Goal: Task Accomplishment & Management: Manage account settings

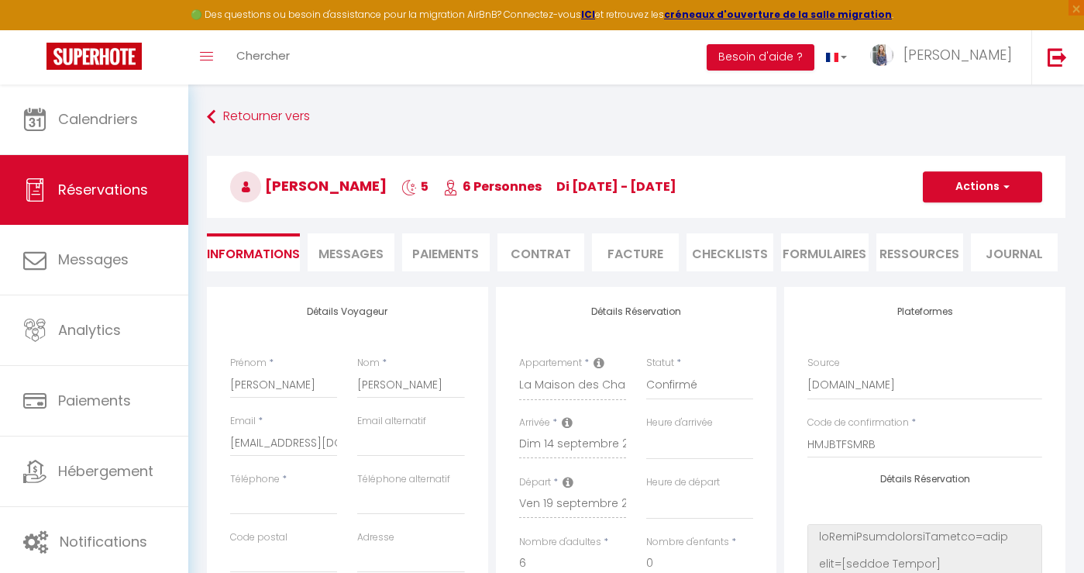
select select
select select "2401"
select select
select select "1"
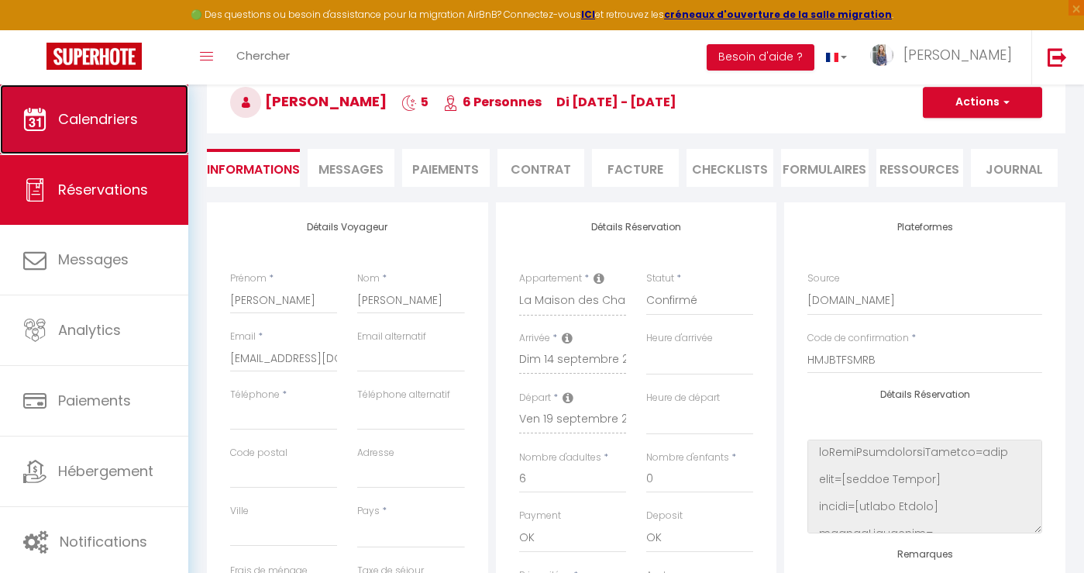
click at [103, 129] on link "Calendriers" at bounding box center [94, 119] width 188 height 70
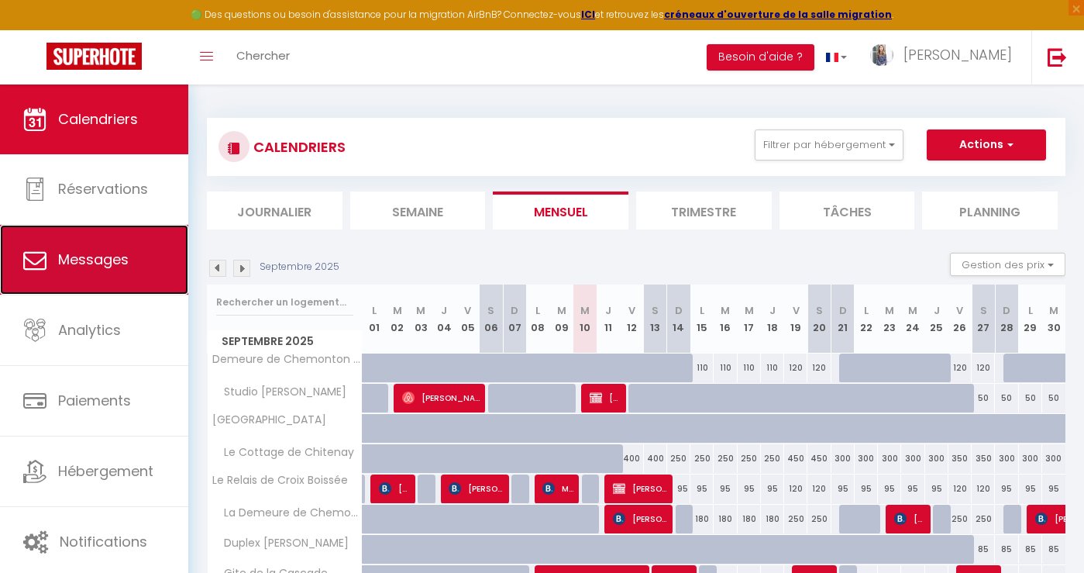
click at [86, 274] on link "Messages" at bounding box center [94, 260] width 188 height 70
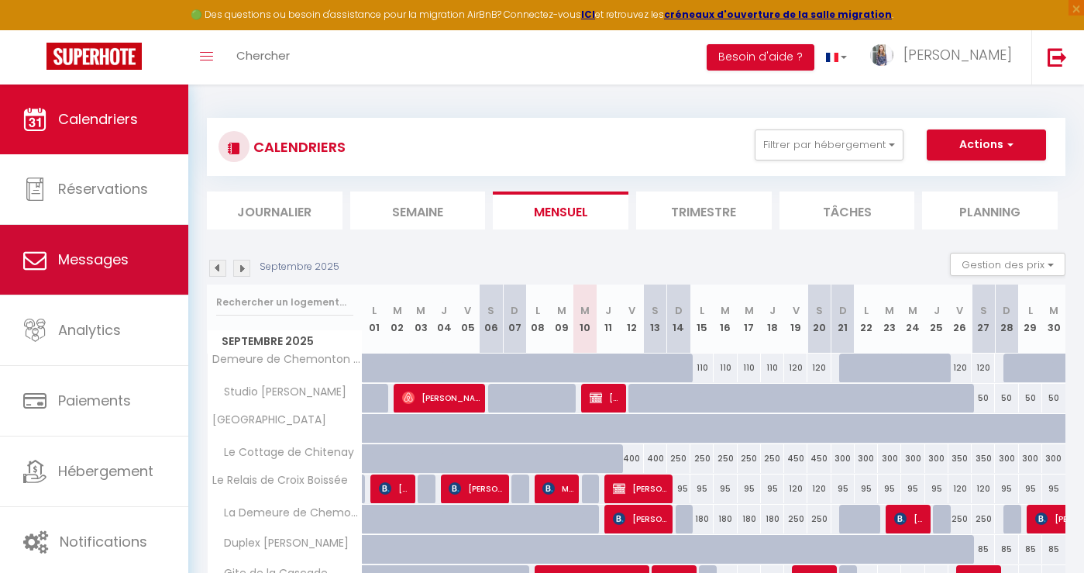
select select "message"
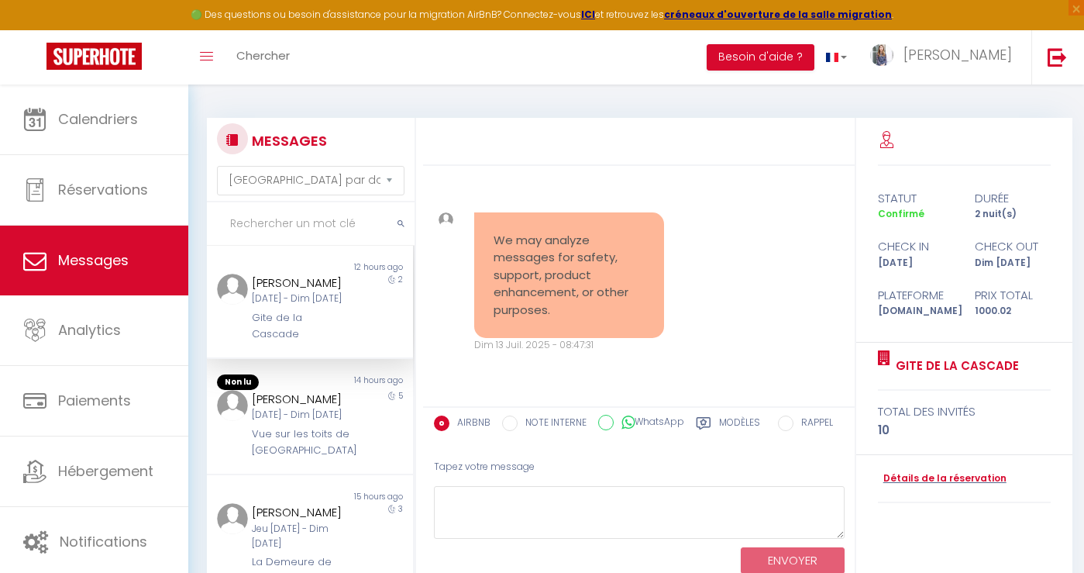
scroll to position [3462, 0]
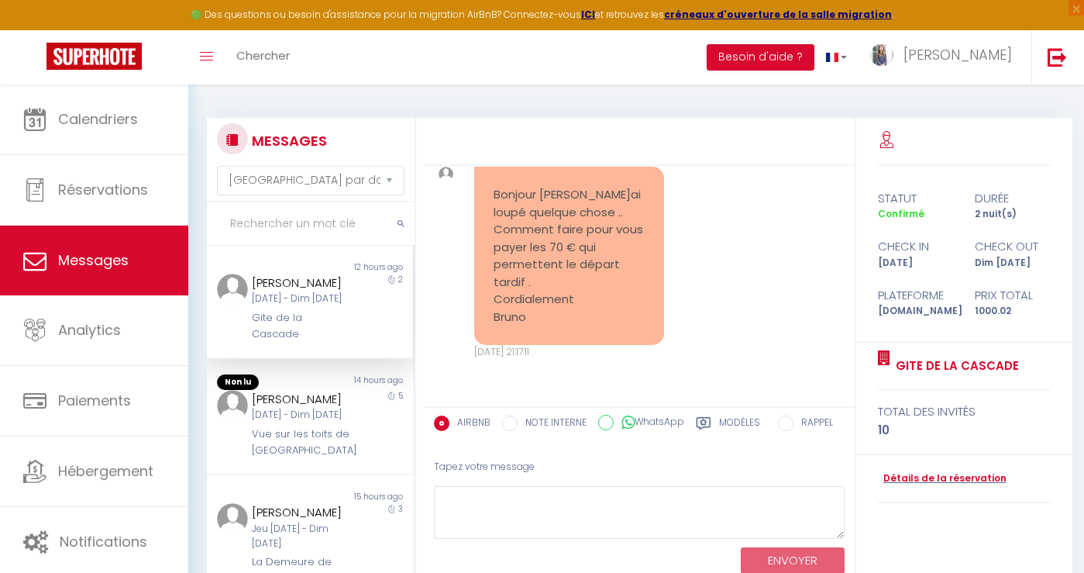
click at [277, 336] on div "Gite de la Cascade" at bounding box center [302, 326] width 100 height 32
click at [276, 411] on div "[DATE] - Dim [DATE]" at bounding box center [302, 415] width 100 height 15
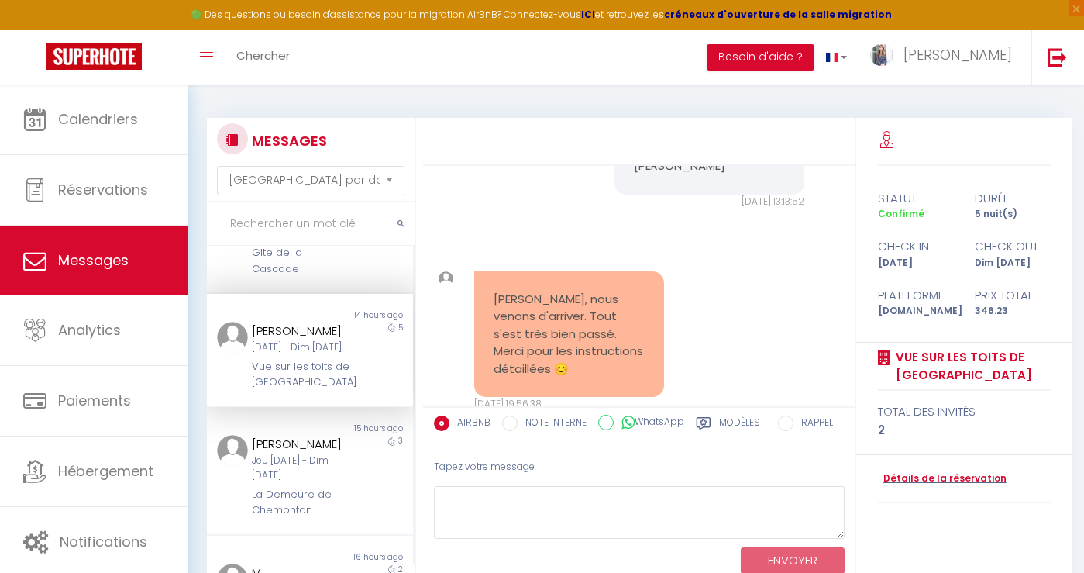
scroll to position [68, 0]
click at [288, 480] on div "Jeu [DATE] - Dim [DATE]" at bounding box center [302, 464] width 100 height 29
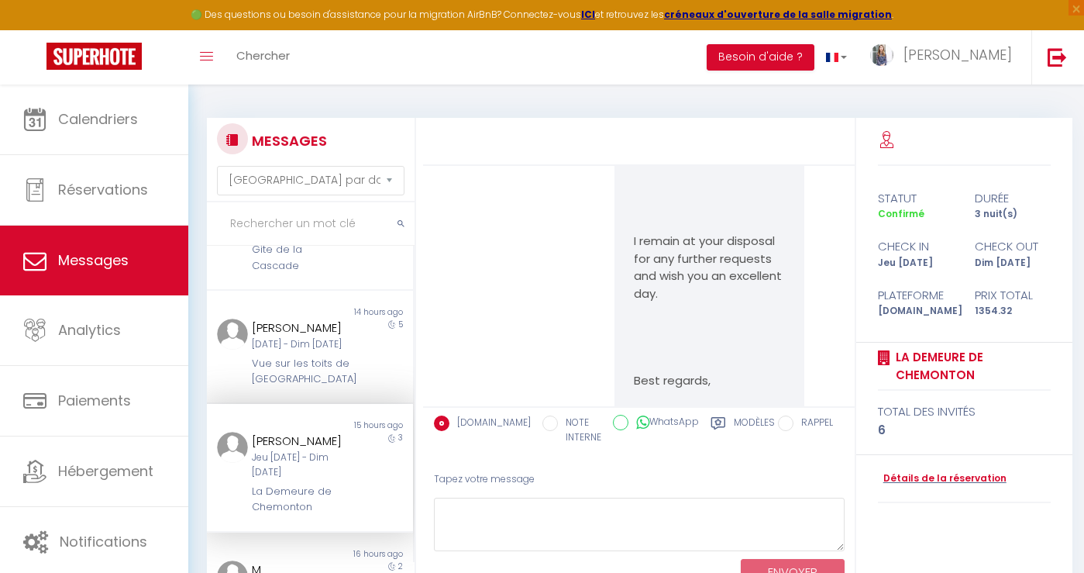
scroll to position [3809, 0]
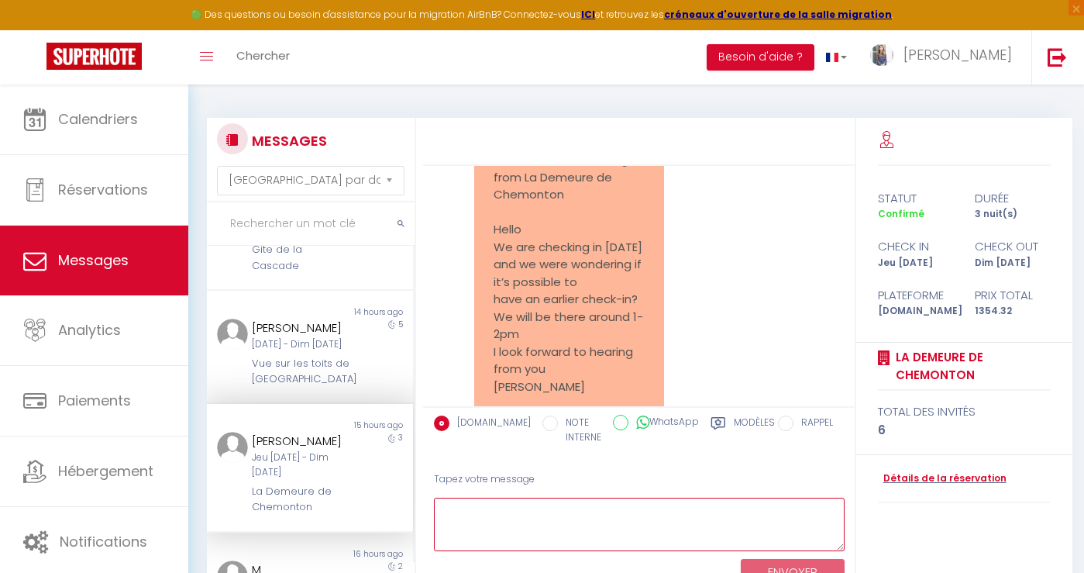
click at [488, 513] on textarea at bounding box center [639, 523] width 411 height 53
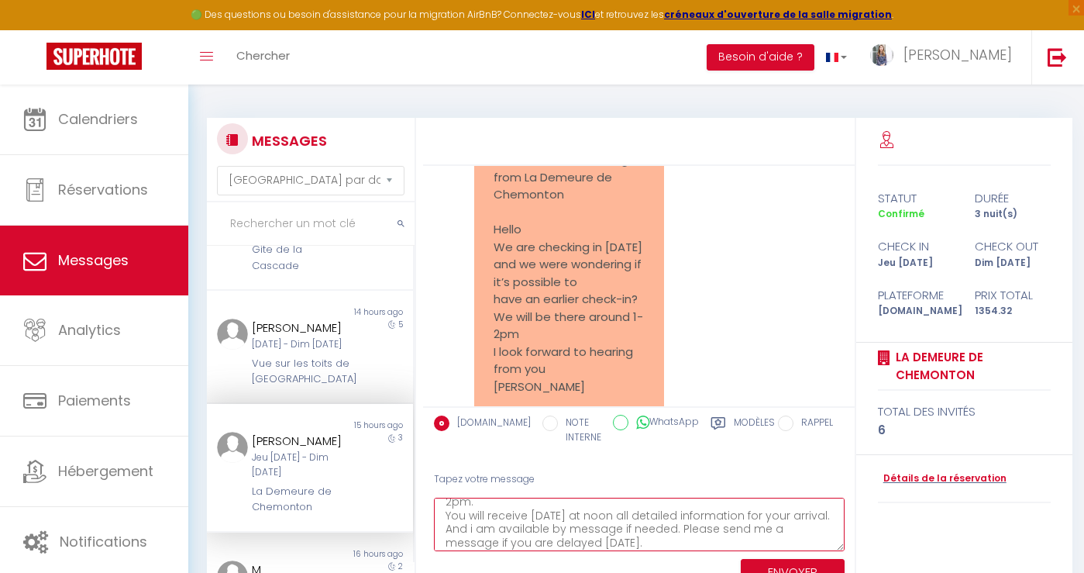
scroll to position [50, 0]
type textarea "Hello [PERSON_NAME], Yes, [PERSON_NAME] will be waiting for you in the house be…"
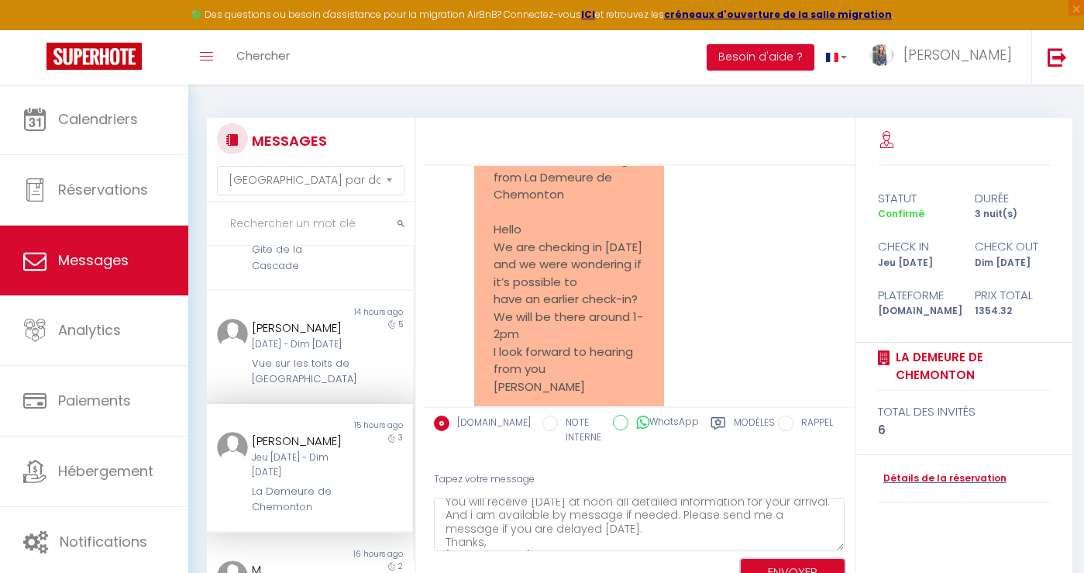
click at [800, 566] on button "ENVOYER" at bounding box center [793, 572] width 104 height 27
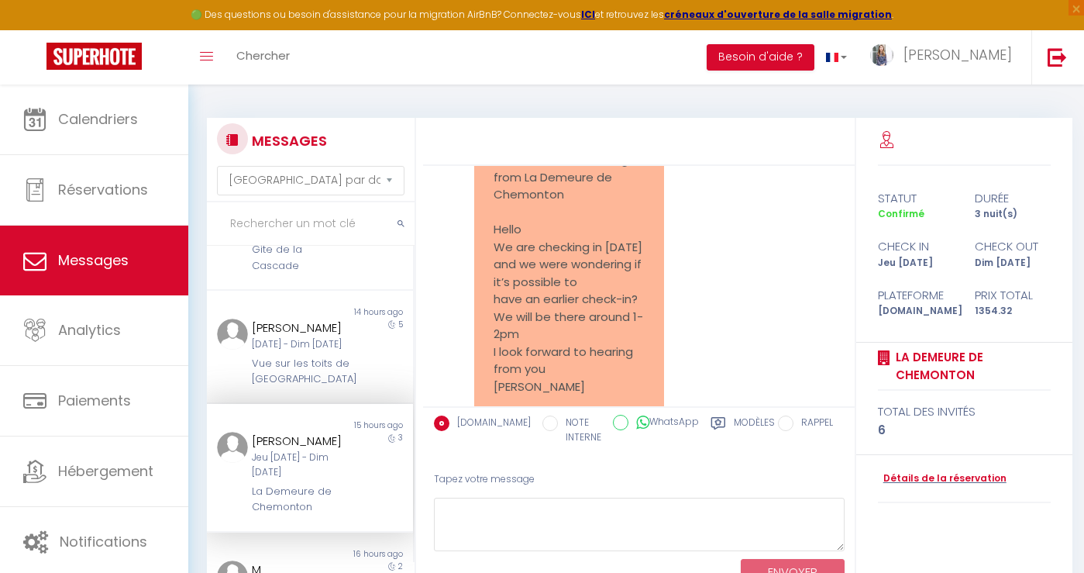
scroll to position [4203, 0]
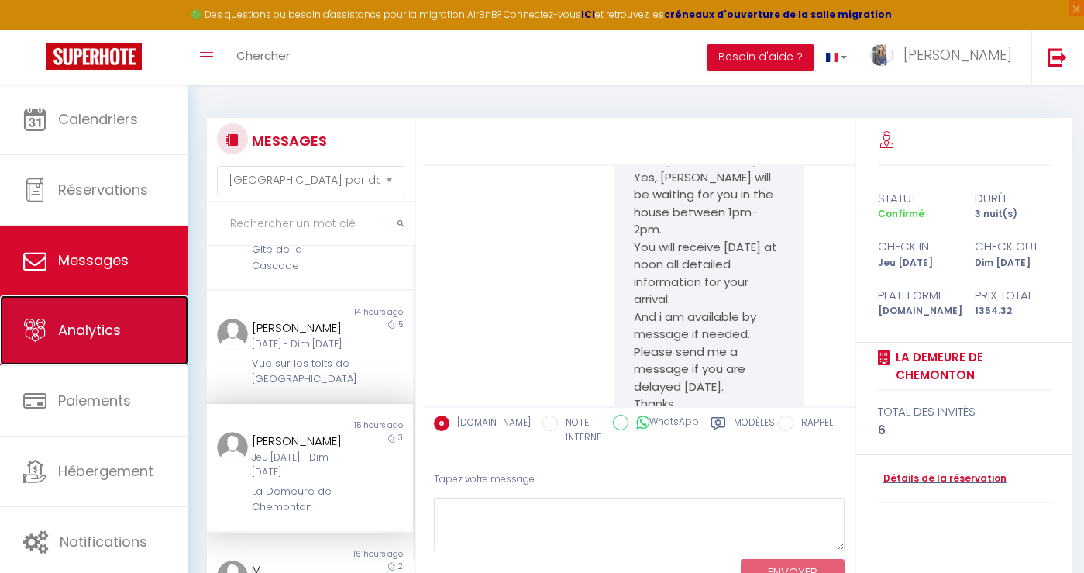
click at [95, 335] on span "Analytics" at bounding box center [89, 329] width 63 height 19
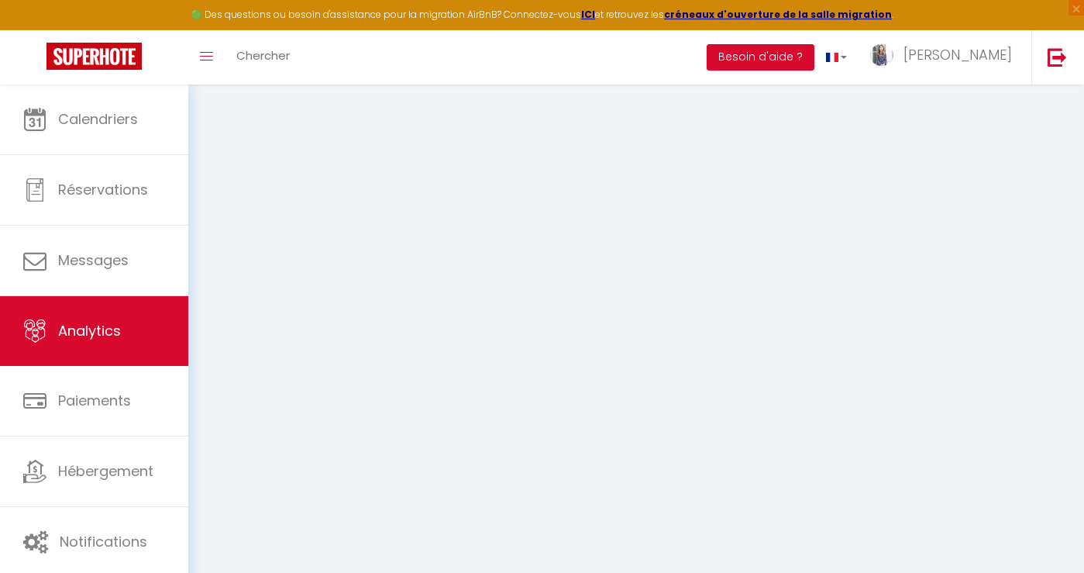
select select "2025"
select select "9"
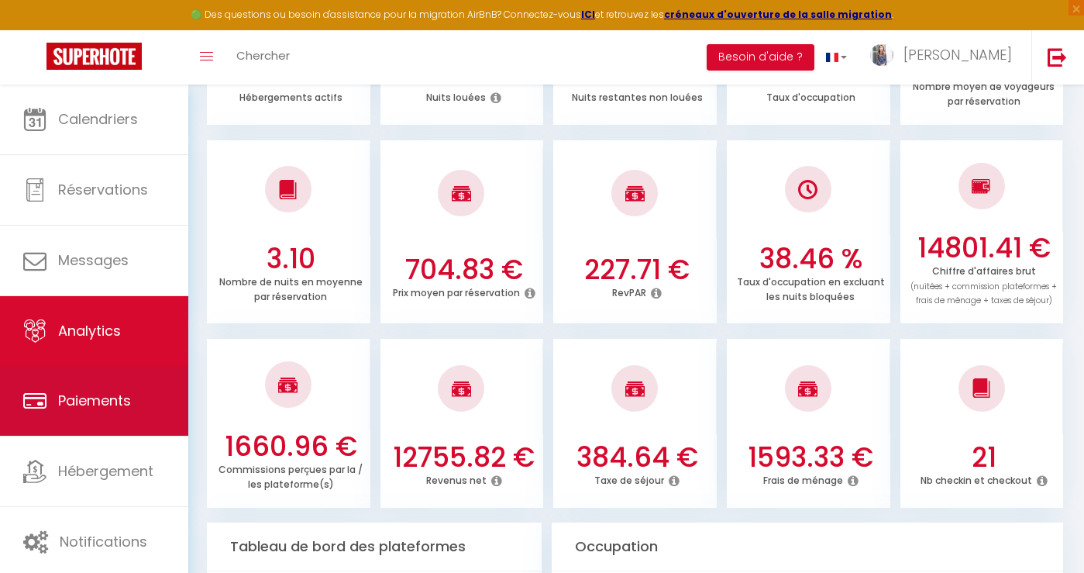
scroll to position [382, 0]
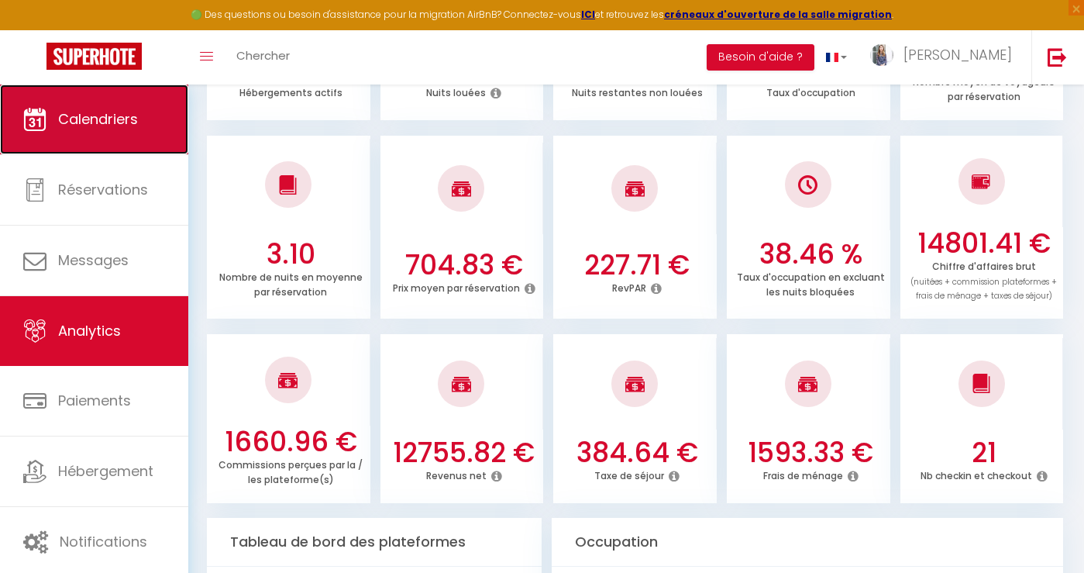
click at [122, 122] on span "Calendriers" at bounding box center [98, 118] width 80 height 19
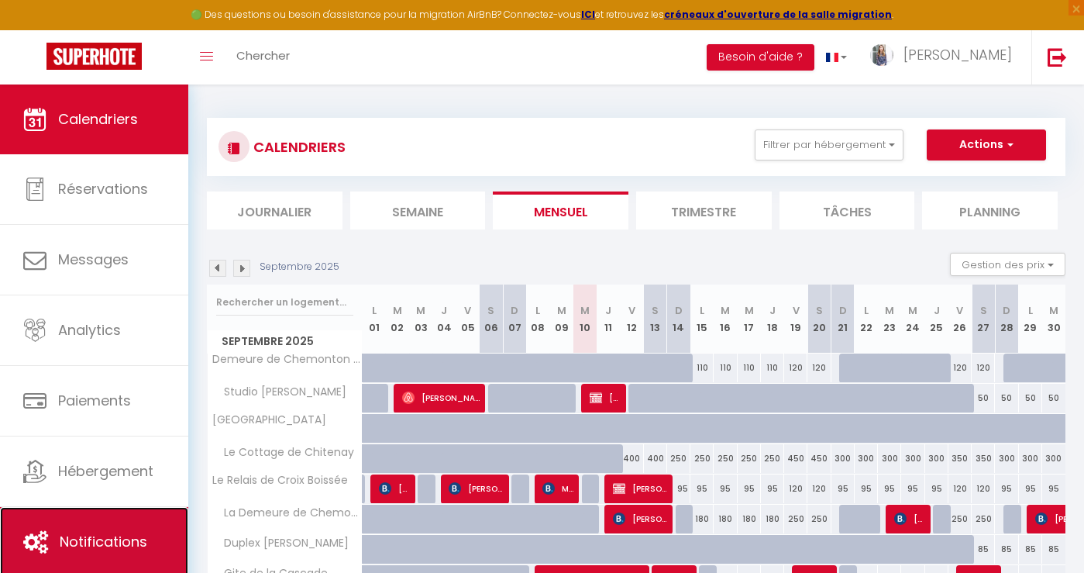
click at [98, 521] on link "Notifications" at bounding box center [94, 542] width 188 height 70
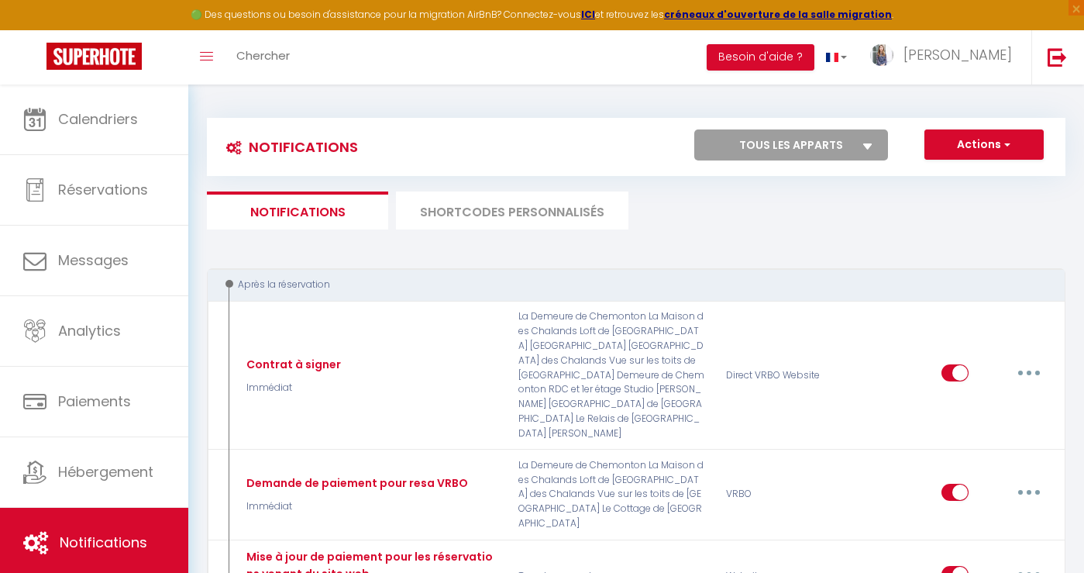
click at [867, 139] on select "Tous les apparts La Demeure de Chemonton Loft de La Maison des Chalands [GEOGRA…" at bounding box center [791, 144] width 194 height 31
select select "2272"
click at [694, 129] on select "Tous les apparts La Demeure de Chemonton Loft de La Maison des Chalands [GEOGRA…" at bounding box center [791, 144] width 194 height 31
checkbox input "true"
click at [837, 206] on ul "Notifications SHORTCODES PERSONNALISÉS" at bounding box center [636, 210] width 859 height 38
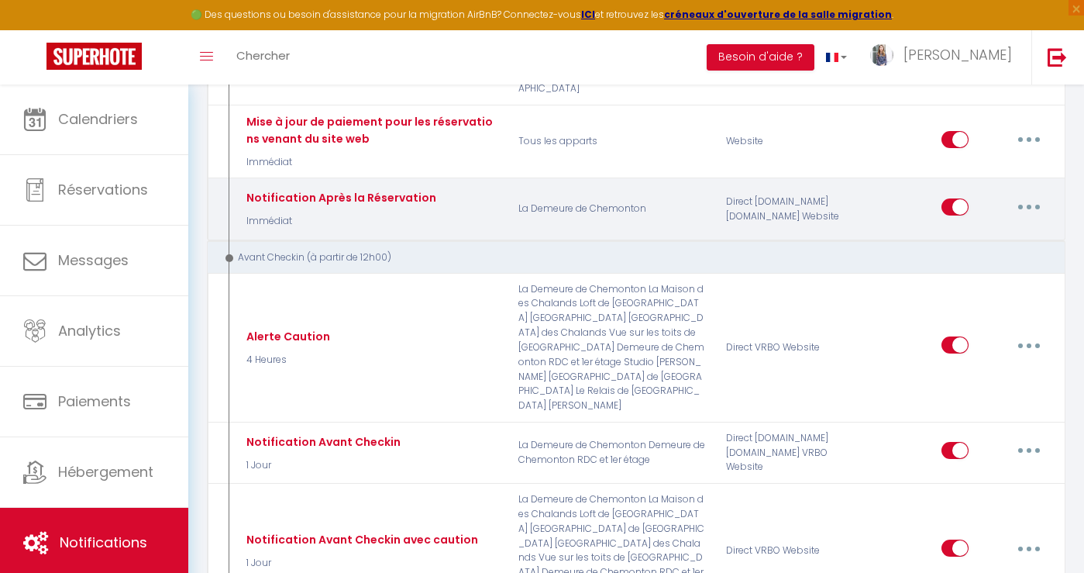
scroll to position [439, 0]
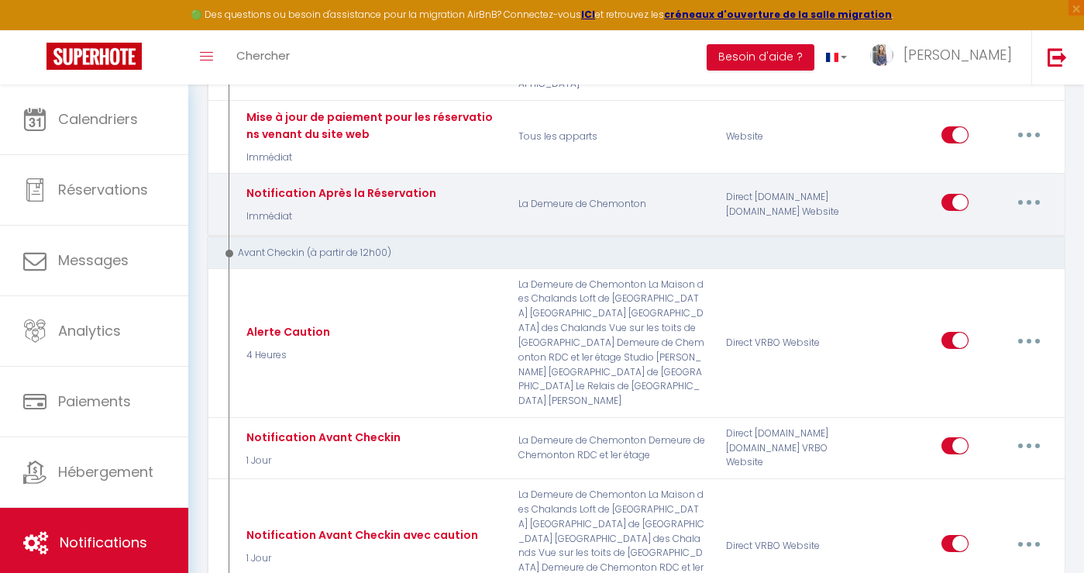
click at [1035, 191] on button "button" at bounding box center [1028, 202] width 43 height 25
click at [1001, 224] on link "Editer" at bounding box center [988, 237] width 115 height 26
type input "Notification Après la Réservation"
select select "Immédiat"
select select "if_booking_is_paid"
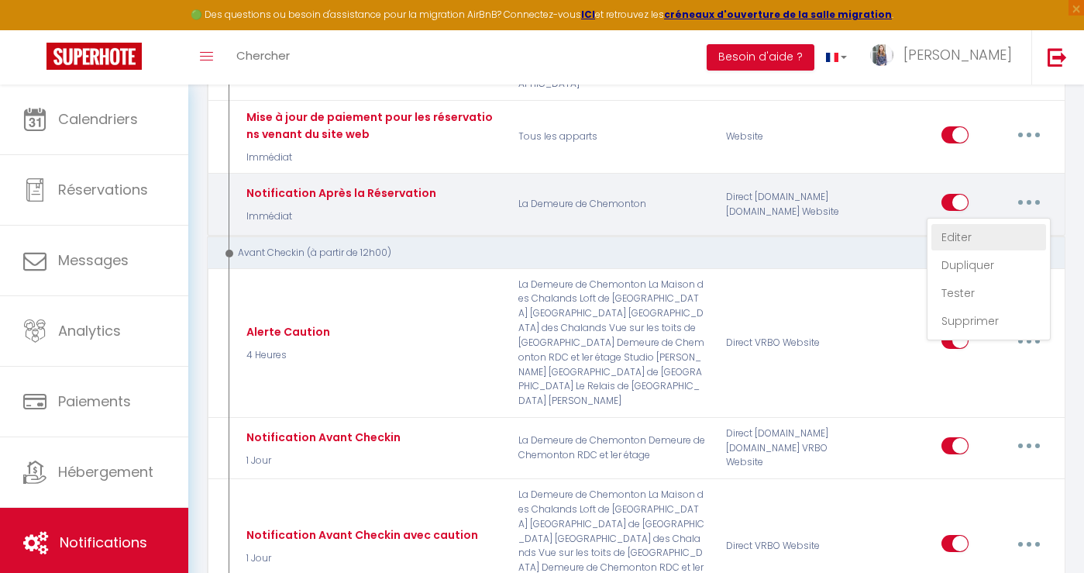
checkbox input "true"
checkbox input "false"
radio input "true"
type input "[RENTAL:NAME] - Merci pour votre réservation !"
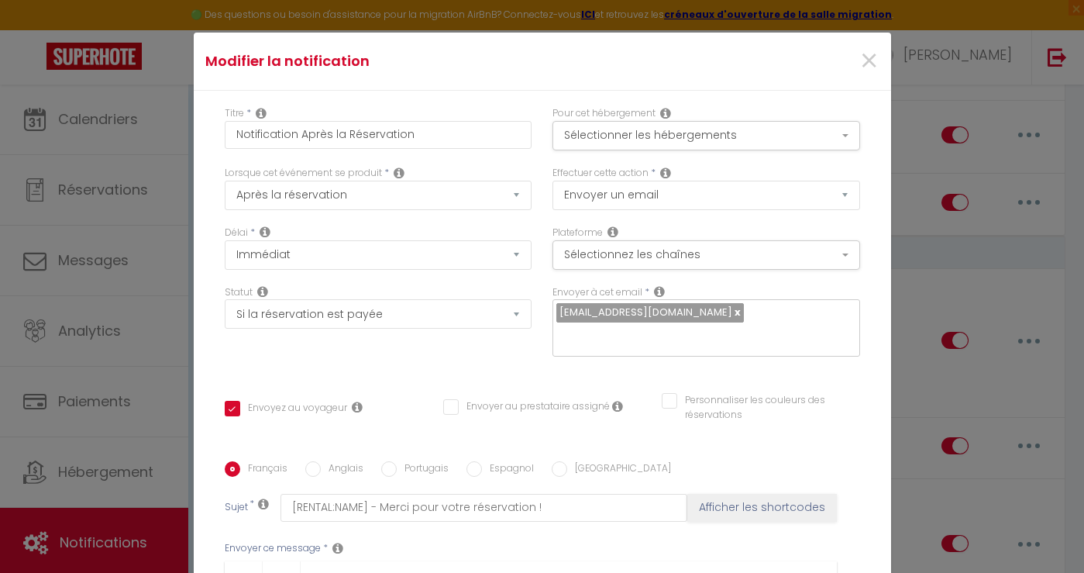
click at [508, 352] on div "Titre * Notification Après la Réservation Pour cet hébergement Sélectionner les…" at bounding box center [542, 462] width 697 height 742
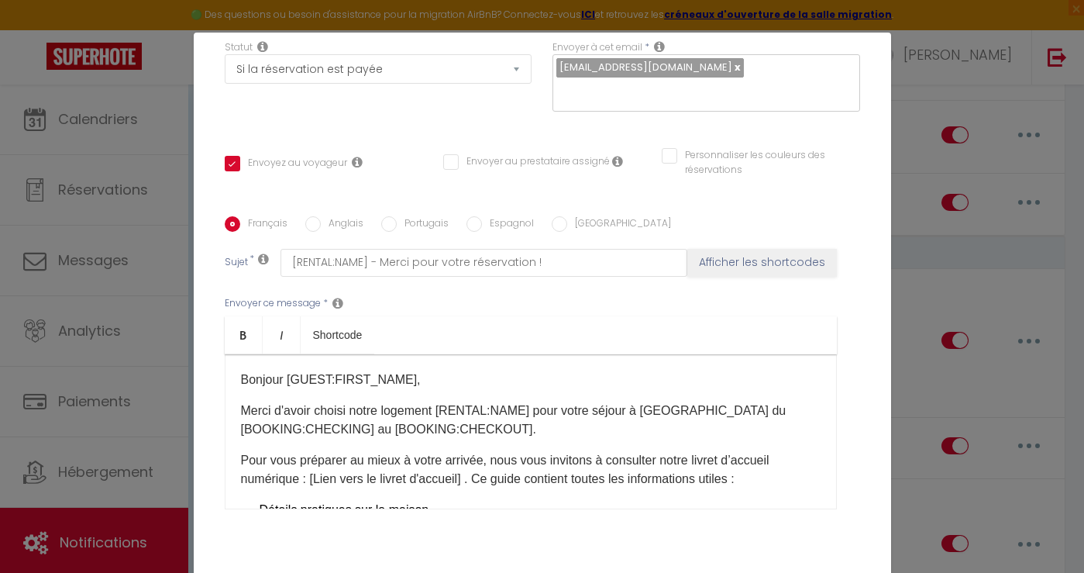
scroll to position [251, 0]
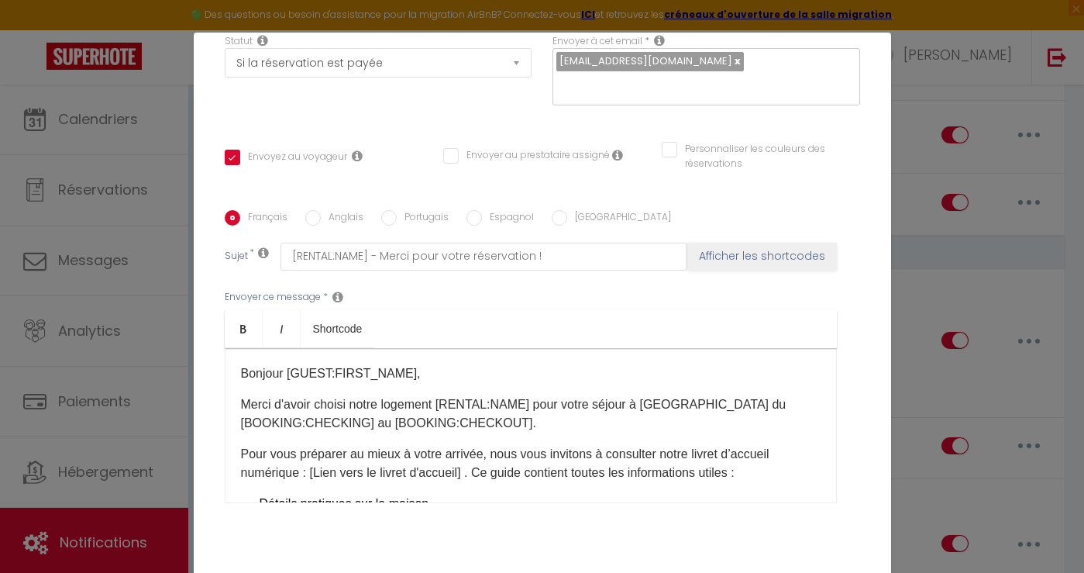
click at [501, 445] on p "Pour vous préparer au mieux à votre arrivée, nous vous invitons à consulter not…" at bounding box center [531, 463] width 580 height 37
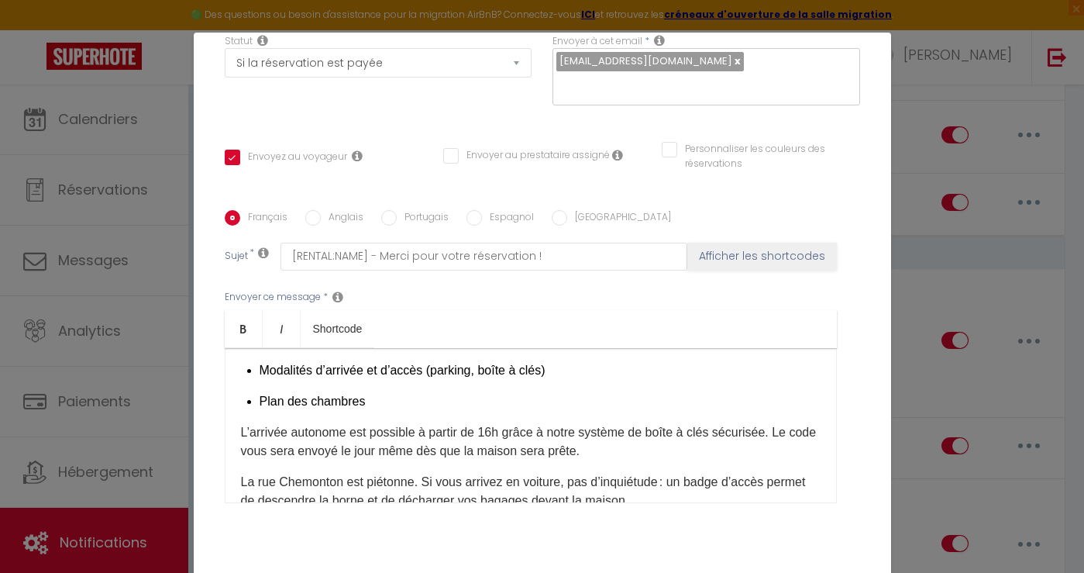
scroll to position [177, 0]
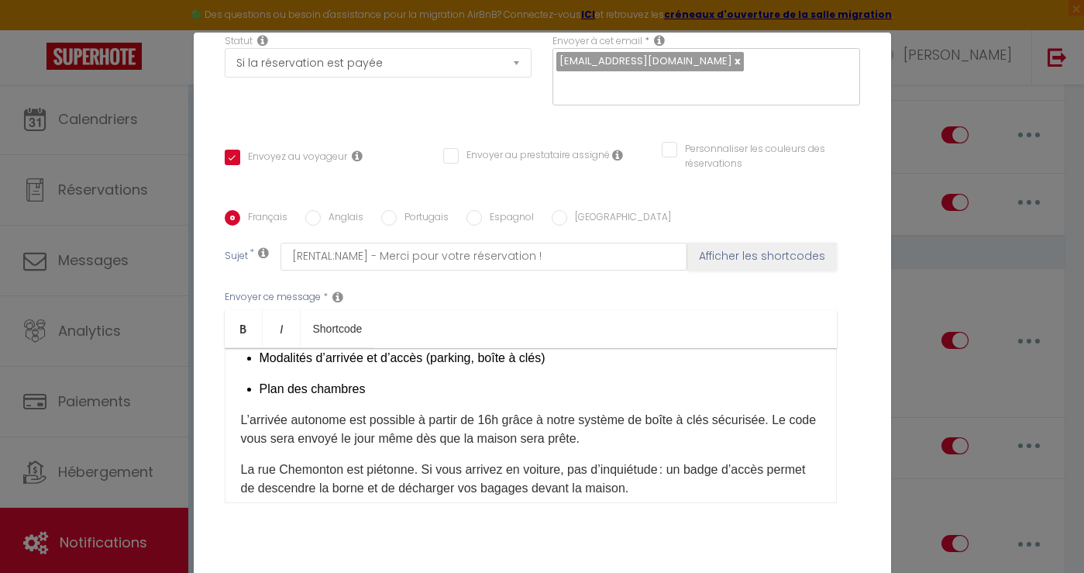
click at [769, 411] on p "L’arrivée autonome est possible à partir de 16h grâce à notre système de boîte …" at bounding box center [531, 429] width 580 height 37
click at [663, 411] on p "L’arrivée autonome est possible à partir de 16h grâce à notre système de boîte …" at bounding box center [531, 429] width 580 height 37
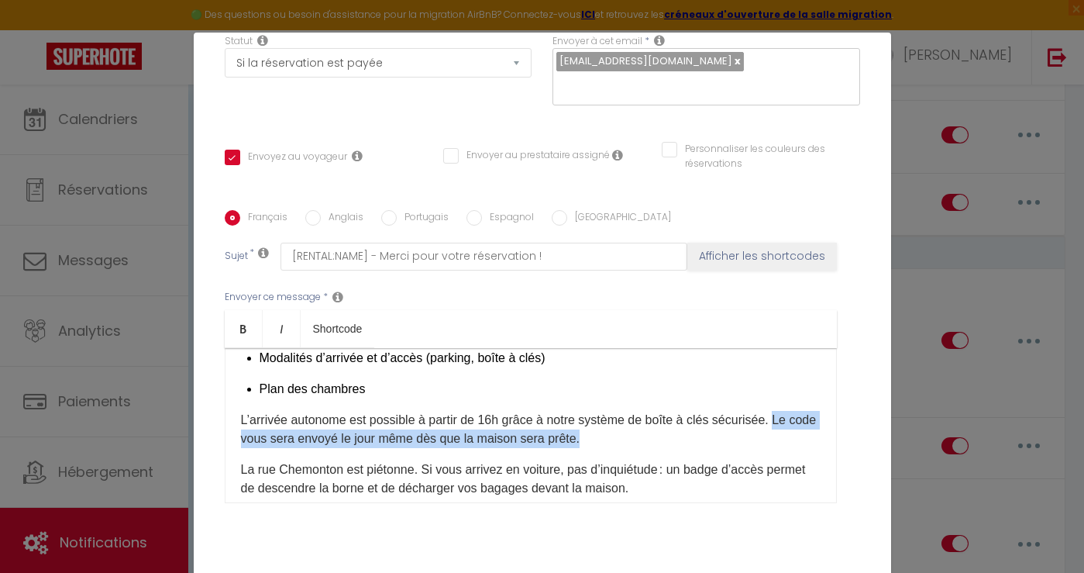
drag, startPoint x: 779, startPoint y: 418, endPoint x: 779, endPoint y: 401, distance: 16.3
click at [779, 411] on p "L’arrivée autonome est possible à partir de 16h grâce à notre système de boîte …" at bounding box center [531, 429] width 580 height 37
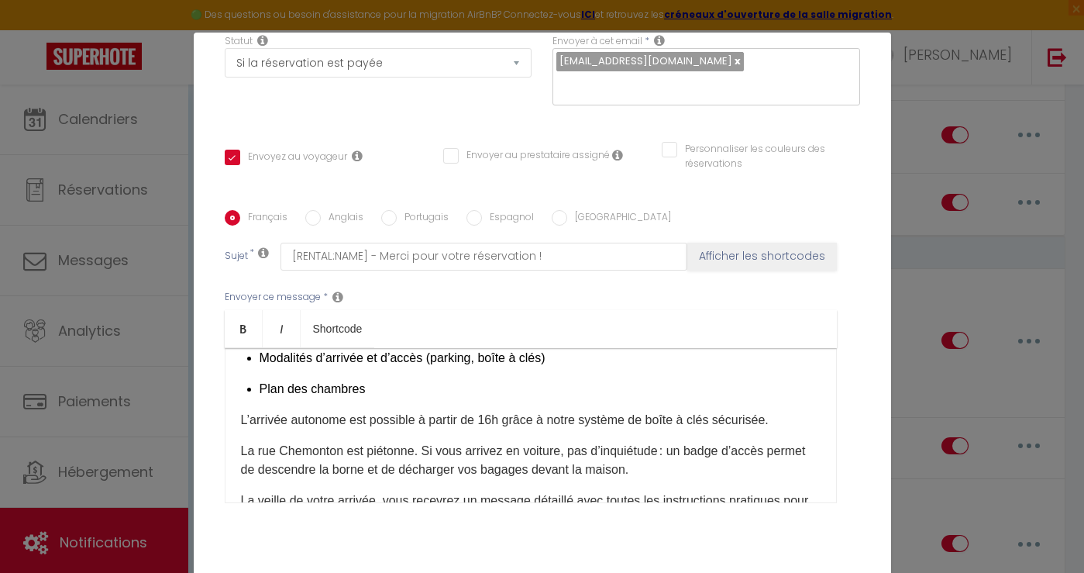
click at [714, 442] on p "La rue Chemonton est piétonne. Si vous arrivez en voiture, pas d’inquiétude : u…" at bounding box center [531, 460] width 580 height 37
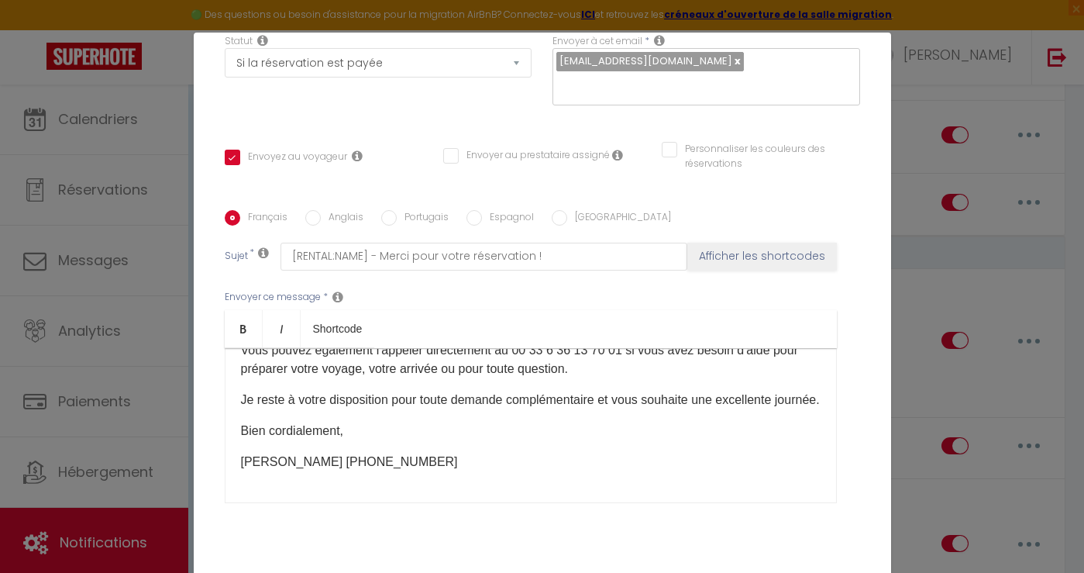
scroll to position [556, 0]
click at [314, 210] on input "Anglais" at bounding box center [312, 217] width 15 height 15
radio input "true"
checkbox input "true"
checkbox input "false"
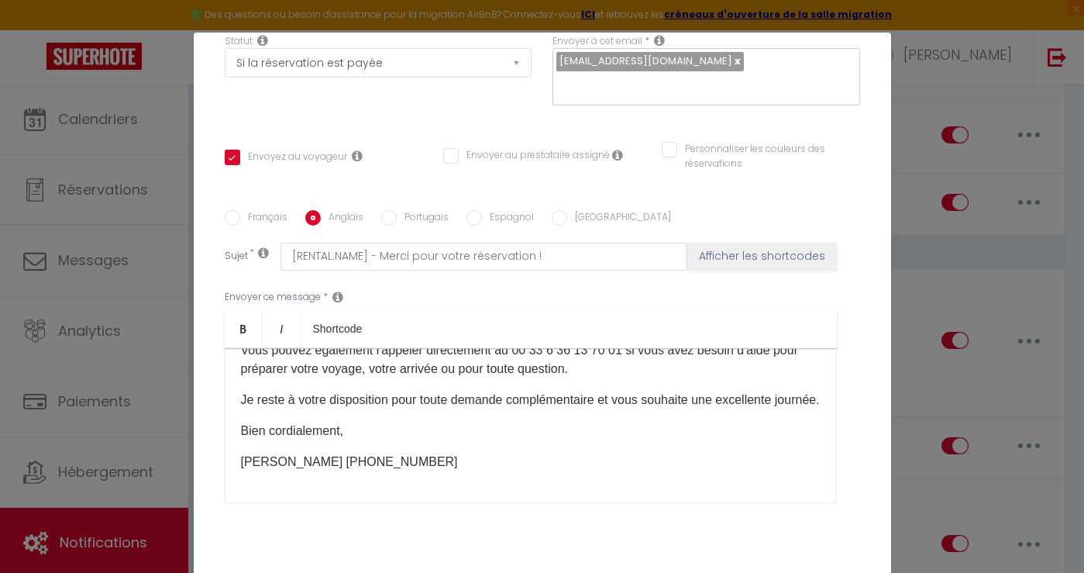
checkbox input "false"
type input "[RENTAL:NAME] - thank you for your booking !"
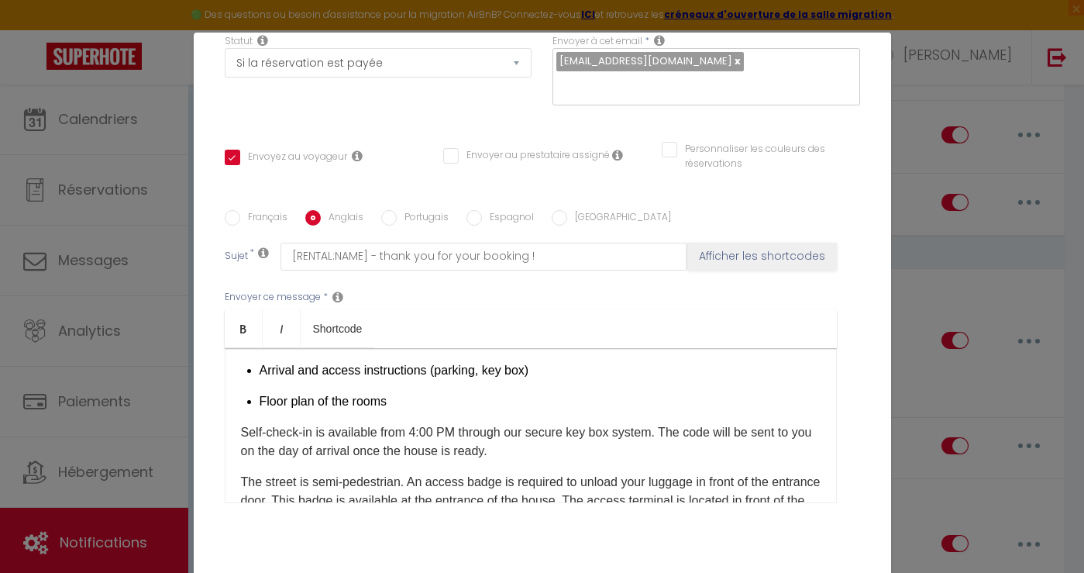
scroll to position [167, 0]
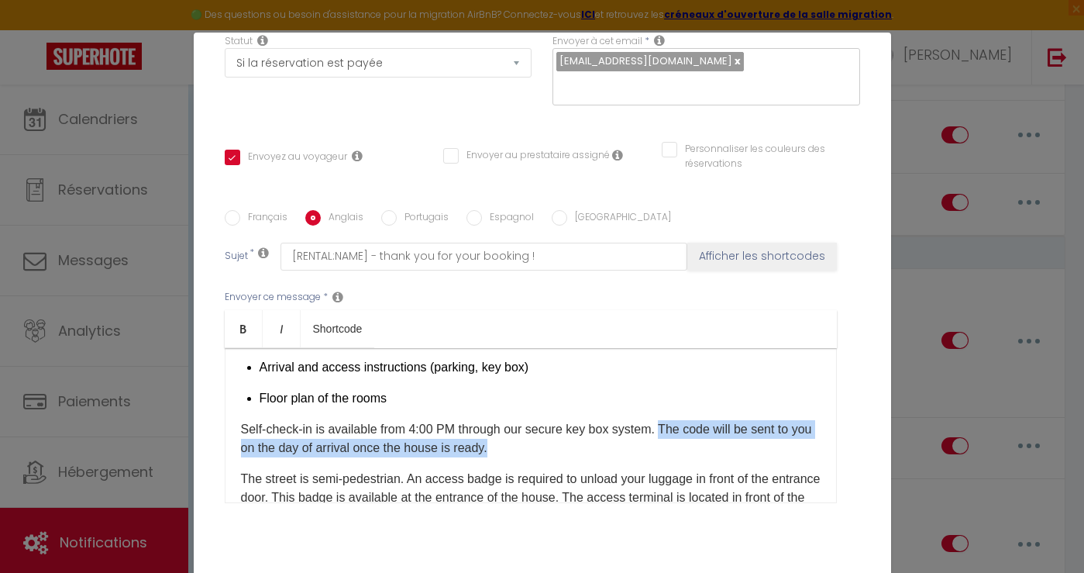
drag, startPoint x: 585, startPoint y: 425, endPoint x: 663, endPoint y: 409, distance: 79.8
click at [663, 420] on p "Self-check-in is available from 4:00 PM through our secure key box system. The …" at bounding box center [531, 438] width 580 height 37
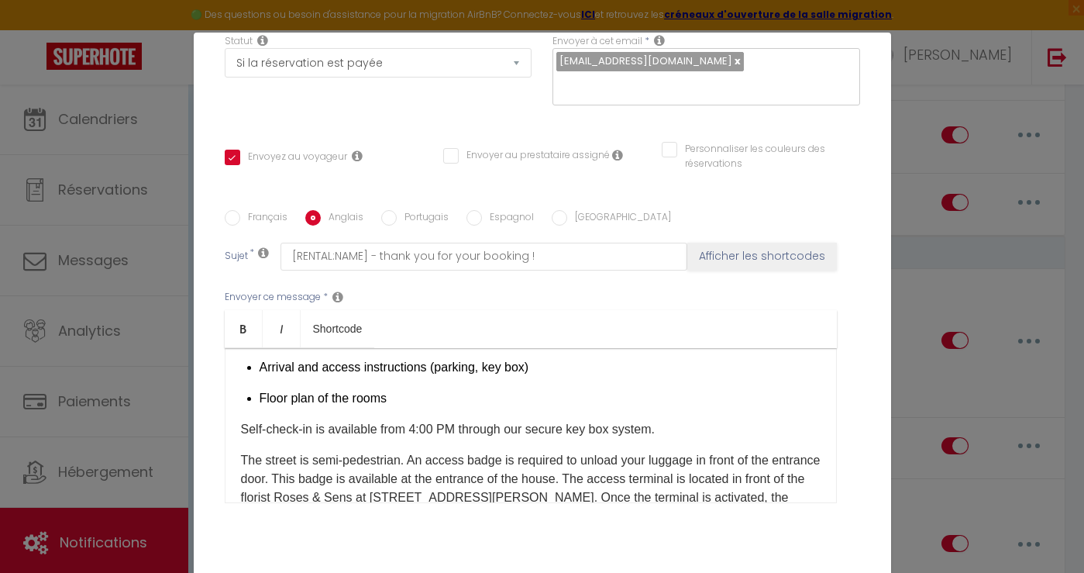
click at [413, 210] on label "Portugais" at bounding box center [423, 218] width 52 height 17
click at [397, 210] on input "Portugais" at bounding box center [388, 217] width 15 height 15
radio input "true"
checkbox input "true"
checkbox input "false"
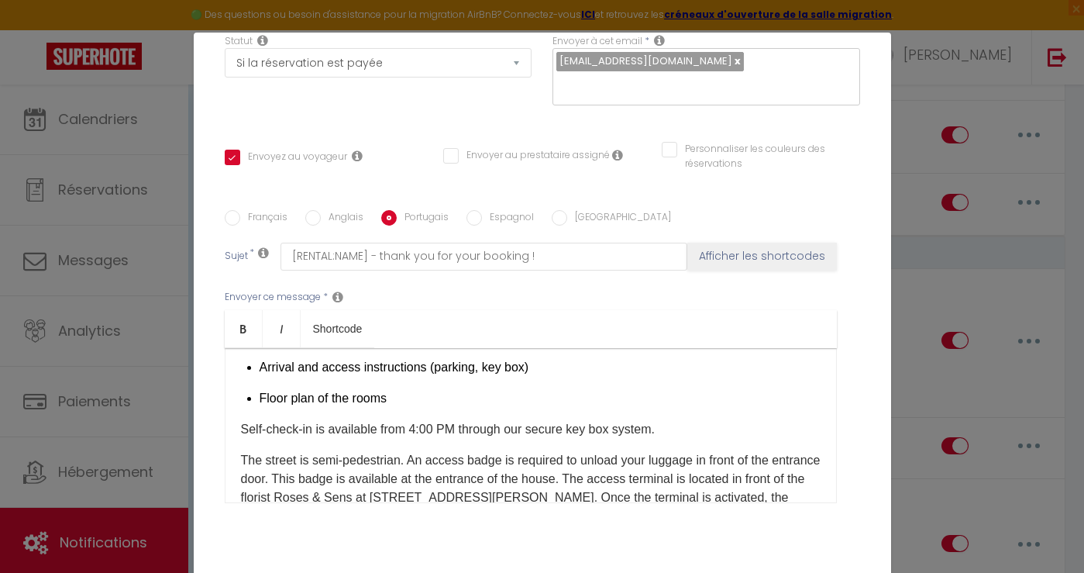
checkbox input "false"
type input "[RENTAL:NAME] - Obrigado pela sua reserva!"
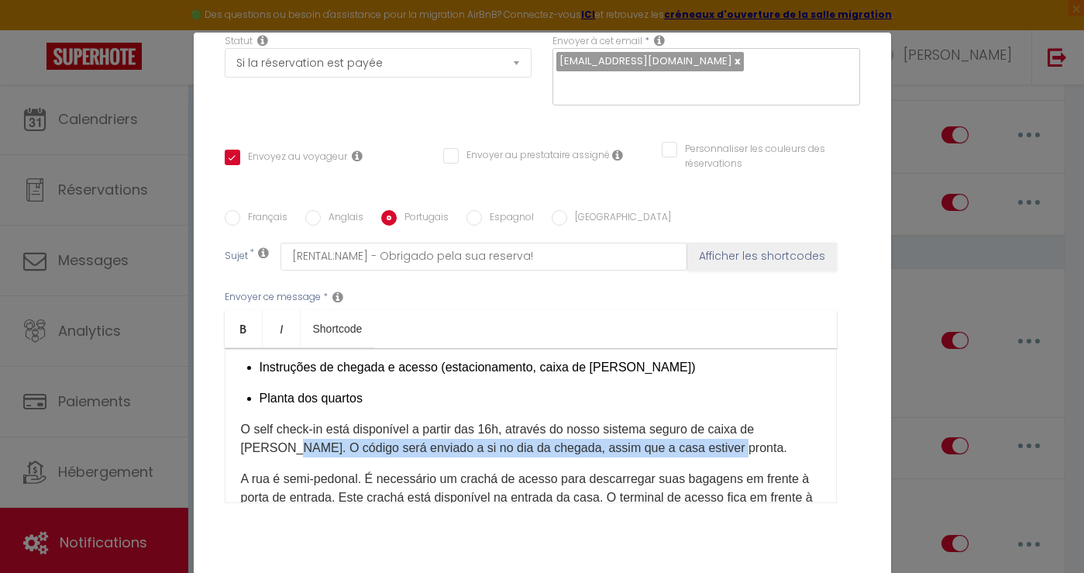
drag, startPoint x: 686, startPoint y: 430, endPoint x: 806, endPoint y: 407, distance: 122.3
click at [806, 420] on p "O self check-in está disponível a partir das 16h, através do nosso sistema segu…" at bounding box center [531, 438] width 580 height 37
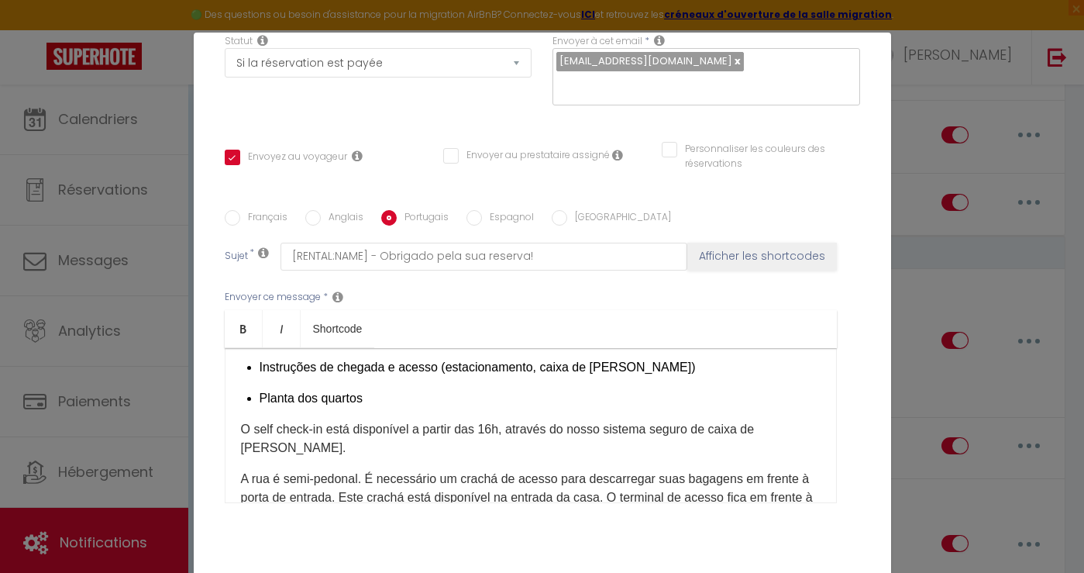
click at [504, 210] on label "Espagnol" at bounding box center [508, 218] width 52 height 17
click at [482, 210] on input "Espagnol" at bounding box center [473, 217] width 15 height 15
radio input "true"
checkbox input "true"
checkbox input "false"
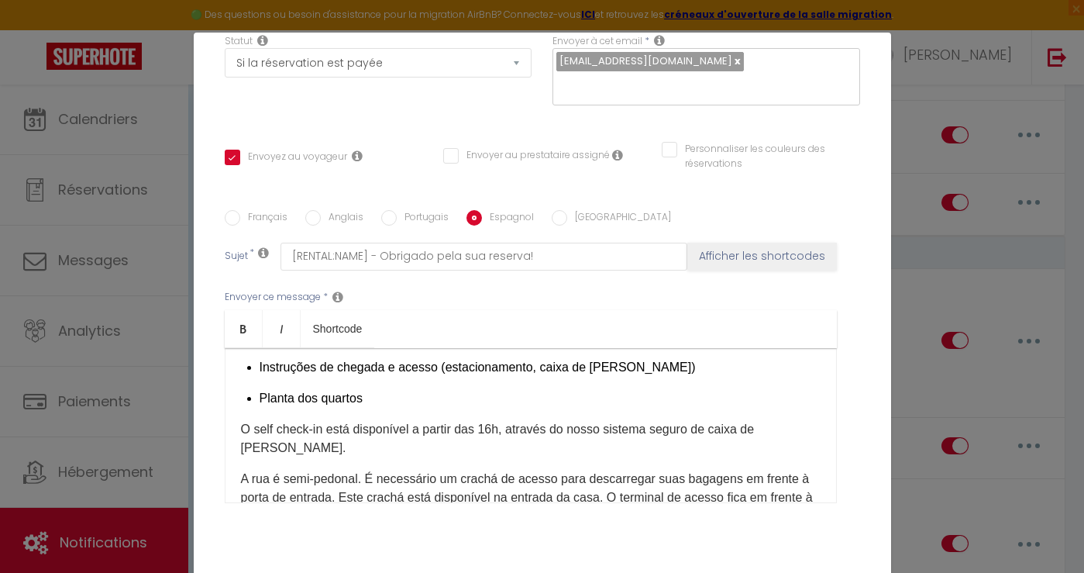
checkbox input "false"
type input "[RENTAL:NAME] - Grazie per la sua prenotazione!"
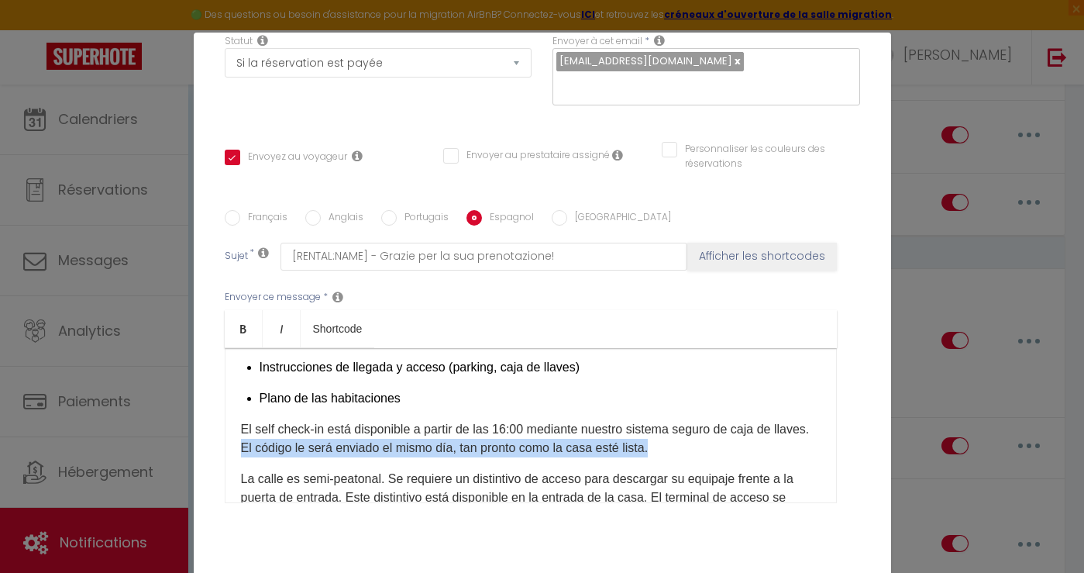
drag, startPoint x: 664, startPoint y: 425, endPoint x: 230, endPoint y: 428, distance: 434.0
click at [230, 428] on div "Hola [GUEST:FIRST_NAME], Gracias por elegir nuestro alojamiento [RENTAL:NAME] p…" at bounding box center [531, 425] width 612 height 155
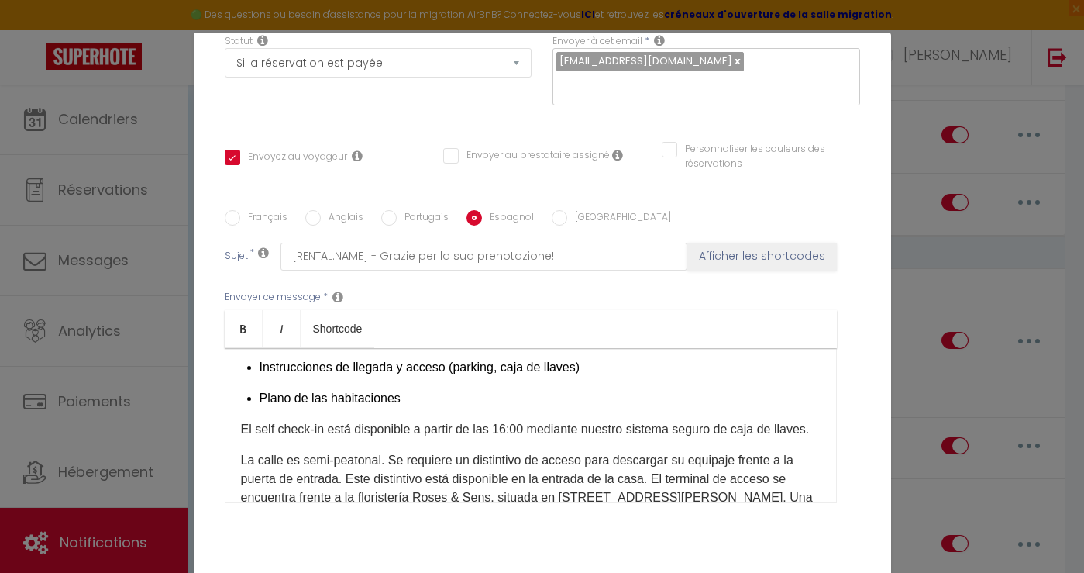
click at [567, 210] on label "[GEOGRAPHIC_DATA]" at bounding box center [619, 218] width 104 height 17
click at [564, 210] on input "[GEOGRAPHIC_DATA]" at bounding box center [559, 217] width 15 height 15
radio input "true"
checkbox input "true"
checkbox input "false"
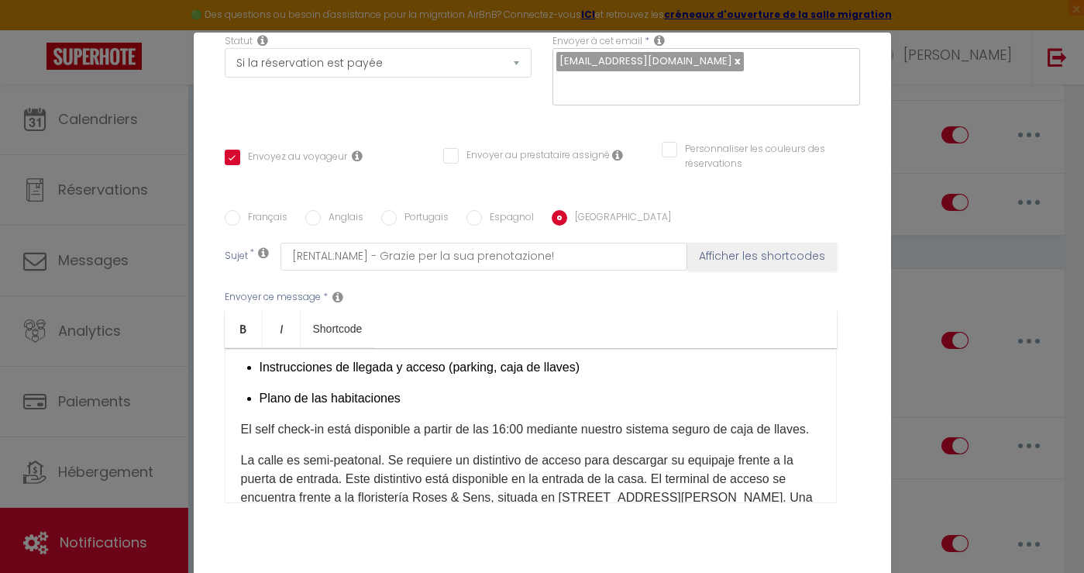
checkbox input "false"
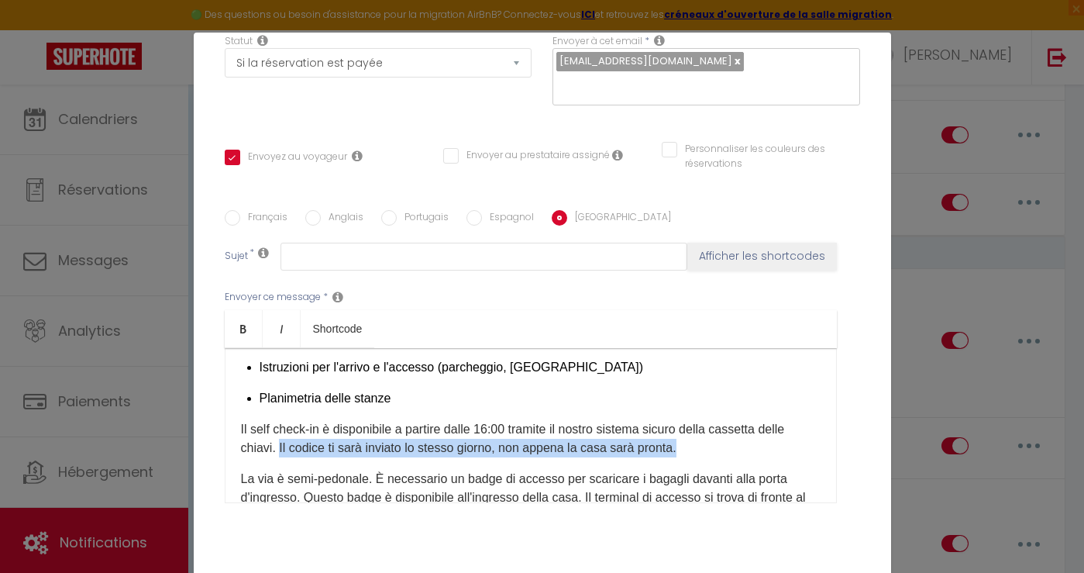
drag, startPoint x: 690, startPoint y: 422, endPoint x: 281, endPoint y: 428, distance: 409.2
click at [281, 428] on p "Il self check-in è disponibile a partire dalle 16:00 tramite il nostro sistema …" at bounding box center [531, 438] width 580 height 37
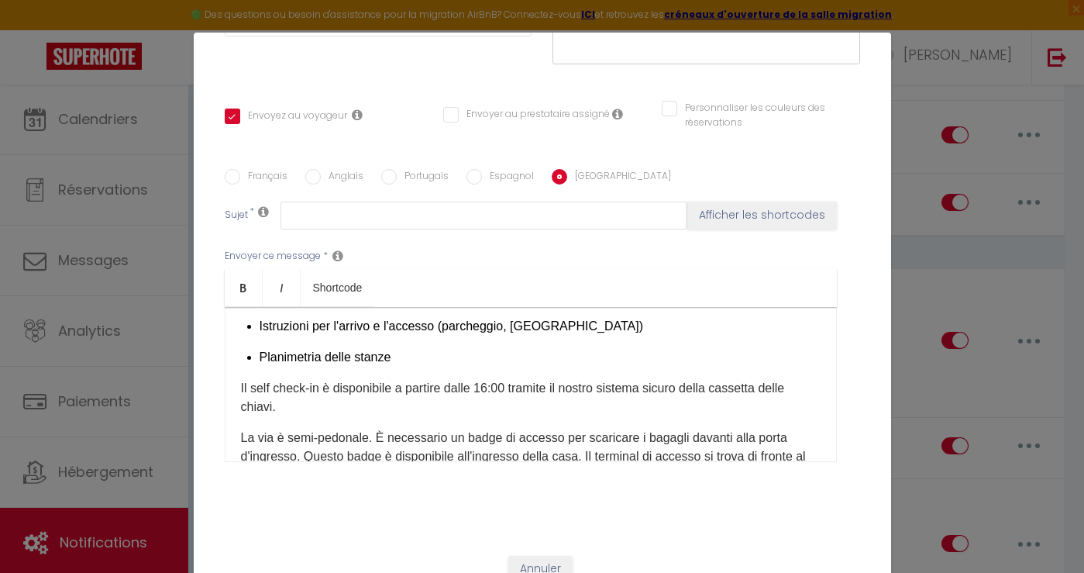
checkbox input "true"
checkbox input "false"
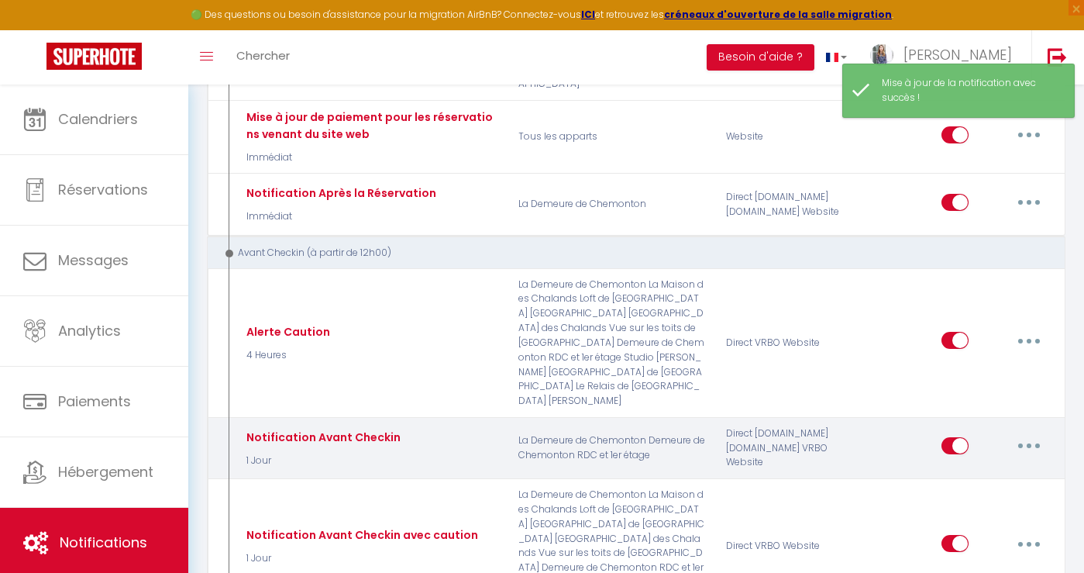
click at [1034, 433] on button "button" at bounding box center [1028, 445] width 43 height 25
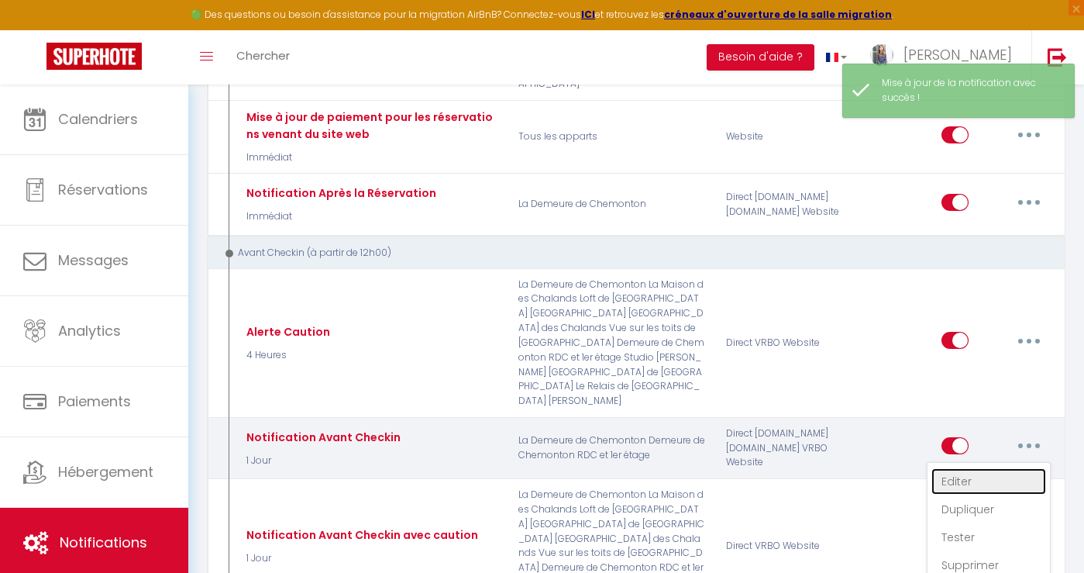
click at [989, 468] on link "Editer" at bounding box center [988, 481] width 115 height 26
type input "Notification Avant Checkin"
select select "1 Jour"
select select "if_booking_is_paid"
checkbox input "true"
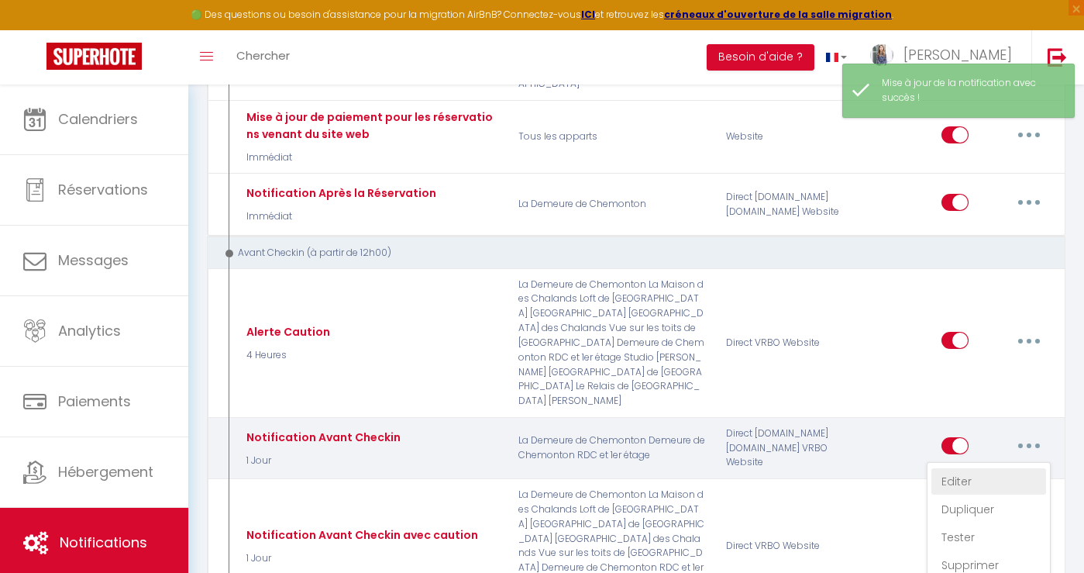
checkbox input "false"
radio input "true"
type input "Procédure pour votre réservation demain - [RENTAL:NAME]"
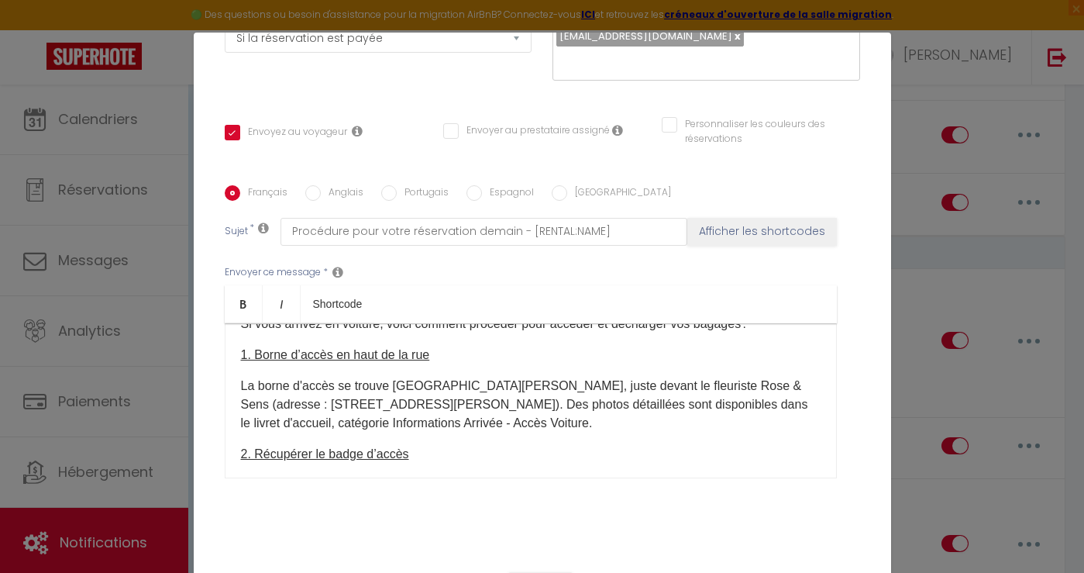
click at [476, 377] on p "La borne d'accès se trouve [GEOGRAPHIC_DATA][PERSON_NAME], juste devant le fleu…" at bounding box center [531, 405] width 580 height 56
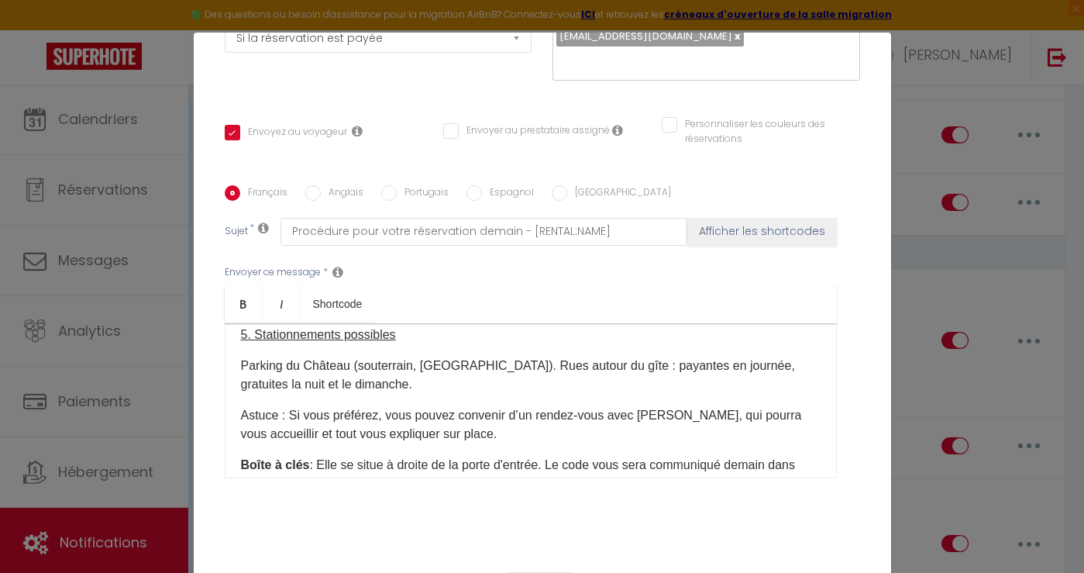
scroll to position [595, 0]
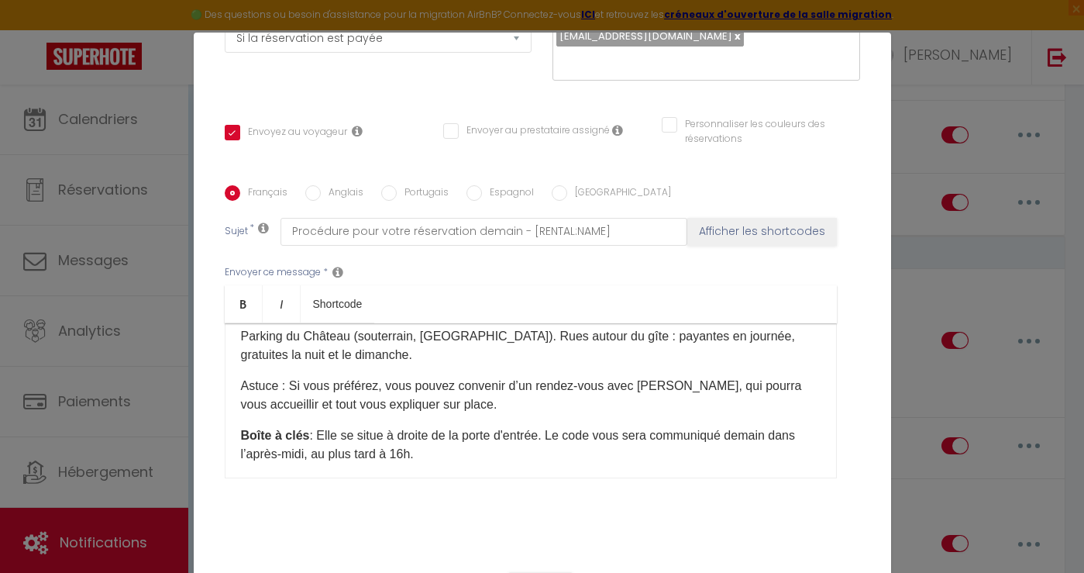
click at [535, 377] on p "Astuce : Si vous préférez, vous pouvez convenir d’un rendez-vous avec [PERSON_N…" at bounding box center [531, 395] width 580 height 37
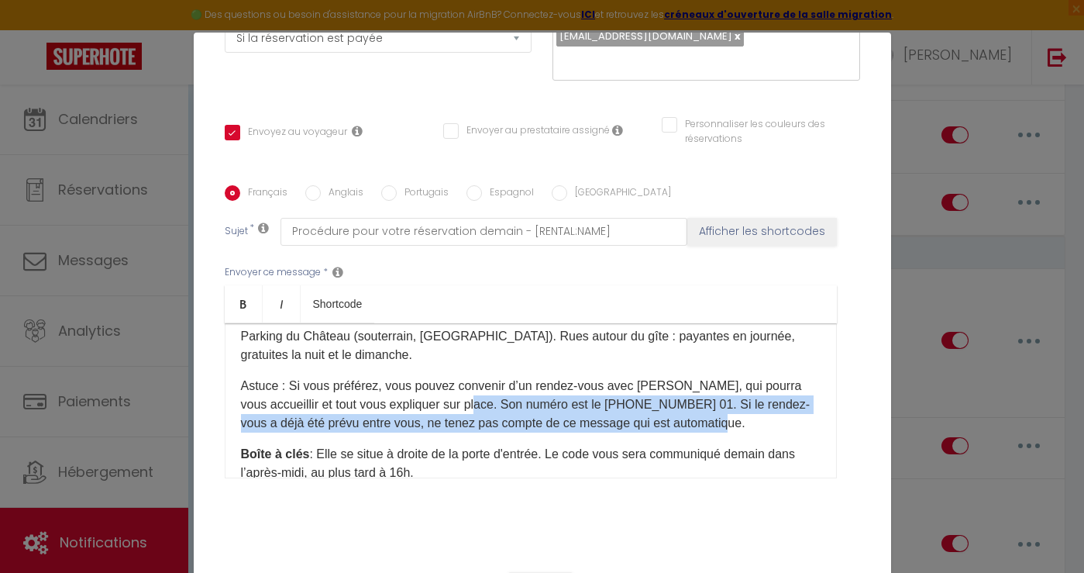
drag, startPoint x: 723, startPoint y: 383, endPoint x: 482, endPoint y: 368, distance: 241.4
click at [482, 377] on p "Astuce : Si vous préférez, vous pouvez convenir d’un rendez-vous avec [PERSON_N…" at bounding box center [531, 405] width 580 height 56
copy p "Son numéro est le [PHONE_NUMBER] 01. Si le rendez-vous a déjà été prévu entre v…"
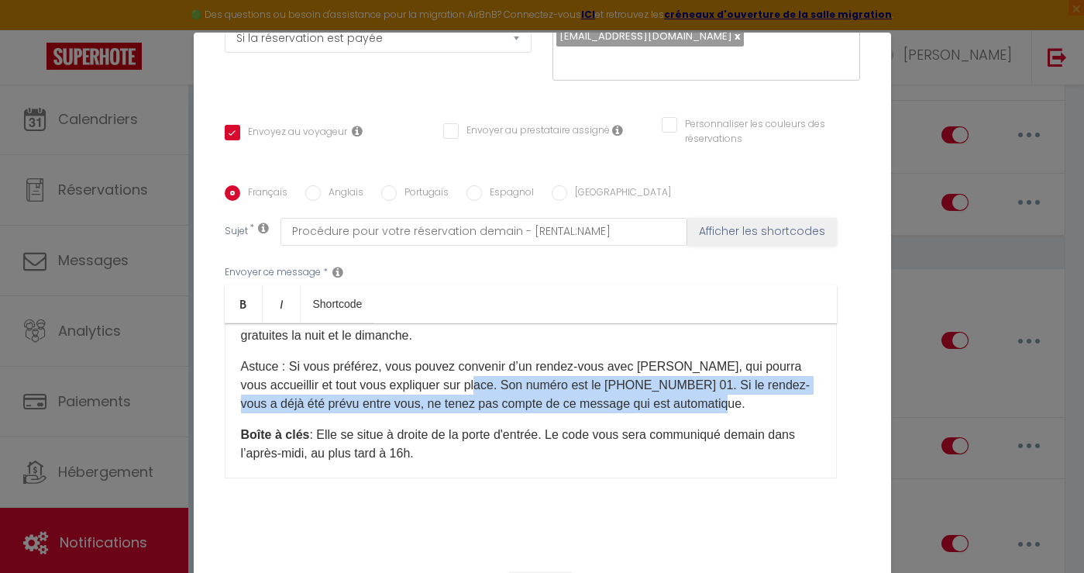
scroll to position [621, 0]
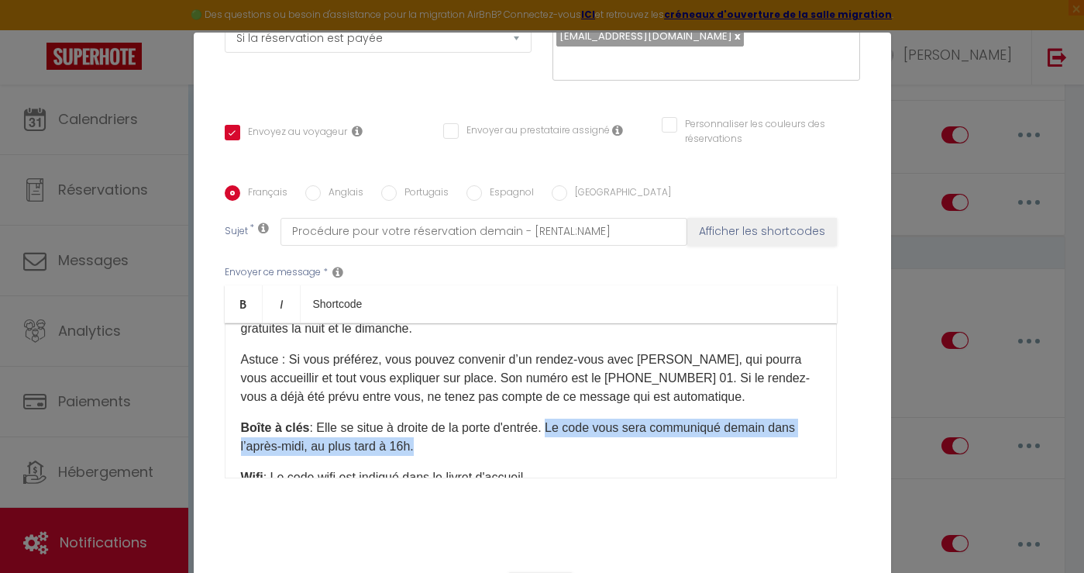
drag, startPoint x: 425, startPoint y: 408, endPoint x: 558, endPoint y: 390, distance: 133.8
click at [558, 418] on p "Boîte à clés : Elle se situe à droite de la porte d'entrée. Le code vous sera c…" at bounding box center [531, 436] width 580 height 37
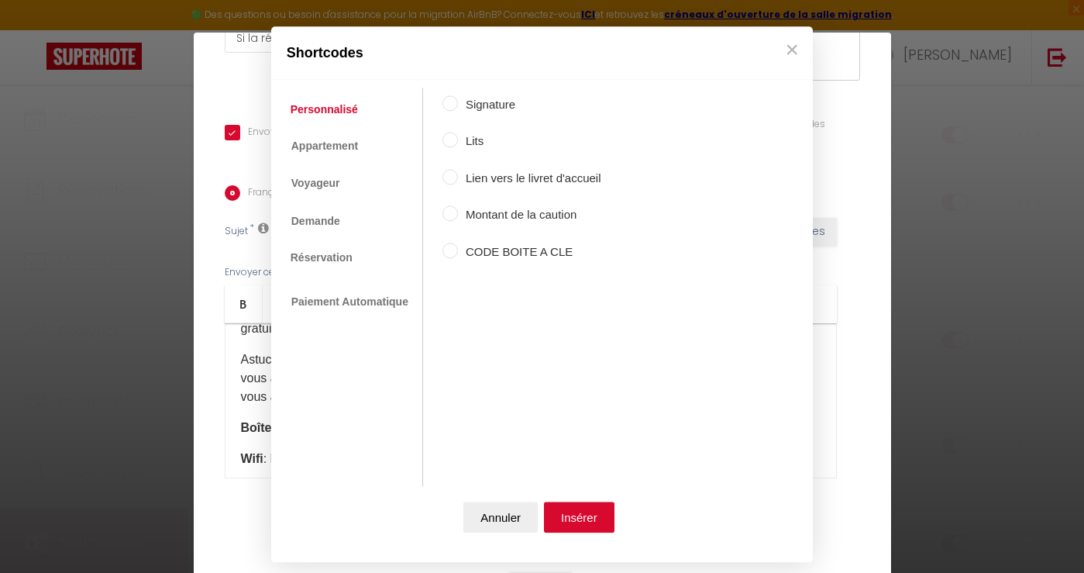
click at [481, 243] on div "Signature Lits Lien vers le livret d'accueil Montant de la caution CODE BOITE A…" at bounding box center [521, 270] width 159 height 364
click at [481, 249] on label "CODE BOITE A CLE" at bounding box center [529, 252] width 143 height 19
click at [458, 249] on input "CODE BOITE A CLE" at bounding box center [449, 250] width 15 height 15
radio input "true"
click at [579, 520] on button "Insérer" at bounding box center [579, 516] width 71 height 31
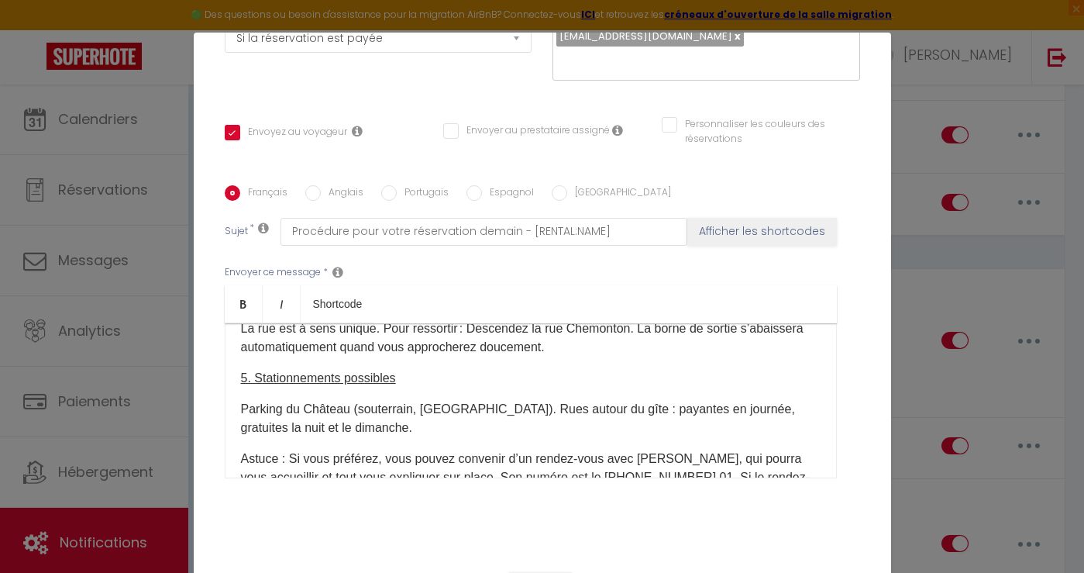
scroll to position [519, 0]
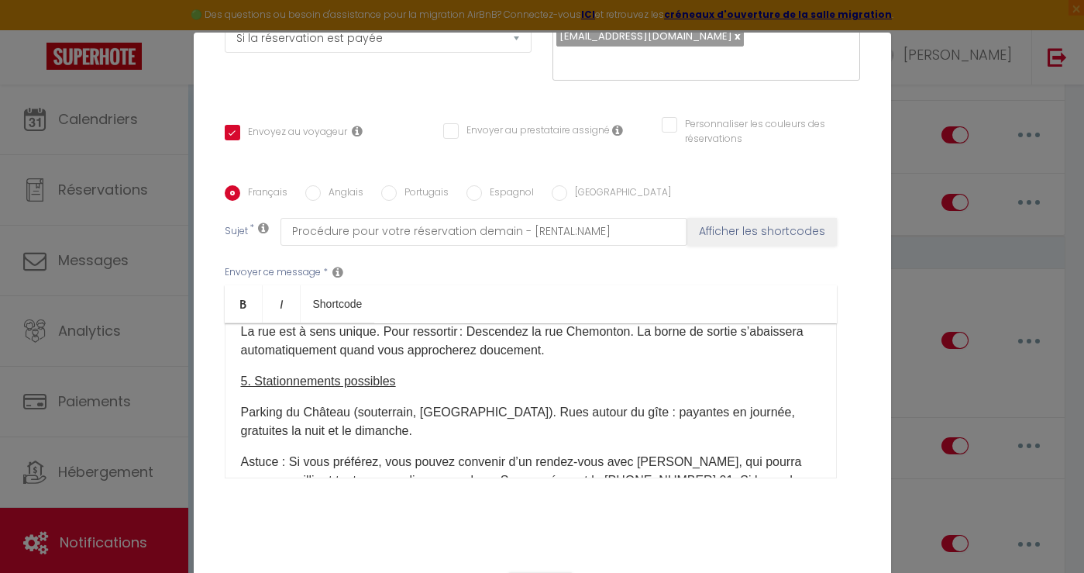
click at [315, 185] on input "Anglais" at bounding box center [312, 192] width 15 height 15
radio input "true"
checkbox input "true"
checkbox input "false"
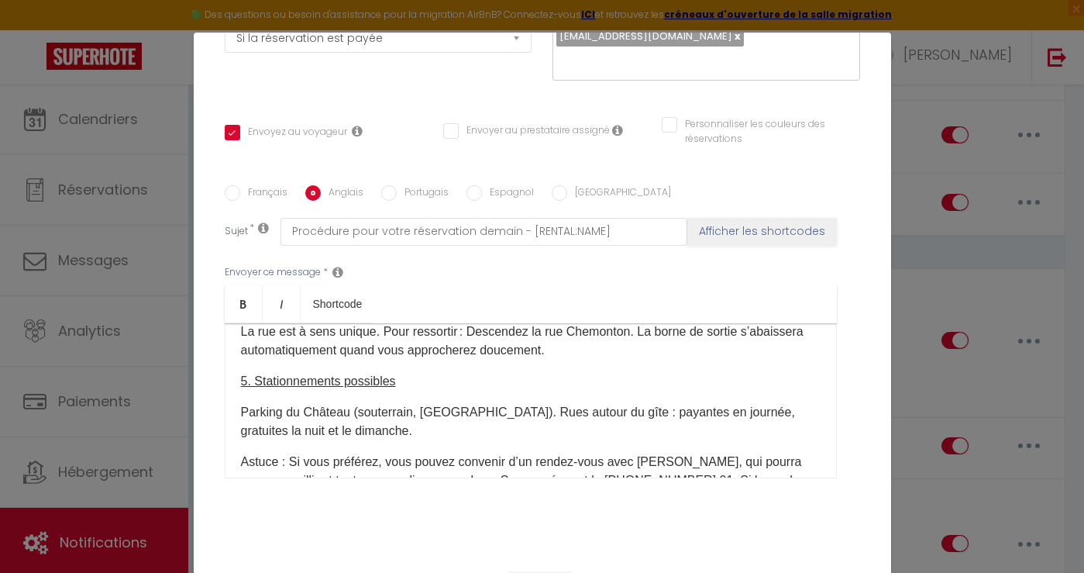
type input "Before checkin - [RENTAL:NAME]"
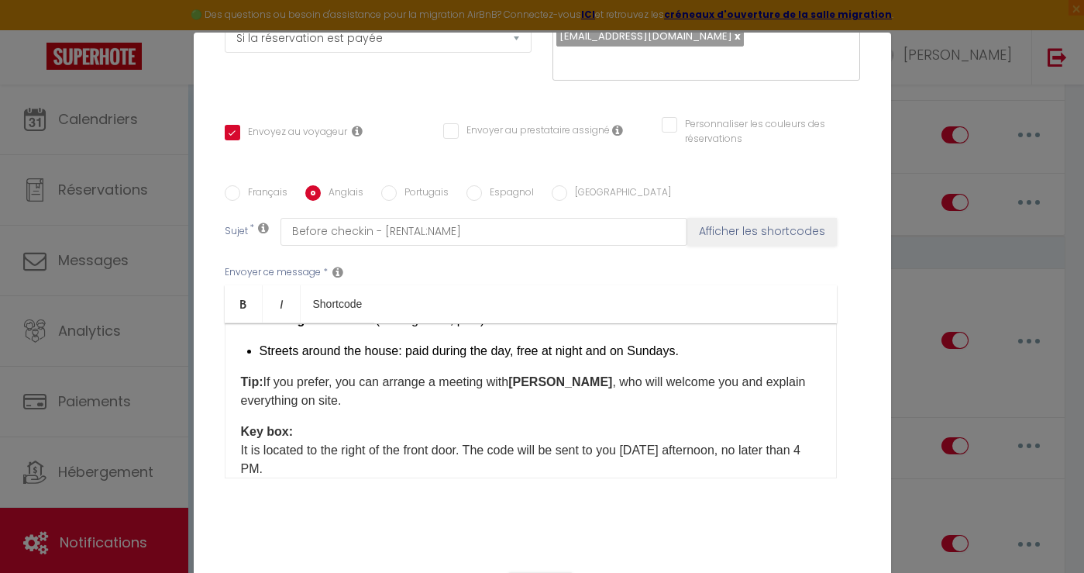
scroll to position [594, 0]
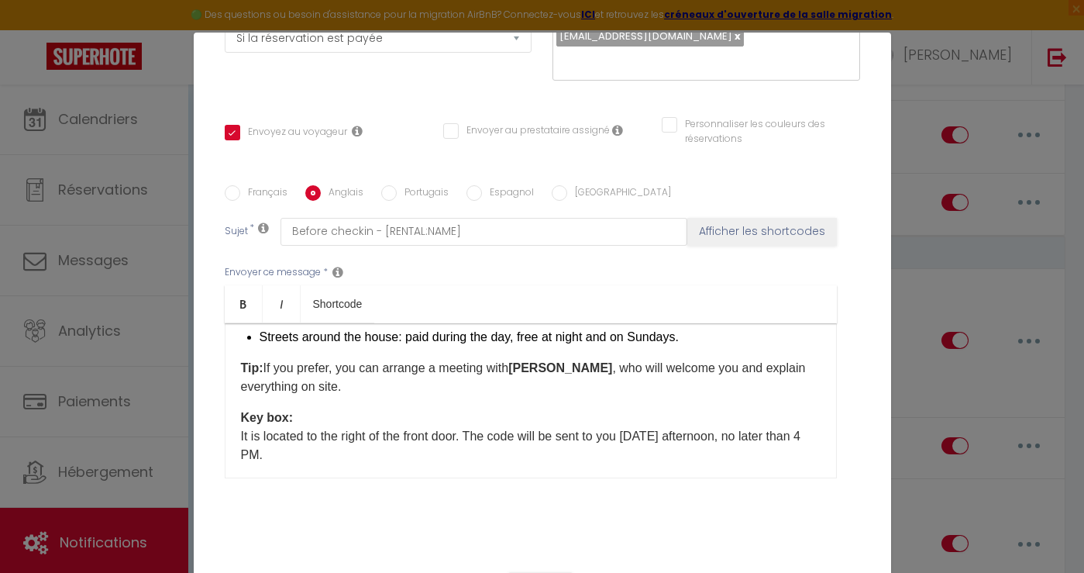
click at [385, 372] on p "Tip: If you prefer, you can arrange a meeting with [PERSON_NAME] , who will wel…" at bounding box center [531, 377] width 580 height 37
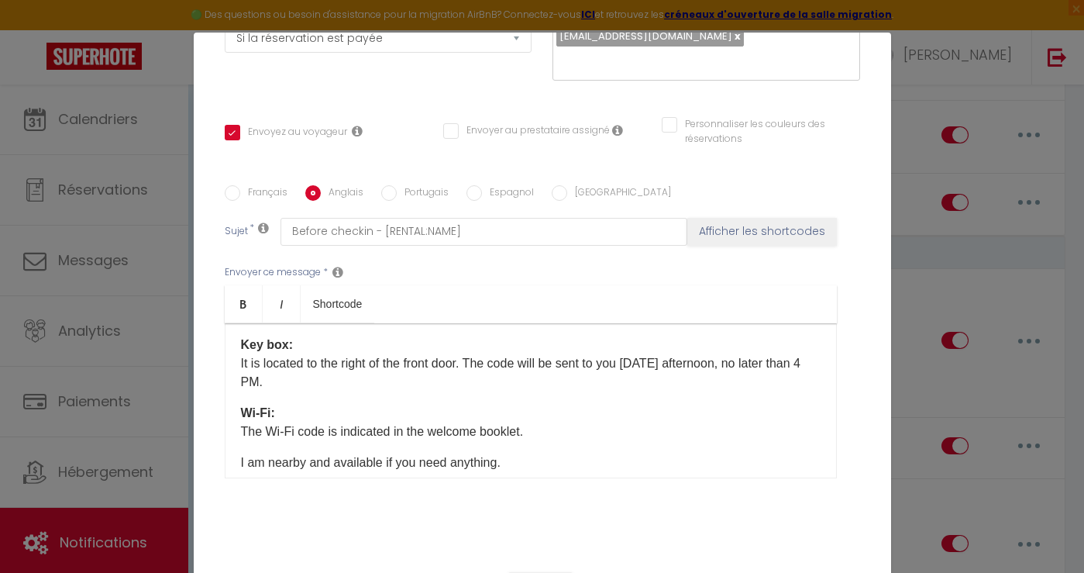
scroll to position [663, 0]
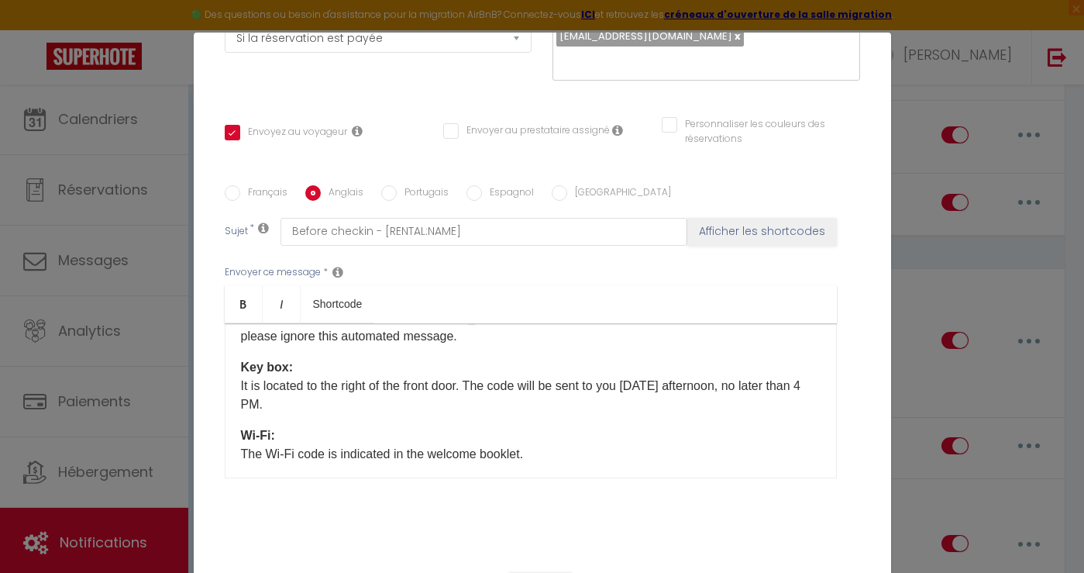
drag, startPoint x: 533, startPoint y: 368, endPoint x: 535, endPoint y: 377, distance: 8.7
click at [535, 377] on p "Key box: It is located to the right of the front door. The code will be sent to…" at bounding box center [531, 386] width 580 height 56
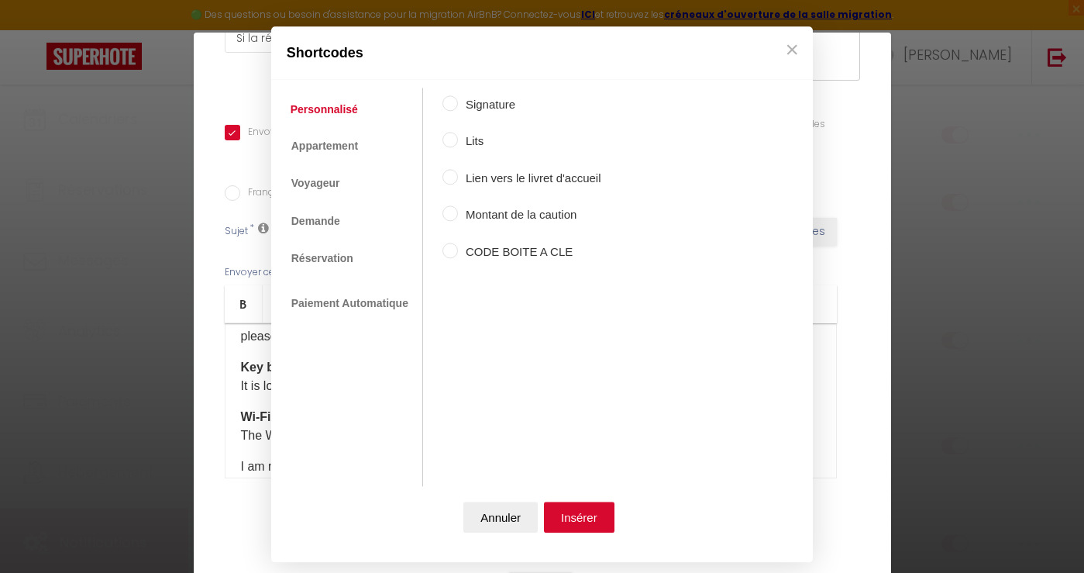
click at [492, 254] on label "CODE BOITE A CLE" at bounding box center [529, 252] width 143 height 19
click at [458, 254] on input "CODE BOITE A CLE" at bounding box center [449, 250] width 15 height 15
radio input "true"
click at [586, 521] on button "Insérer" at bounding box center [579, 516] width 71 height 31
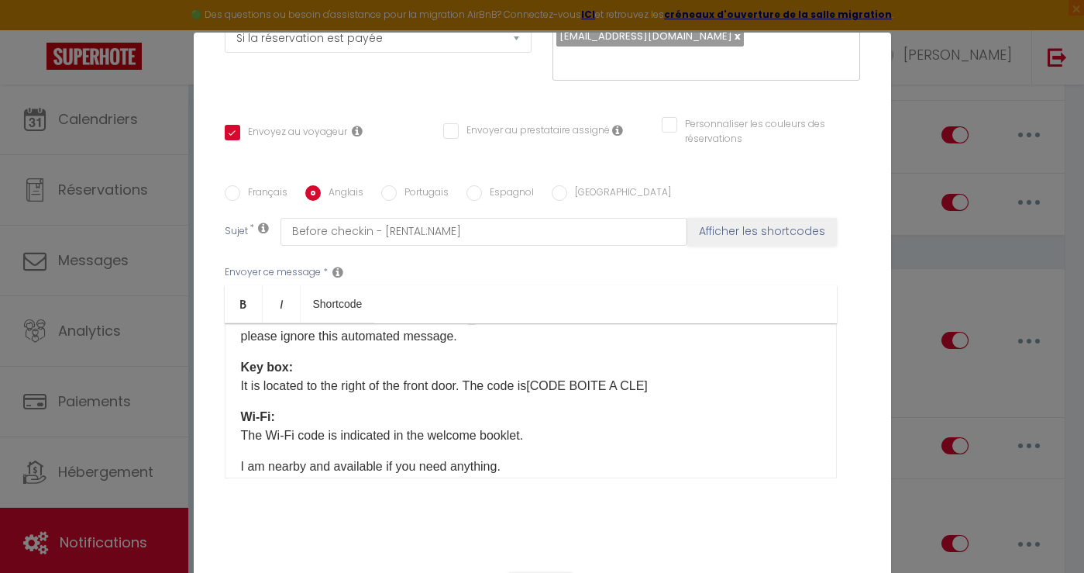
scroll to position [292, 0]
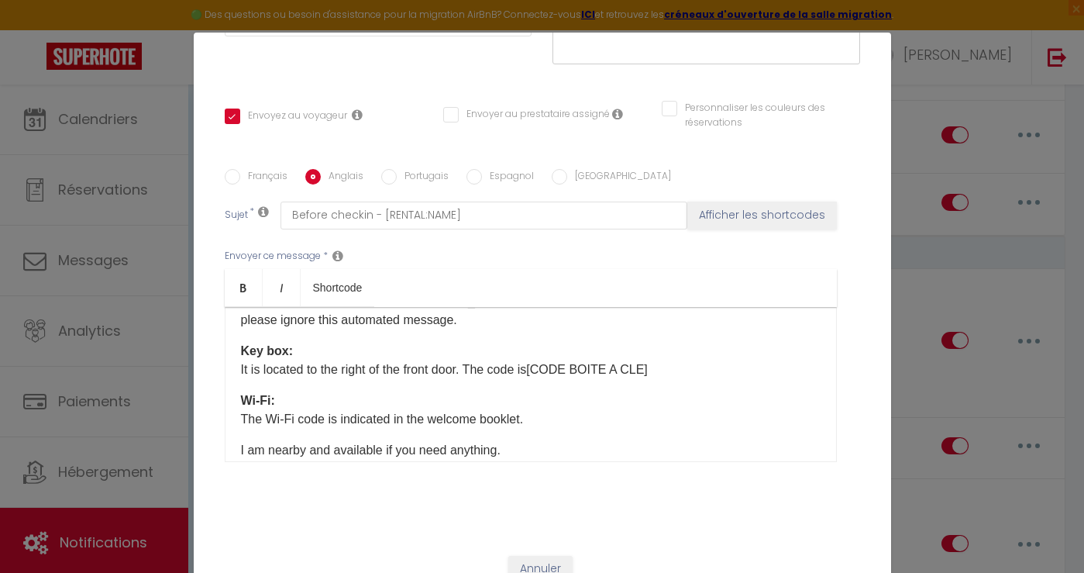
click at [390, 169] on input "Portugais" at bounding box center [388, 176] width 15 height 15
radio input "true"
checkbox input "true"
checkbox input "false"
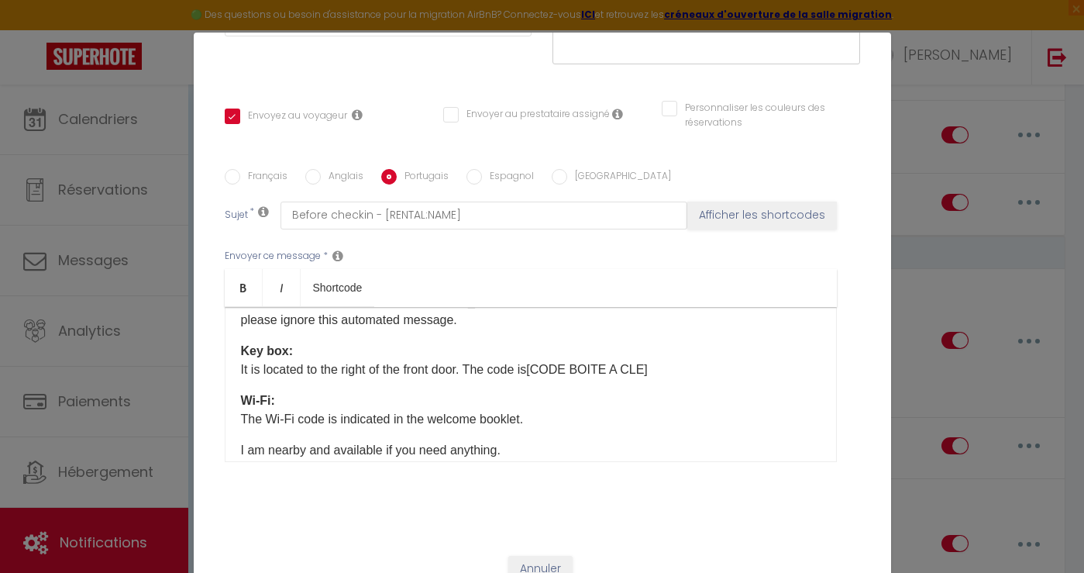
type input "Procedimento para reservar amanhã - [RENTAL:NAME]"
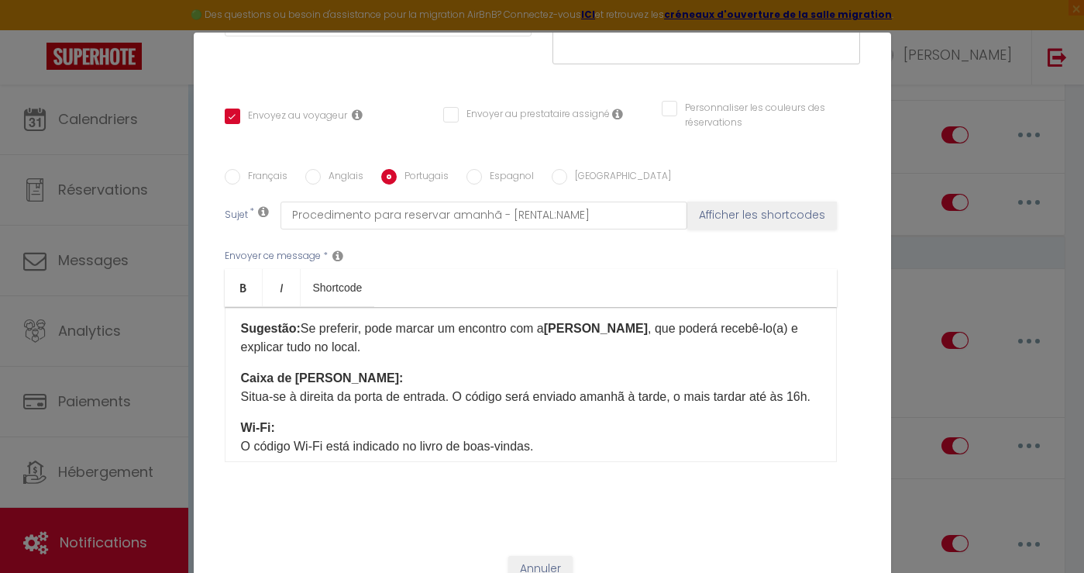
scroll to position [612, 0]
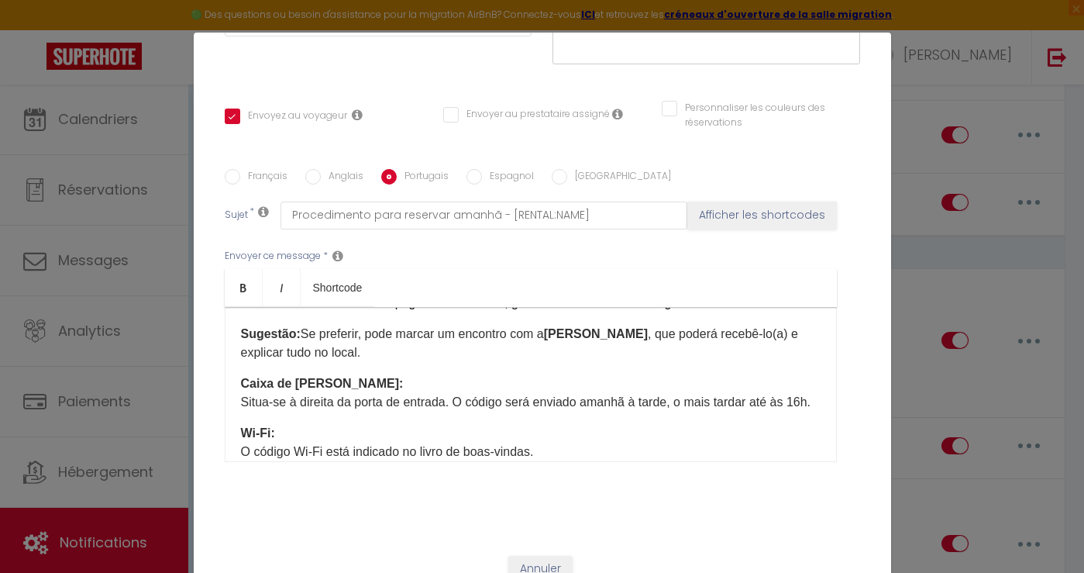
click at [420, 332] on p "Sugestão: Se preferir, pode marcar um encontro com a [PERSON_NAME] , que poderá…" at bounding box center [531, 343] width 580 height 37
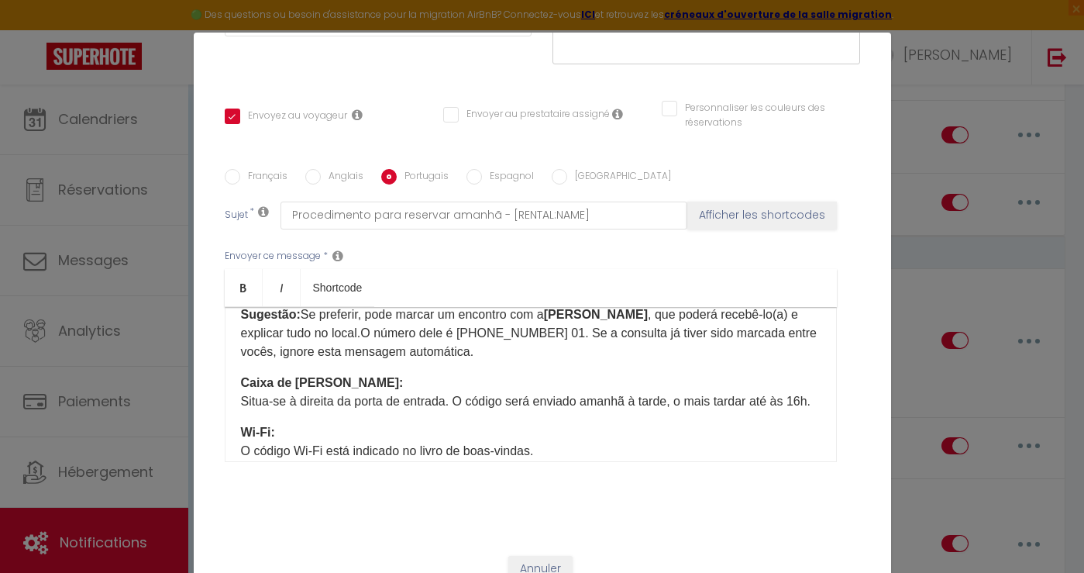
scroll to position [632, 0]
drag, startPoint x: 513, startPoint y: 380, endPoint x: 818, endPoint y: 382, distance: 305.3
click at [818, 382] on p "Caixa de [PERSON_NAME]: Situa-se à direita da porta de entrada. O código será e…" at bounding box center [531, 391] width 580 height 37
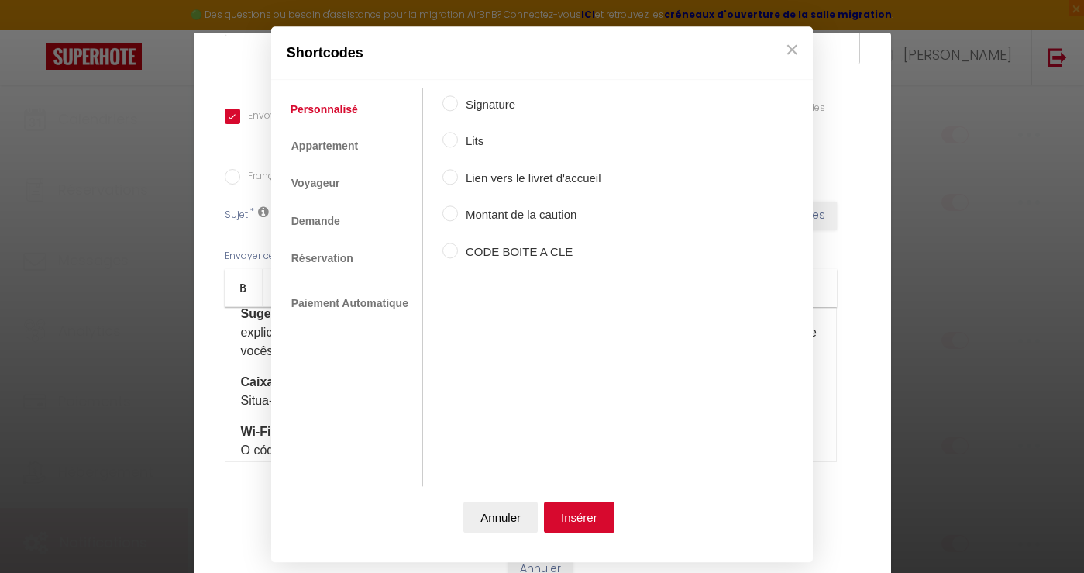
click at [522, 250] on label "CODE BOITE A CLE" at bounding box center [529, 252] width 143 height 19
click at [458, 250] on input "CODE BOITE A CLE" at bounding box center [449, 250] width 15 height 15
radio input "true"
click at [582, 516] on button "Insérer" at bounding box center [579, 516] width 71 height 31
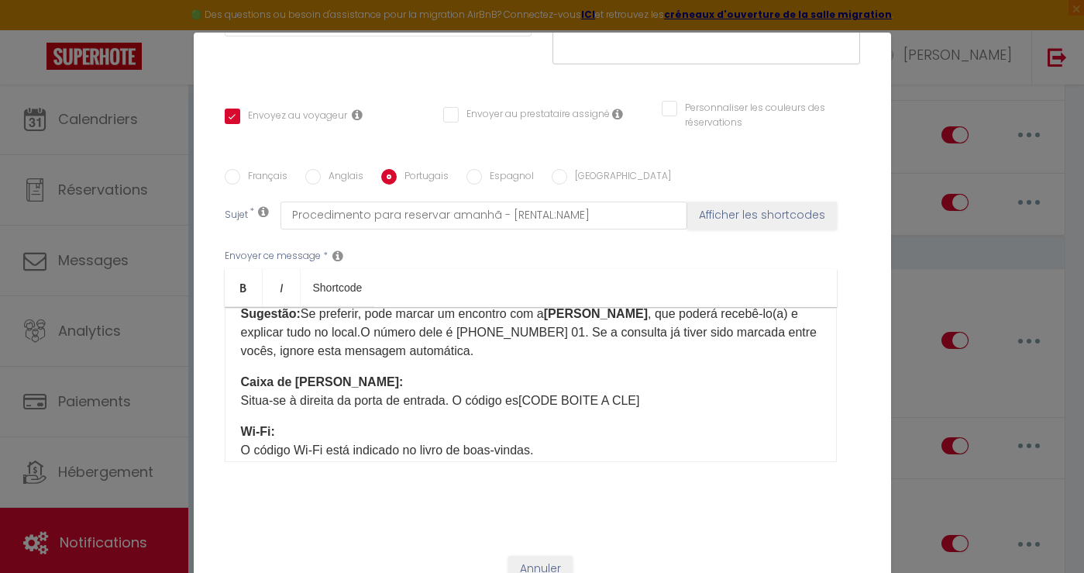
scroll to position [65, 0]
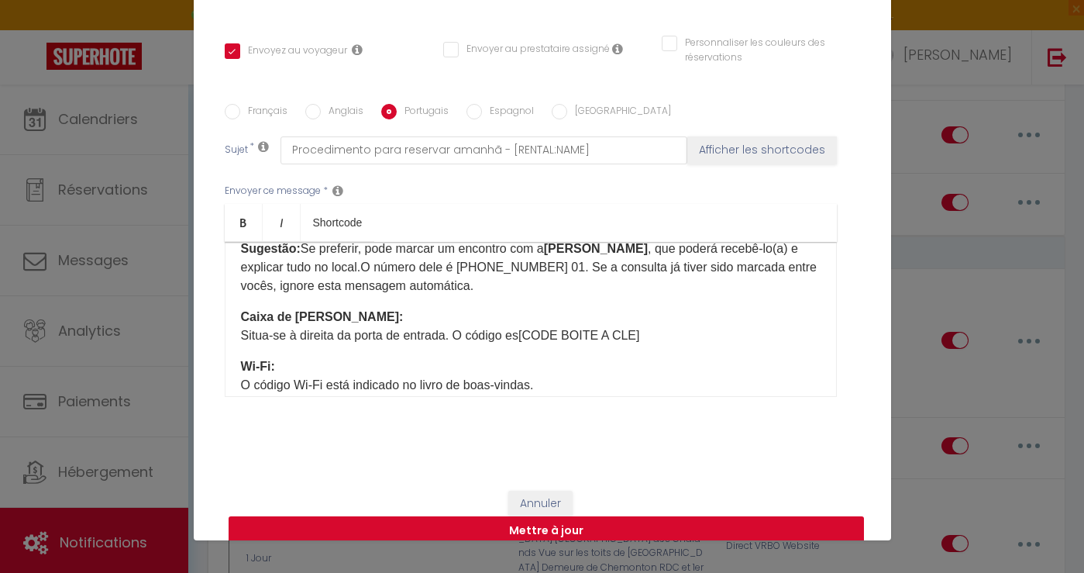
click at [633, 516] on button "Mettre à jour" at bounding box center [546, 530] width 635 height 29
checkbox input "true"
checkbox input "false"
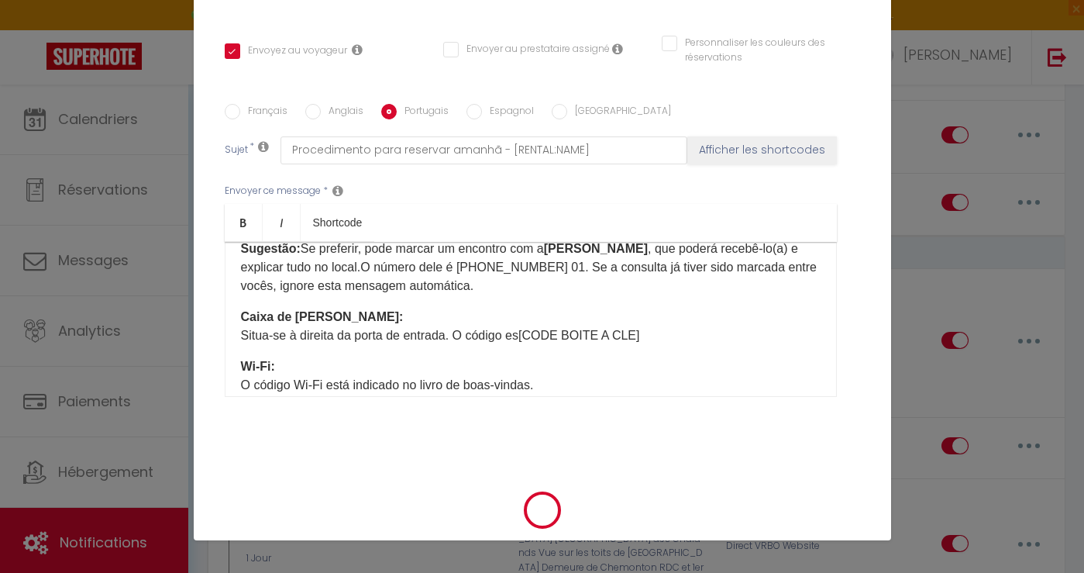
scroll to position [276, 0]
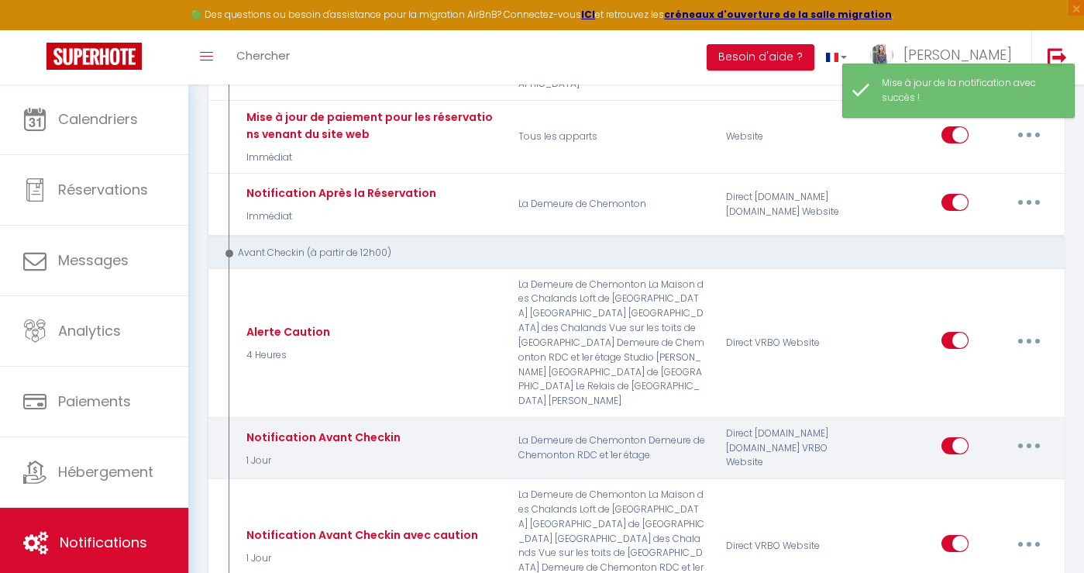
click at [1031, 433] on button "button" at bounding box center [1028, 445] width 43 height 25
click at [993, 468] on link "Editer" at bounding box center [988, 481] width 115 height 26
type input "Notification Avant Checkin"
select select "1 Jour"
select select "if_booking_is_paid"
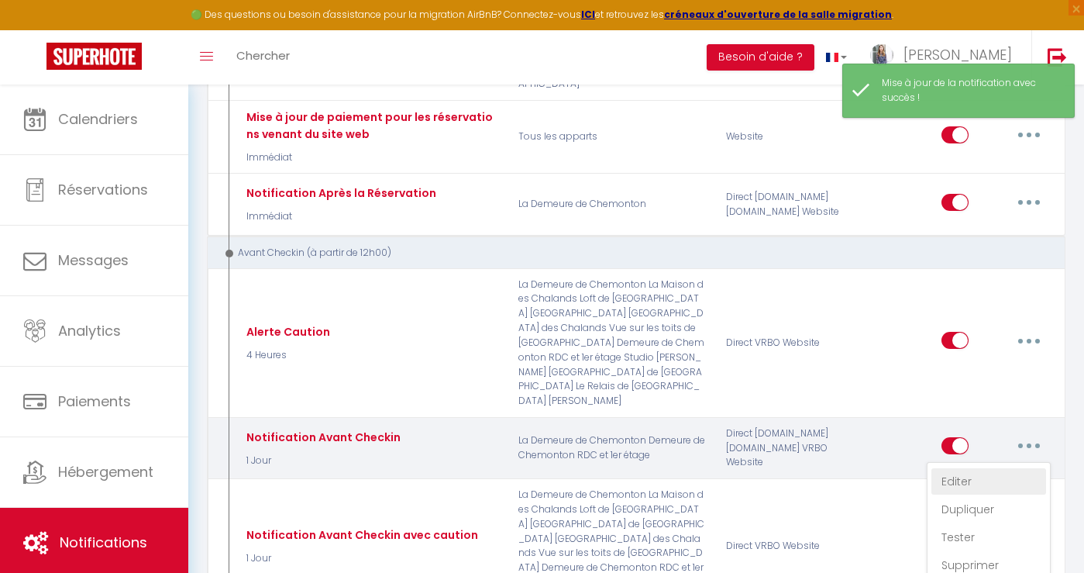
checkbox input "true"
checkbox input "false"
radio input "true"
type input "Procédure pour votre réservation demain - [RENTAL:NAME]"
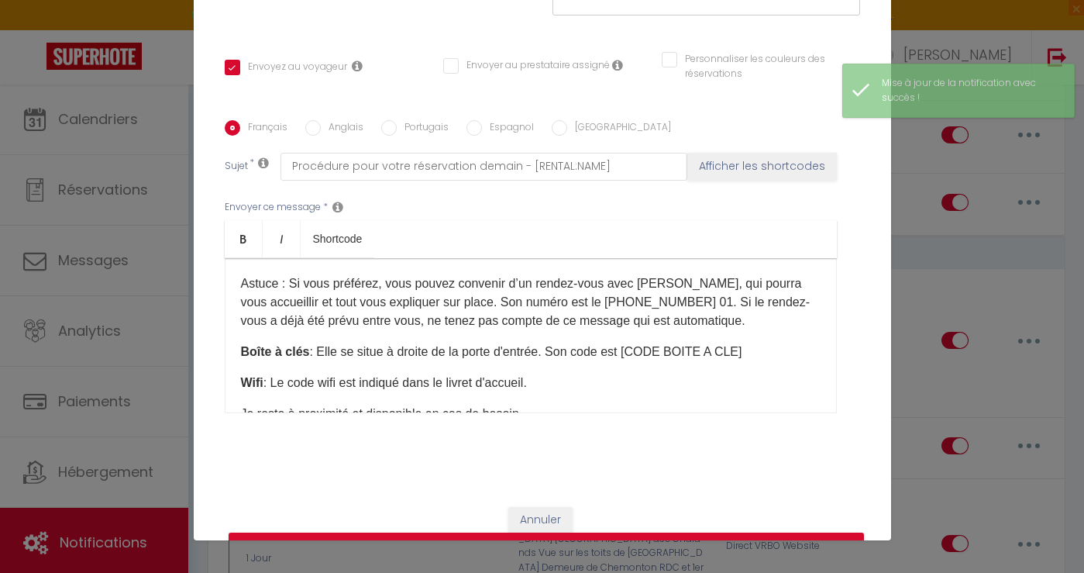
click at [491, 120] on label "Espagnol" at bounding box center [508, 128] width 52 height 17
click at [482, 120] on input "Espagnol" at bounding box center [473, 127] width 15 height 15
radio input "true"
checkbox input "true"
checkbox input "false"
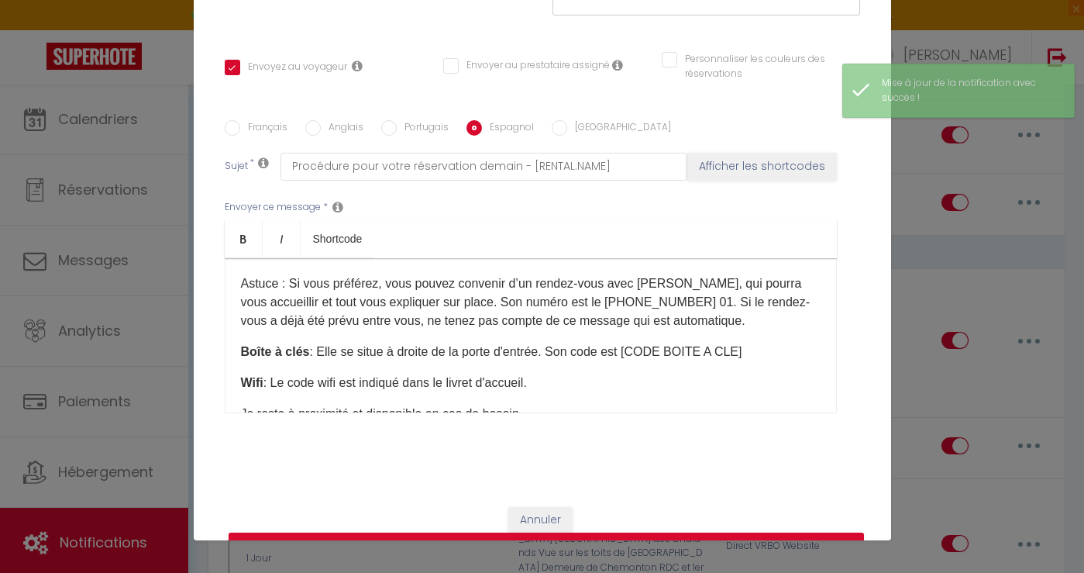
checkbox input "false"
type input "Procedura per la prenotazione di [DATE] - [RENTAL:NAME]"
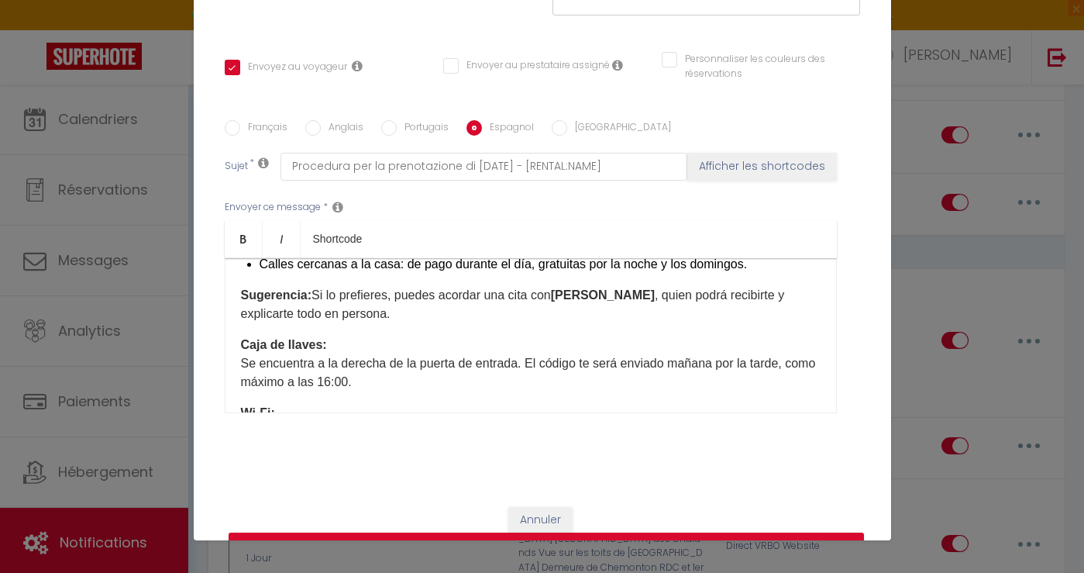
scroll to position [601, 0]
click at [418, 298] on p "Sugerencia: Si lo prefieres, puedes acordar una cita con [PERSON_NAME] , quien …" at bounding box center [531, 305] width 580 height 37
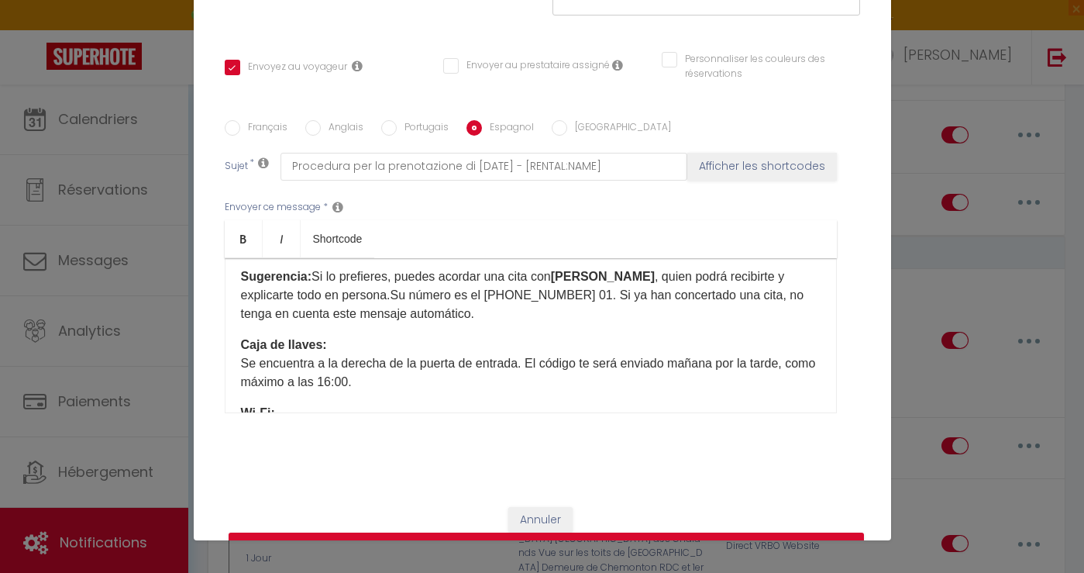
scroll to position [622, 0]
drag, startPoint x: 584, startPoint y: 342, endPoint x: 595, endPoint y: 353, distance: 16.4
click at [595, 353] on p "Caja de llaves: Se encuentra a la derecha de la puerta de entrada. El código te…" at bounding box center [531, 362] width 580 height 56
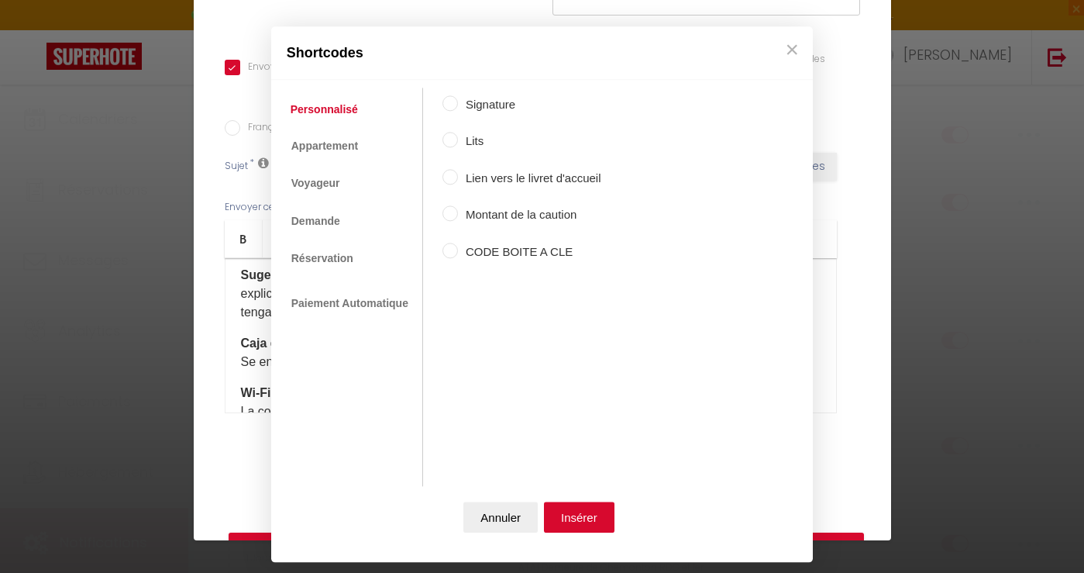
click at [499, 260] on label "CODE BOITE A CLE" at bounding box center [529, 252] width 143 height 19
click at [458, 258] on input "CODE BOITE A CLE" at bounding box center [449, 250] width 15 height 15
radio input "true"
click at [584, 515] on button "Insérer" at bounding box center [579, 516] width 71 height 31
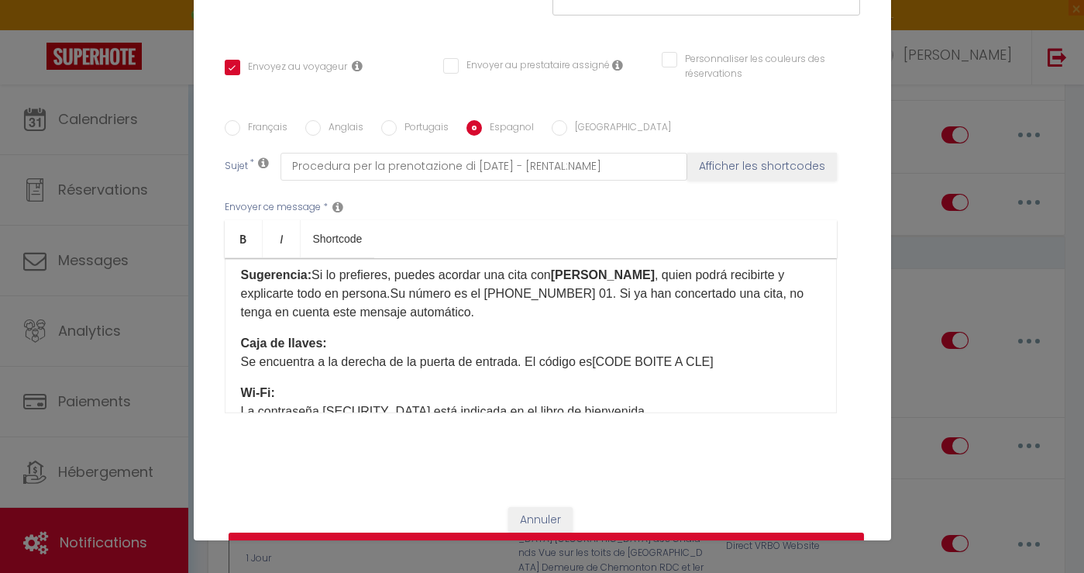
click at [563, 120] on input "[GEOGRAPHIC_DATA]" at bounding box center [559, 127] width 15 height 15
radio input "true"
checkbox input "true"
checkbox input "false"
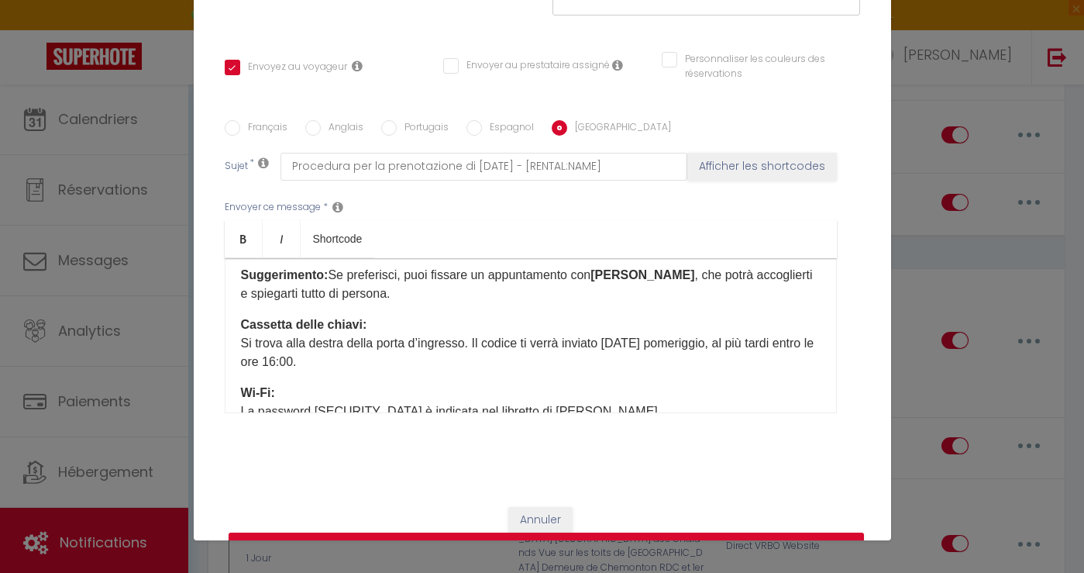
click at [397, 276] on p "Suggerimento: Se preferisci, puoi fissare un appuntamento con [PERSON_NAME] , c…" at bounding box center [531, 284] width 580 height 37
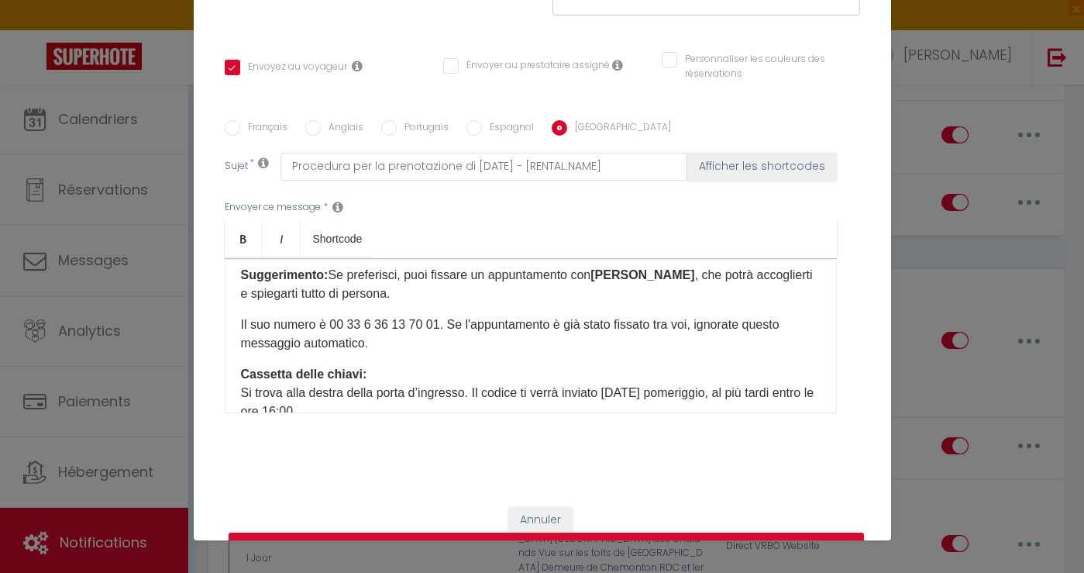
click at [241, 315] on p "Il suo numero è 00 33 6 36 13 70 01. Se l'appuntamento è già stato fissato tra …" at bounding box center [531, 333] width 580 height 37
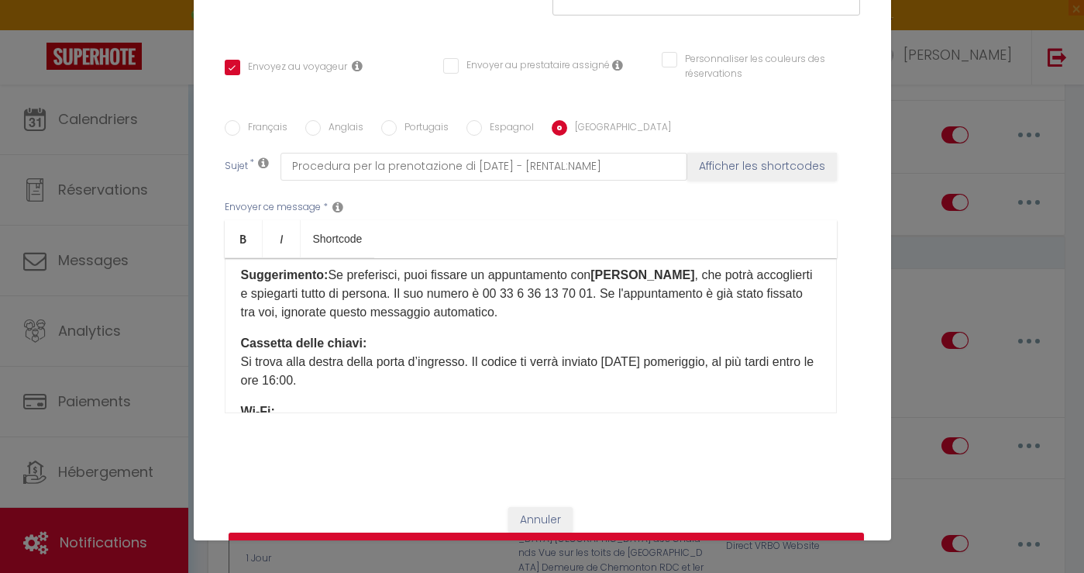
drag, startPoint x: 528, startPoint y: 353, endPoint x: 528, endPoint y: 343, distance: 10.1
click at [528, 343] on p "Cassetta delle chiavi: Si trova alla destra della porta d’ingresso. Il codice t…" at bounding box center [531, 362] width 580 height 56
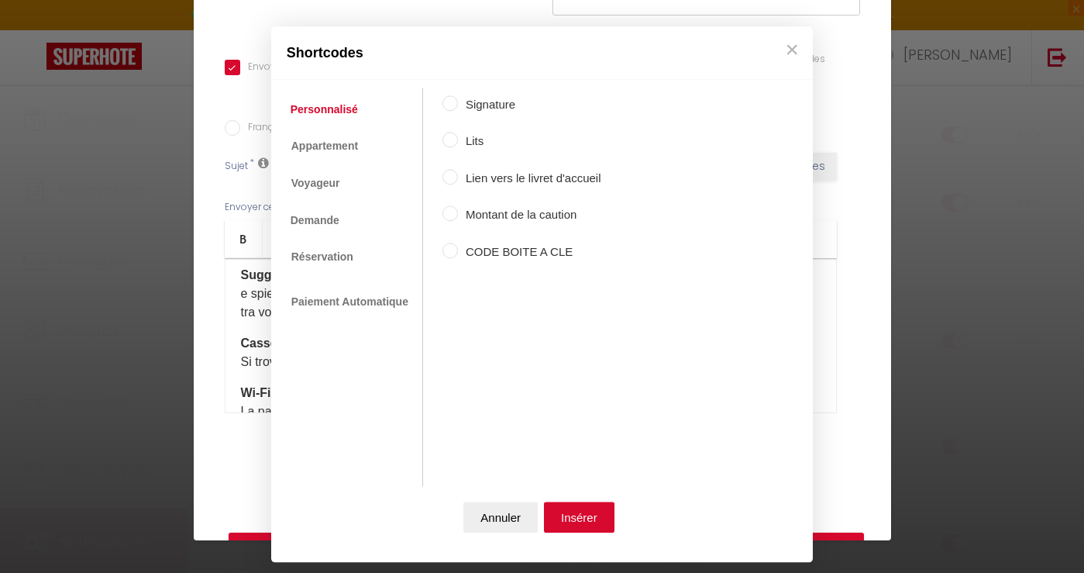
click at [554, 246] on label "CODE BOITE A CLE" at bounding box center [529, 252] width 143 height 19
click at [458, 246] on input "CODE BOITE A CLE" at bounding box center [449, 250] width 15 height 15
radio input "true"
click at [579, 518] on button "Insérer" at bounding box center [579, 516] width 71 height 31
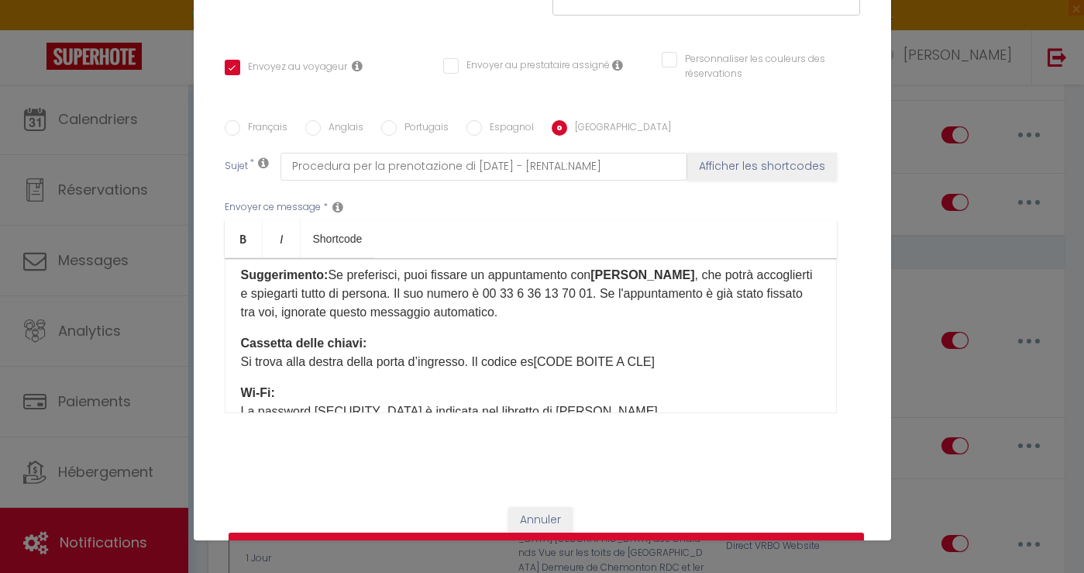
scroll to position [292, 0]
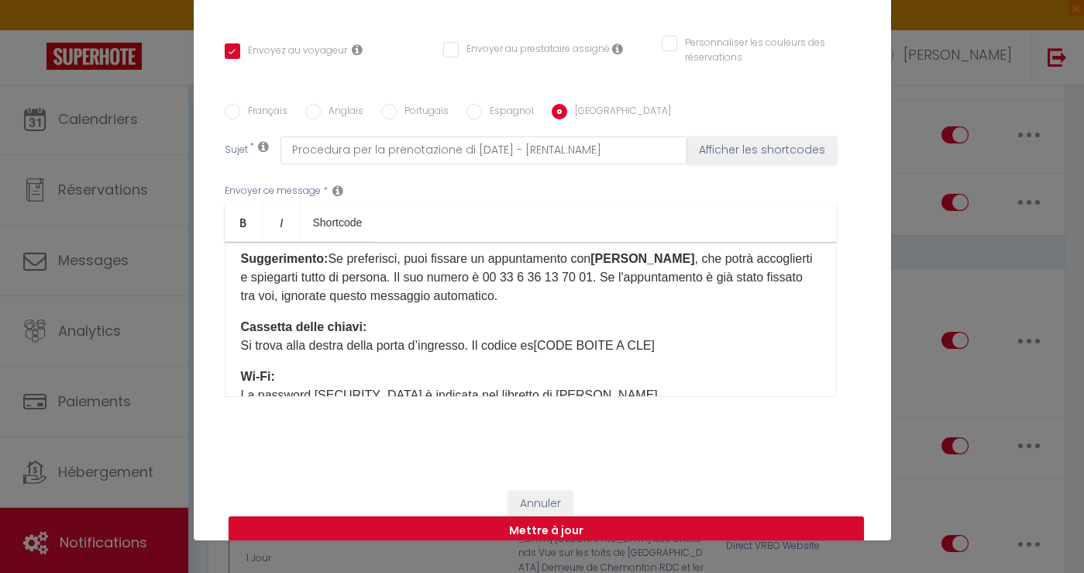
click at [673, 36] on input "Personnaliser les couleurs des réservations" at bounding box center [751, 43] width 179 height 15
checkbox input "true"
checkbox input "false"
click at [673, 36] on input "Personnaliser les couleurs des réservations" at bounding box center [745, 43] width 167 height 15
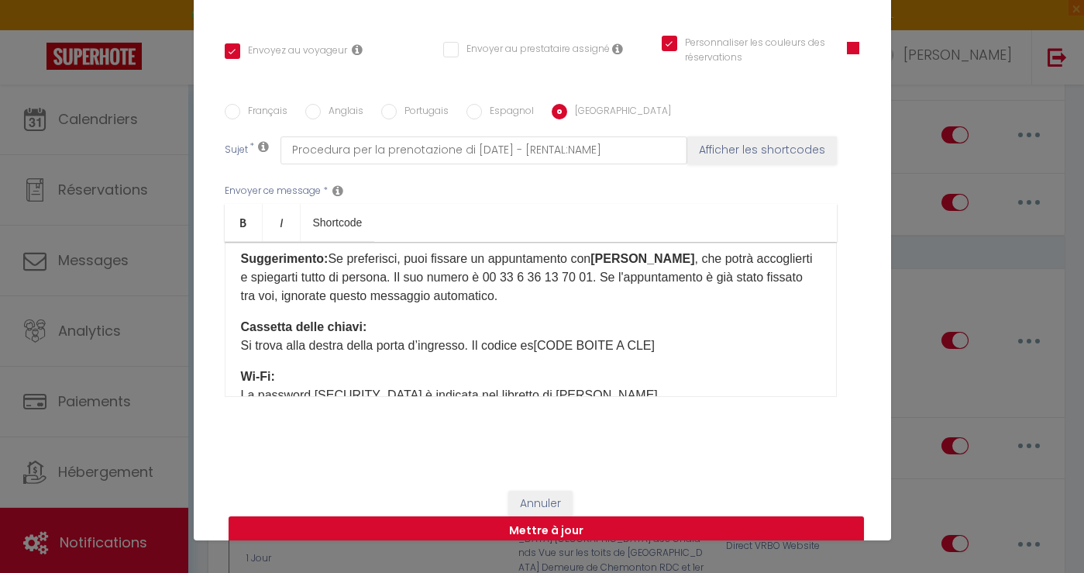
checkbox input "false"
checkbox input "true"
checkbox input "false"
click at [671, 36] on input "Personnaliser les couleurs des réservations" at bounding box center [751, 43] width 179 height 15
checkbox input "true"
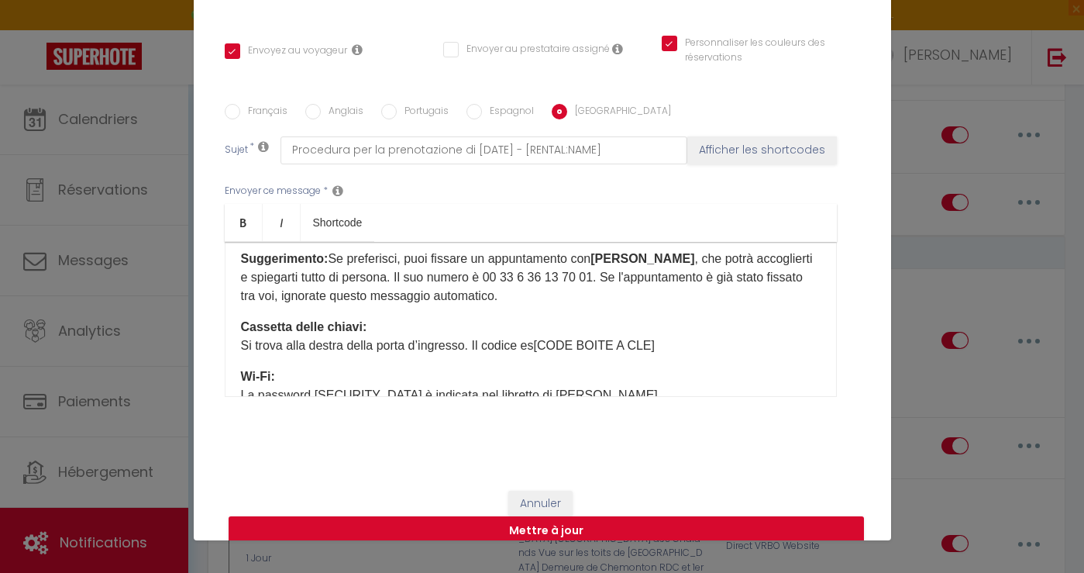
checkbox input "true"
checkbox input "false"
click at [852, 42] on span at bounding box center [853, 48] width 12 height 12
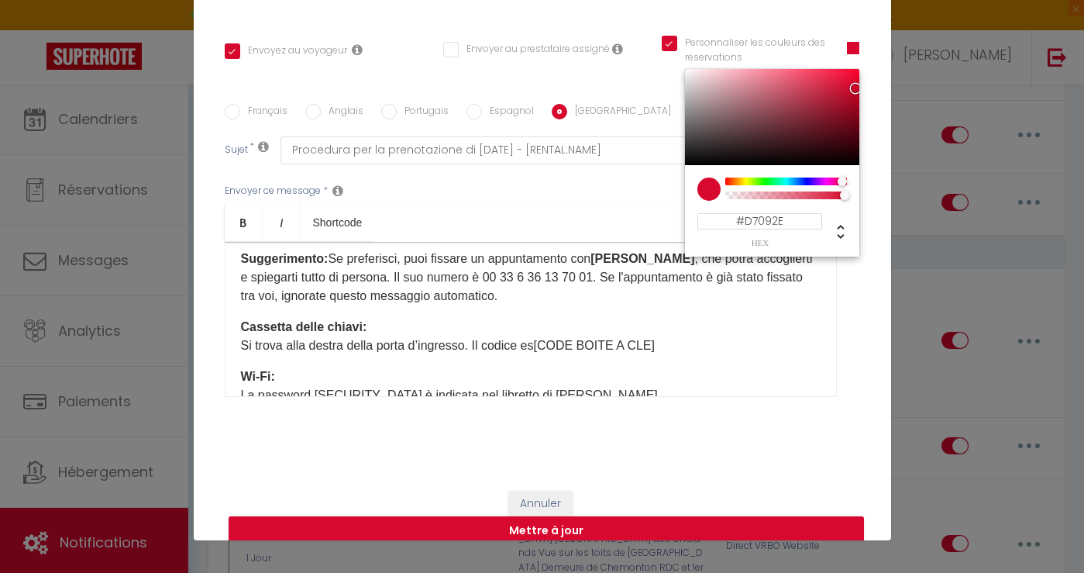
checkbox input "true"
checkbox input "false"
type input "#25D709"
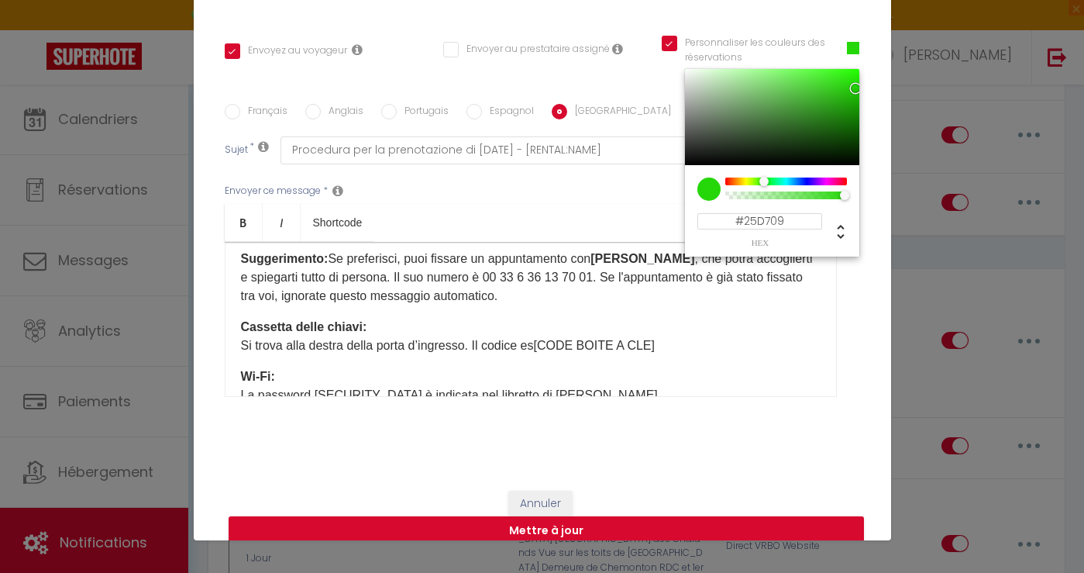
click at [764, 177] on div at bounding box center [786, 181] width 119 height 8
click at [608, 516] on button "Mettre à jour" at bounding box center [546, 530] width 635 height 29
checkbox input "true"
checkbox input "false"
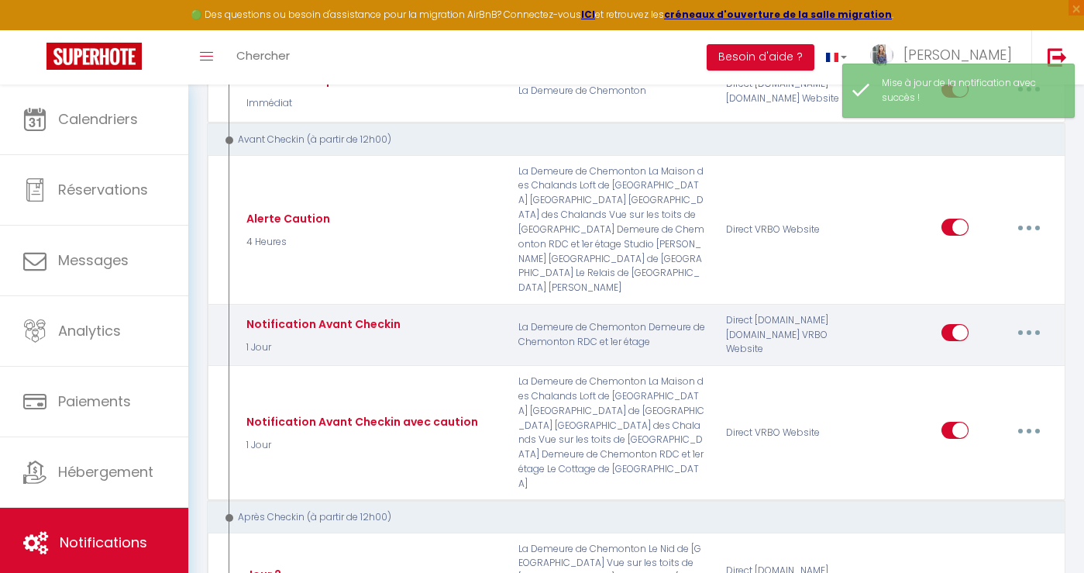
scroll to position [562, 0]
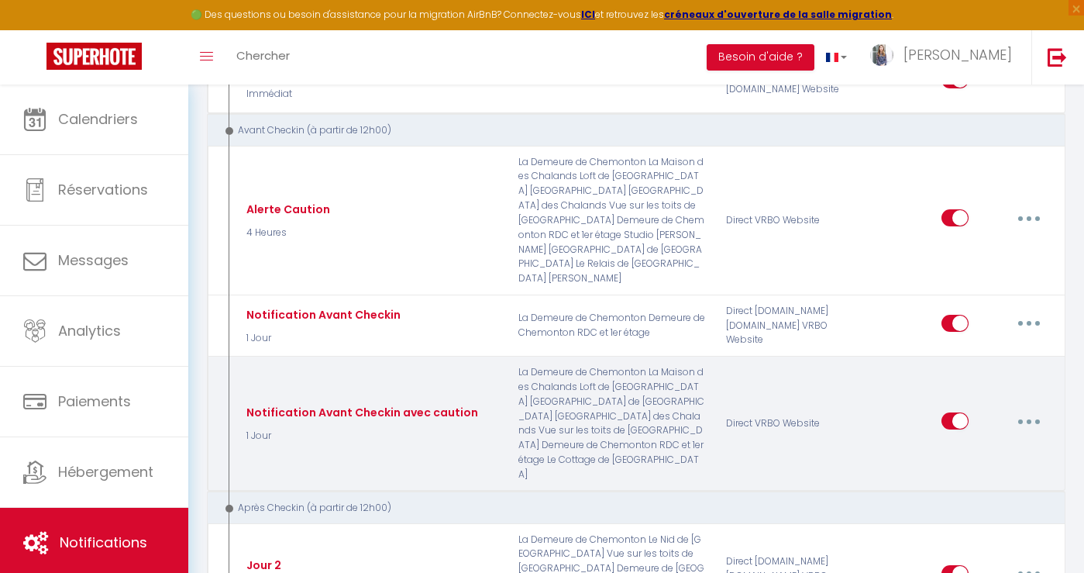
click at [1031, 419] on icon "button" at bounding box center [1029, 421] width 5 height 5
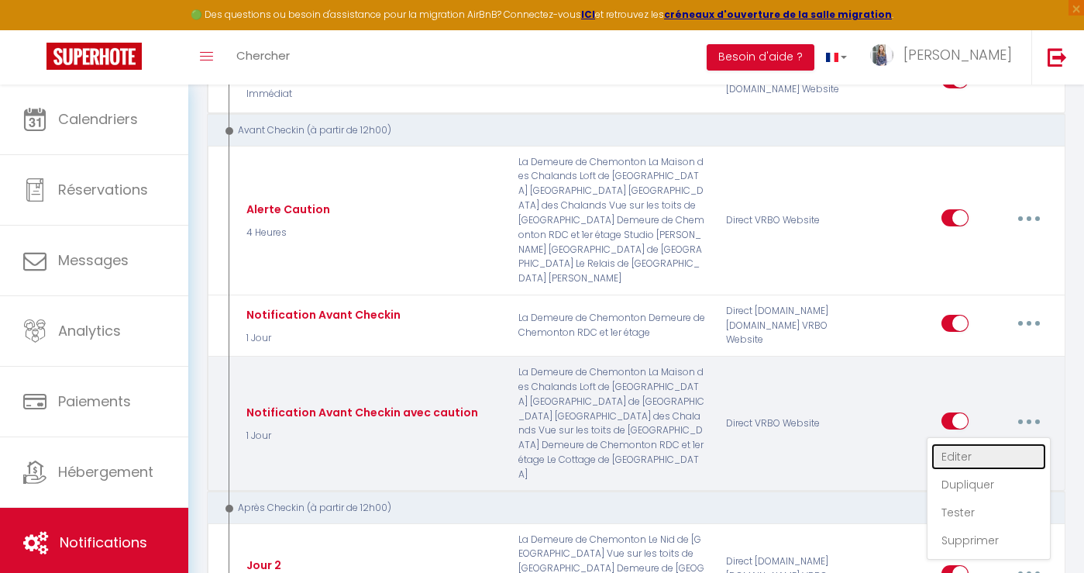
click at [983, 443] on link "Editer" at bounding box center [988, 456] width 115 height 26
type input "Notification Avant Checkin avec caution"
select select "1 Jour"
select select "if_booking_is_paid"
checkbox input "true"
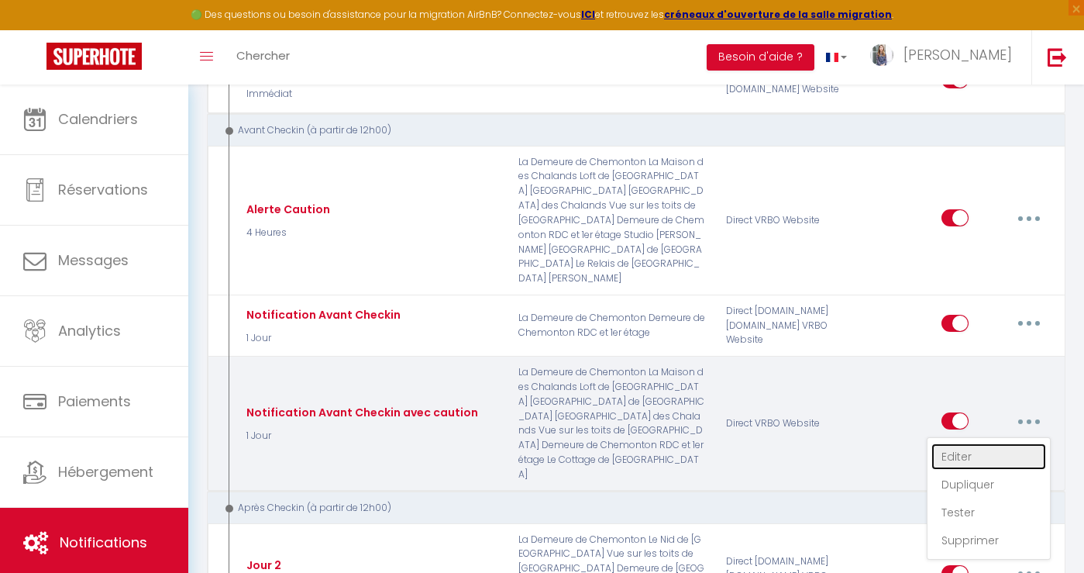
checkbox input "false"
radio input "true"
type input "Caution pour votre réservation de demain - [RENTAL:NAME]"
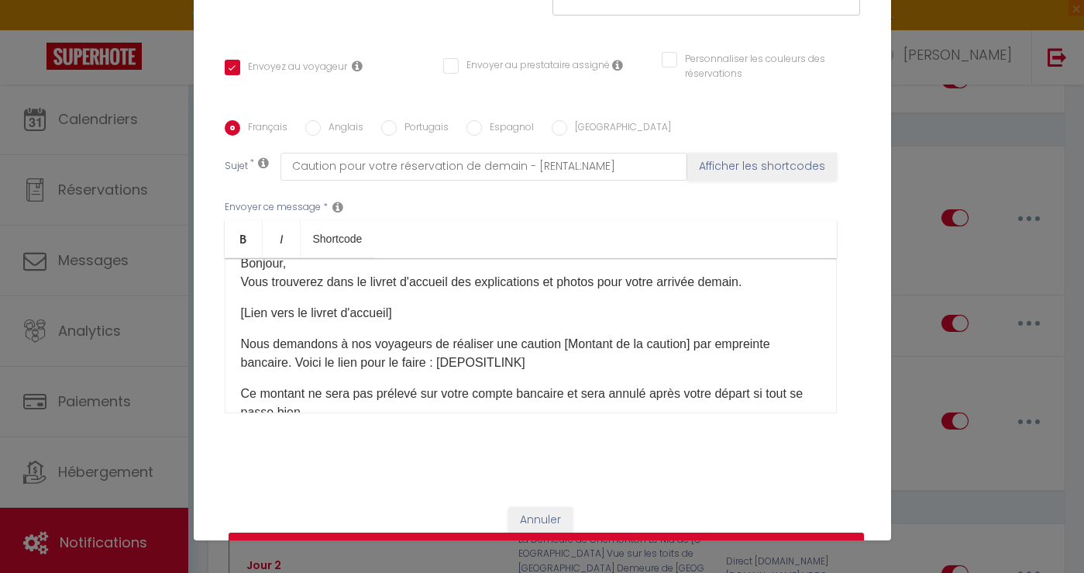
scroll to position [0, 0]
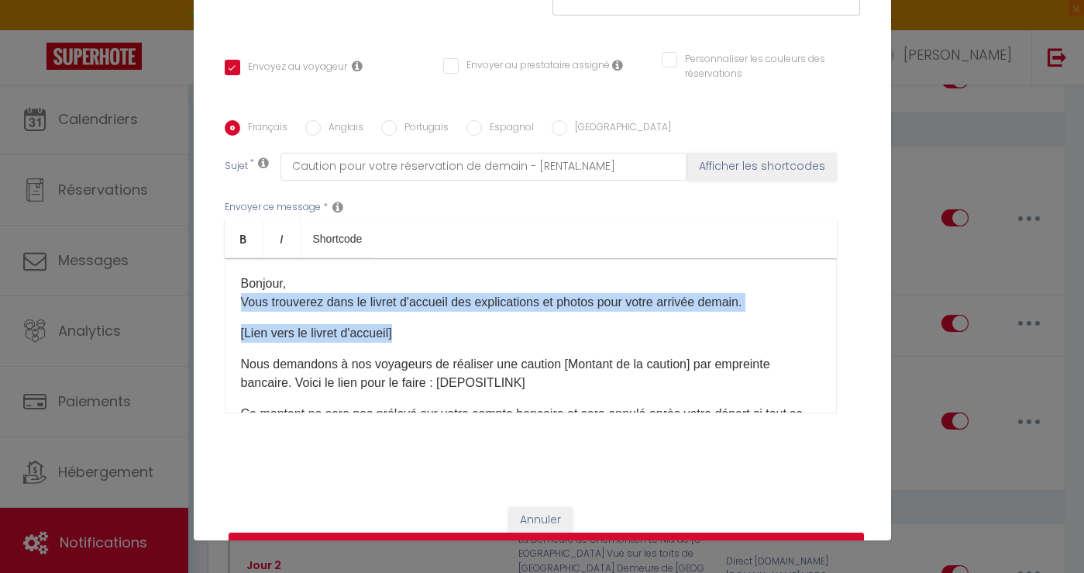
drag, startPoint x: 456, startPoint y: 318, endPoint x: 239, endPoint y: 279, distance: 219.6
click at [239, 279] on div "Bonjour, Vous trouverez dans le livret d'accueil des explications et photos pou…" at bounding box center [531, 335] width 612 height 155
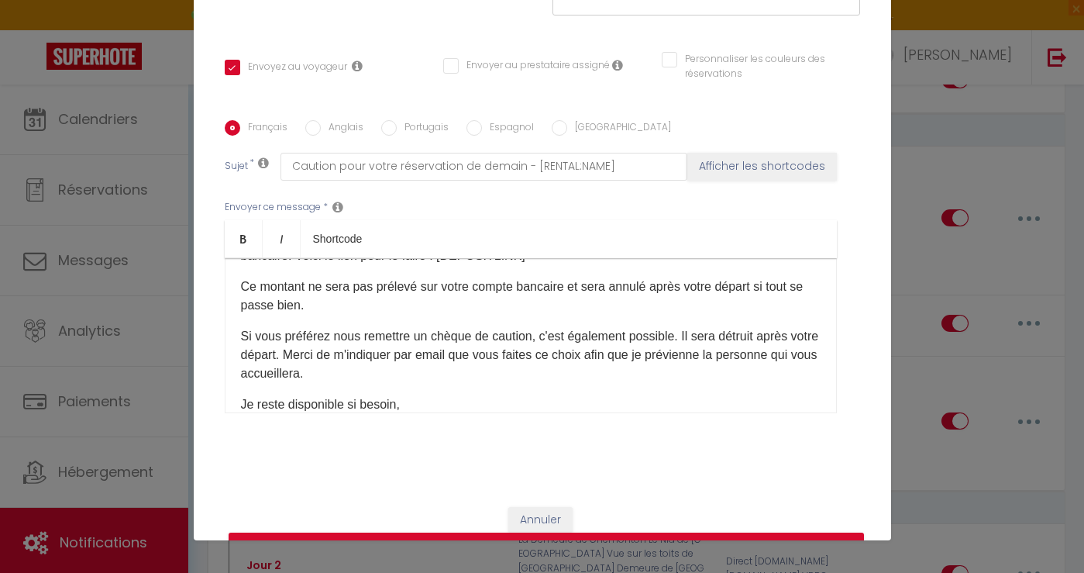
scroll to position [76, 0]
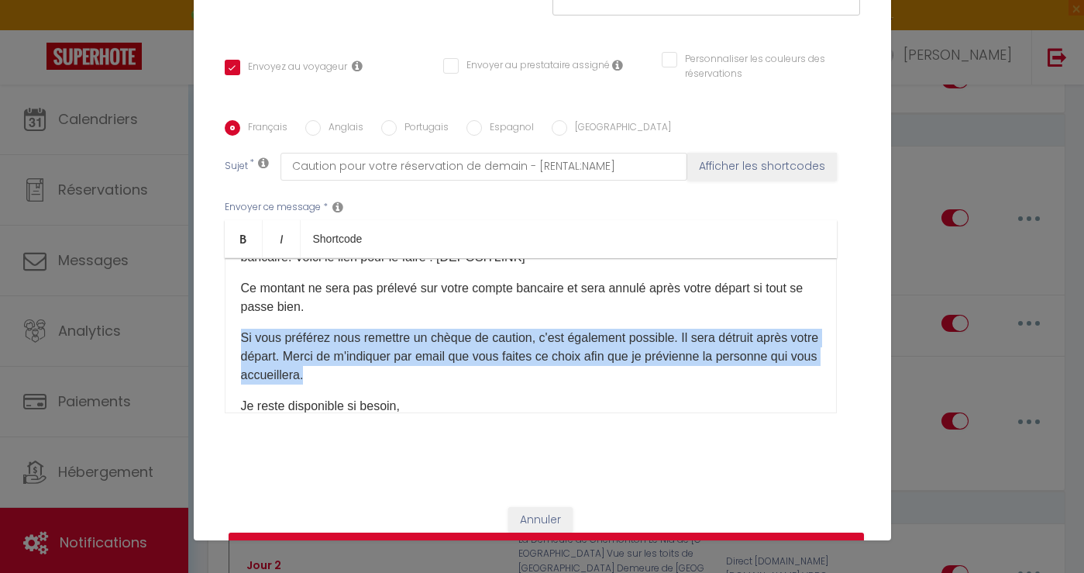
drag, startPoint x: 377, startPoint y: 354, endPoint x: 236, endPoint y: 312, distance: 147.1
click at [236, 312] on div "Bonjour, Nous demandons à nos voyageurs de réaliser une caution [Montant de la …" at bounding box center [531, 335] width 612 height 155
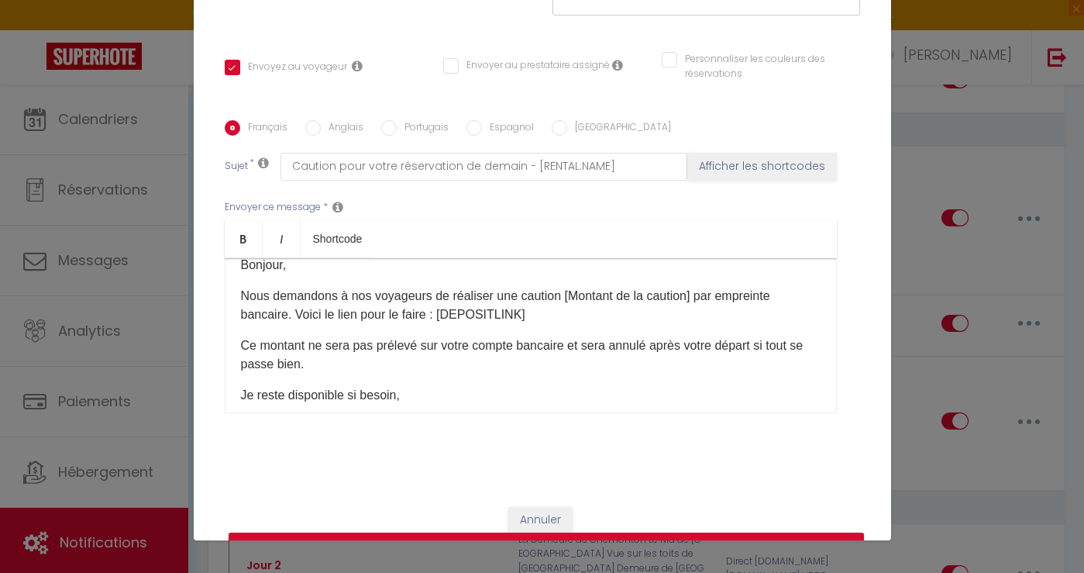
scroll to position [6, 0]
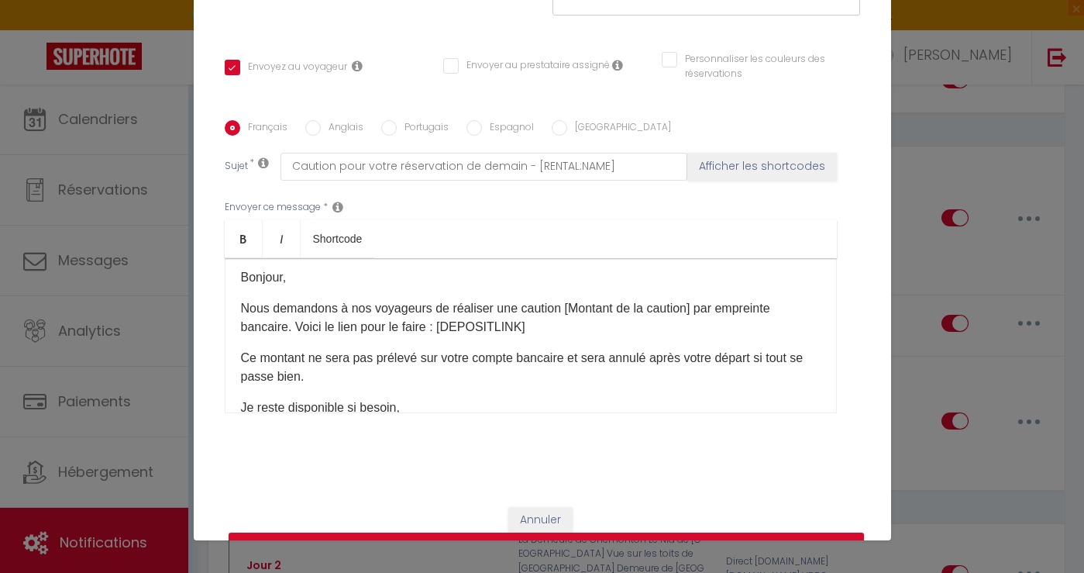
click at [339, 120] on label "Anglais" at bounding box center [342, 128] width 43 height 17
click at [321, 120] on input "Anglais" at bounding box center [312, 127] width 15 height 15
radio input "true"
checkbox input "true"
checkbox input "false"
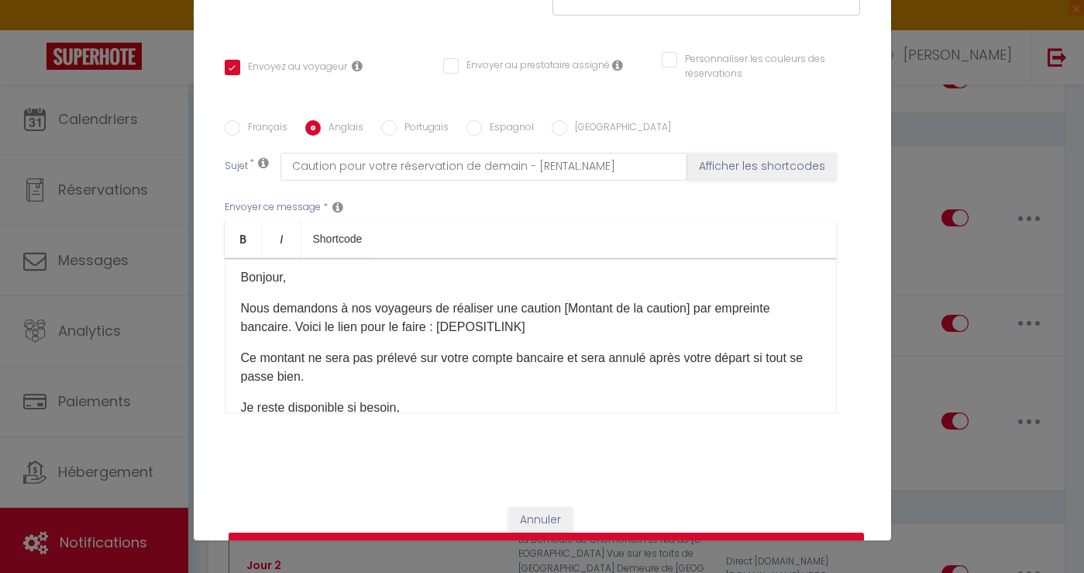
checkbox input "false"
type input "Before checkin - [RENTAL:NAME]"
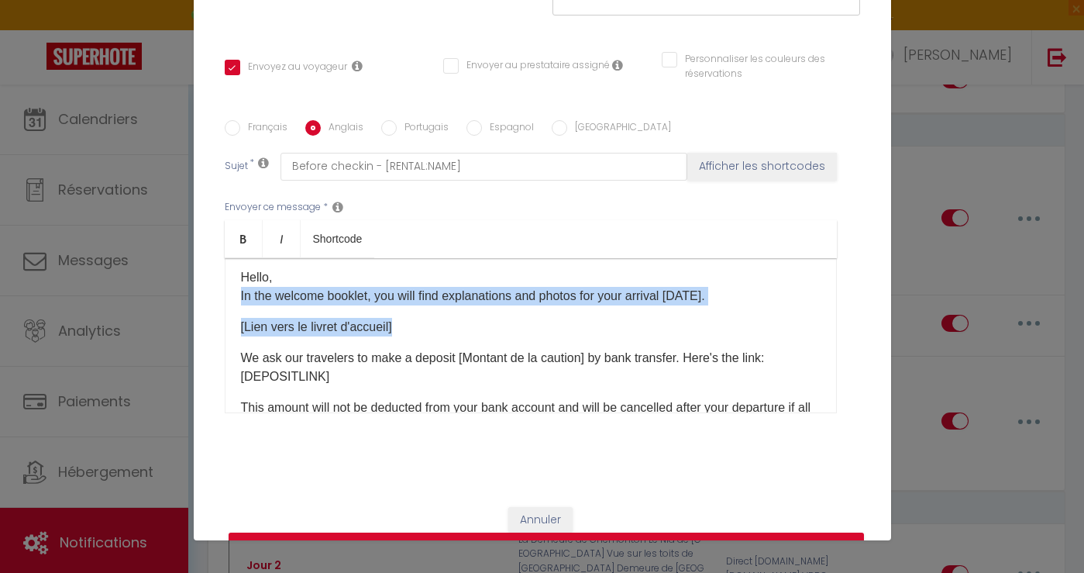
drag, startPoint x: 404, startPoint y: 312, endPoint x: 239, endPoint y: 272, distance: 169.0
click at [239, 272] on div "Hello, In the welcome booklet, you will find explanations and photos for your a…" at bounding box center [531, 335] width 612 height 155
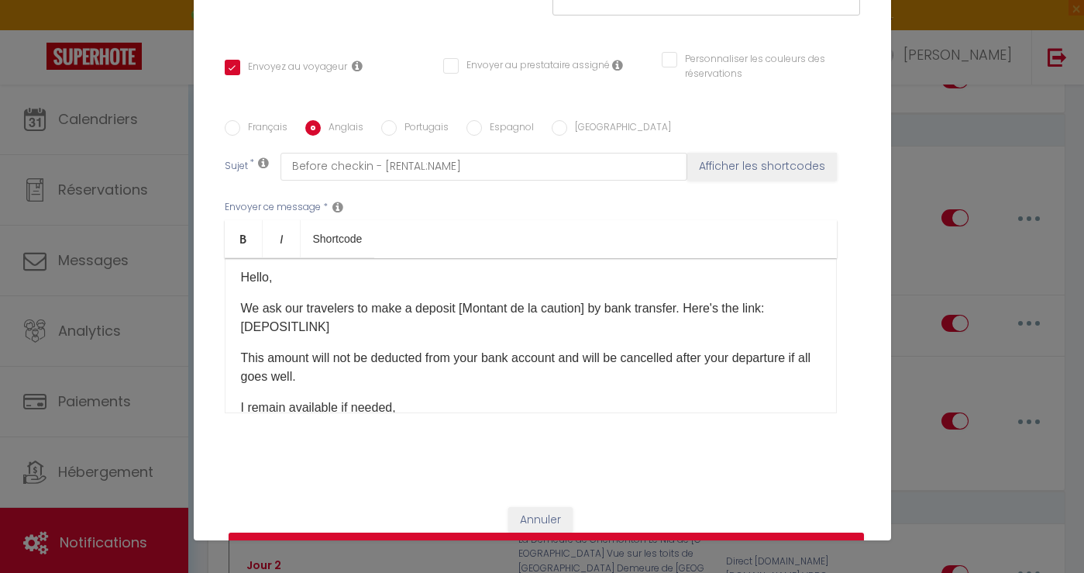
click at [313, 353] on p "This amount will not be deducted from your bank account and will be cancelled a…" at bounding box center [531, 367] width 580 height 37
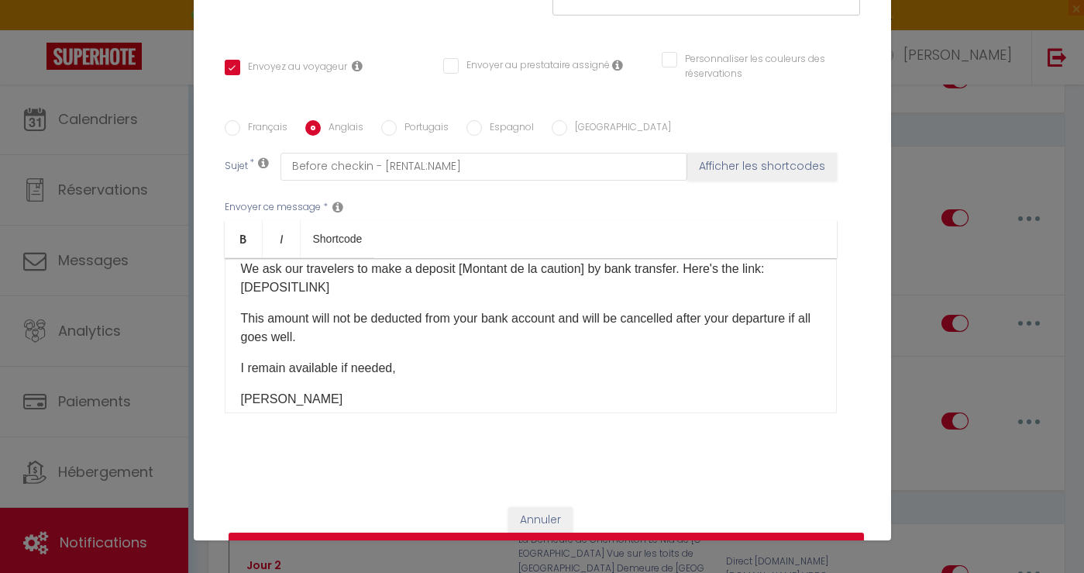
scroll to position [48, 0]
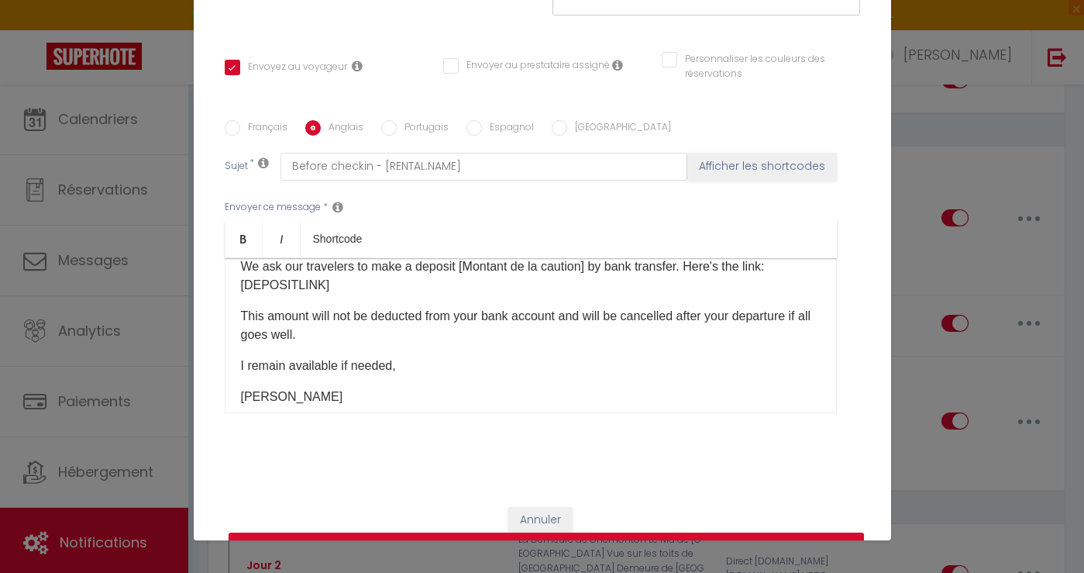
click at [406, 120] on label "Portugais" at bounding box center [423, 128] width 52 height 17
click at [397, 120] on input "Portugais" at bounding box center [388, 127] width 15 height 15
radio input "true"
checkbox input "true"
checkbox input "false"
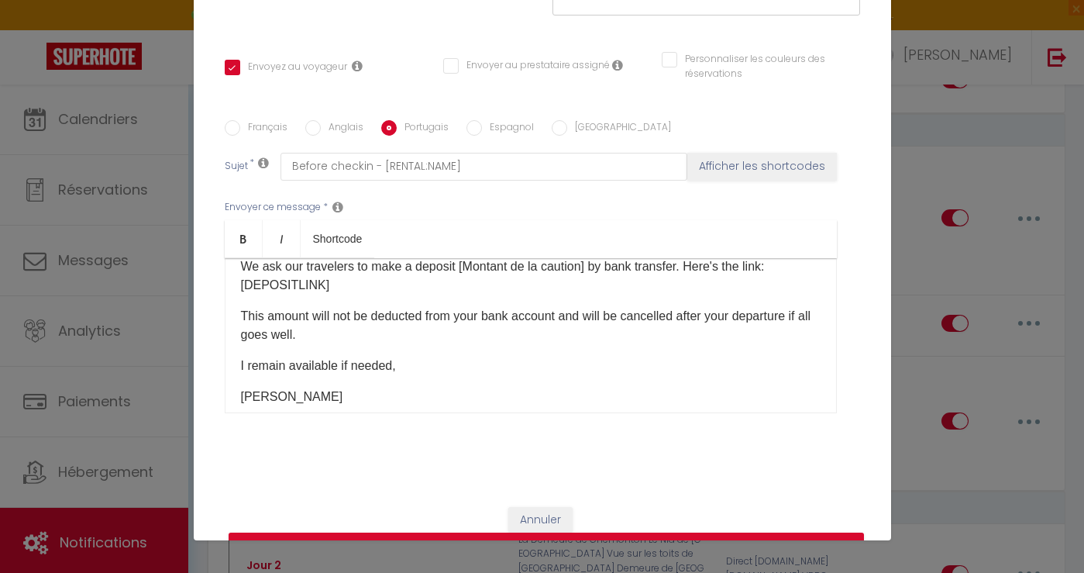
checkbox input "false"
type input "Depósito para a reserva de amanhã - [RENTAL:NAME]"
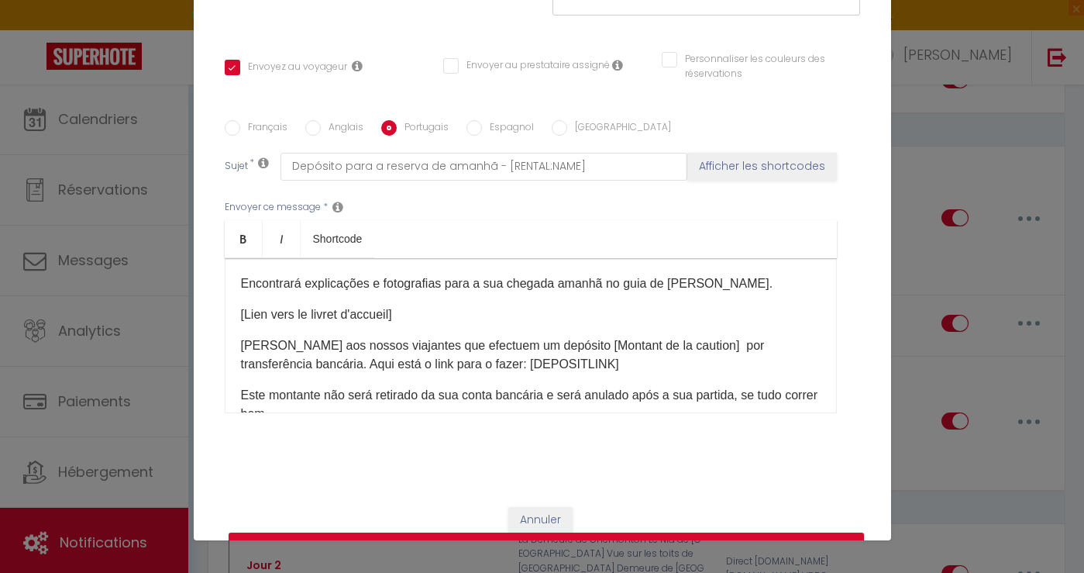
scroll to position [26, 0]
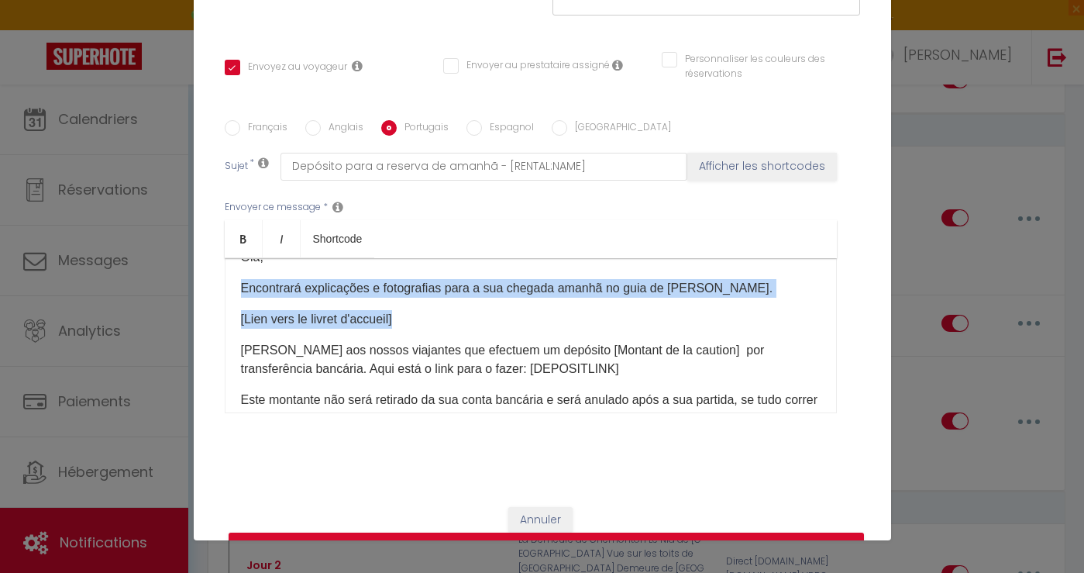
drag, startPoint x: 407, startPoint y: 302, endPoint x: 235, endPoint y: 269, distance: 175.2
click at [235, 269] on div "Olá, Encontrará explicações e fotografias para a sua chegada amanhã no guia de …" at bounding box center [531, 335] width 612 height 155
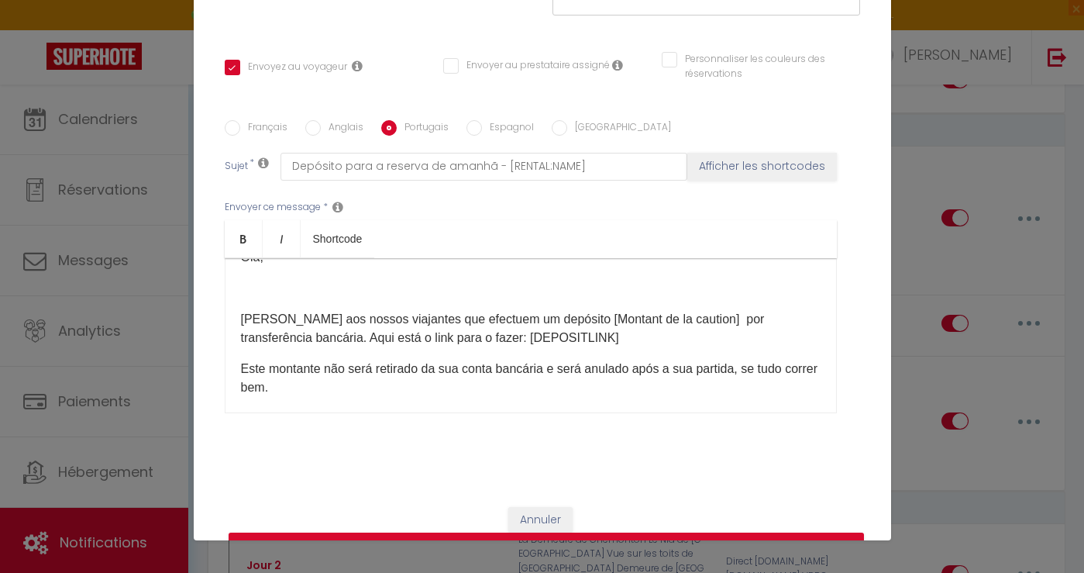
scroll to position [17, 0]
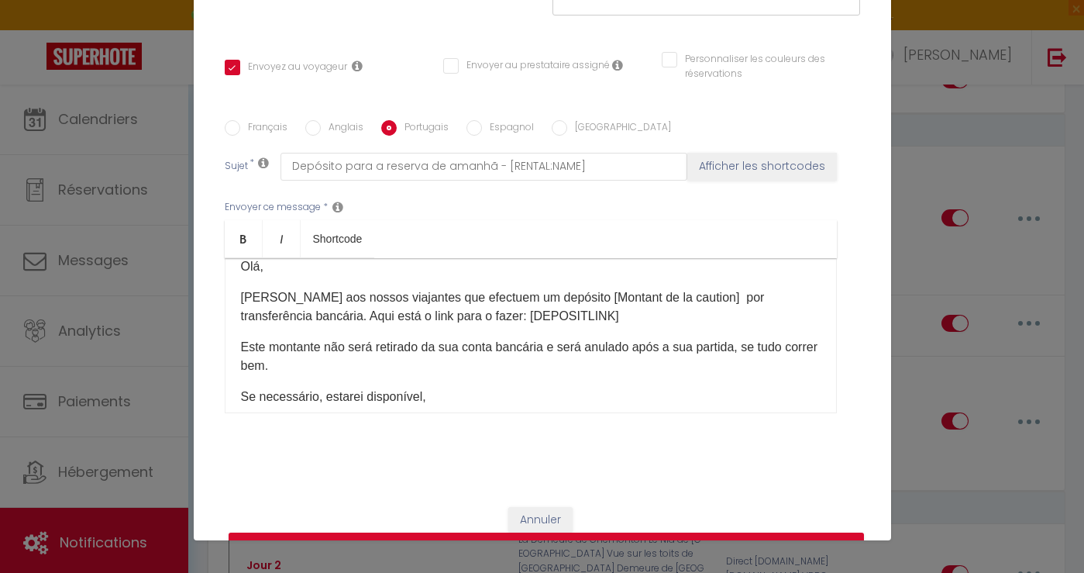
click at [496, 120] on label "Espagnol" at bounding box center [508, 128] width 52 height 17
click at [482, 120] on input "Espagnol" at bounding box center [473, 127] width 15 height 15
radio input "true"
checkbox input "true"
checkbox input "false"
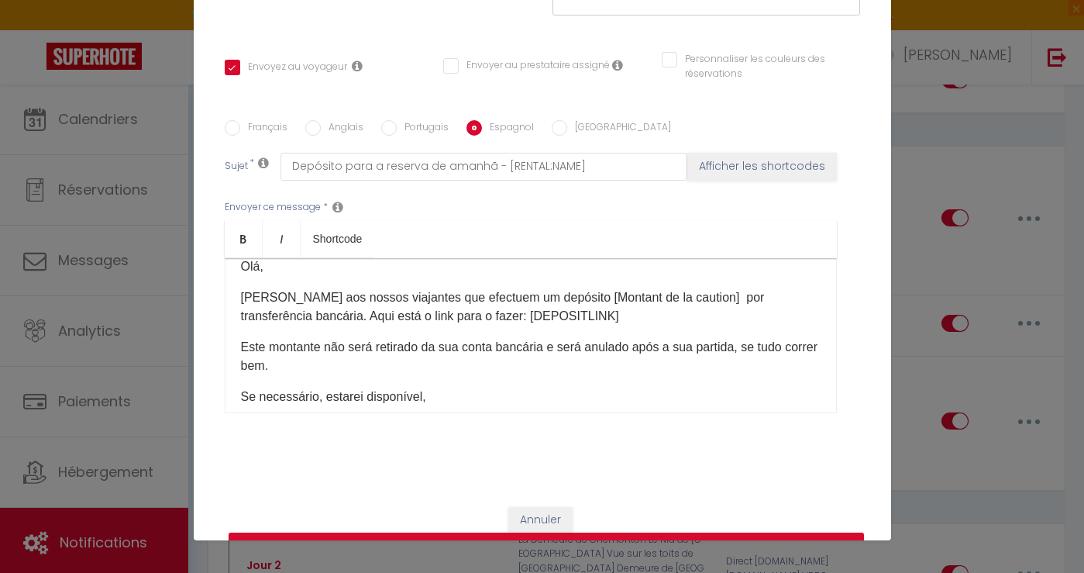
checkbox input "false"
type input "Depósito para la reserva de mañana - [RENTAL:NAME]"
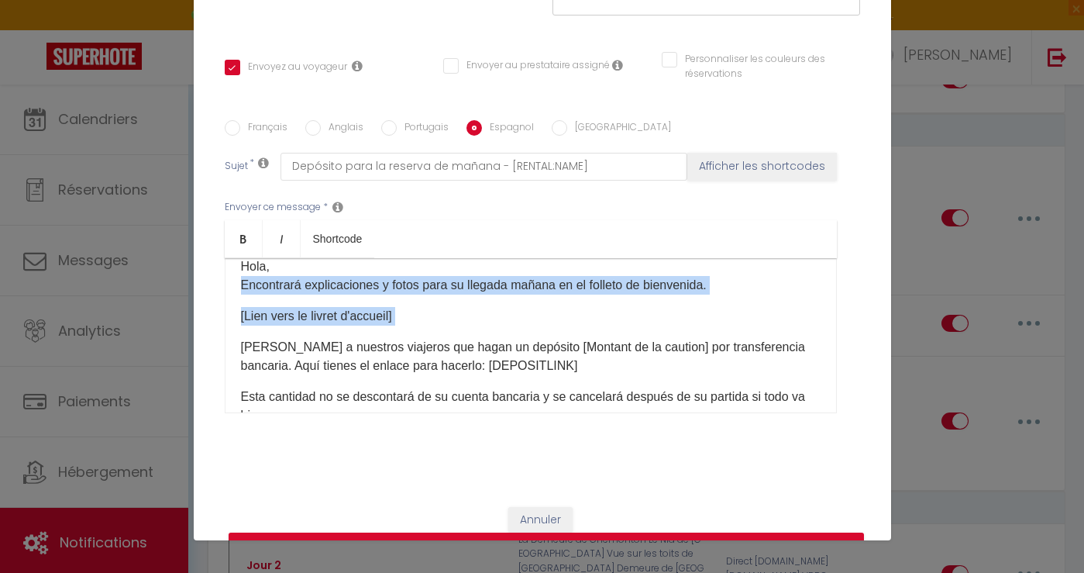
drag, startPoint x: 408, startPoint y: 305, endPoint x: 215, endPoint y: 268, distance: 196.4
click at [215, 268] on div "Titre * Notification Avant Checkin avec caution Pour cet hébergement Sélectionn…" at bounding box center [542, 121] width 697 height 742
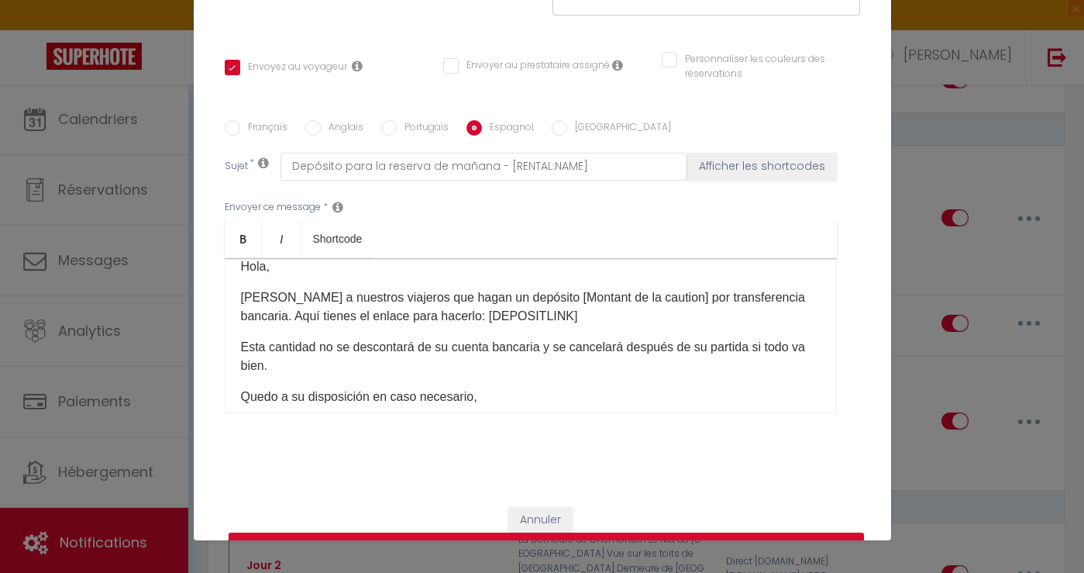
click at [569, 120] on label "[GEOGRAPHIC_DATA]" at bounding box center [619, 128] width 104 height 17
click at [567, 120] on input "[GEOGRAPHIC_DATA]" at bounding box center [559, 127] width 15 height 15
radio input "true"
checkbox input "true"
checkbox input "false"
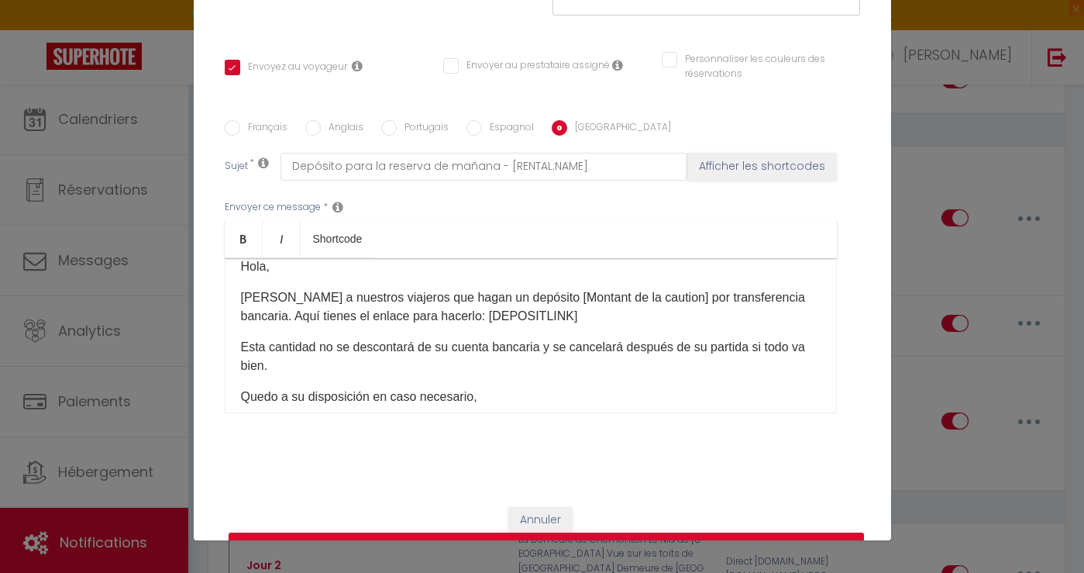
checkbox input "false"
type input "Deposito per la prenotazione di [DATE] - [RENTAL:NAME]"
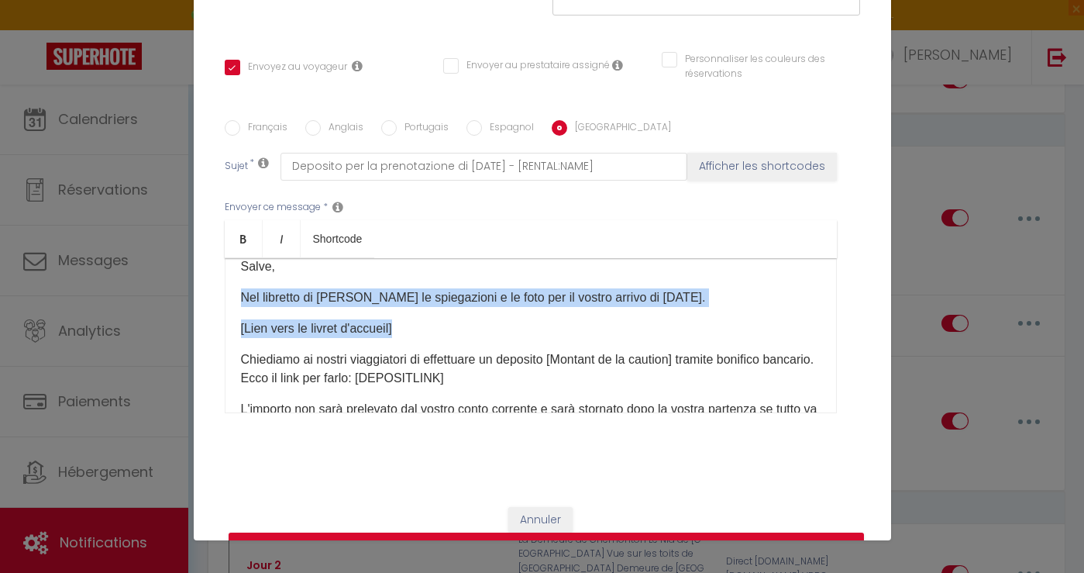
drag, startPoint x: 416, startPoint y: 309, endPoint x: 233, endPoint y: 278, distance: 185.5
click at [233, 278] on div "Salve, Nel libretto di benvenuto troverete le spiegazioni e le foto per il vost…" at bounding box center [531, 335] width 612 height 155
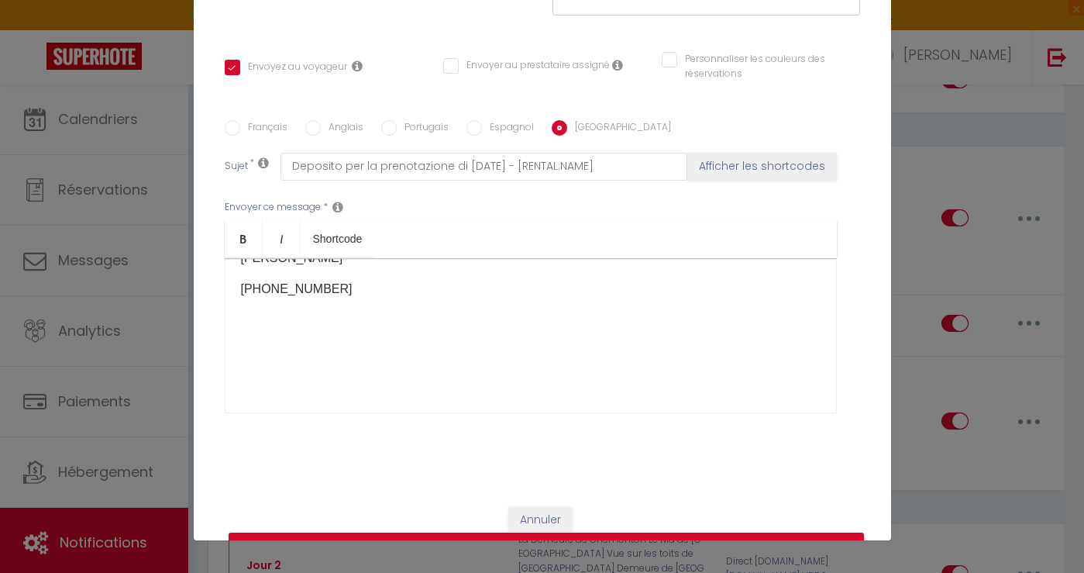
scroll to position [203, 0]
click at [425, 532] on button "Mettre à jour" at bounding box center [546, 546] width 635 height 29
checkbox input "true"
checkbox input "false"
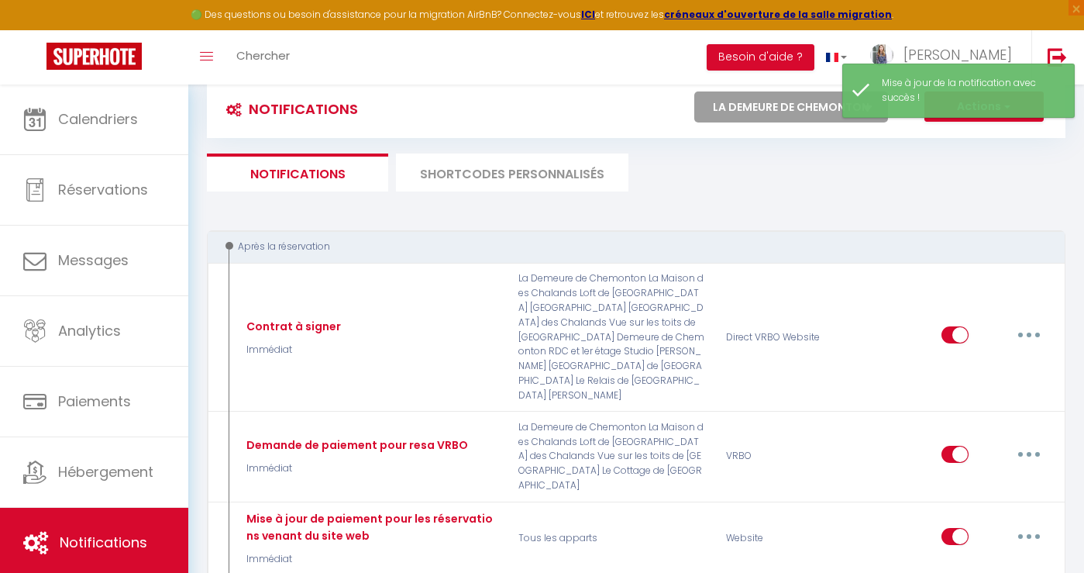
scroll to position [0, 0]
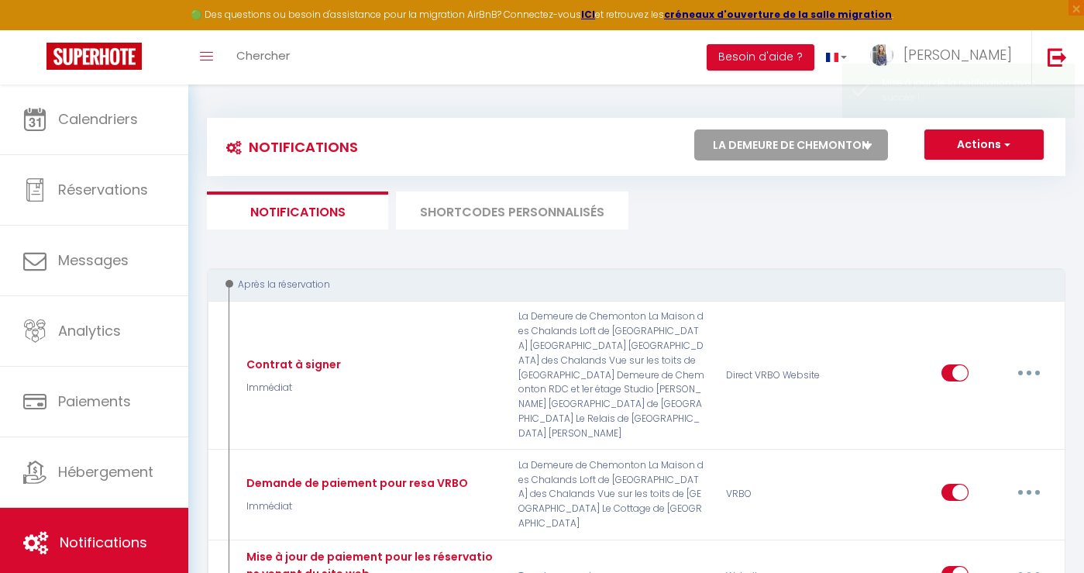
click at [795, 152] on select "Tous les apparts La Demeure de Chemonton Loft de La Maison des Chalands [GEOGRA…" at bounding box center [791, 144] width 194 height 31
select select "2401"
click at [694, 129] on select "Tous les apparts La Demeure de Chemonton Loft de La Maison des Chalands [GEOGRA…" at bounding box center [791, 144] width 194 height 31
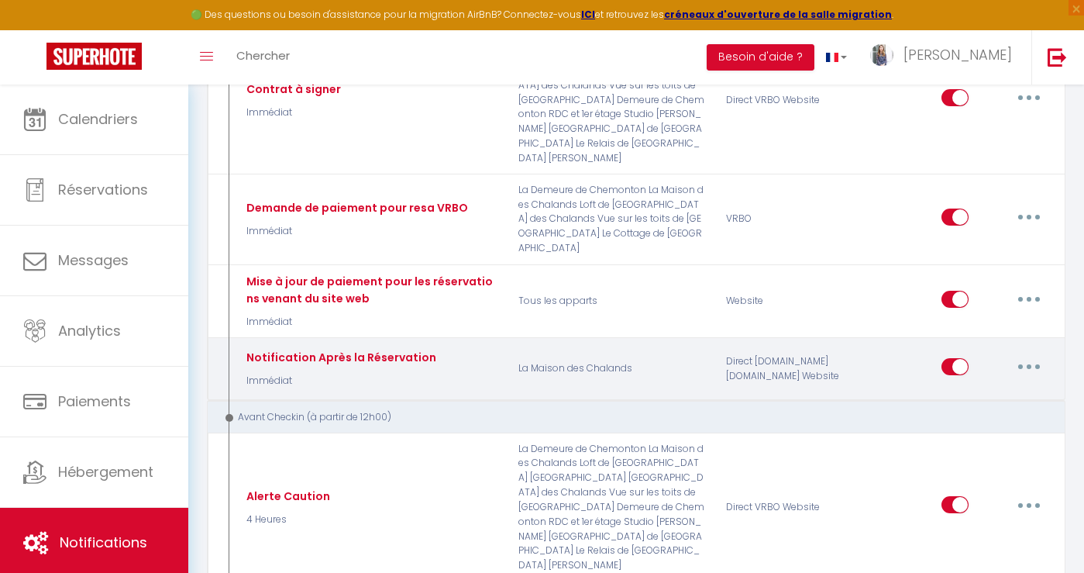
scroll to position [293, 0]
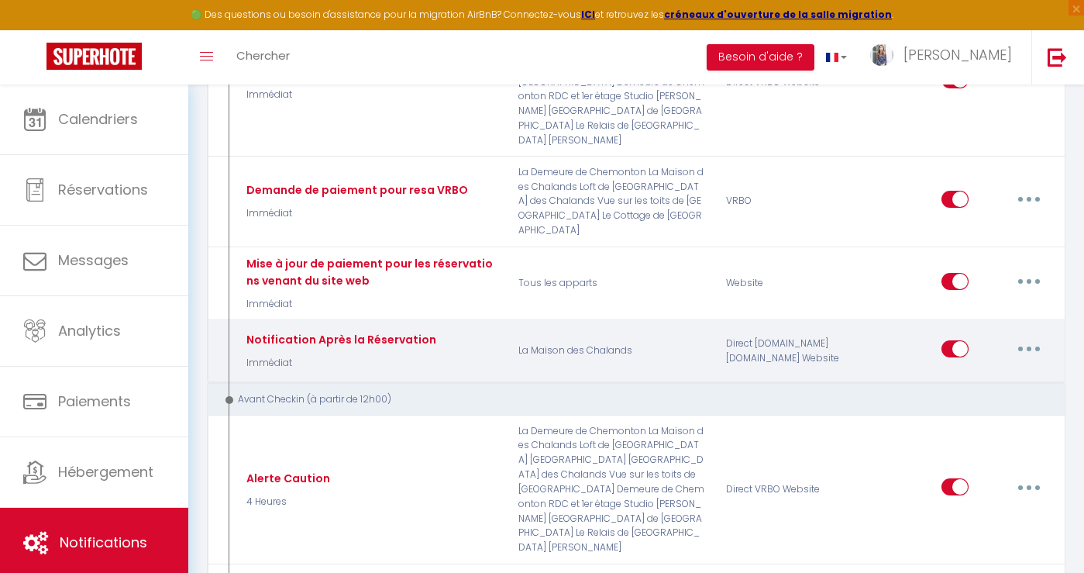
click at [1032, 336] on button "button" at bounding box center [1028, 348] width 43 height 25
click at [975, 370] on link "Editer" at bounding box center [988, 383] width 115 height 26
type input "Notification Après la Réservation"
select select "Immédiat"
select select "if_booking_is_paid"
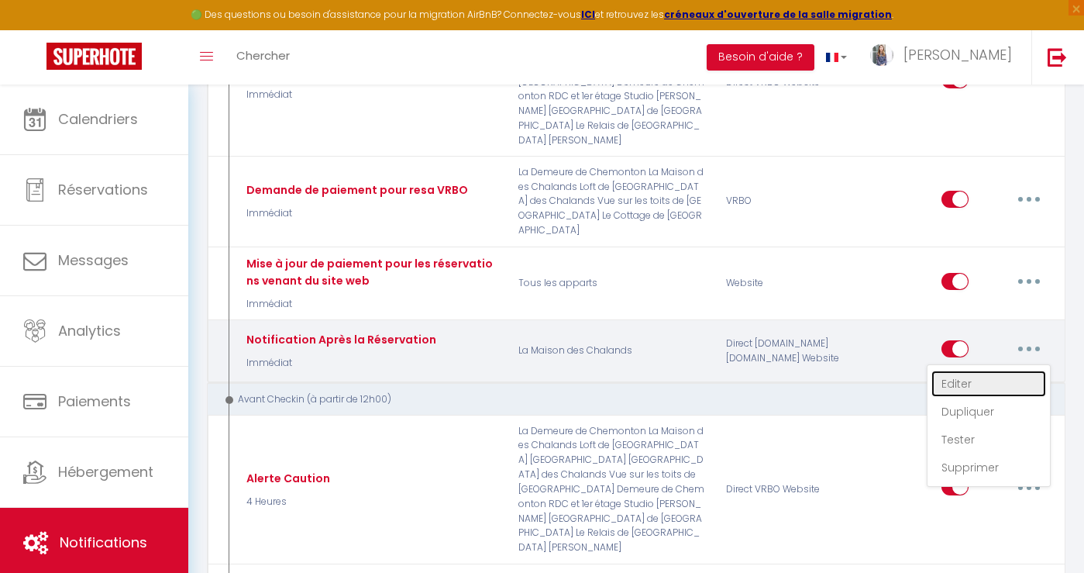
checkbox input "true"
checkbox input "false"
radio input "true"
type input "[RENTAL:NAME] - Merci pour votre réservation !"
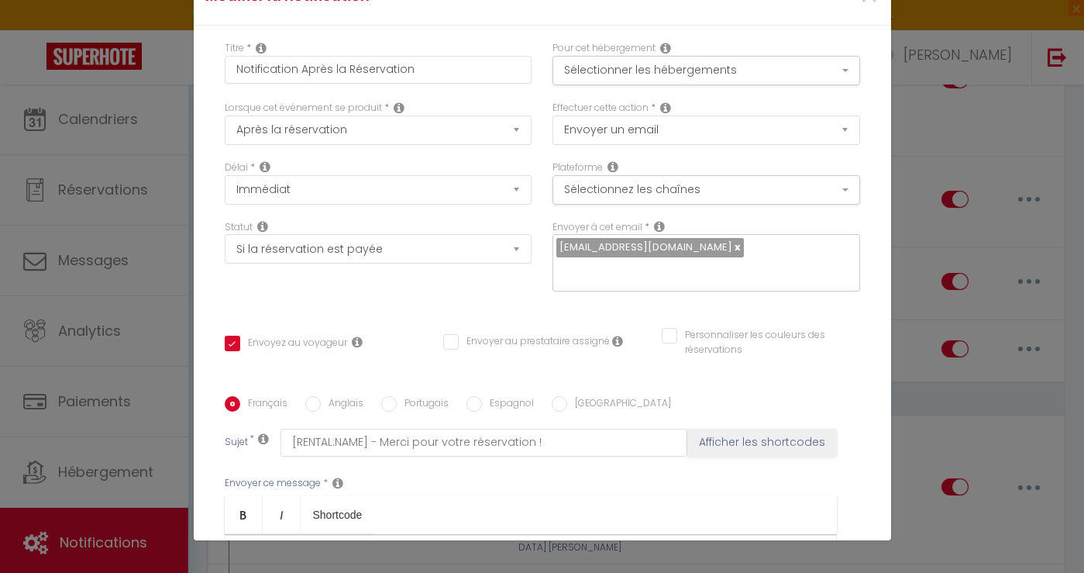
drag, startPoint x: 654, startPoint y: 299, endPoint x: 781, endPoint y: 284, distance: 127.9
click at [339, 396] on label "Anglais" at bounding box center [342, 404] width 43 height 17
click at [321, 396] on input "Anglais" at bounding box center [312, 403] width 15 height 15
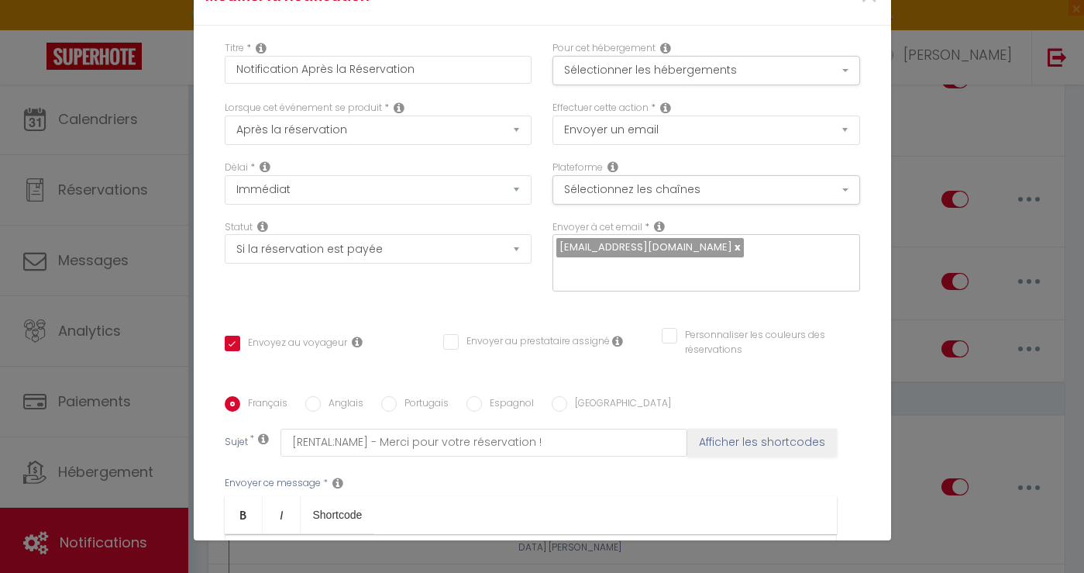
radio input "true"
checkbox input "true"
checkbox input "false"
type input "[RENTAL:NAME] - thank you for your booking !"
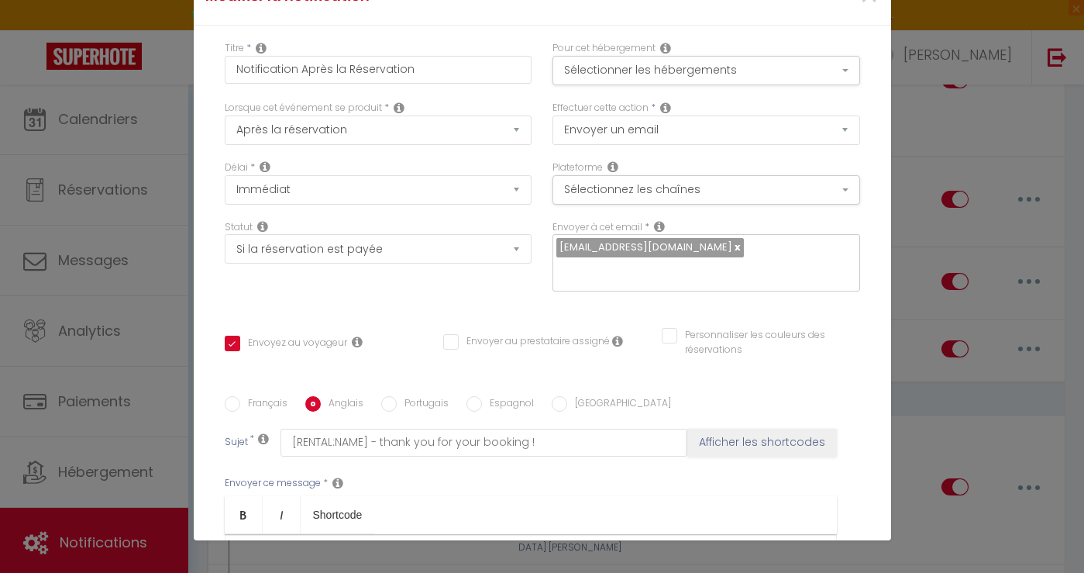
drag, startPoint x: 652, startPoint y: 307, endPoint x: 663, endPoint y: 284, distance: 25.0
click at [398, 396] on label "Portugais" at bounding box center [423, 404] width 52 height 17
click at [397, 396] on input "Portugais" at bounding box center [388, 403] width 15 height 15
radio input "true"
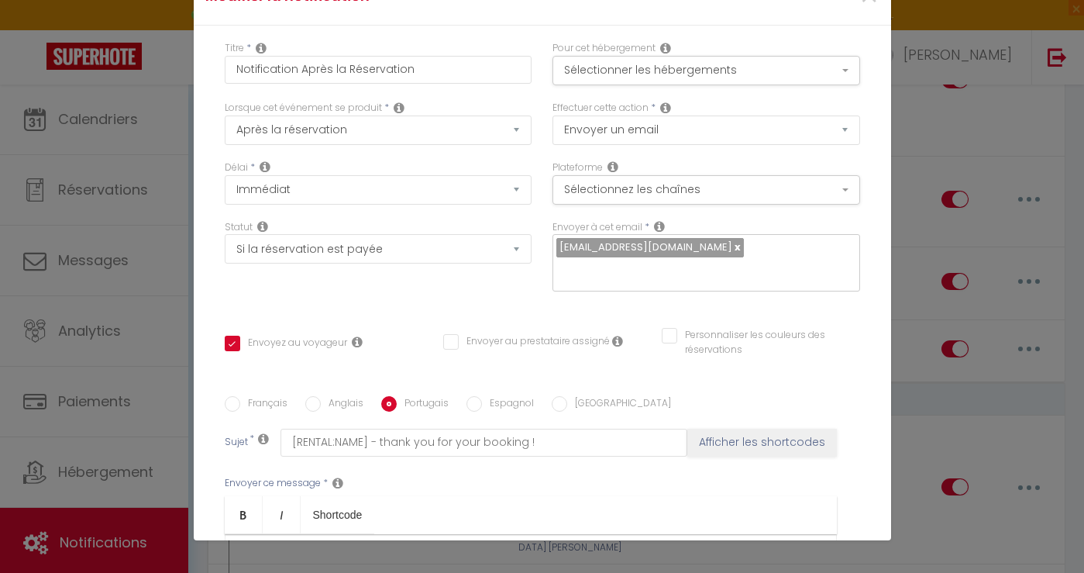
checkbox input "true"
checkbox input "false"
type input "[RENTAL:NAME] - Obrigado pela sua reserva!"
drag, startPoint x: 735, startPoint y: 298, endPoint x: 806, endPoint y: 284, distance: 72.6
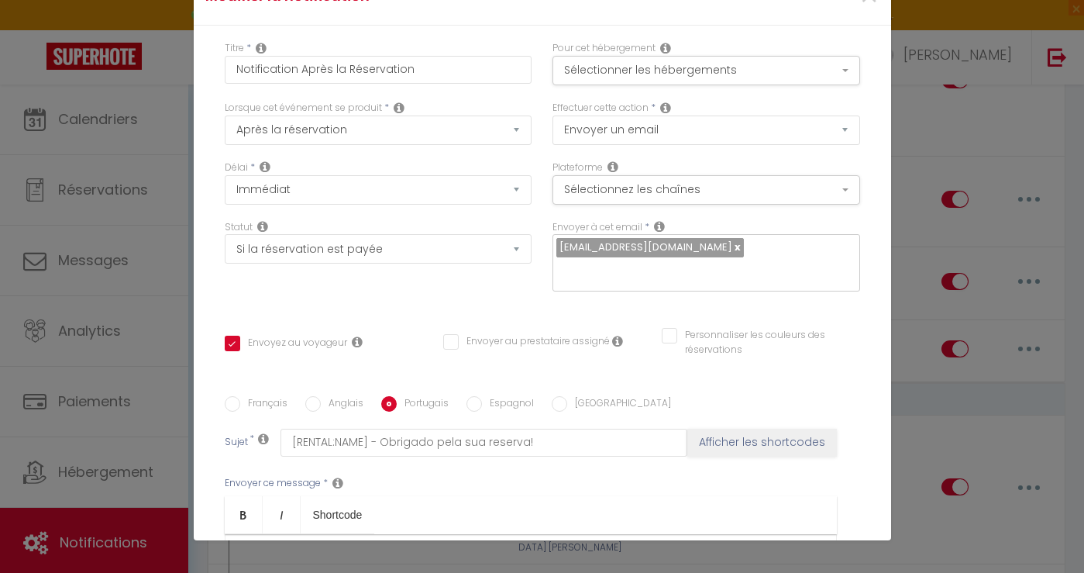
click at [486, 396] on label "Espagnol" at bounding box center [508, 404] width 52 height 17
click at [482, 396] on input "Espagnol" at bounding box center [473, 403] width 15 height 15
radio input "true"
checkbox input "true"
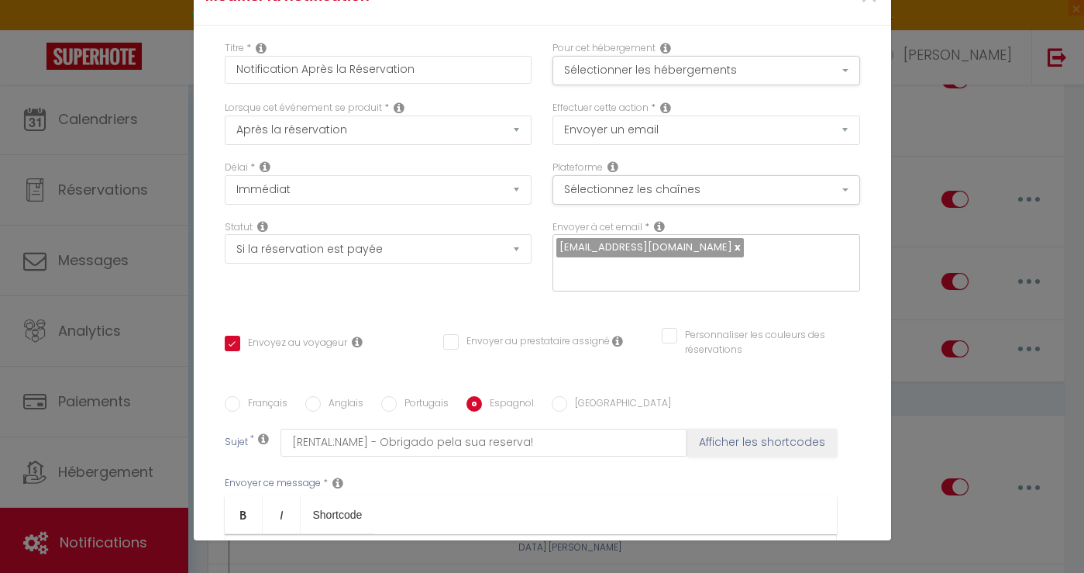
checkbox input "false"
drag, startPoint x: 684, startPoint y: 304, endPoint x: 236, endPoint y: 301, distance: 447.9
click at [587, 396] on label "[GEOGRAPHIC_DATA]" at bounding box center [619, 404] width 104 height 17
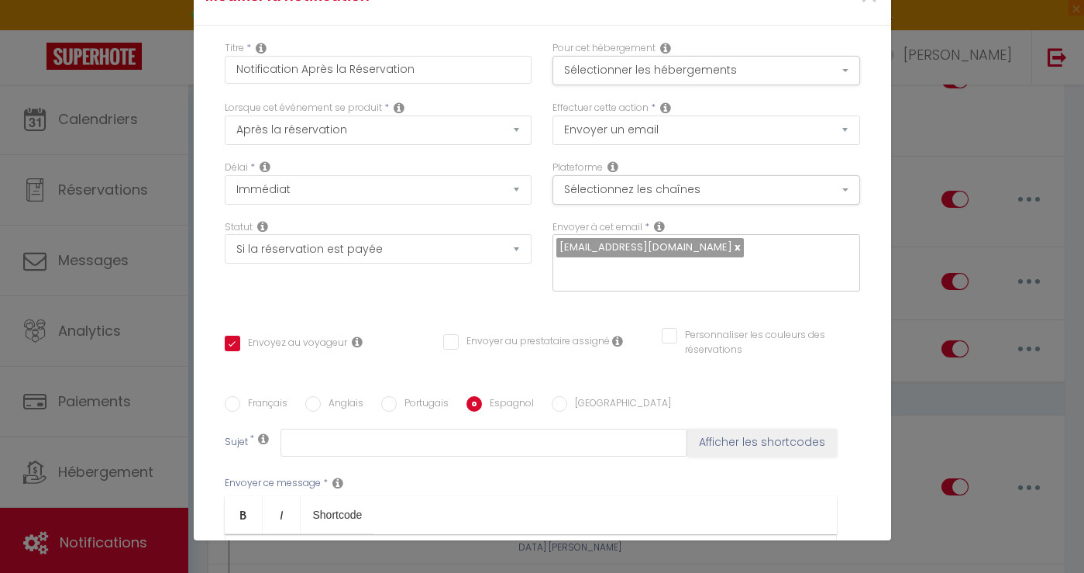
click at [567, 396] on input "[GEOGRAPHIC_DATA]" at bounding box center [559, 403] width 15 height 15
radio input "true"
checkbox input "true"
checkbox input "false"
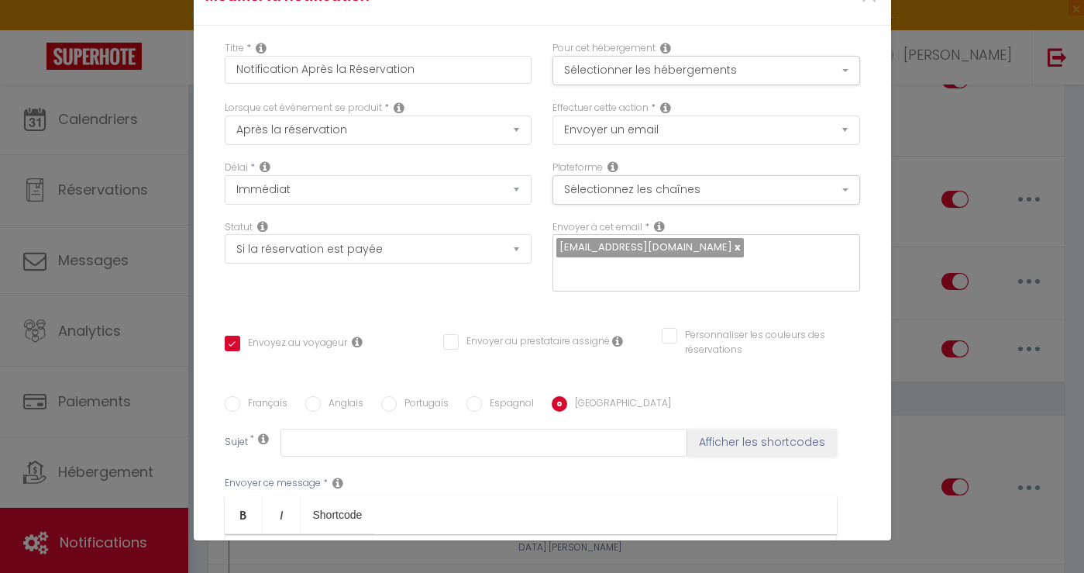
type input "[RENTAL:NAME] - Grazie per la sua prenotazione!"
drag, startPoint x: 684, startPoint y: 304, endPoint x: 281, endPoint y: 306, distance: 403.0
checkbox input "true"
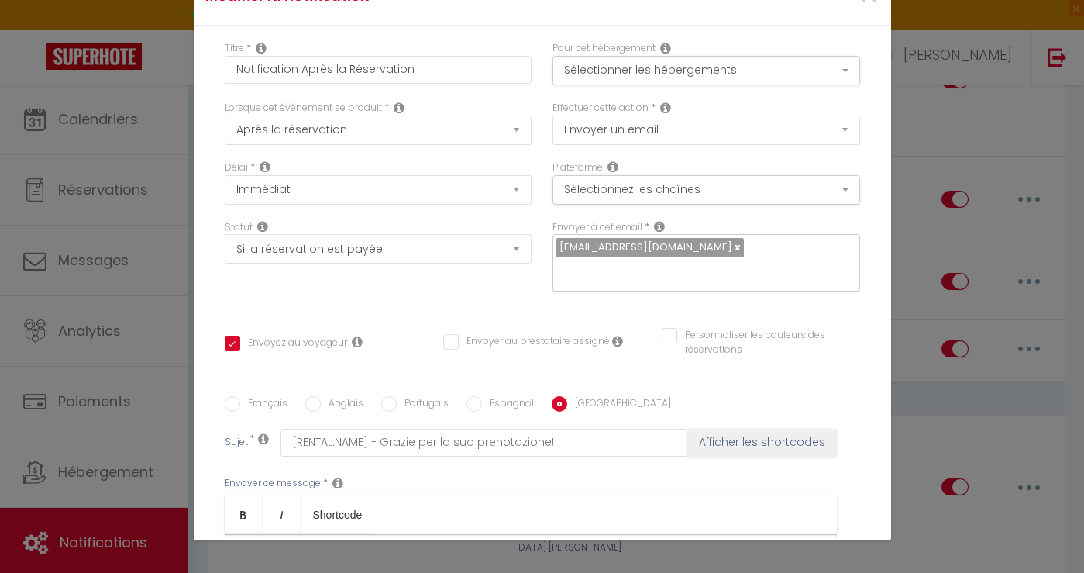
checkbox input "false"
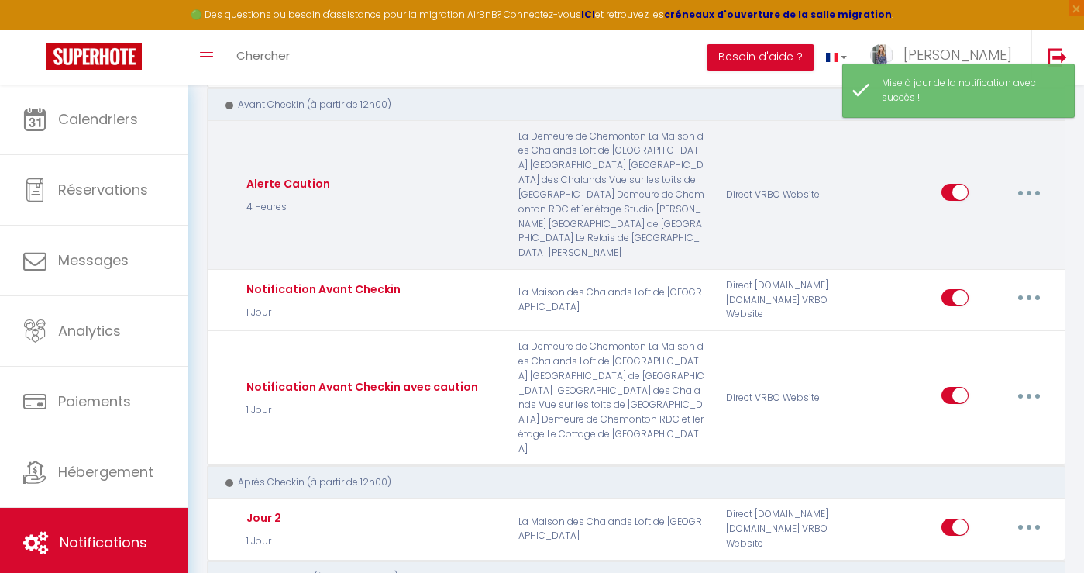
scroll to position [595, 0]
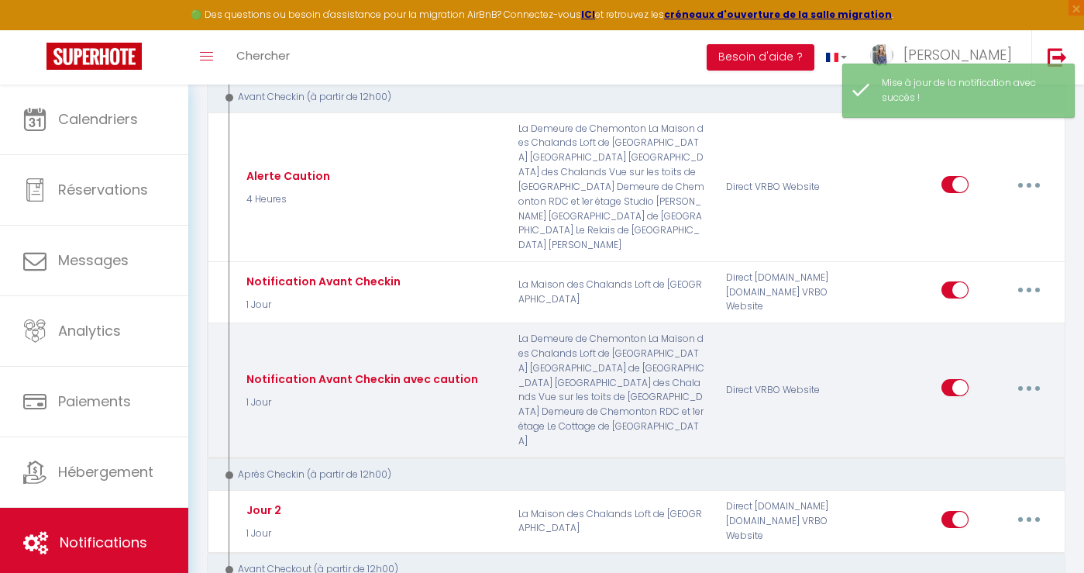
click at [1021, 375] on button "button" at bounding box center [1028, 387] width 43 height 25
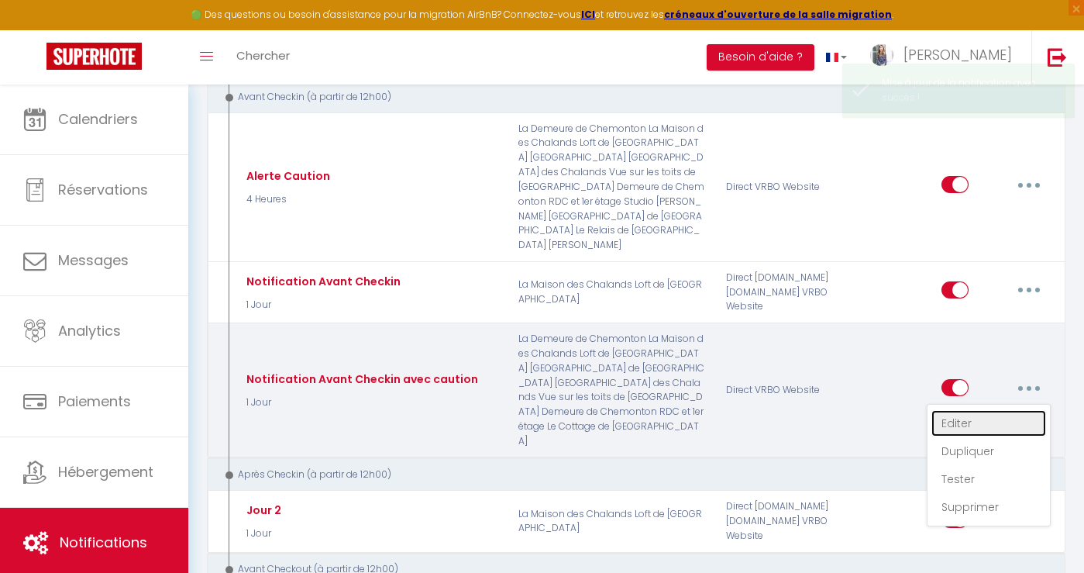
click at [983, 410] on link "Editer" at bounding box center [988, 423] width 115 height 26
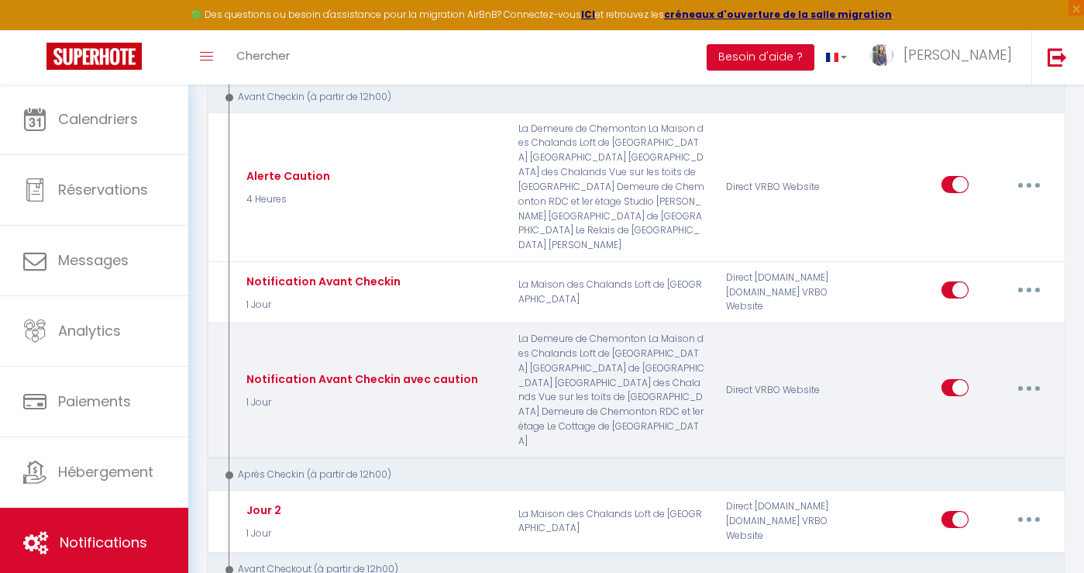
type input "Notification Avant Checkin avec caution"
select select "1 Jour"
select select "if_booking_is_paid"
checkbox input "true"
checkbox input "false"
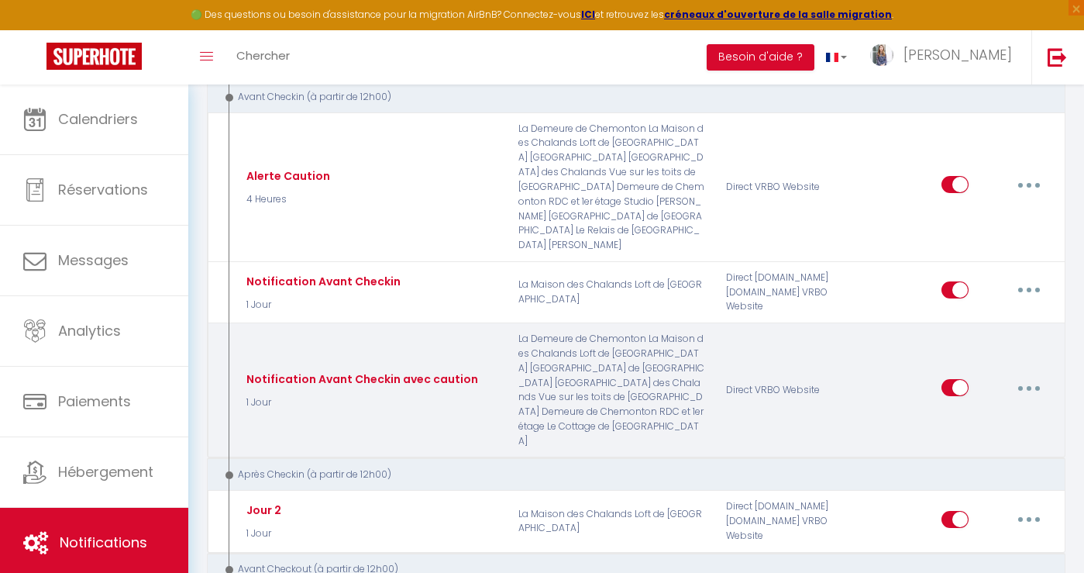
checkbox input "false"
radio input "true"
type input "Caution pour votre réservation de demain - [RENTAL:NAME]"
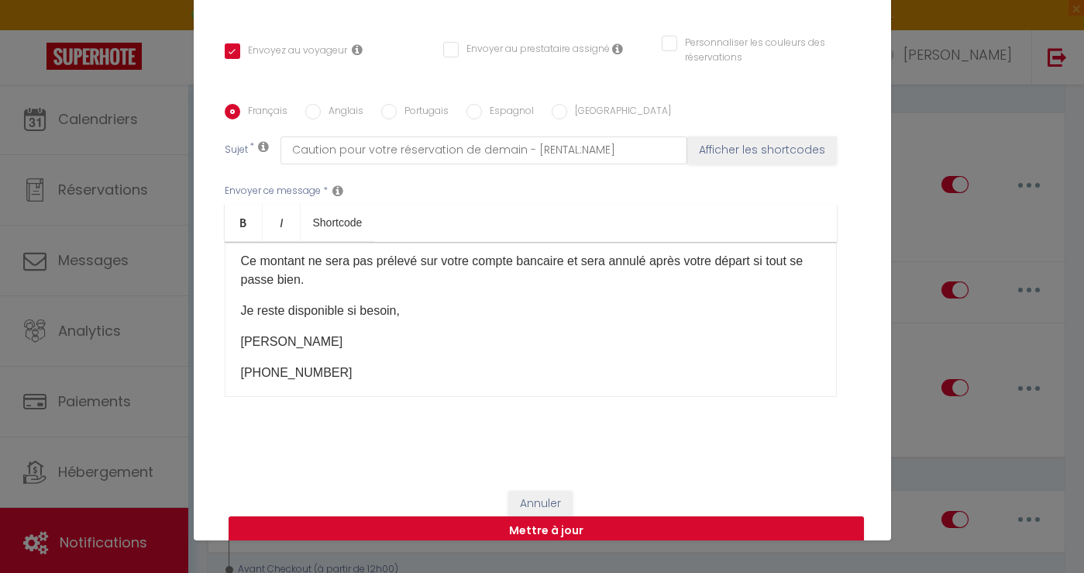
scroll to position [104, 0]
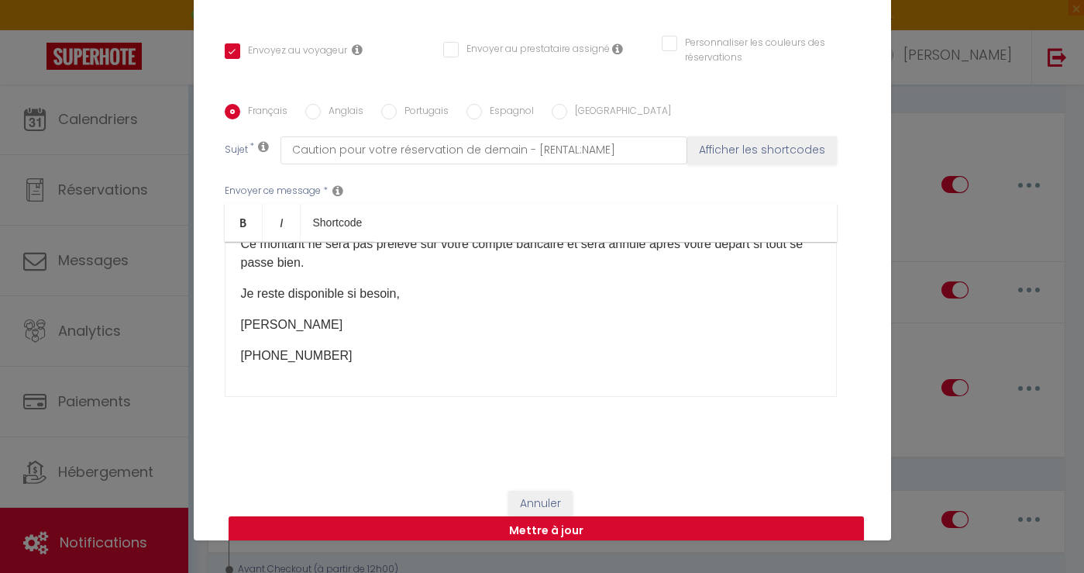
click at [329, 104] on label "Anglais" at bounding box center [342, 112] width 43 height 17
click at [321, 104] on input "Anglais" at bounding box center [312, 111] width 15 height 15
radio input "true"
checkbox input "true"
checkbox input "false"
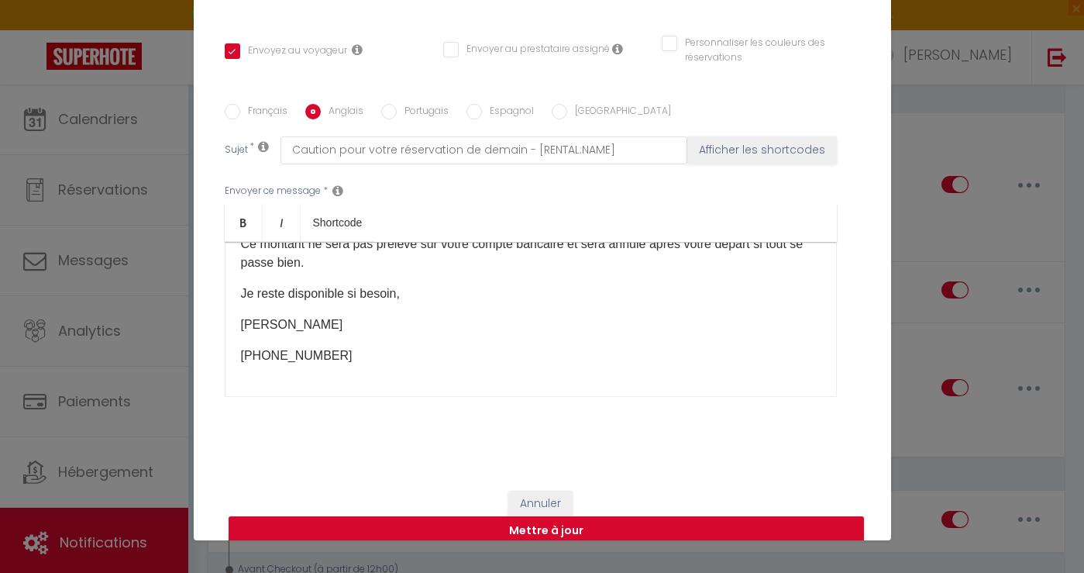
checkbox input "false"
type input "Before checkin - [RENTAL:NAME]"
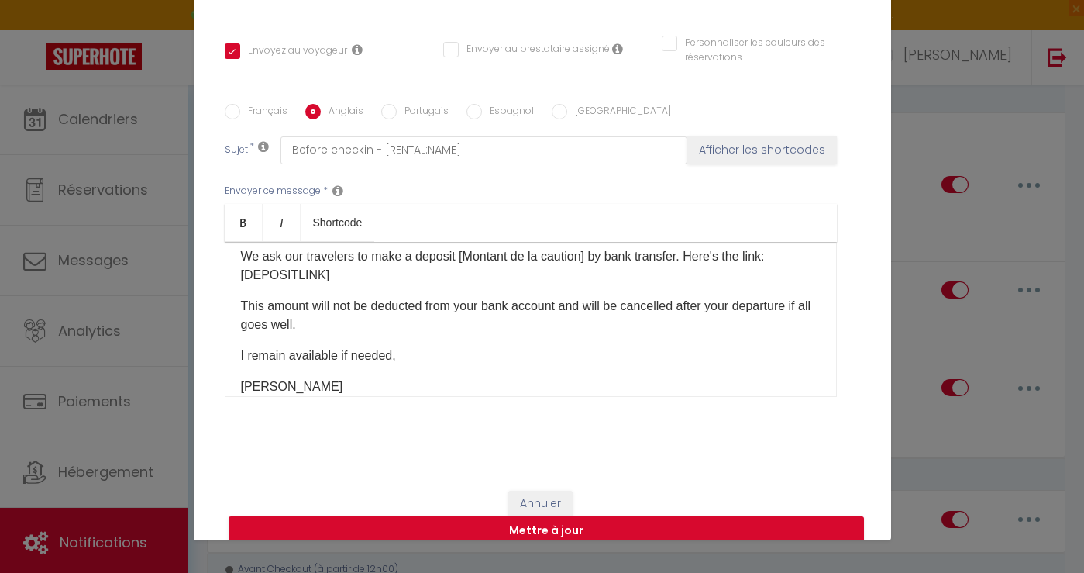
scroll to position [0, 0]
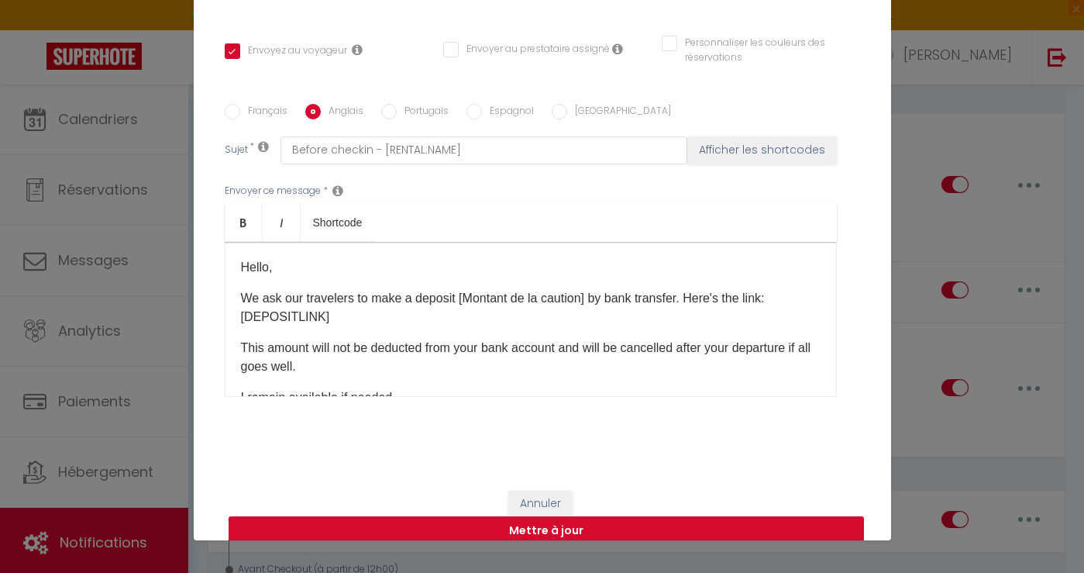
click at [494, 516] on button "Mettre à jour" at bounding box center [546, 530] width 635 height 29
checkbox input "true"
checkbox input "false"
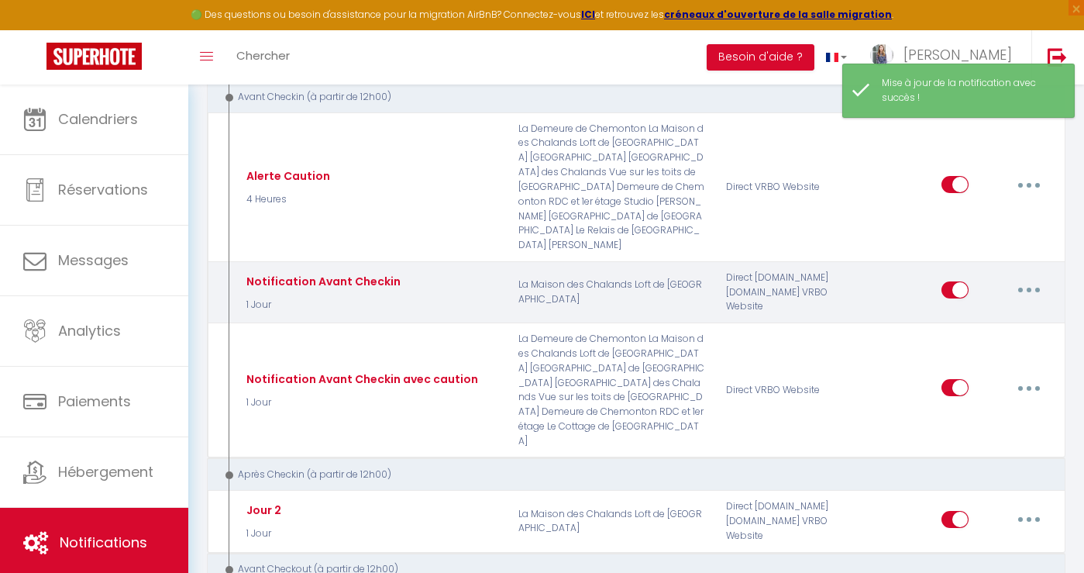
click at [1028, 277] on button "button" at bounding box center [1028, 289] width 43 height 25
click at [986, 312] on link "Editer" at bounding box center [988, 325] width 115 height 26
type input "Notification Avant Checkin"
select select "1 Jour"
select select "if_booking_is_paid"
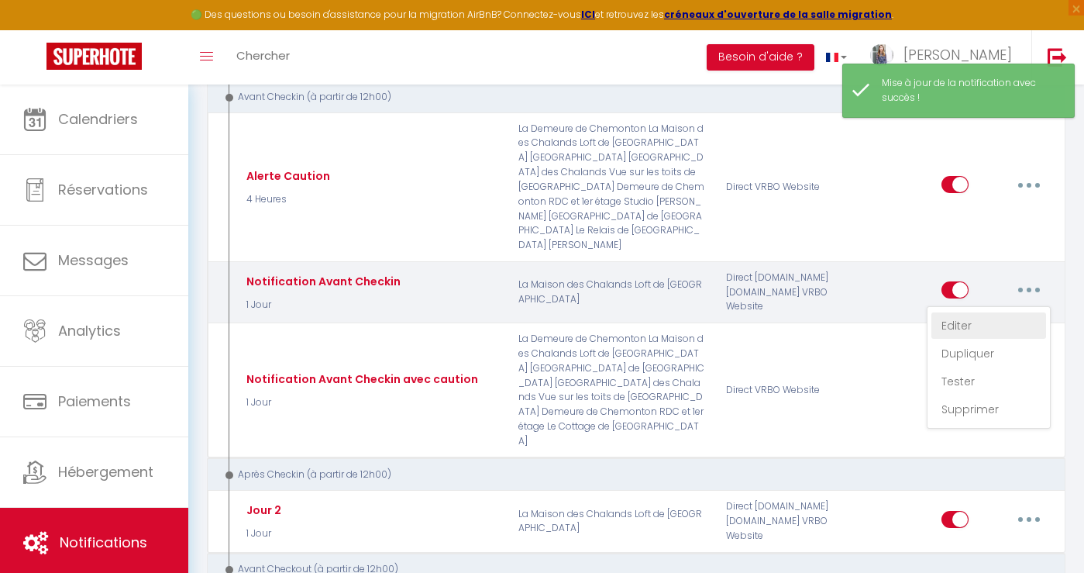
checkbox input "true"
checkbox input "false"
radio input "true"
type input "Procédure pour votre réservation demain - [RENTAL:NAME]"
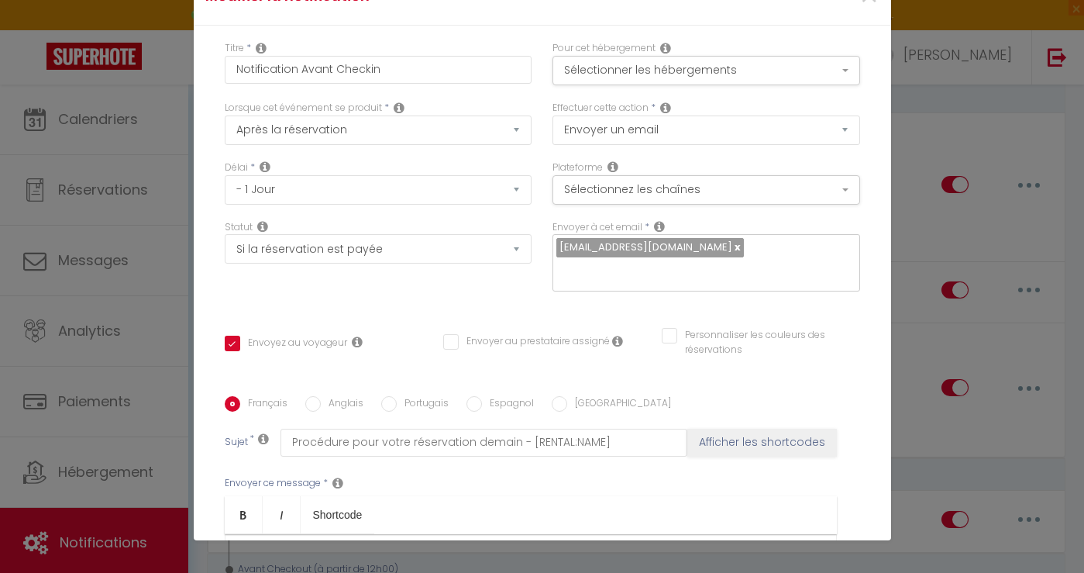
drag, startPoint x: 769, startPoint y: 320, endPoint x: 385, endPoint y: 322, distance: 383.6
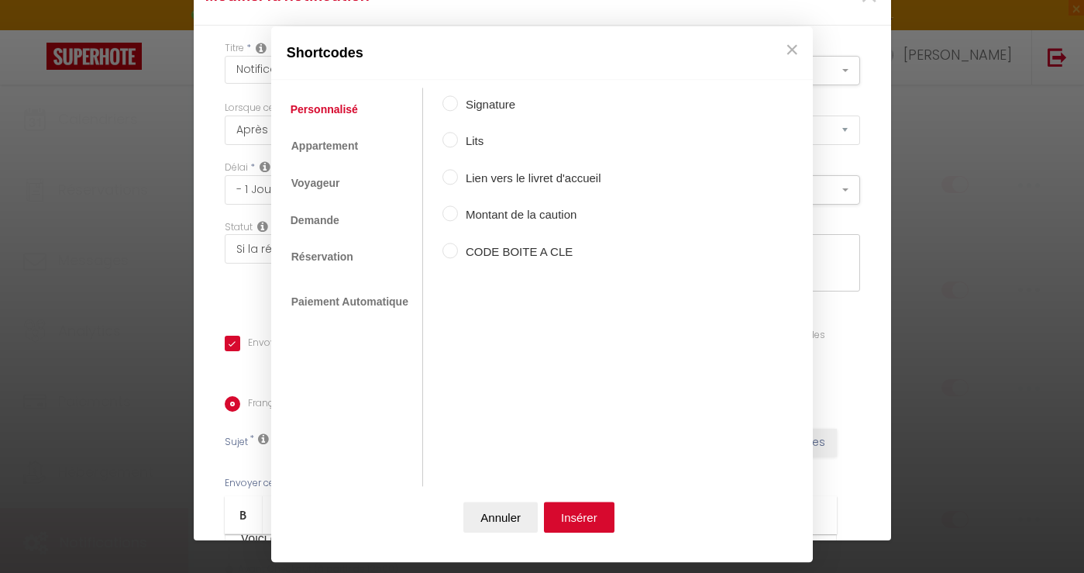
click at [515, 253] on label "CODE BOITE A CLE" at bounding box center [529, 252] width 143 height 19
click at [458, 253] on input "CODE BOITE A CLE" at bounding box center [449, 250] width 15 height 15
radio input "true"
click at [587, 524] on button "Insérer" at bounding box center [579, 516] width 71 height 31
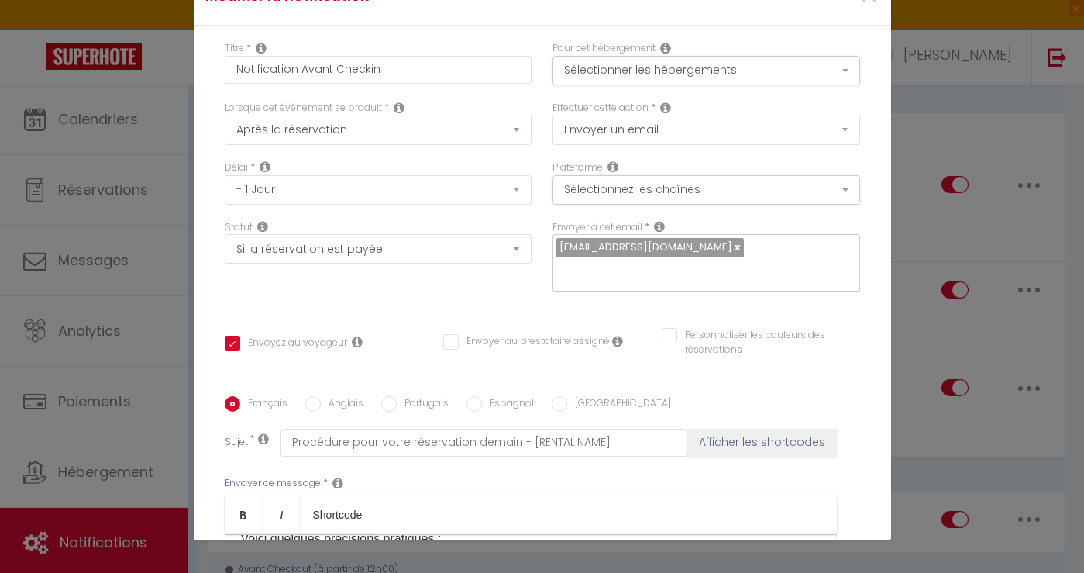
click at [329, 396] on label "Anglais" at bounding box center [342, 404] width 43 height 17
click at [321, 396] on input "Anglais" at bounding box center [312, 403] width 15 height 15
radio input "true"
checkbox input "true"
checkbox input "false"
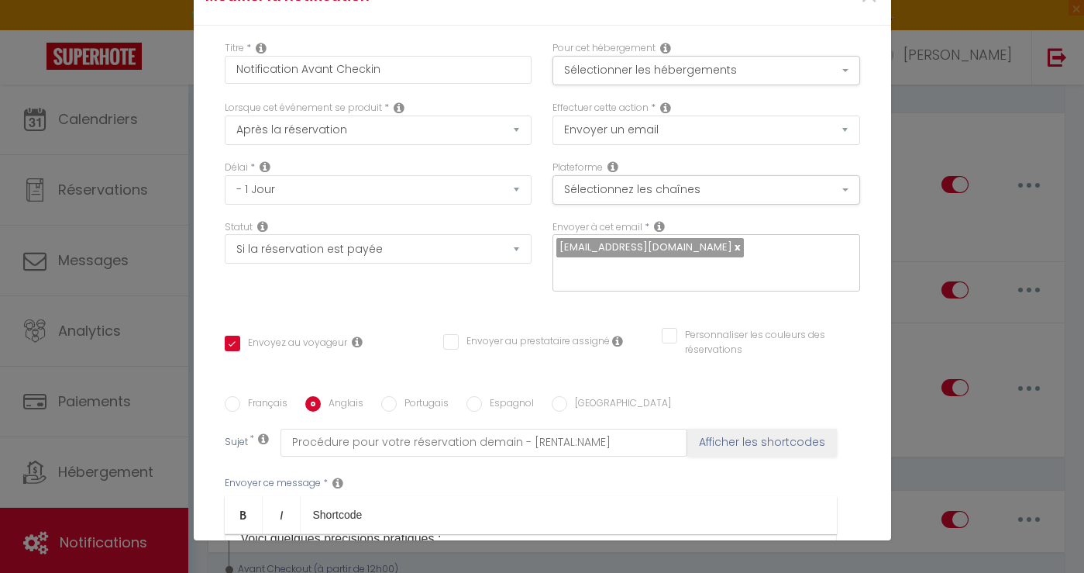
checkbox input "false"
type input "Before checkin - [RENTAL:NAME]"
click at [346, 560] on p "House Access: The address is [STREET_ADDRESS]." at bounding box center [540, 569] width 561 height 19
click at [262, 396] on label "Français" at bounding box center [263, 404] width 47 height 17
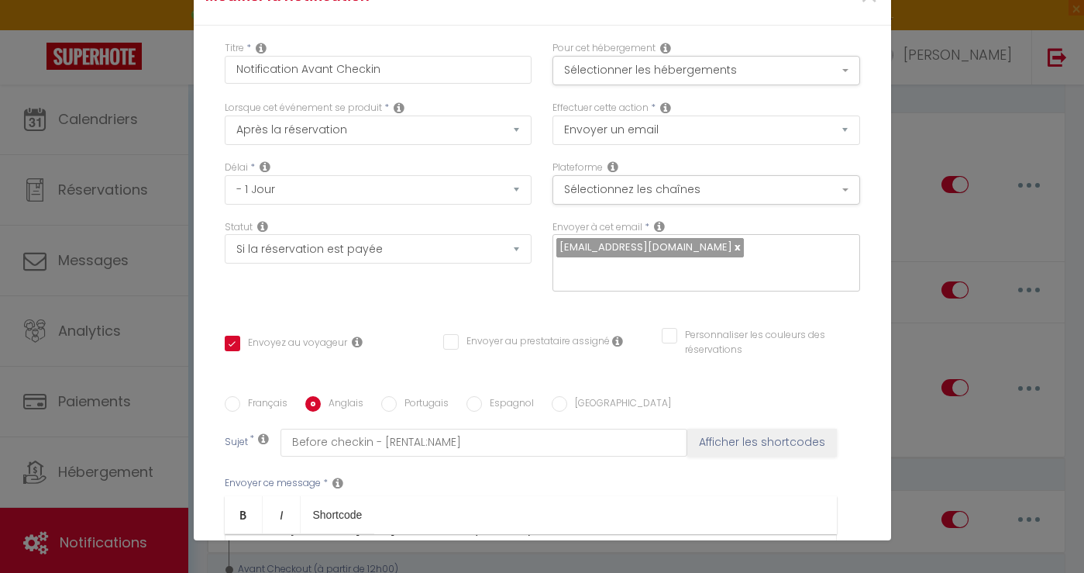
click at [240, 396] on input "Français" at bounding box center [232, 403] width 15 height 15
radio input "true"
checkbox input "true"
checkbox input "false"
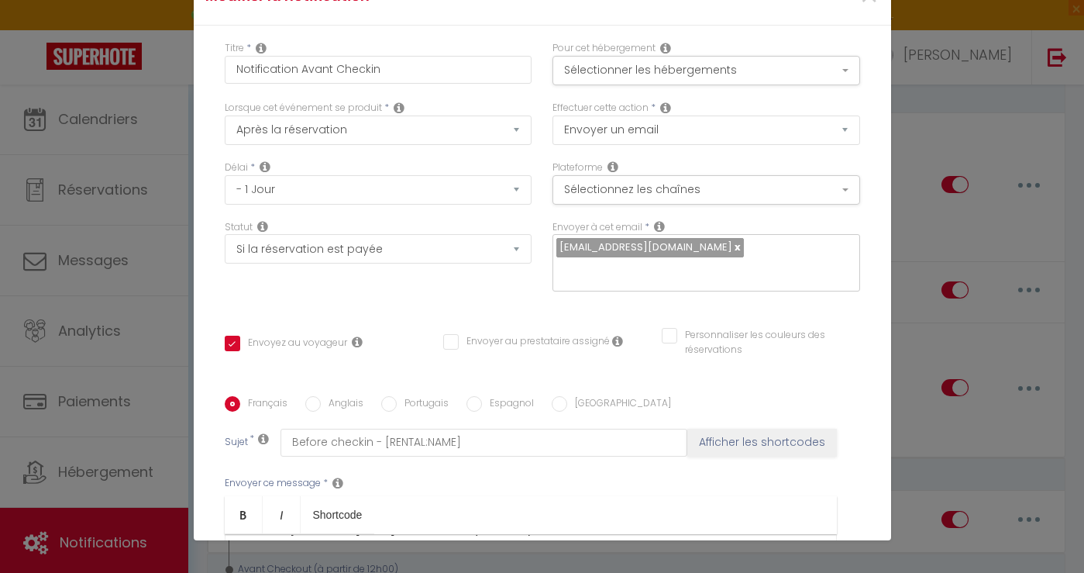
type input "Procédure pour votre réservation demain - [RENTAL:NAME]"
click at [650, 544] on p "Pour faciliter votre arrivée demain, nous vous invitons à consulter notre livre…" at bounding box center [531, 562] width 580 height 37
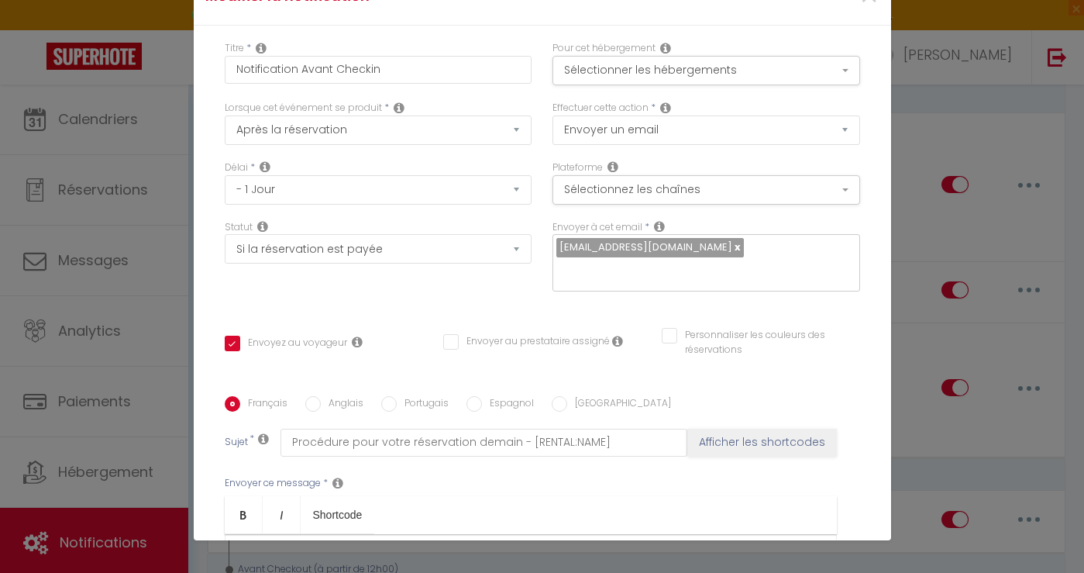
drag, startPoint x: 372, startPoint y: 352, endPoint x: 226, endPoint y: 352, distance: 145.7
click at [337, 396] on label "Anglais" at bounding box center [342, 404] width 43 height 17
click at [321, 396] on input "Anglais" at bounding box center [312, 403] width 15 height 15
radio input "true"
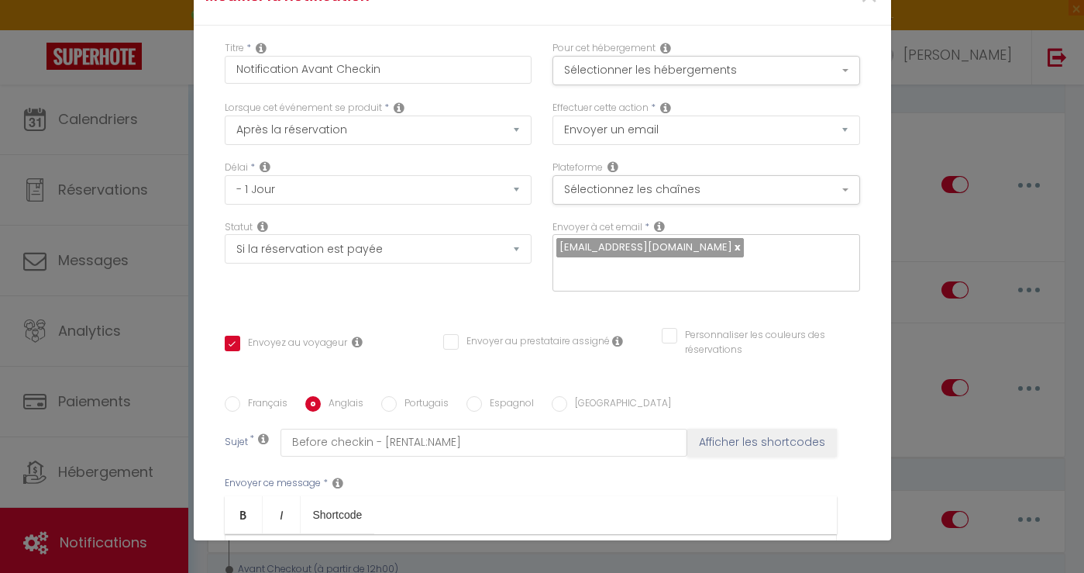
scroll to position [63, 0]
drag, startPoint x: 414, startPoint y: 343, endPoint x: 732, endPoint y: 341, distance: 318.5
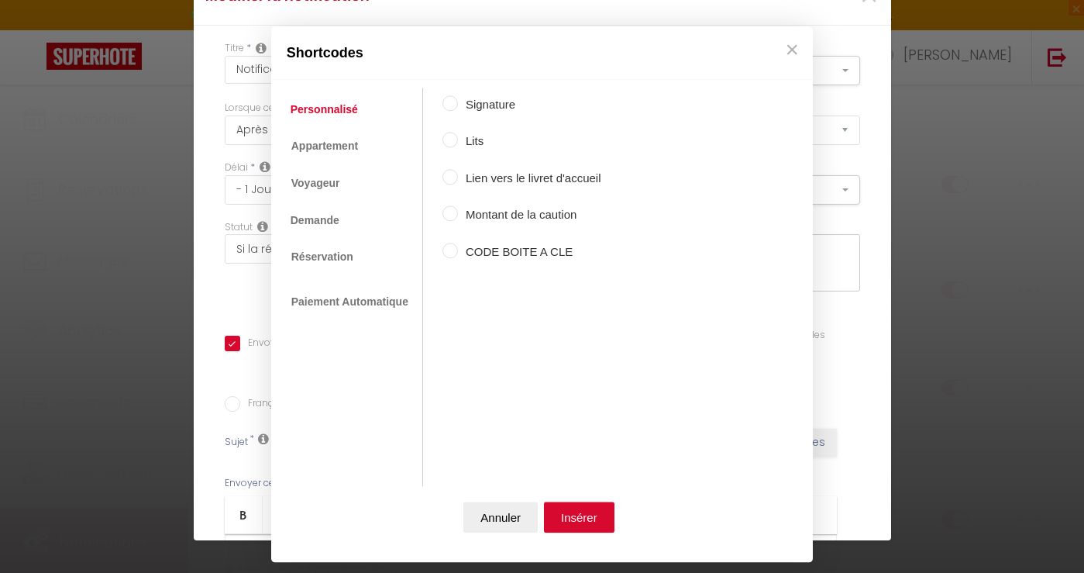
click at [523, 249] on label "CODE BOITE A CLE" at bounding box center [529, 252] width 143 height 19
click at [458, 249] on input "CODE BOITE A CLE" at bounding box center [449, 250] width 15 height 15
click at [587, 523] on button "Insérer" at bounding box center [579, 516] width 71 height 31
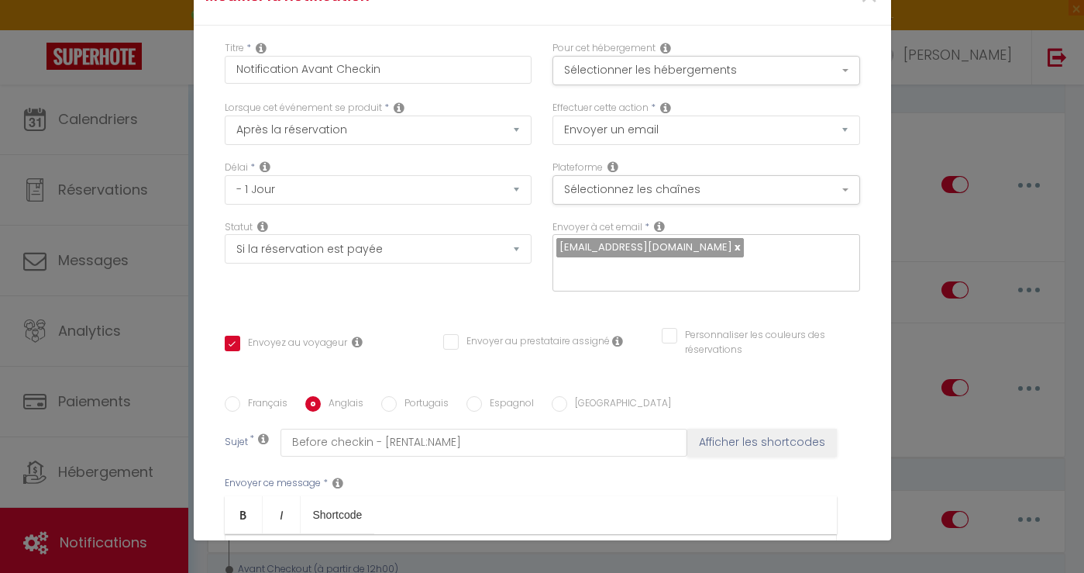
click at [682, 518] on p "To make your arrival [DATE] as smooth as possible, please consult our welcome b…" at bounding box center [531, 536] width 580 height 37
click at [412, 396] on label "Portugais" at bounding box center [423, 404] width 52 height 17
click at [397, 396] on input "Portugais" at bounding box center [388, 403] width 15 height 15
drag, startPoint x: 527, startPoint y: 364, endPoint x: 462, endPoint y: 341, distance: 69.1
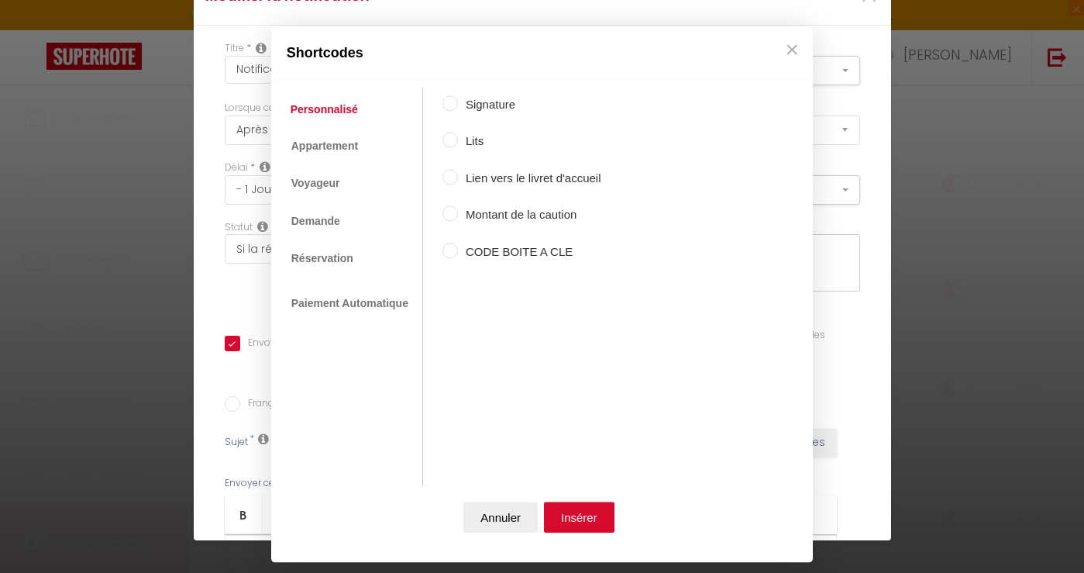
click at [517, 253] on label "CODE BOITE A CLE" at bounding box center [529, 252] width 143 height 19
click at [458, 253] on input "CODE BOITE A CLE" at bounding box center [449, 250] width 15 height 15
click at [571, 512] on button "Insérer" at bounding box center [579, 516] width 71 height 31
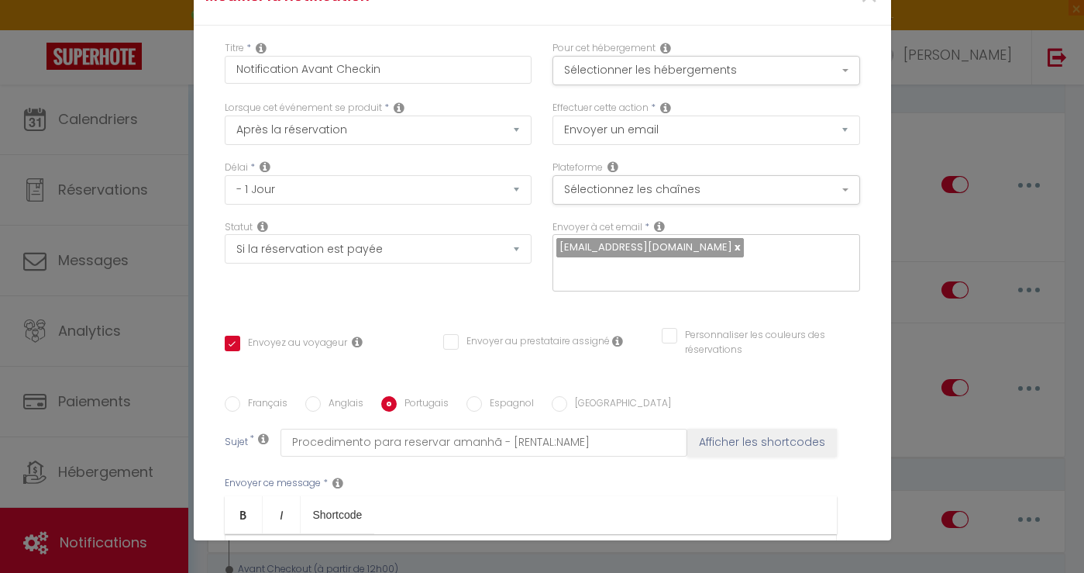
scroll to position [30, 0]
click at [649, 551] on p "Para tornar sua chegada amanhã o mais tranquila possível, consulte nosso livret…" at bounding box center [531, 569] width 580 height 37
click at [474, 396] on input "Espagnol" at bounding box center [473, 403] width 15 height 15
click at [763, 551] on p "Per rendere il vostro arrivo di [DATE] il più semplice possibile, vi invitiamo …" at bounding box center [531, 569] width 580 height 37
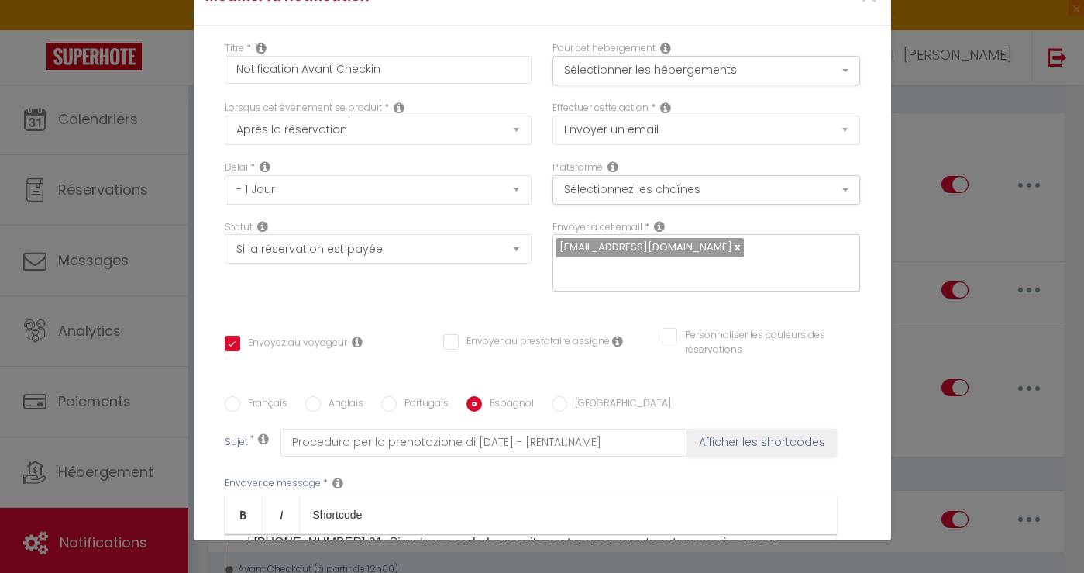
scroll to position [143, 0]
drag, startPoint x: 477, startPoint y: 339, endPoint x: 613, endPoint y: 315, distance: 137.7
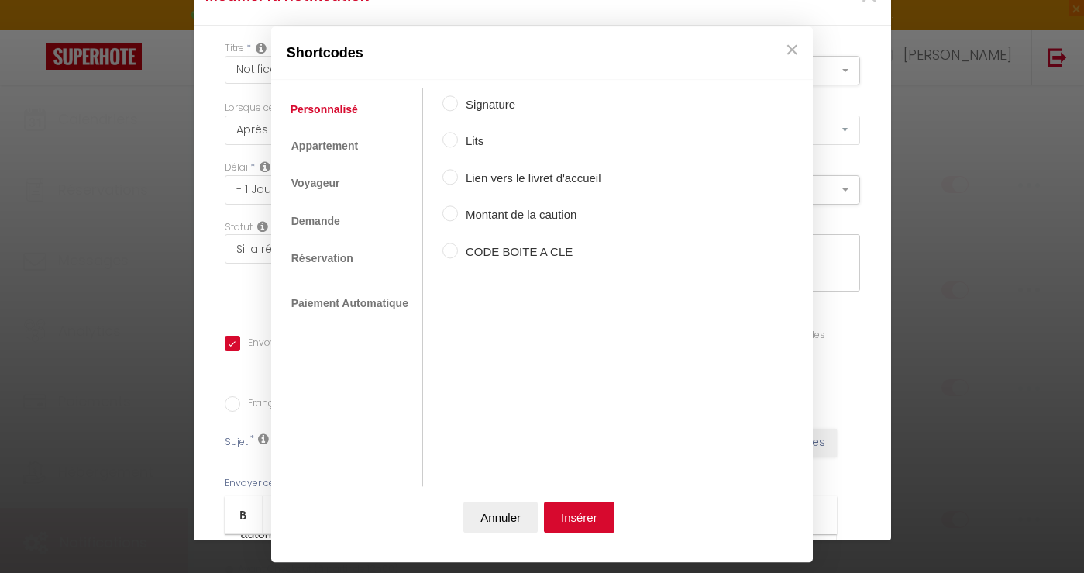
click at [522, 246] on label "CODE BOITE A CLE" at bounding box center [529, 252] width 143 height 19
click at [458, 246] on input "CODE BOITE A CLE" at bounding box center [449, 250] width 15 height 15
click at [597, 511] on button "Insérer" at bounding box center [579, 516] width 71 height 31
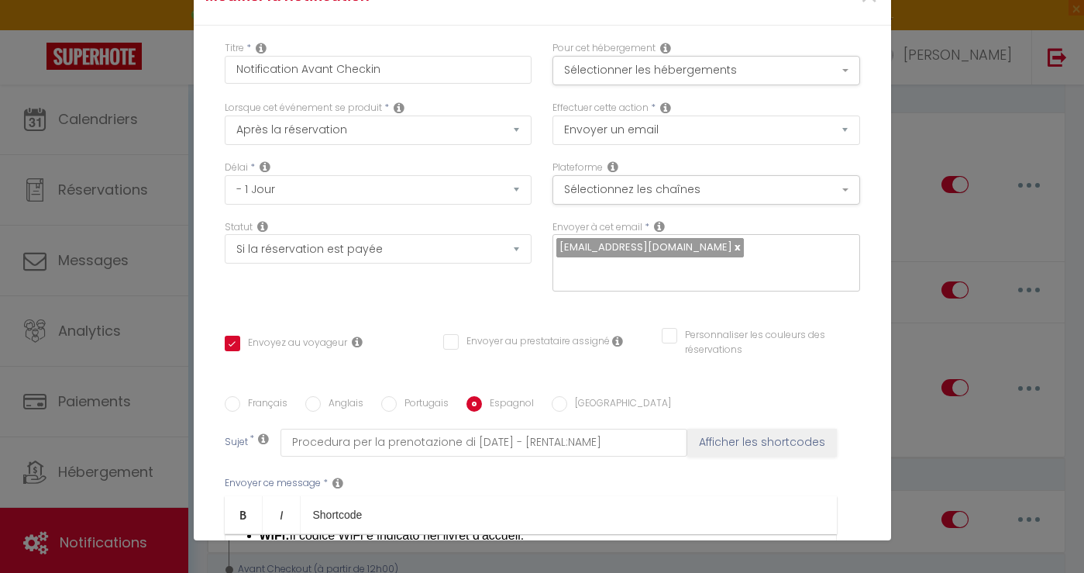
scroll to position [277, 0]
click at [567, 396] on label "[GEOGRAPHIC_DATA]" at bounding box center [619, 404] width 104 height 17
click at [565, 396] on input "[GEOGRAPHIC_DATA]" at bounding box center [559, 403] width 15 height 15
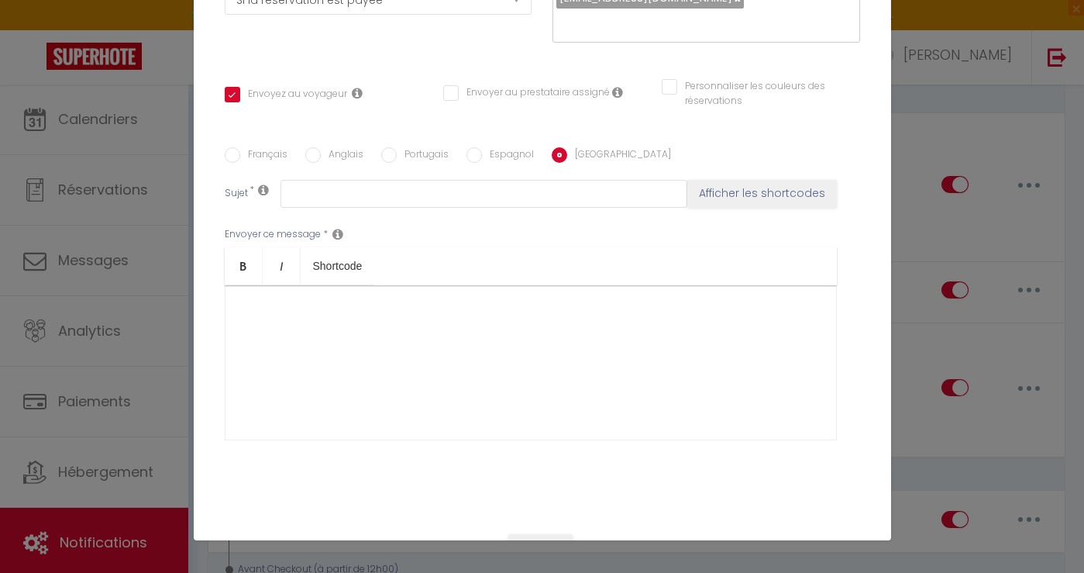
scroll to position [292, 0]
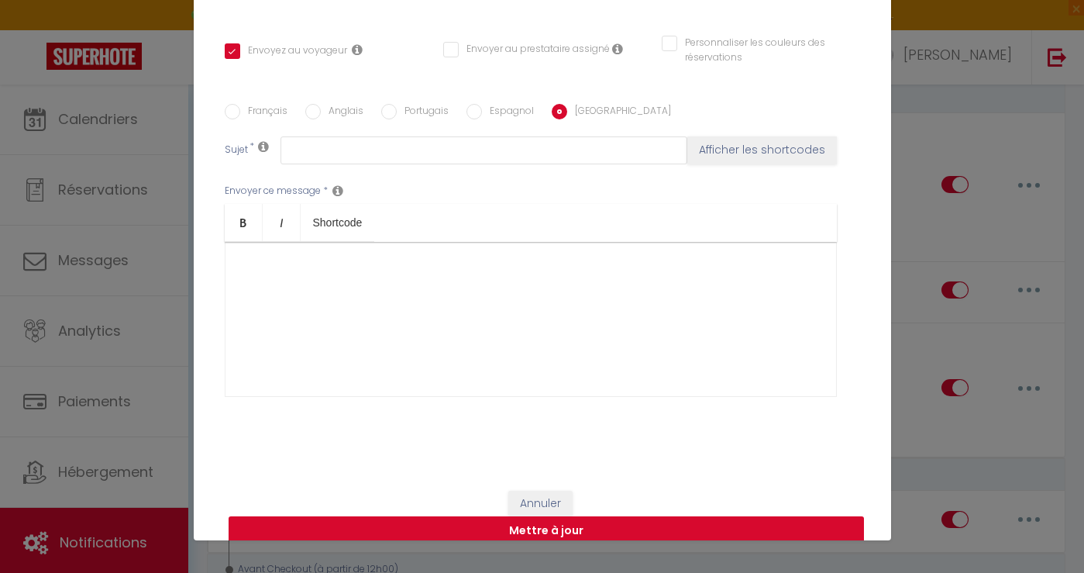
click at [439, 516] on button "Mettre à jour" at bounding box center [546, 530] width 635 height 29
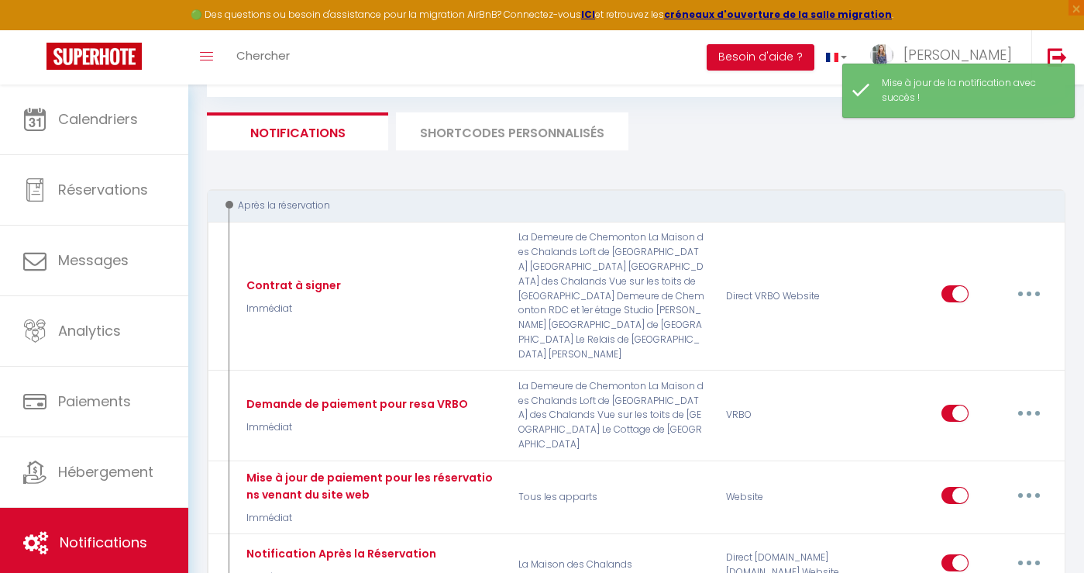
scroll to position [0, 0]
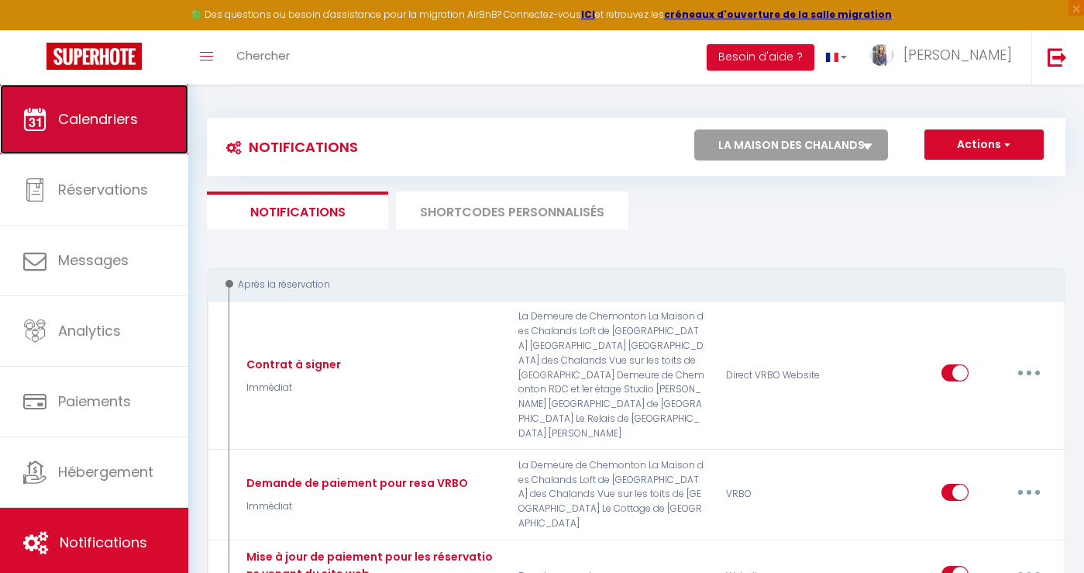
click at [135, 119] on span "Calendriers" at bounding box center [98, 118] width 80 height 19
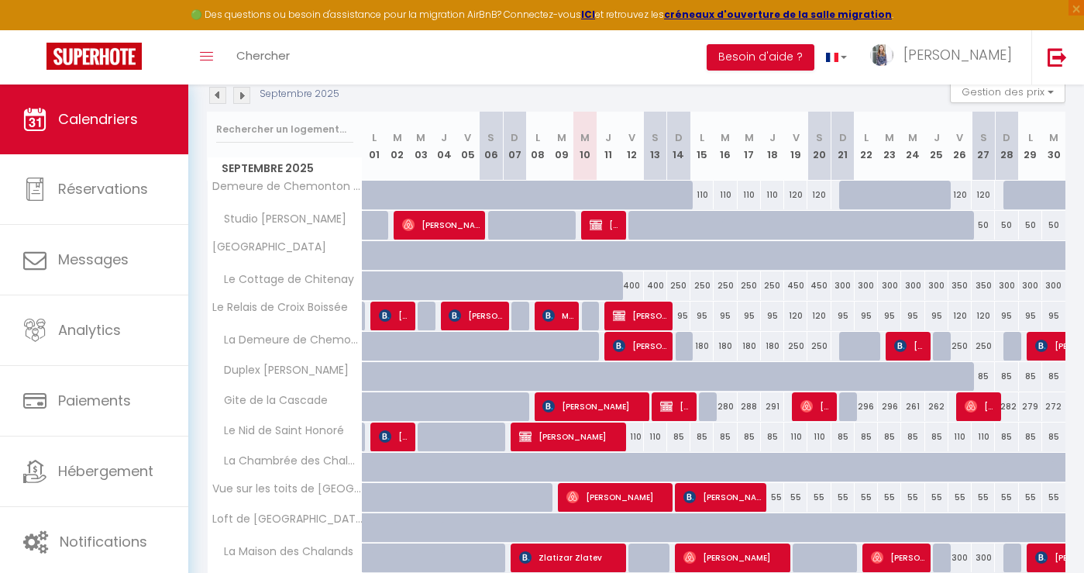
scroll to position [237, 0]
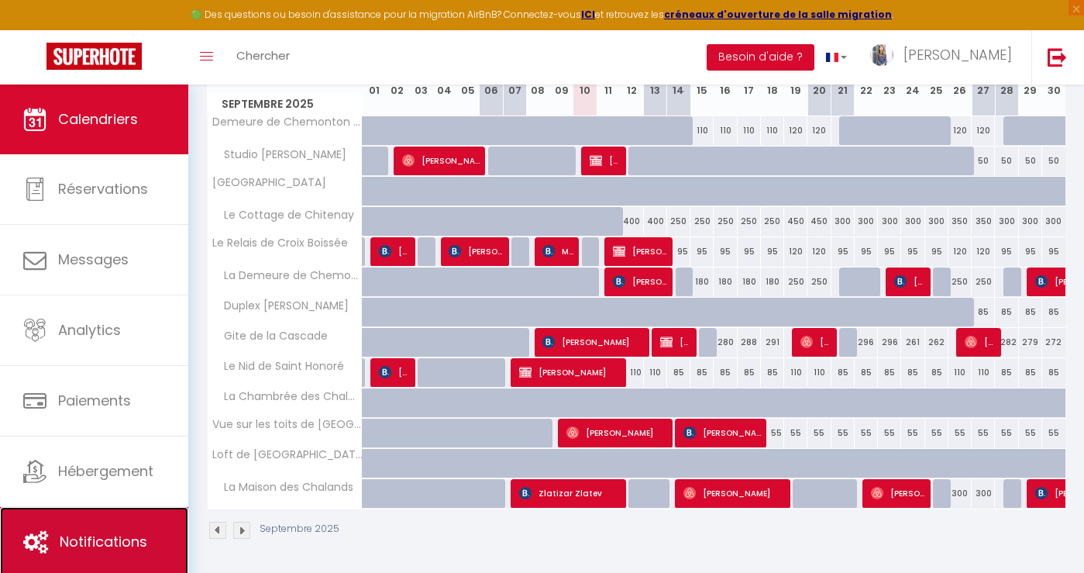
click at [98, 552] on link "Notifications" at bounding box center [94, 542] width 188 height 70
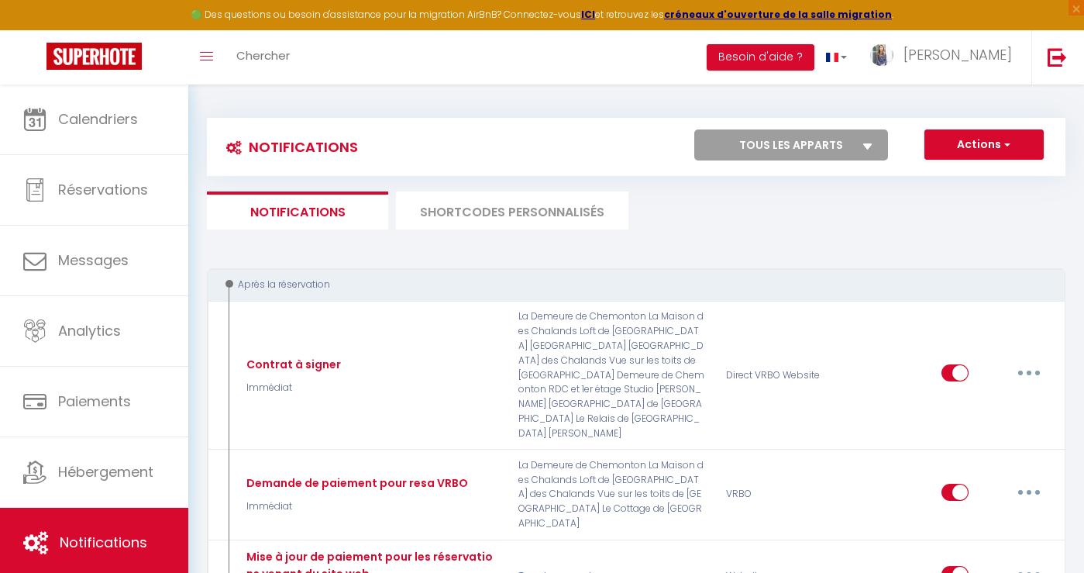
click at [523, 196] on li "SHORTCODES PERSONNALISÉS" at bounding box center [512, 210] width 232 height 38
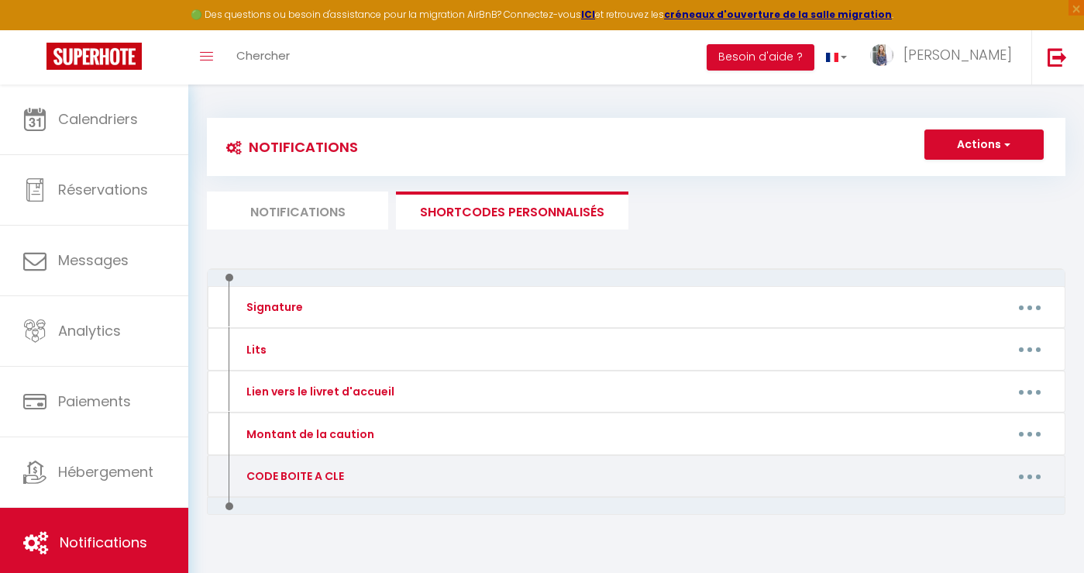
click at [346, 468] on div "CODE BOITE A CLE" at bounding box center [336, 475] width 208 height 25
click at [1031, 475] on icon "button" at bounding box center [1030, 476] width 5 height 5
click at [987, 508] on link "Editer" at bounding box center [989, 511] width 115 height 26
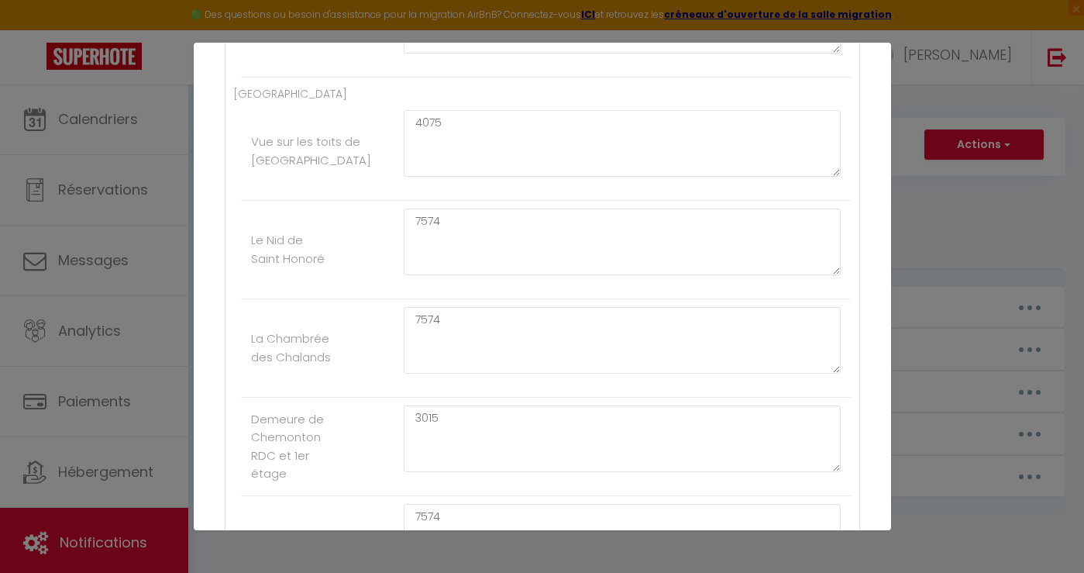
scroll to position [612, 0]
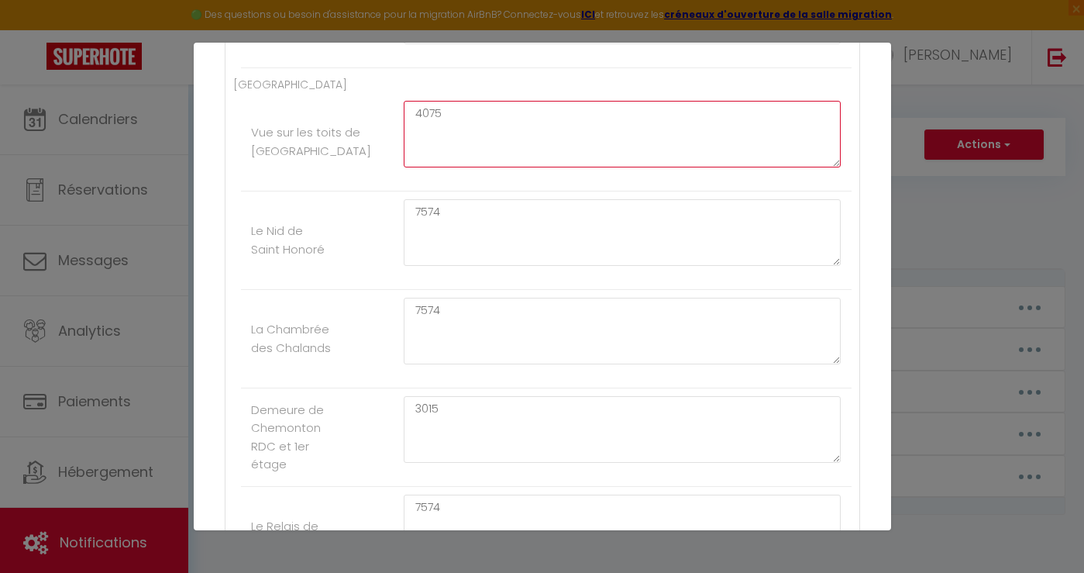
drag, startPoint x: 451, startPoint y: 112, endPoint x: 383, endPoint y: 112, distance: 68.2
click at [383, 112] on li "Vue sur les toits de [GEOGRAPHIC_DATA] 4075" at bounding box center [546, 142] width 611 height 98
paste textarea "904"
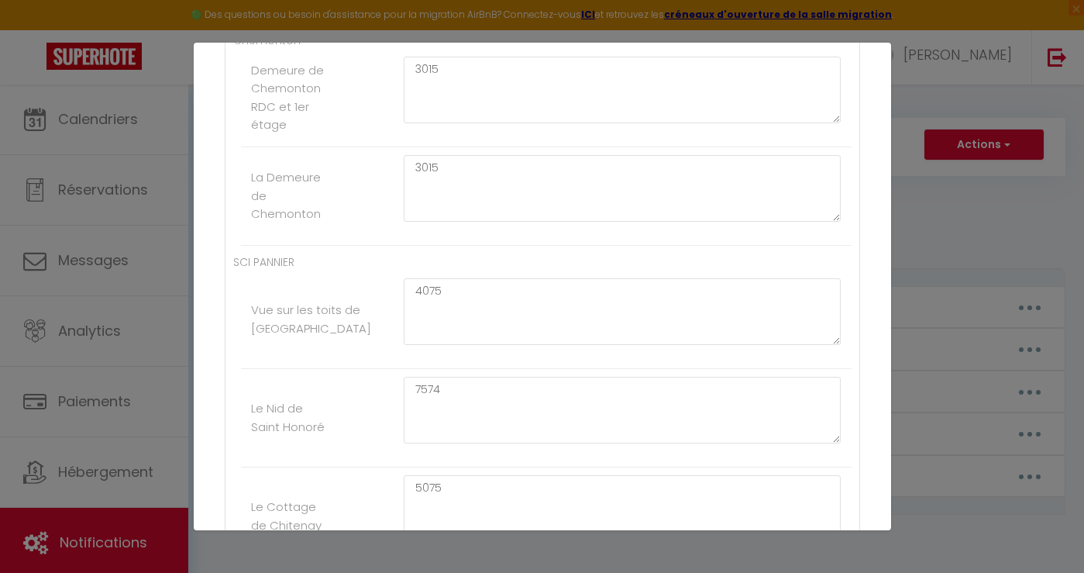
scroll to position [1671, 0]
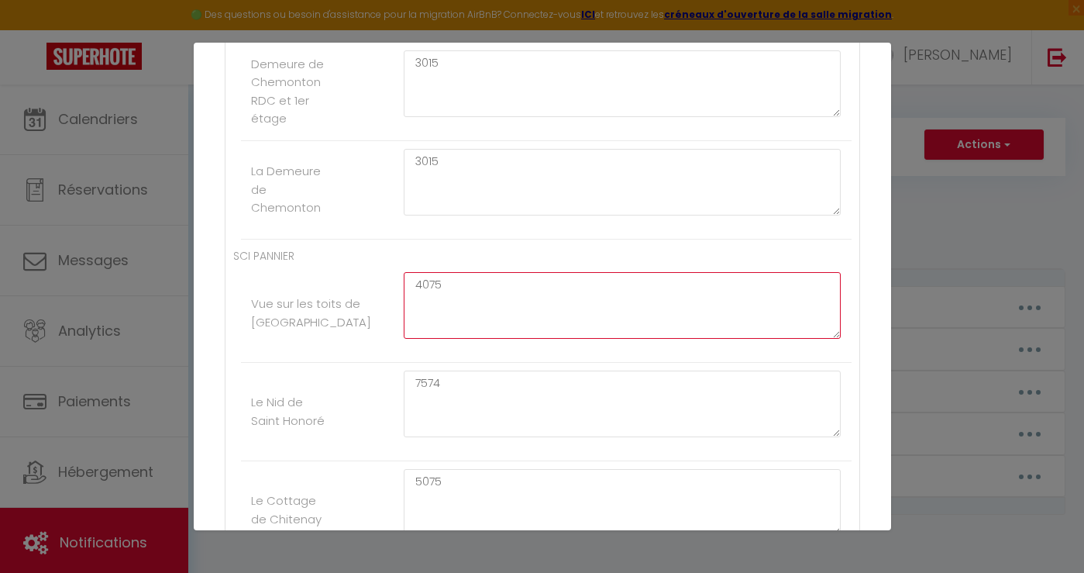
drag, startPoint x: 463, startPoint y: 288, endPoint x: 388, endPoint y: 287, distance: 74.4
click at [388, 287] on li "Vue sur les toits de [GEOGRAPHIC_DATA] 4075" at bounding box center [546, 313] width 611 height 98
paste textarea "904"
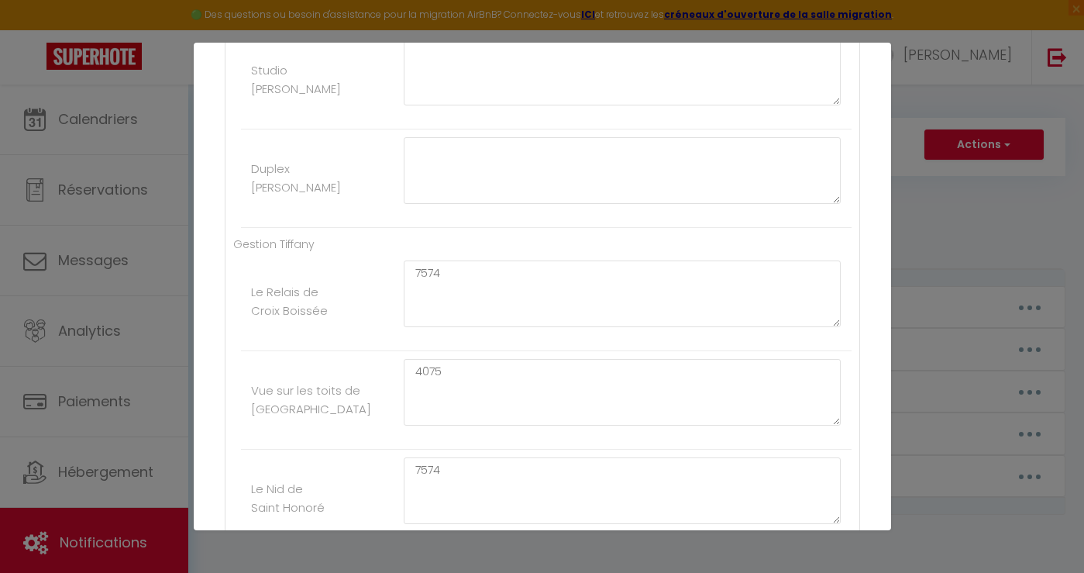
scroll to position [2772, 0]
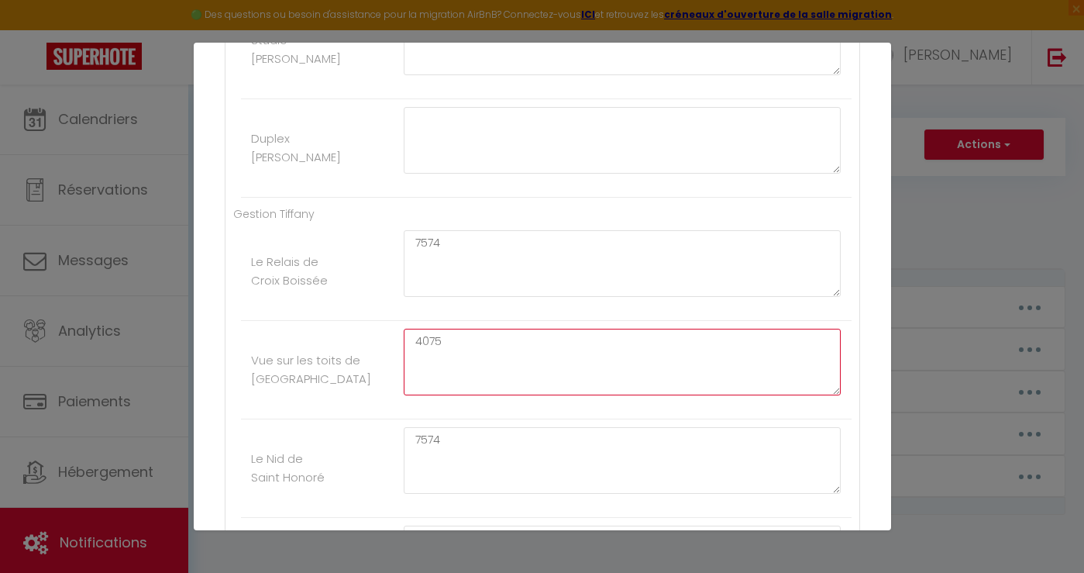
drag, startPoint x: 458, startPoint y: 344, endPoint x: 391, endPoint y: 344, distance: 67.4
click at [391, 344] on li "Vue sur les toits de [GEOGRAPHIC_DATA] 4075" at bounding box center [546, 370] width 611 height 98
paste textarea "904"
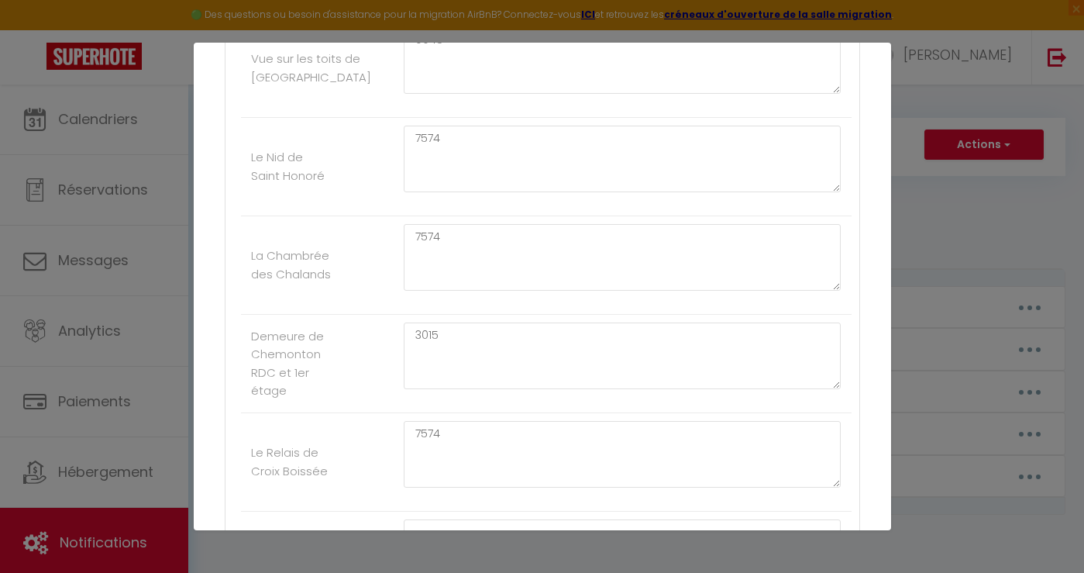
scroll to position [700, 0]
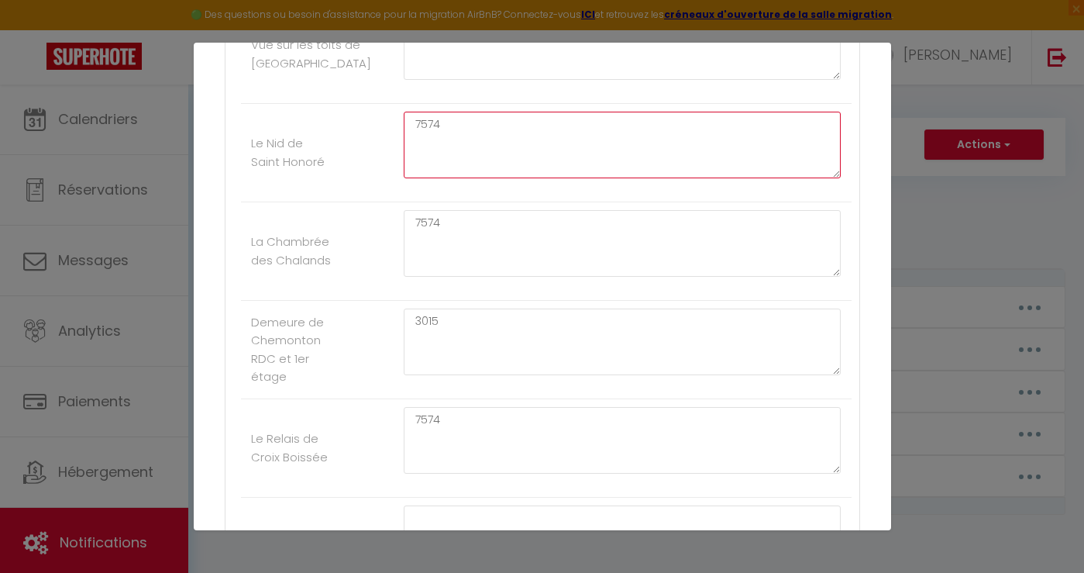
click at [432, 122] on textarea "7574" at bounding box center [623, 145] width 438 height 67
paste textarea "6040"
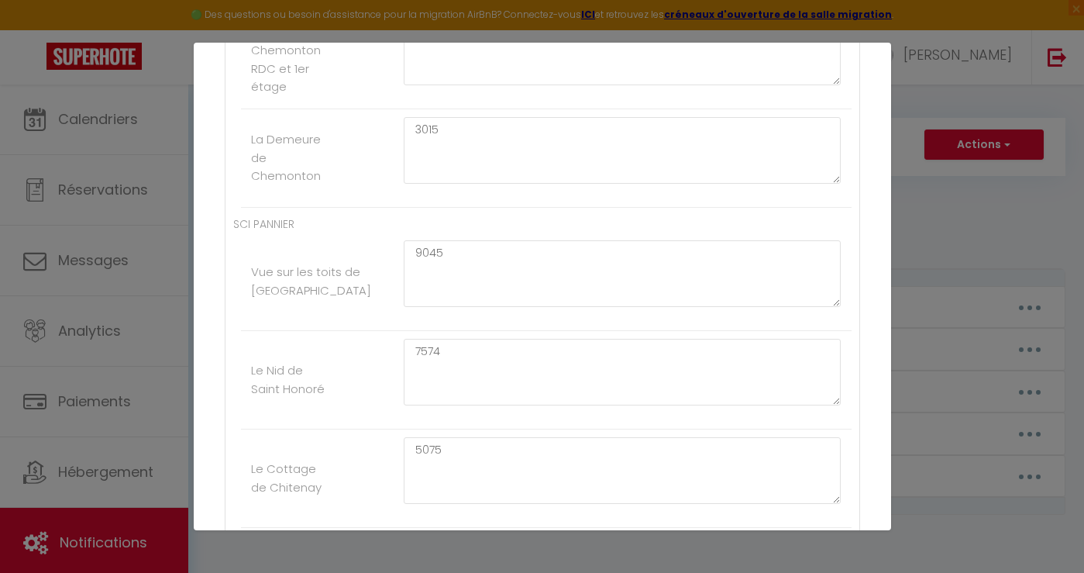
scroll to position [1730, 0]
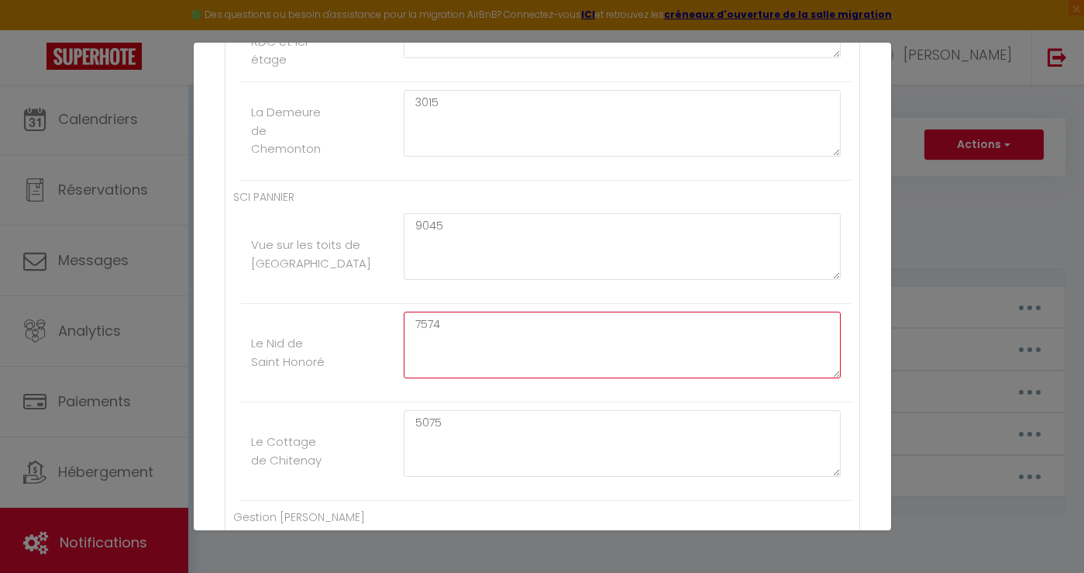
click at [427, 325] on textarea "7574" at bounding box center [623, 345] width 438 height 67
paste textarea "6040"
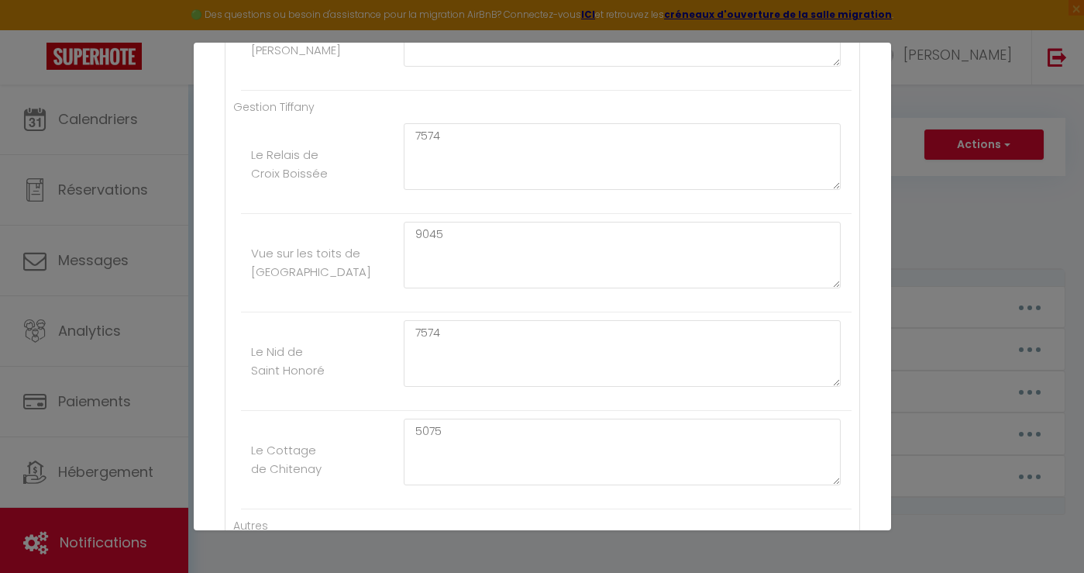
scroll to position [2883, 0]
click at [427, 326] on textarea "7574" at bounding box center [623, 348] width 438 height 67
paste textarea "6040"
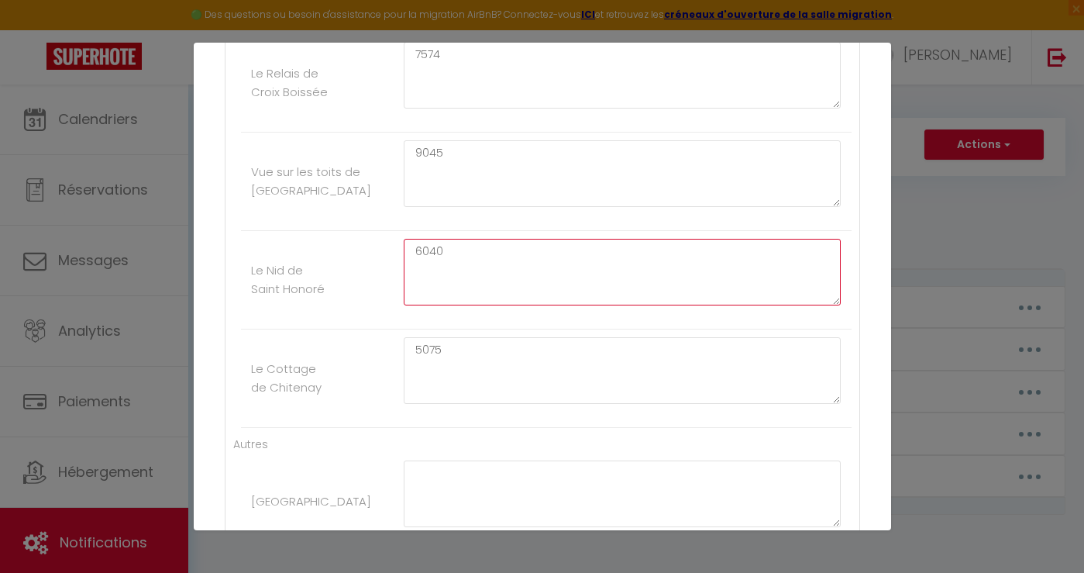
scroll to position [2885, 0]
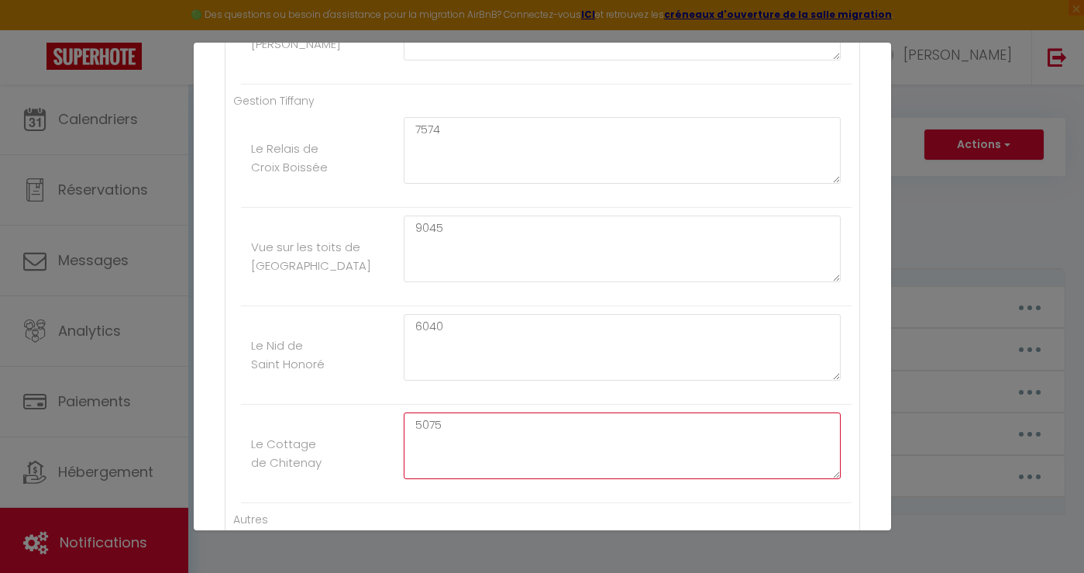
click at [429, 420] on textarea "5075" at bounding box center [623, 445] width 438 height 67
paste textarea "6040"
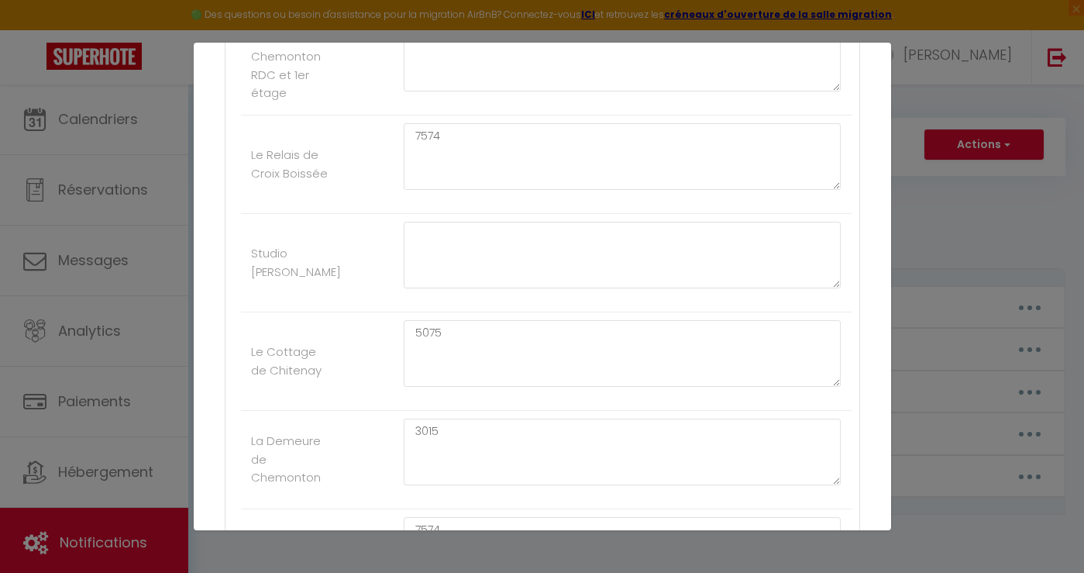
scroll to position [1023, 0]
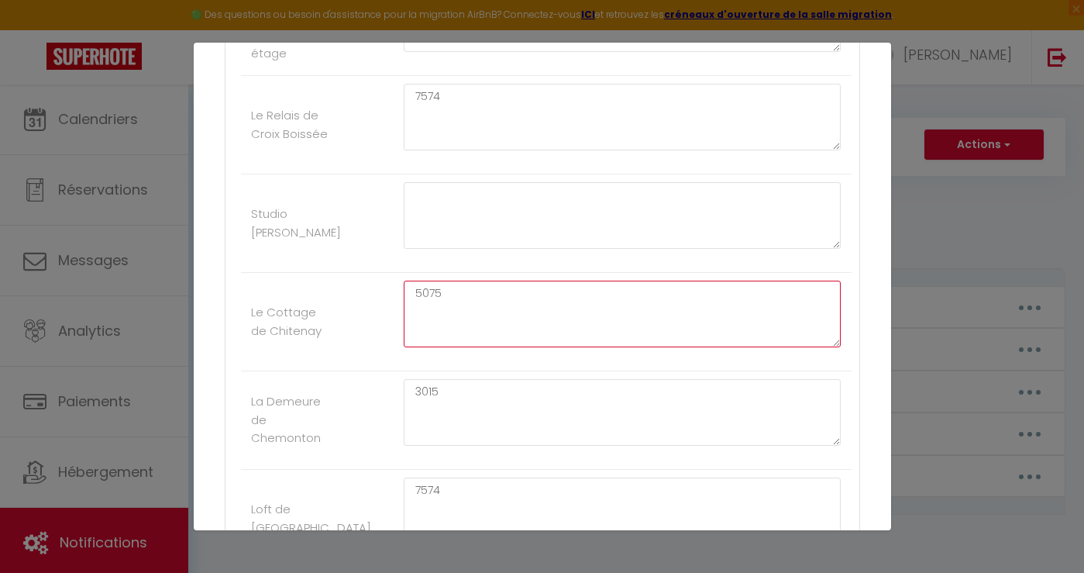
click at [431, 296] on textarea "5075" at bounding box center [623, 314] width 438 height 67
paste textarea "6040"
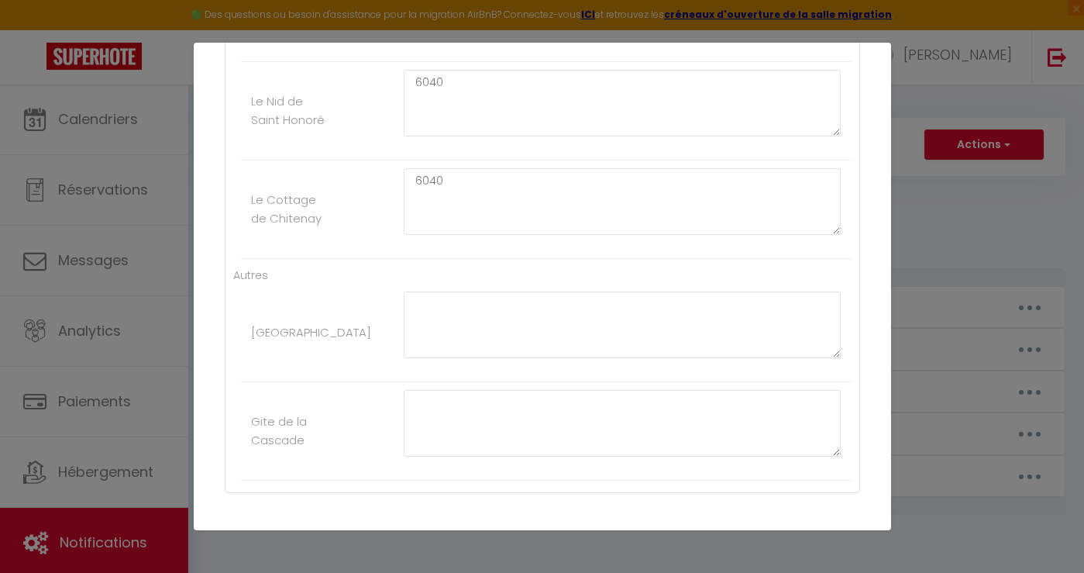
scroll to position [3208, 0]
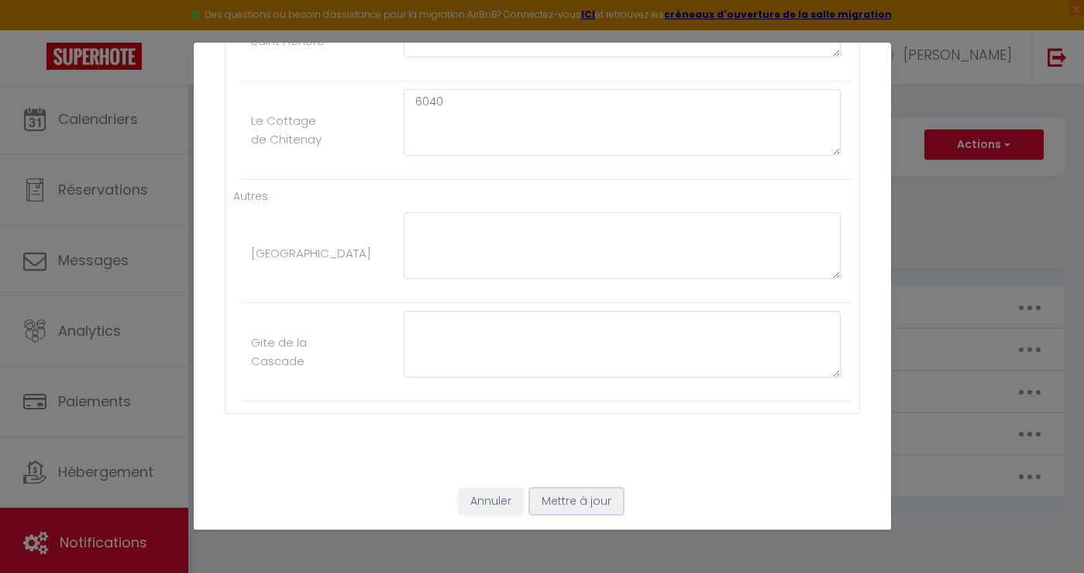
click at [571, 497] on button "Mettre à jour" at bounding box center [576, 501] width 93 height 26
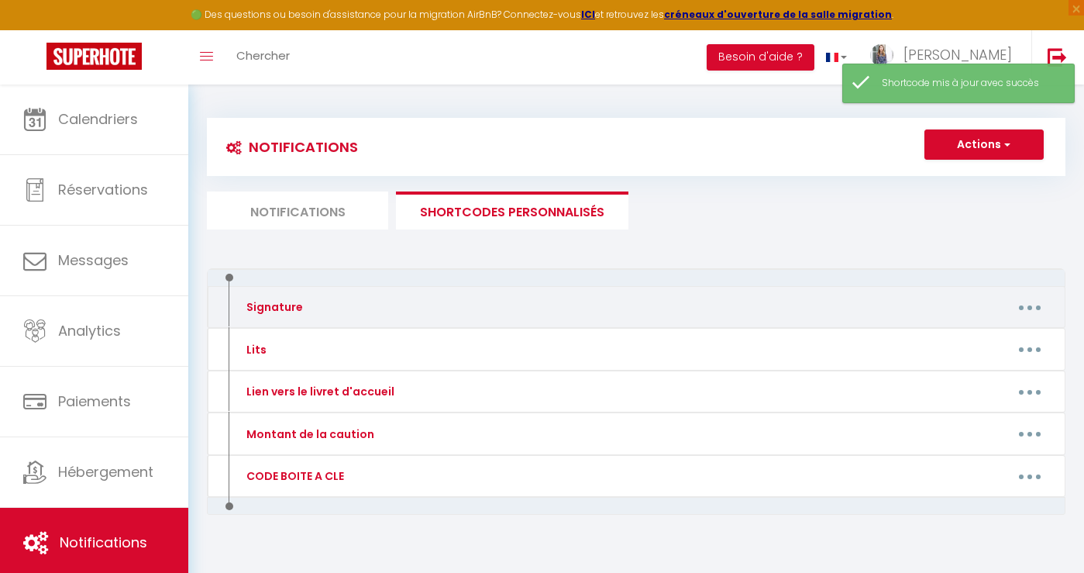
click at [1035, 311] on button "button" at bounding box center [1029, 306] width 43 height 25
click at [957, 370] on link "Supprimer" at bounding box center [989, 370] width 115 height 26
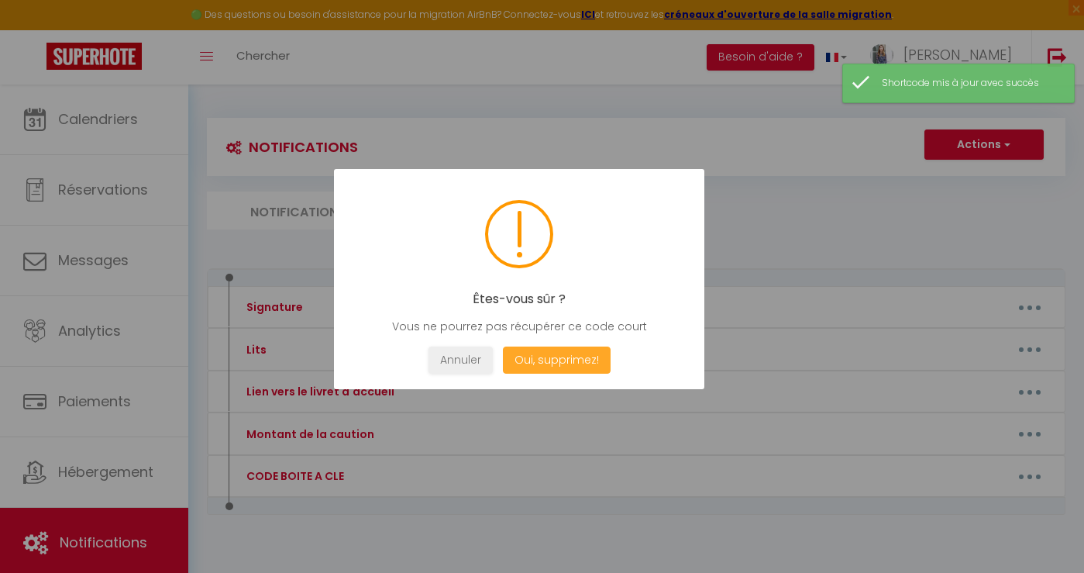
click at [570, 367] on button "Oui, supprimez!" at bounding box center [556, 359] width 108 height 27
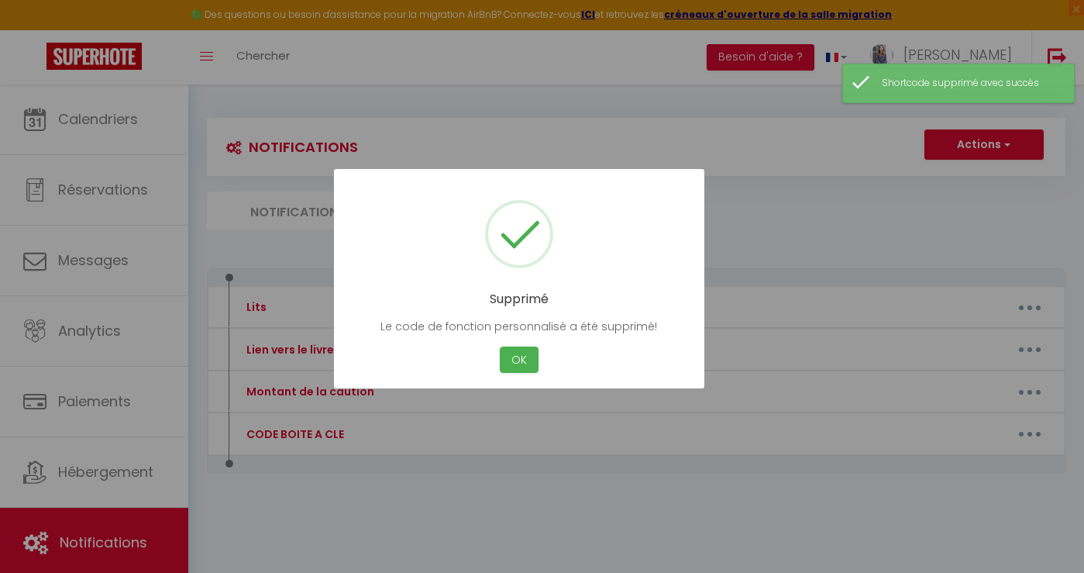
click at [1026, 307] on div at bounding box center [542, 286] width 1084 height 573
click at [523, 362] on button "OK" at bounding box center [519, 359] width 39 height 27
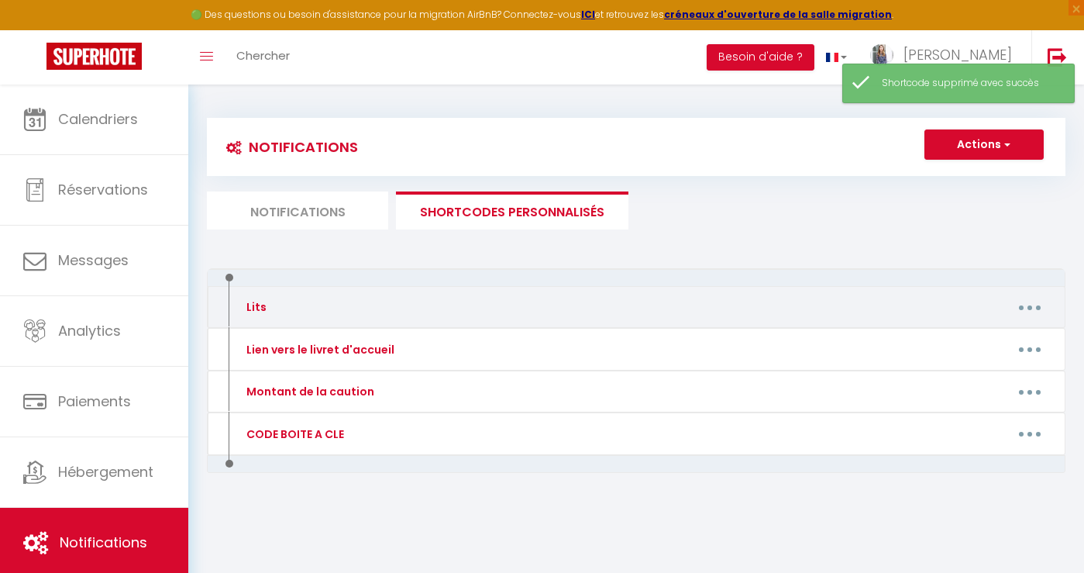
click at [1035, 305] on button "button" at bounding box center [1029, 306] width 43 height 25
click at [974, 380] on link "Supprimer" at bounding box center [989, 370] width 115 height 26
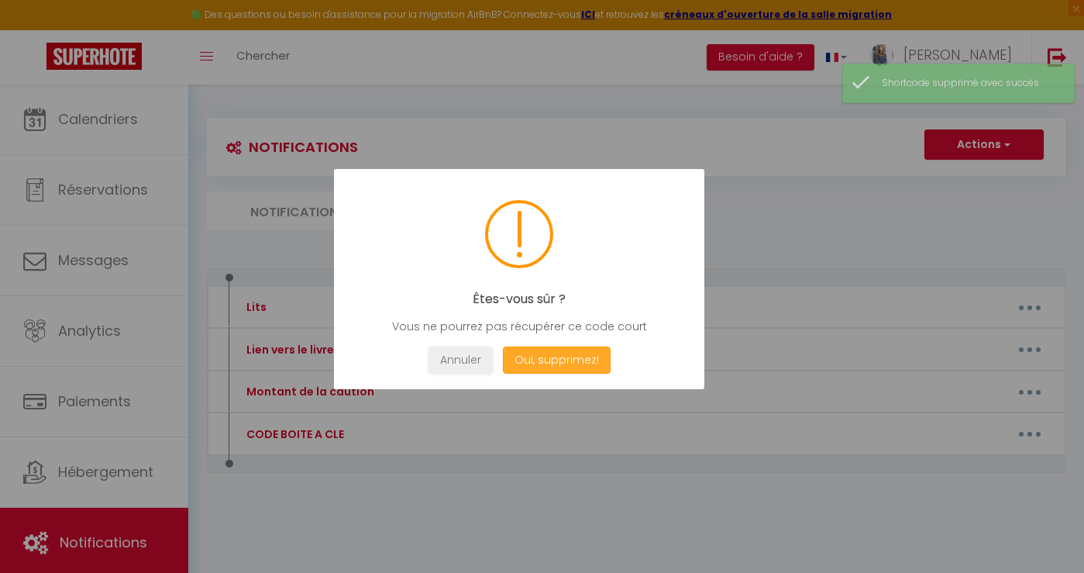
click at [585, 356] on button "Oui, supprimez!" at bounding box center [556, 359] width 108 height 27
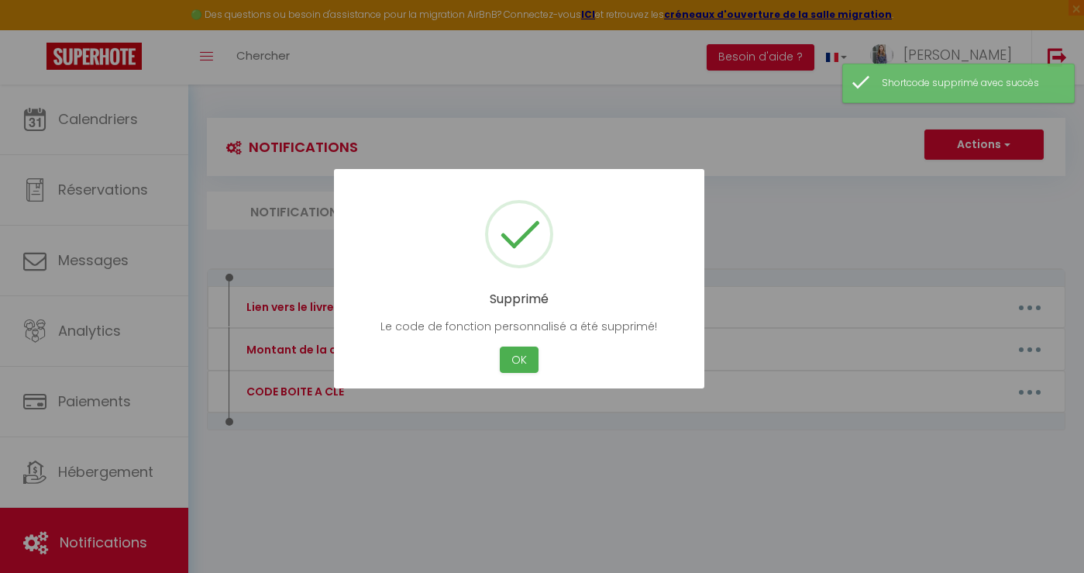
click at [1026, 350] on div at bounding box center [542, 286] width 1084 height 573
click at [526, 359] on button "OK" at bounding box center [519, 359] width 39 height 27
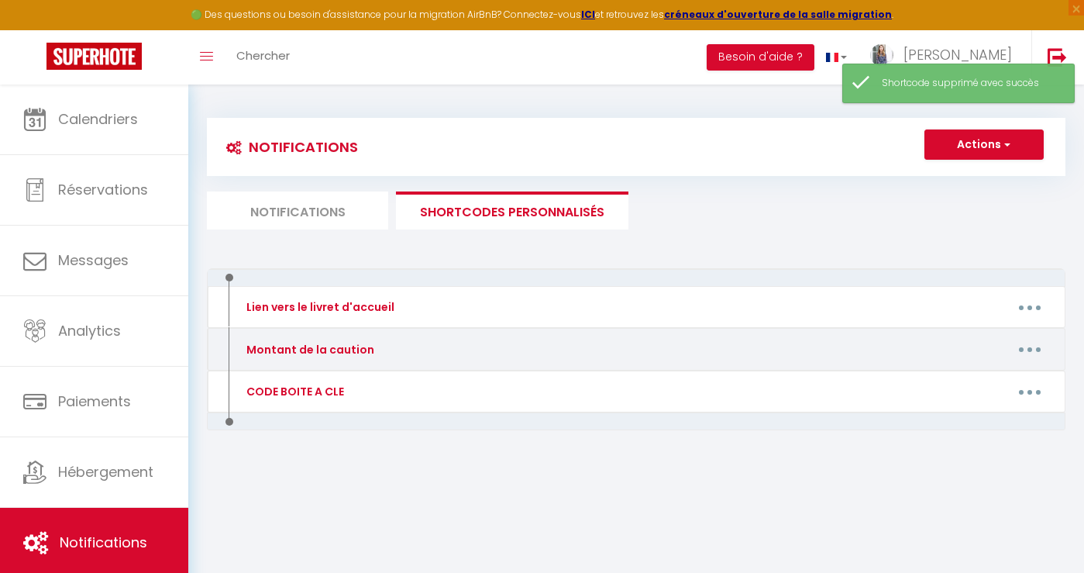
click at [1026, 352] on button "button" at bounding box center [1029, 349] width 43 height 25
click at [967, 384] on link "Editer" at bounding box center [989, 384] width 115 height 26
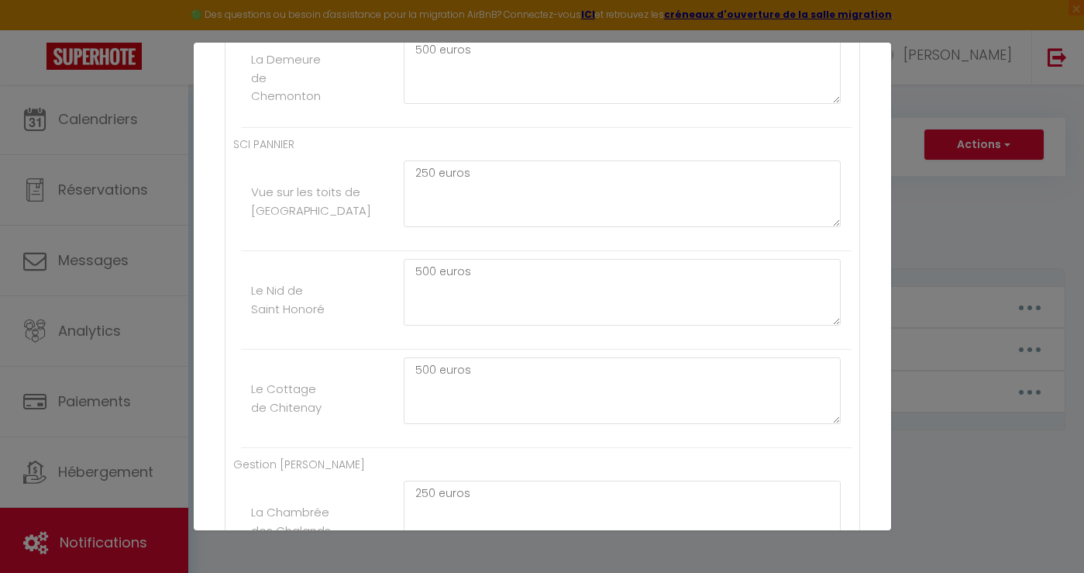
scroll to position [1782, 0]
click at [1016, 454] on div "Mettre à jour le code court personnalisé × Nom * Montant de la caution Contenu …" at bounding box center [542, 286] width 1084 height 573
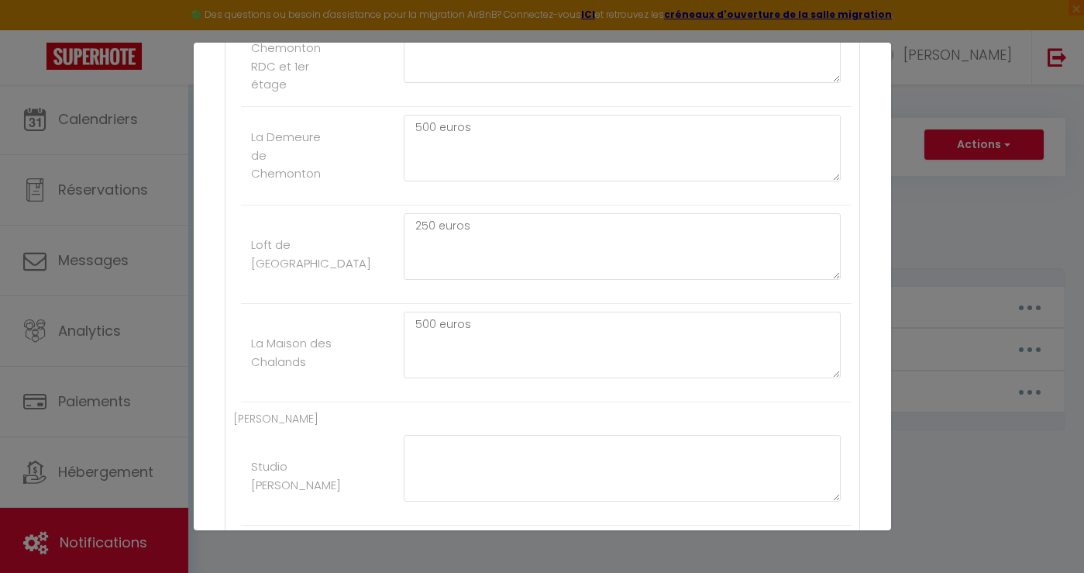
scroll to position [3208, 0]
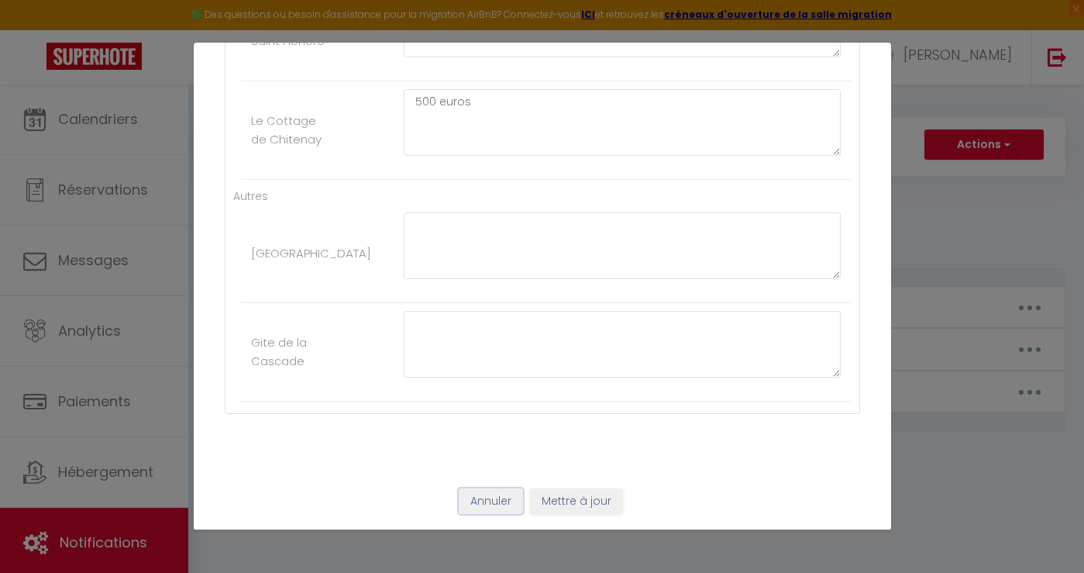
click at [501, 506] on button "Annuler" at bounding box center [491, 501] width 64 height 26
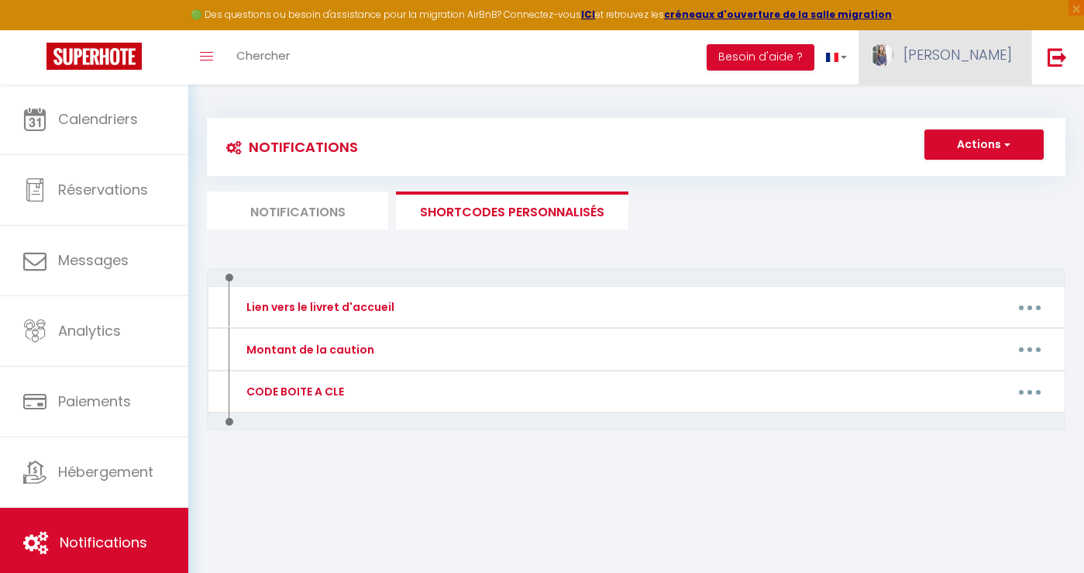
click at [1014, 50] on link "[PERSON_NAME]" at bounding box center [945, 57] width 173 height 54
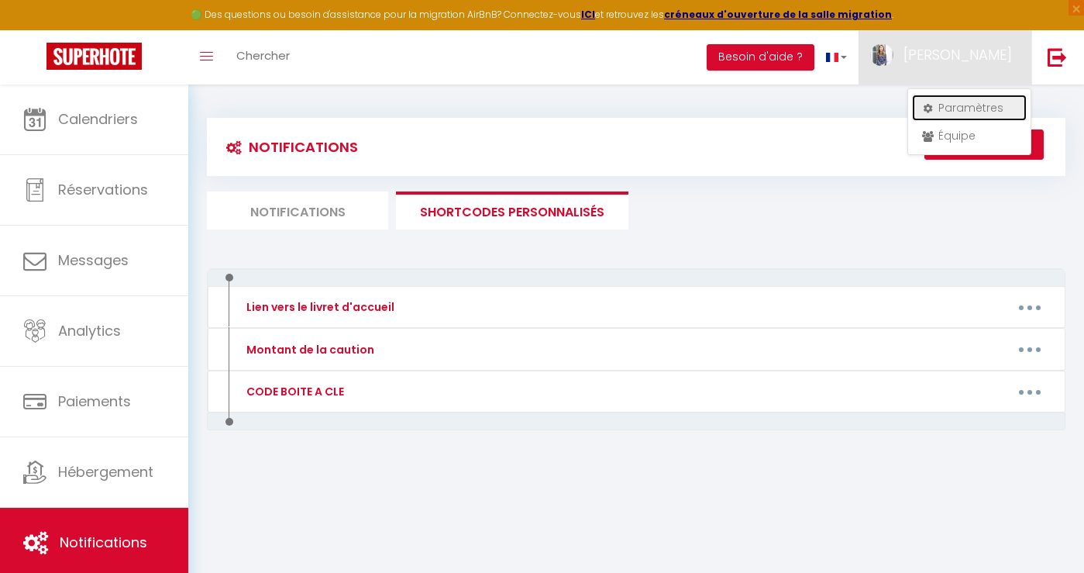
click at [991, 104] on link "Paramètres" at bounding box center [969, 108] width 115 height 26
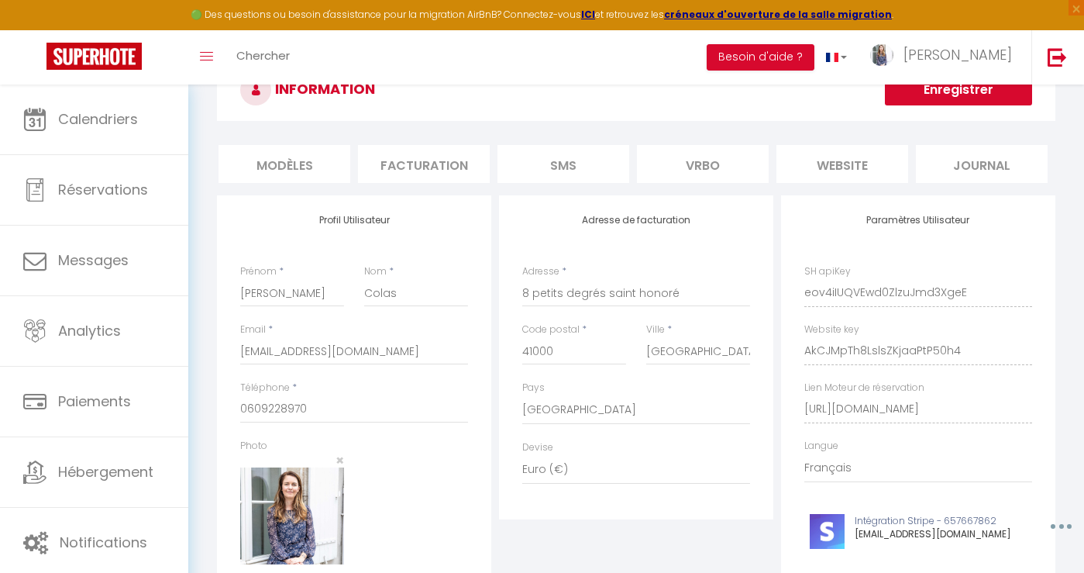
scroll to position [63, 0]
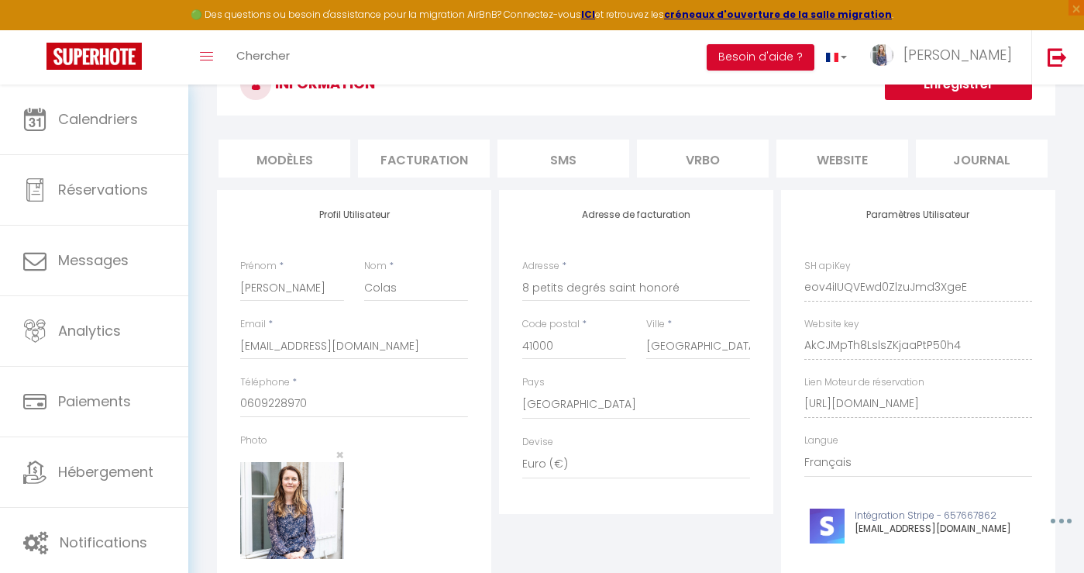
click at [274, 157] on li "MODÈLES" at bounding box center [285, 158] width 132 height 38
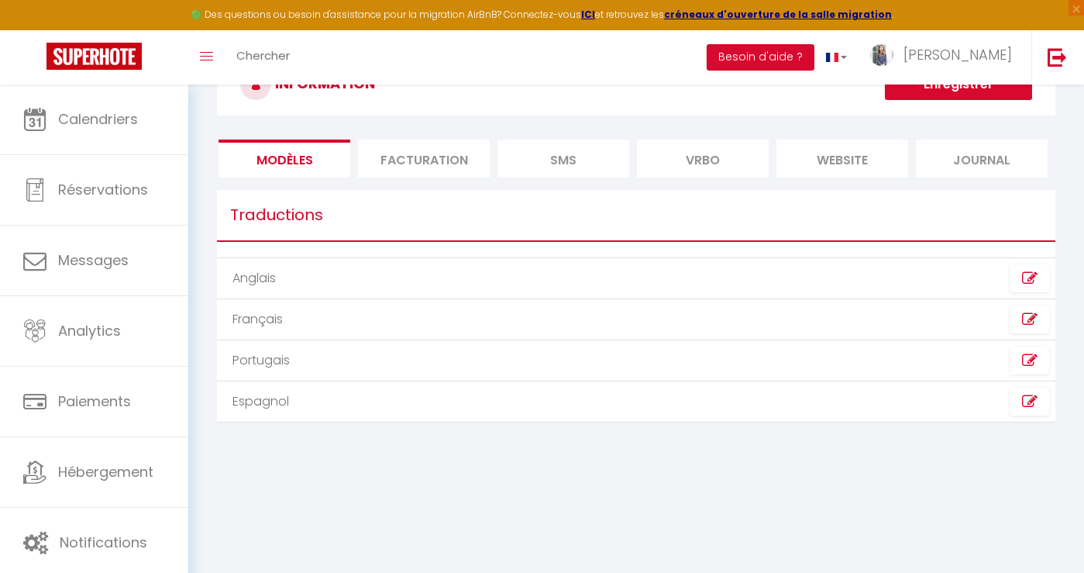
click at [432, 158] on li "Facturation" at bounding box center [424, 158] width 132 height 38
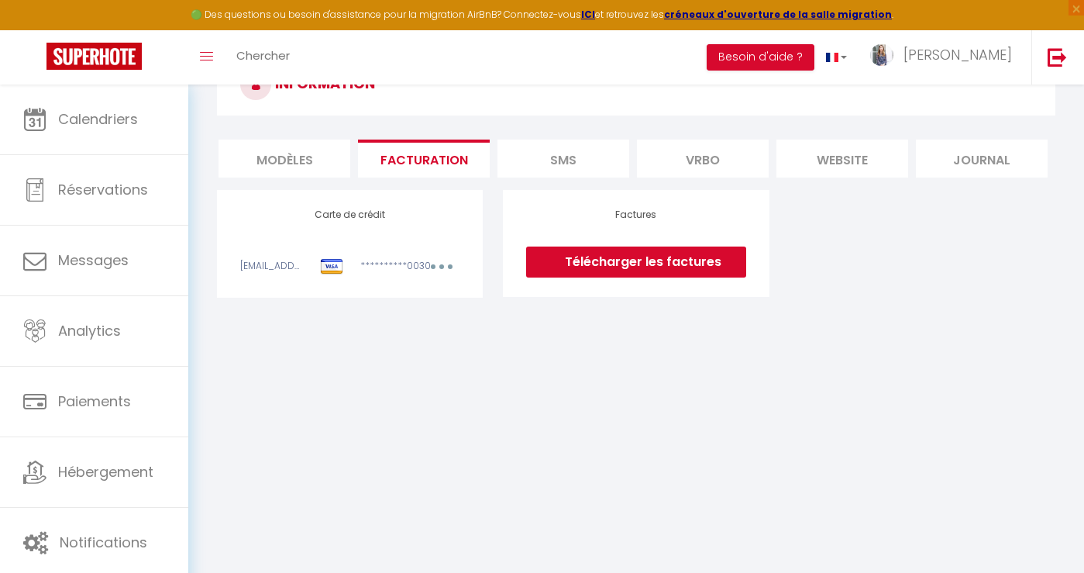
click at [553, 161] on li "SMS" at bounding box center [563, 158] width 132 height 38
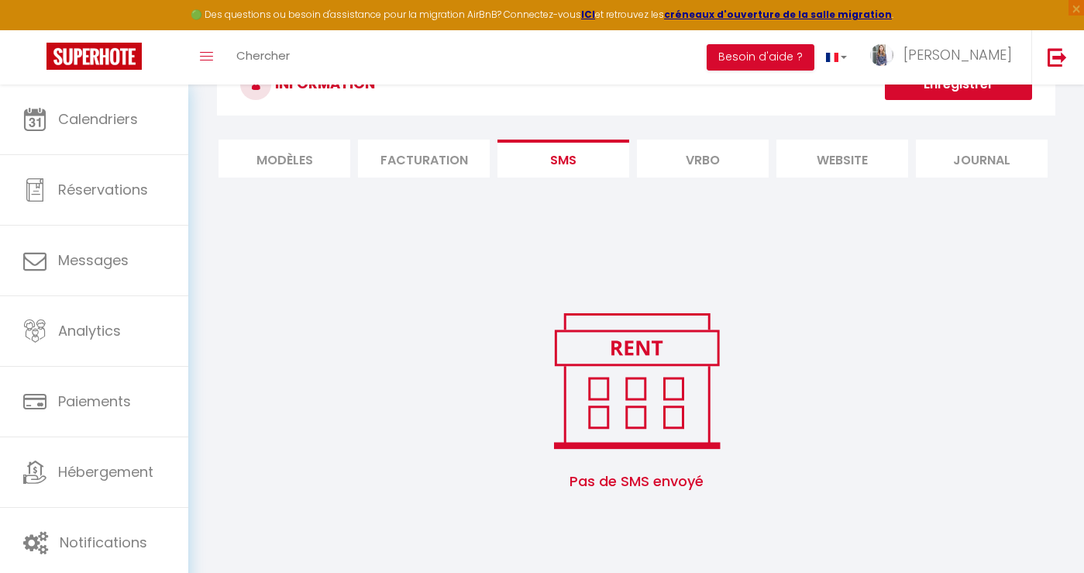
click at [660, 162] on li "Vrbo" at bounding box center [703, 158] width 132 height 38
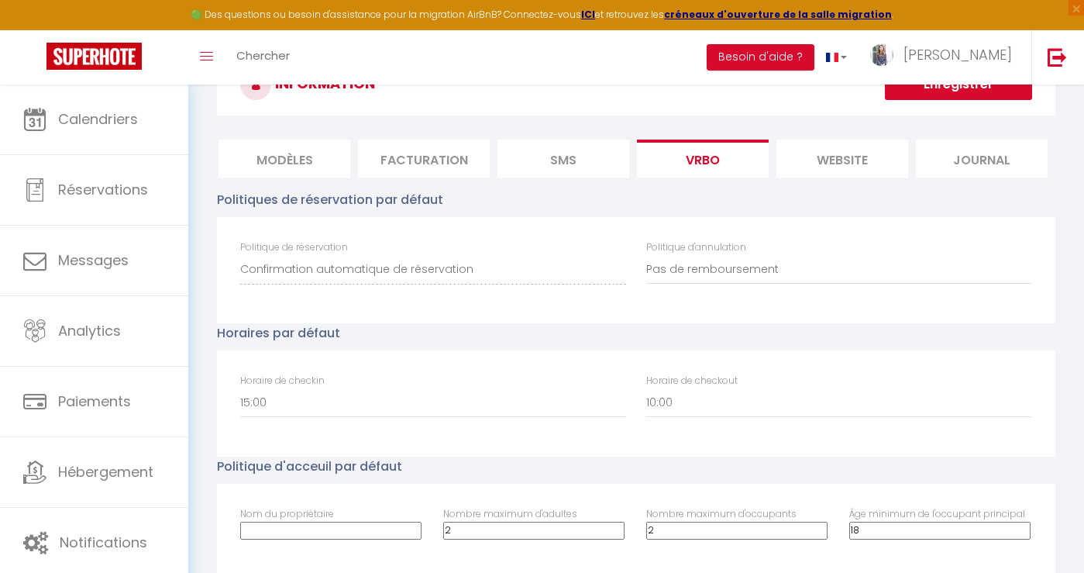
click at [814, 166] on li "website" at bounding box center [842, 158] width 132 height 38
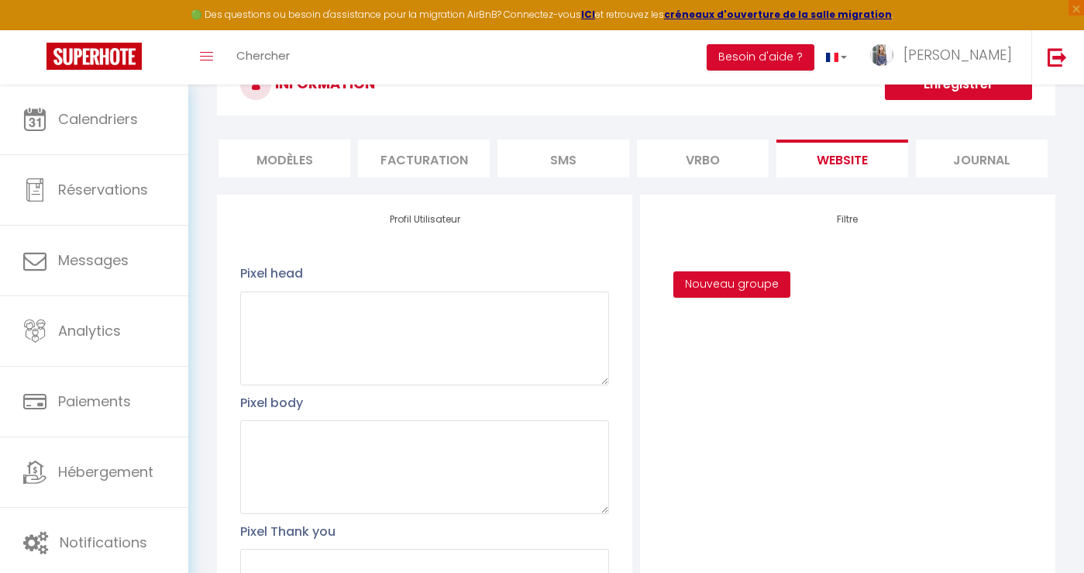
click at [975, 161] on li "Journal" at bounding box center [982, 158] width 132 height 38
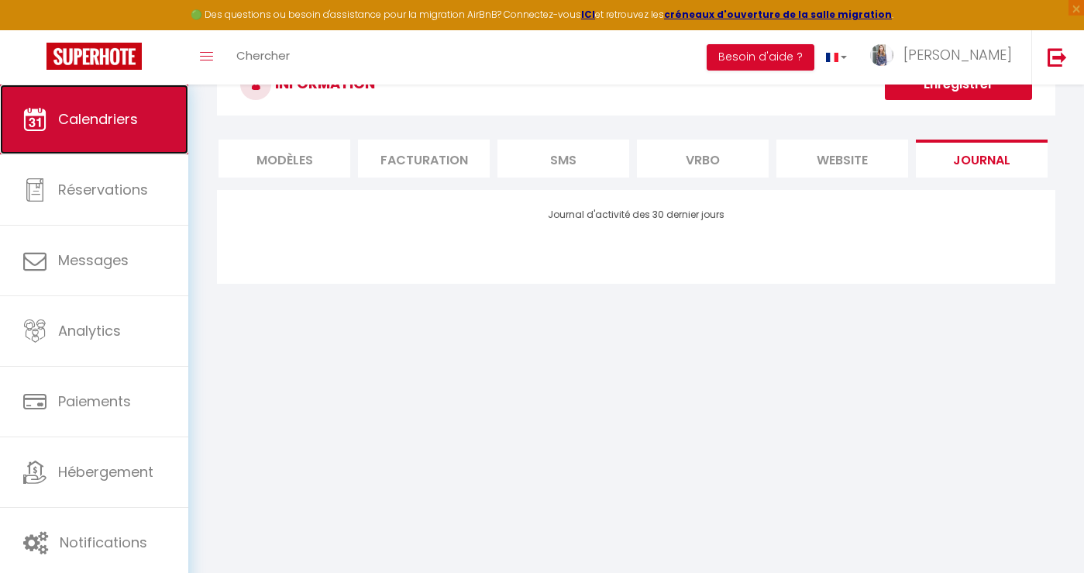
click at [95, 123] on span "Calendriers" at bounding box center [98, 118] width 80 height 19
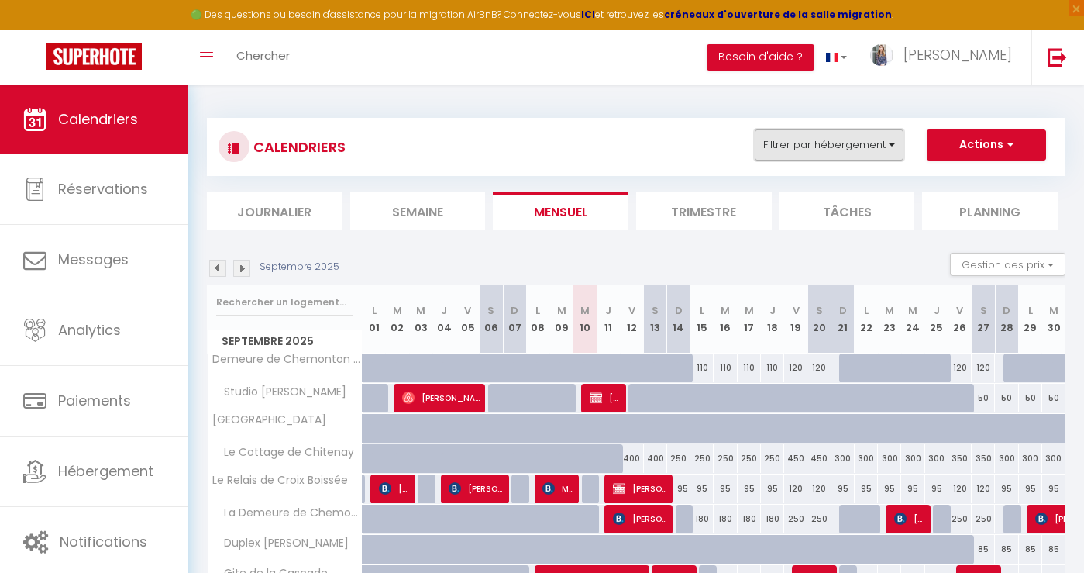
click at [896, 141] on button "Filtrer par hébergement" at bounding box center [829, 144] width 149 height 31
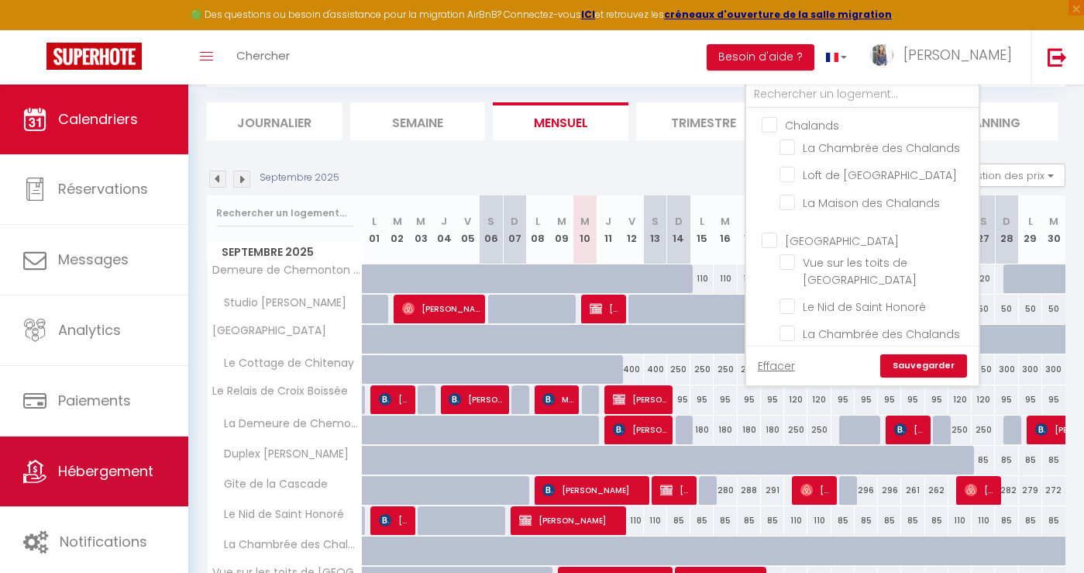
scroll to position [237, 0]
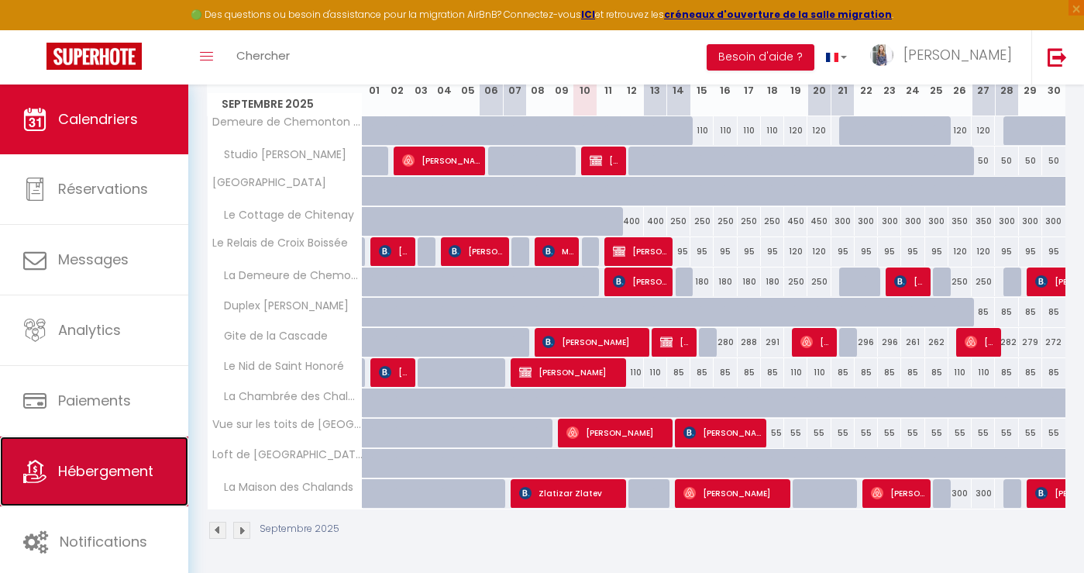
click at [94, 480] on link "Hébergement" at bounding box center [94, 471] width 188 height 70
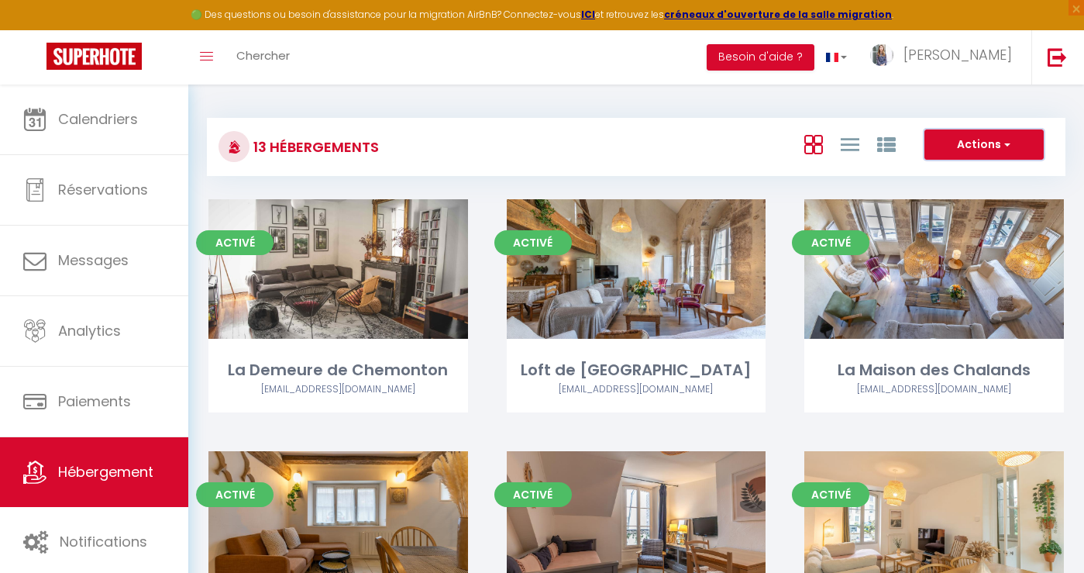
click at [983, 143] on button "Actions" at bounding box center [983, 144] width 119 height 31
click at [976, 189] on li "Nouveau groupe" at bounding box center [972, 193] width 142 height 17
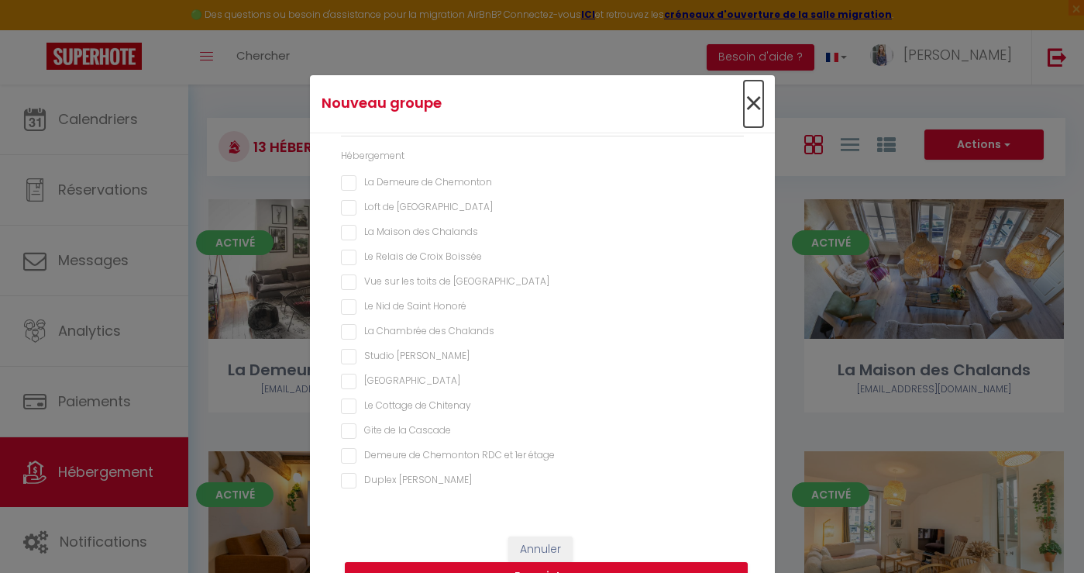
click at [754, 108] on span "×" at bounding box center [753, 104] width 19 height 46
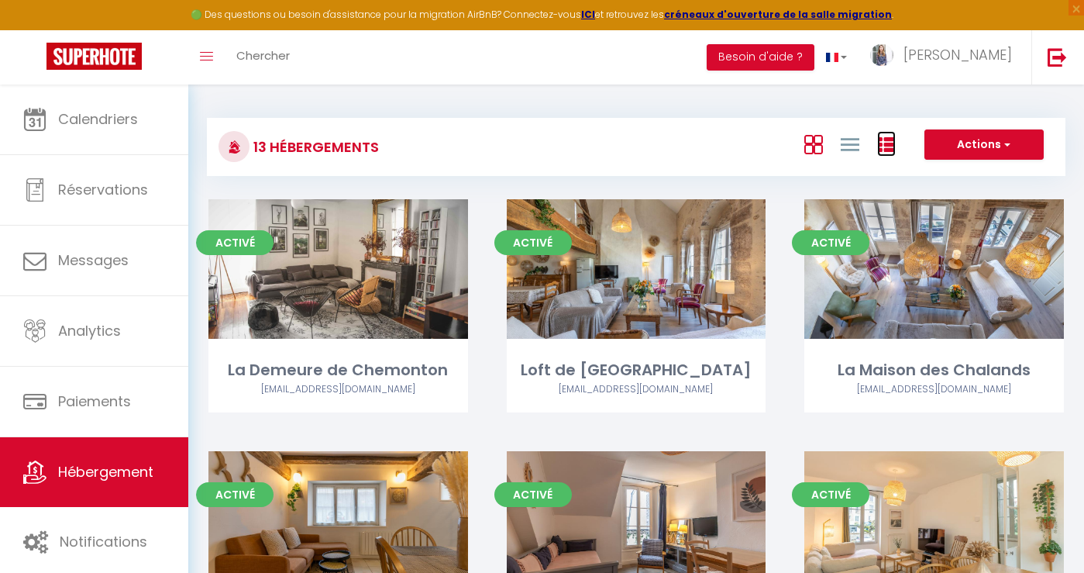
click at [891, 148] on icon at bounding box center [886, 145] width 19 height 19
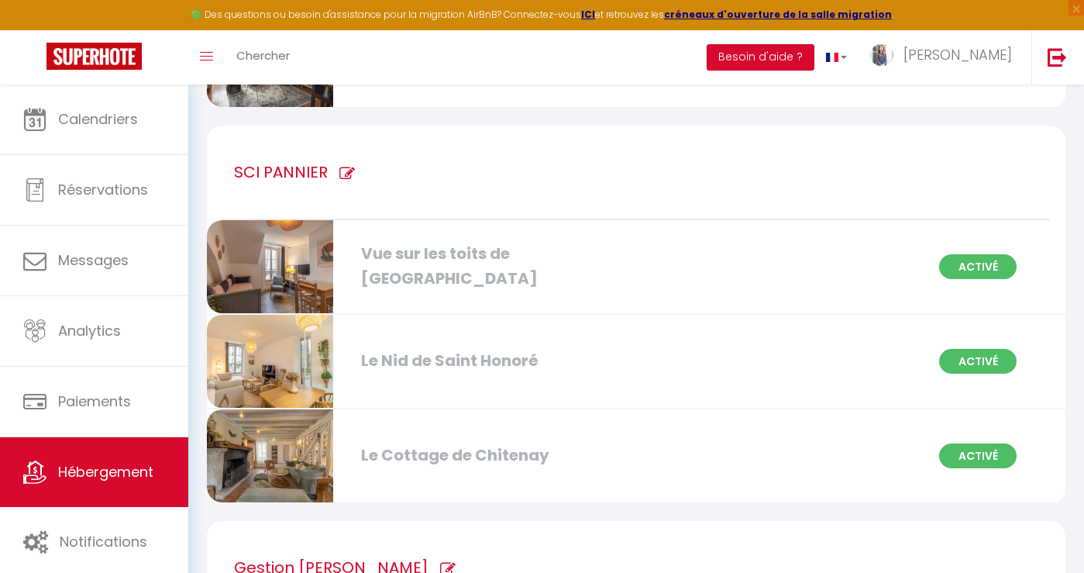
scroll to position [1823, 0]
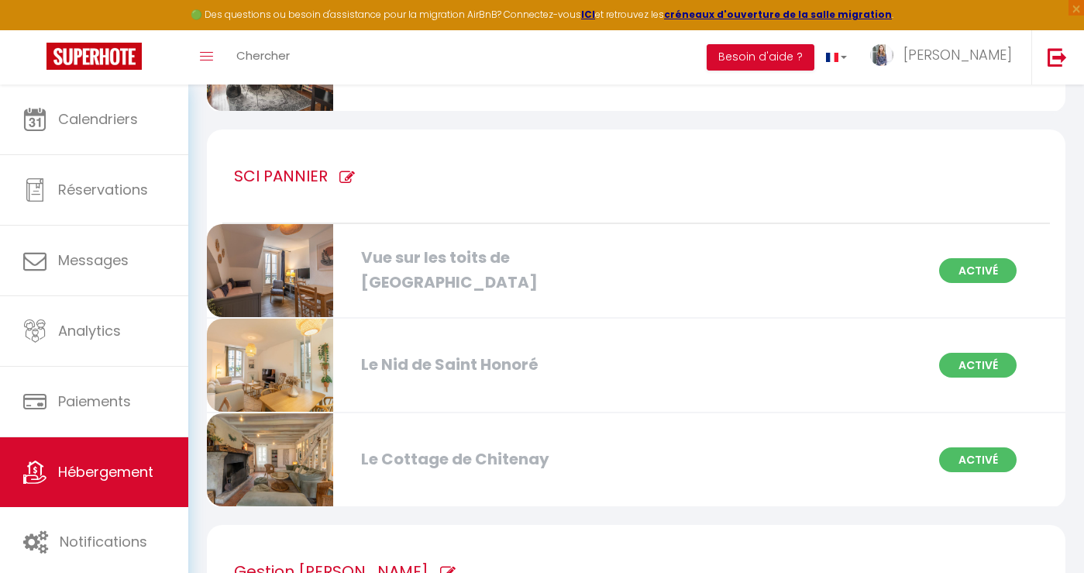
click at [346, 173] on icon at bounding box center [346, 177] width 15 height 15
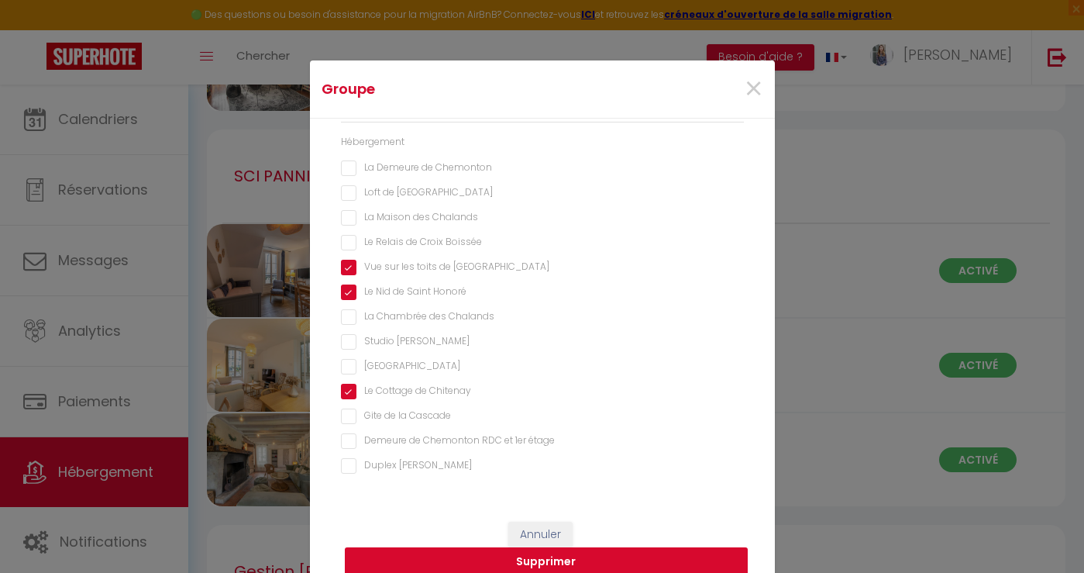
click at [554, 559] on button "Supprimer" at bounding box center [546, 561] width 403 height 29
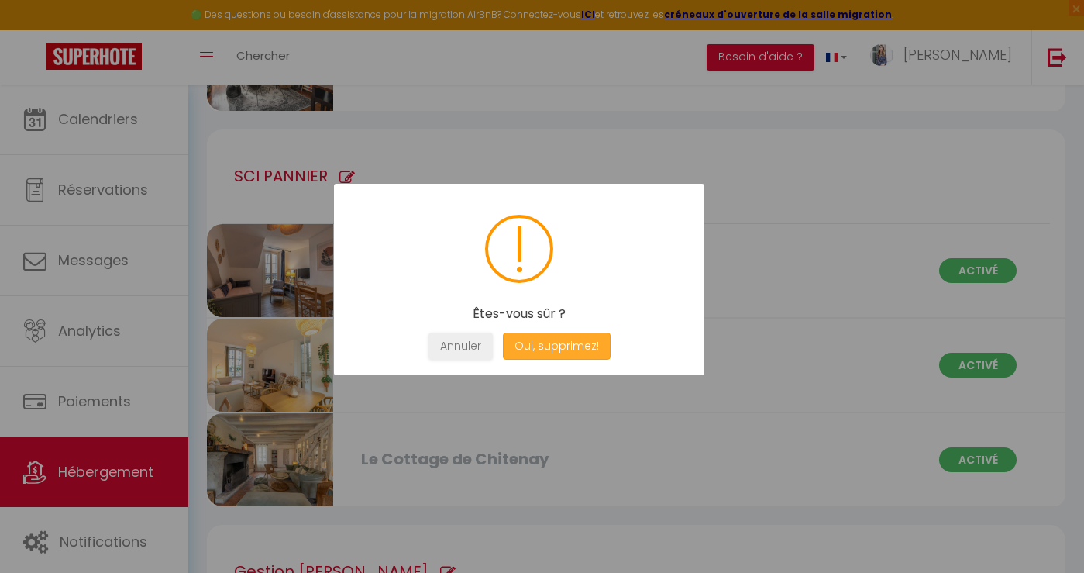
click at [542, 342] on button "Oui, supprimez!" at bounding box center [556, 345] width 108 height 27
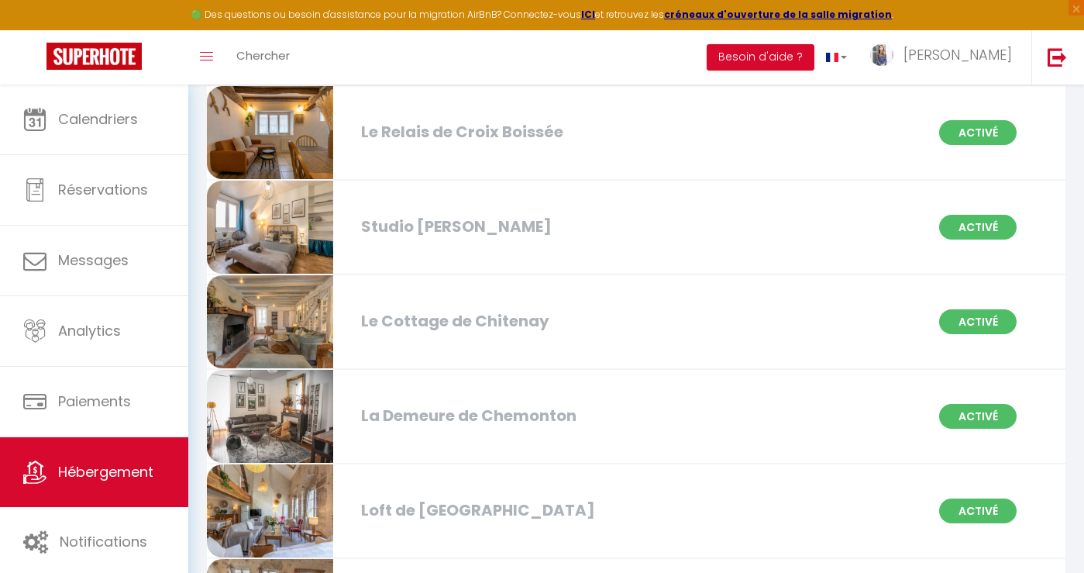
scroll to position [980, 0]
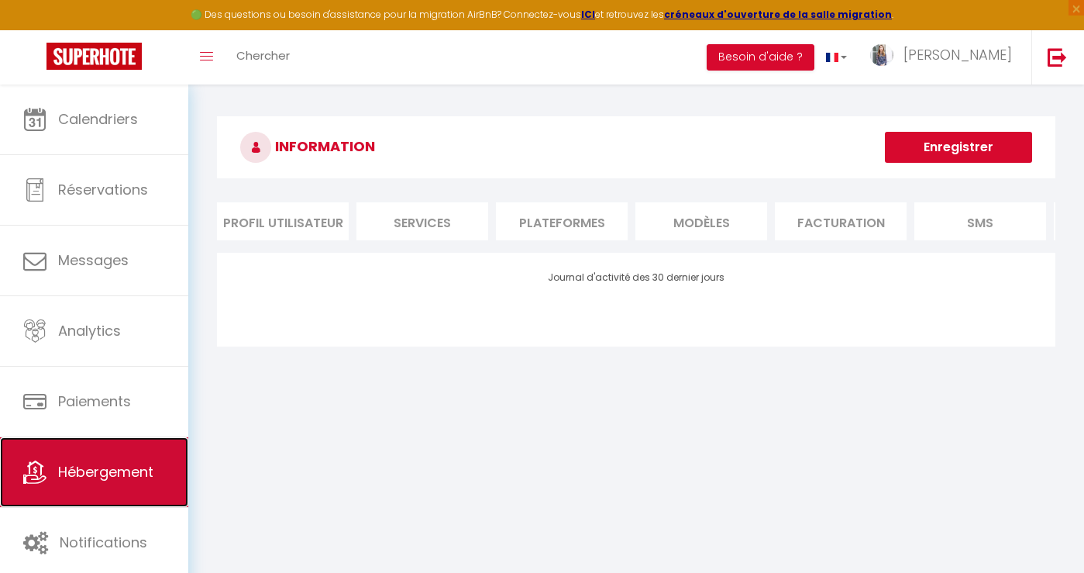
click at [122, 483] on link "Hébergement" at bounding box center [94, 472] width 188 height 70
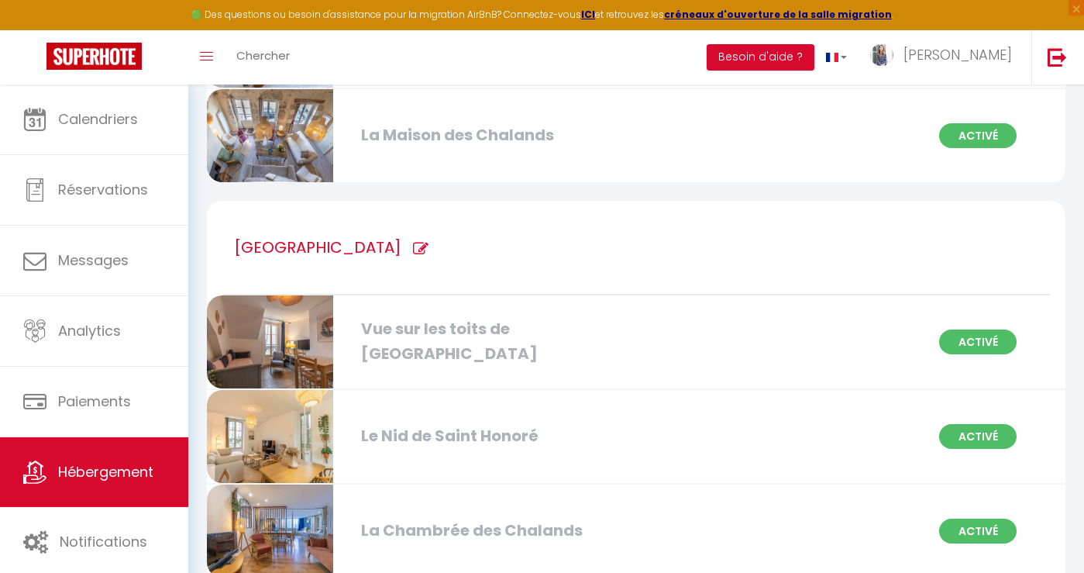
scroll to position [401, 0]
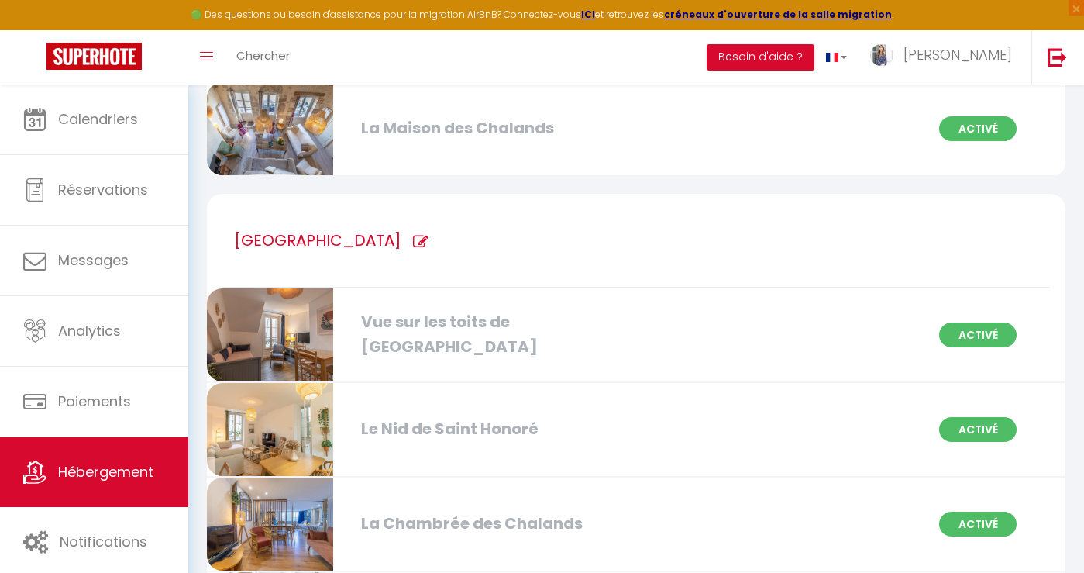
click at [413, 240] on icon at bounding box center [420, 241] width 15 height 15
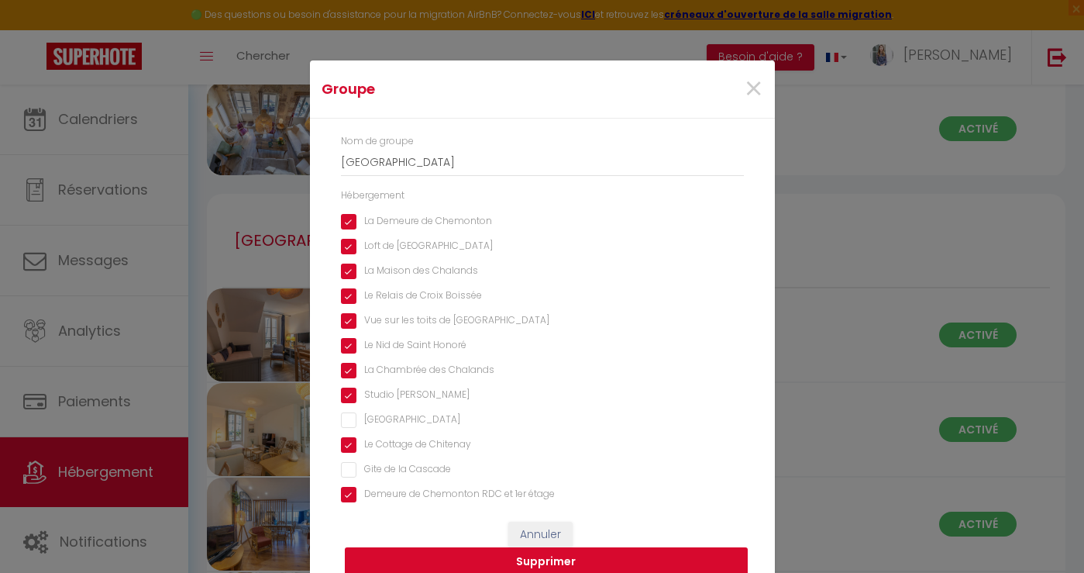
click at [505, 563] on button "Supprimer" at bounding box center [546, 561] width 403 height 29
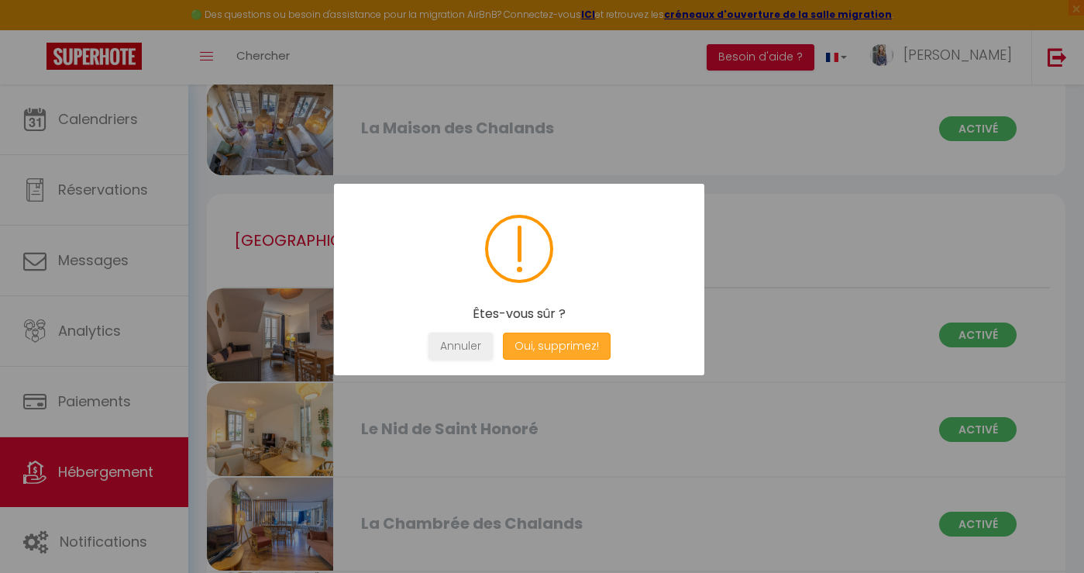
click at [553, 348] on button "Oui, supprimez!" at bounding box center [556, 345] width 108 height 27
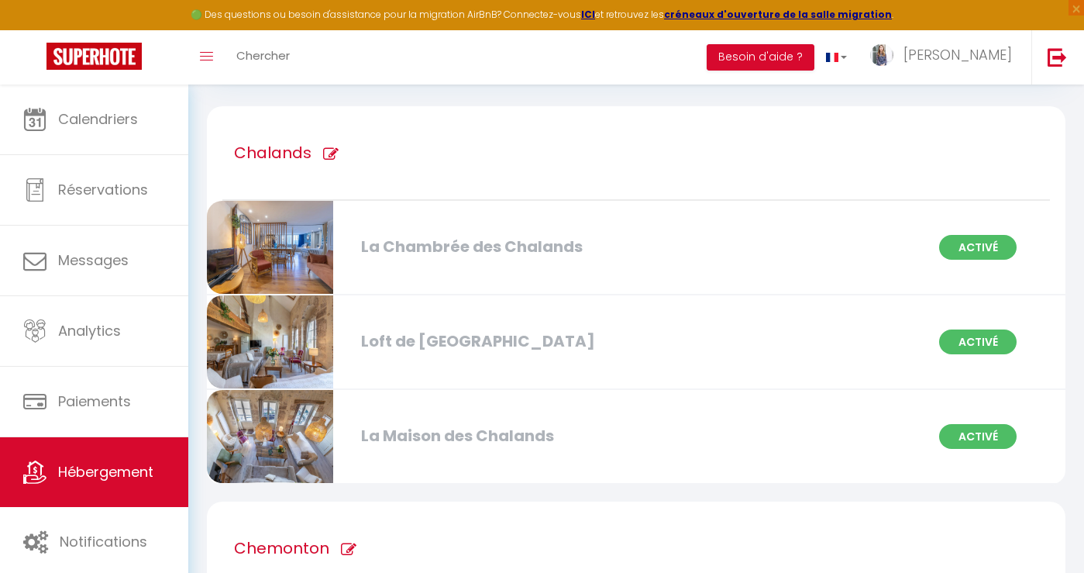
scroll to position [0, 0]
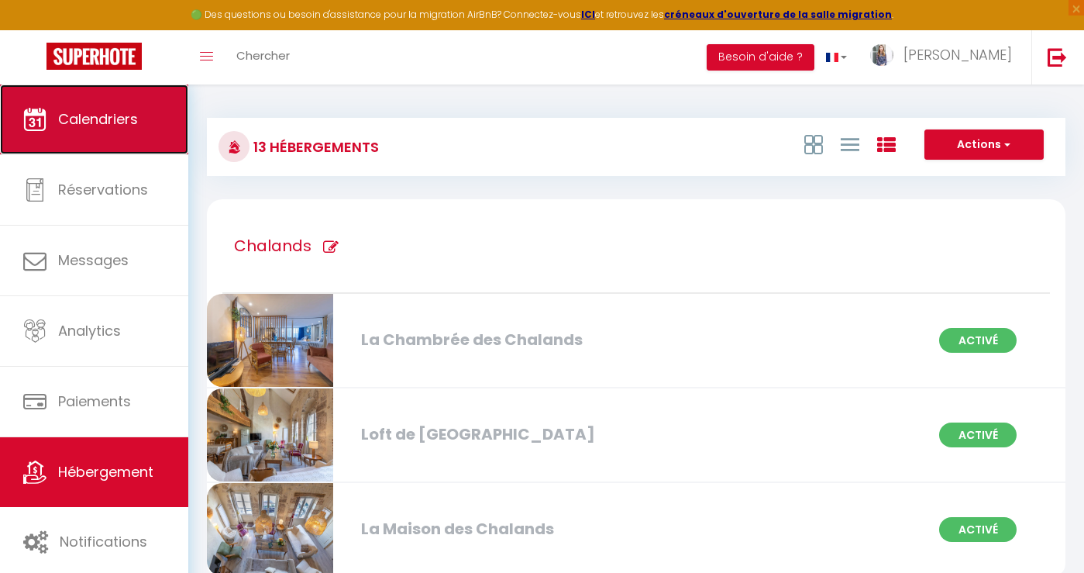
click at [109, 122] on span "Calendriers" at bounding box center [98, 118] width 80 height 19
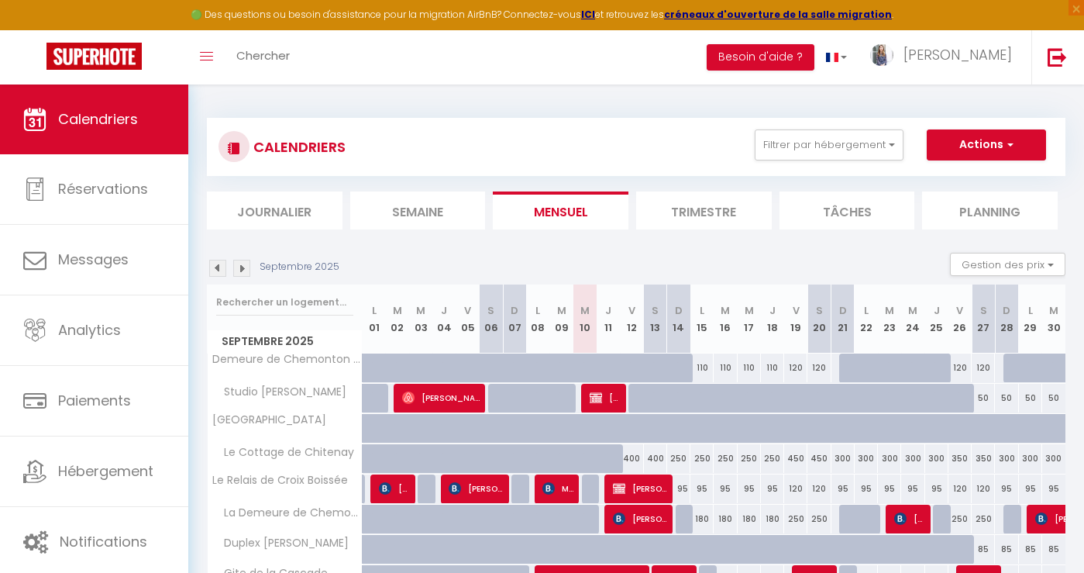
scroll to position [237, 0]
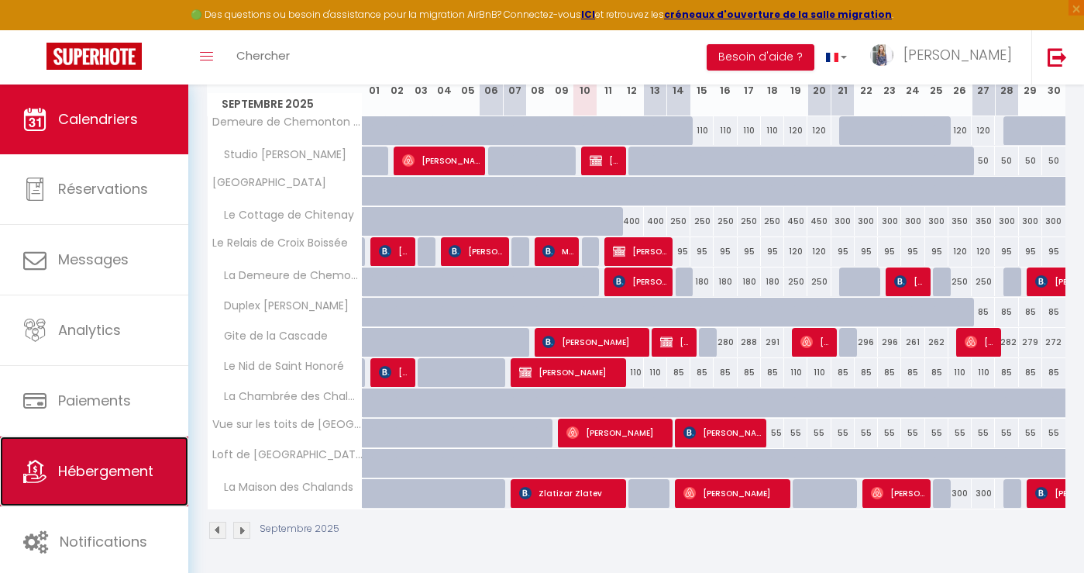
click at [105, 468] on span "Hébergement" at bounding box center [105, 470] width 95 height 19
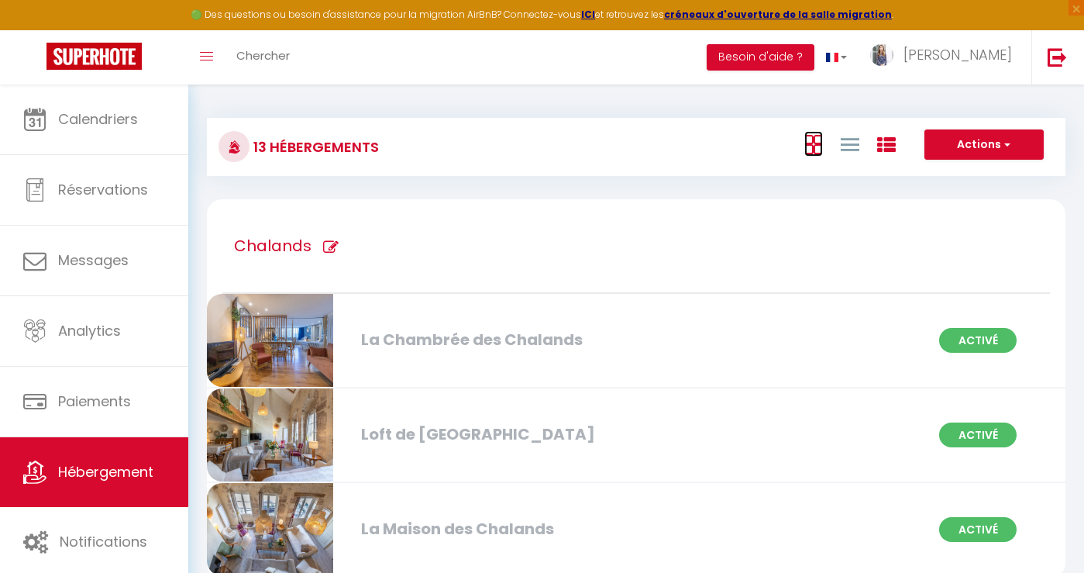
click at [821, 141] on icon at bounding box center [813, 144] width 19 height 19
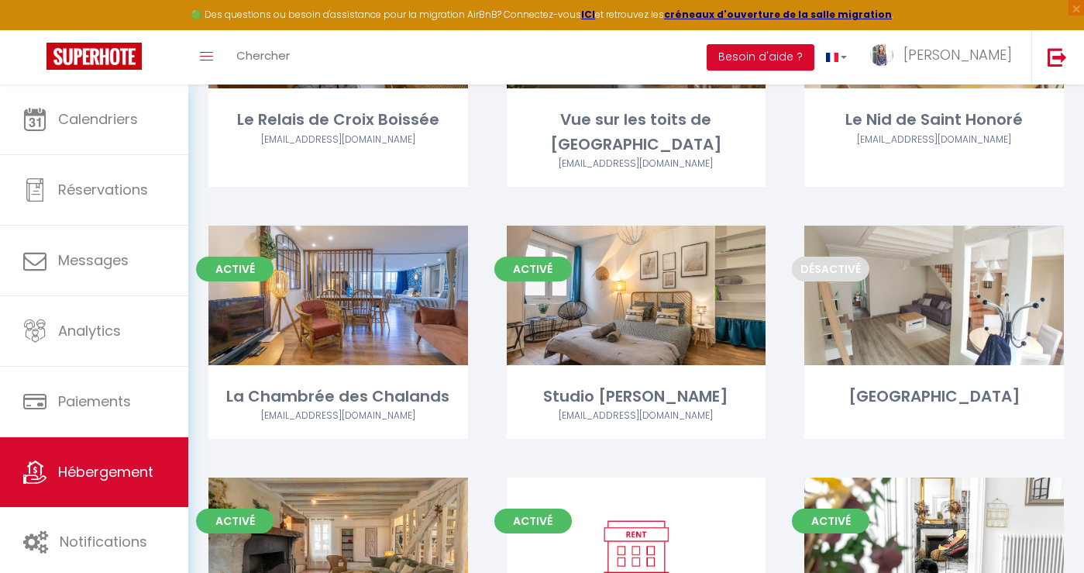
scroll to position [501, 0]
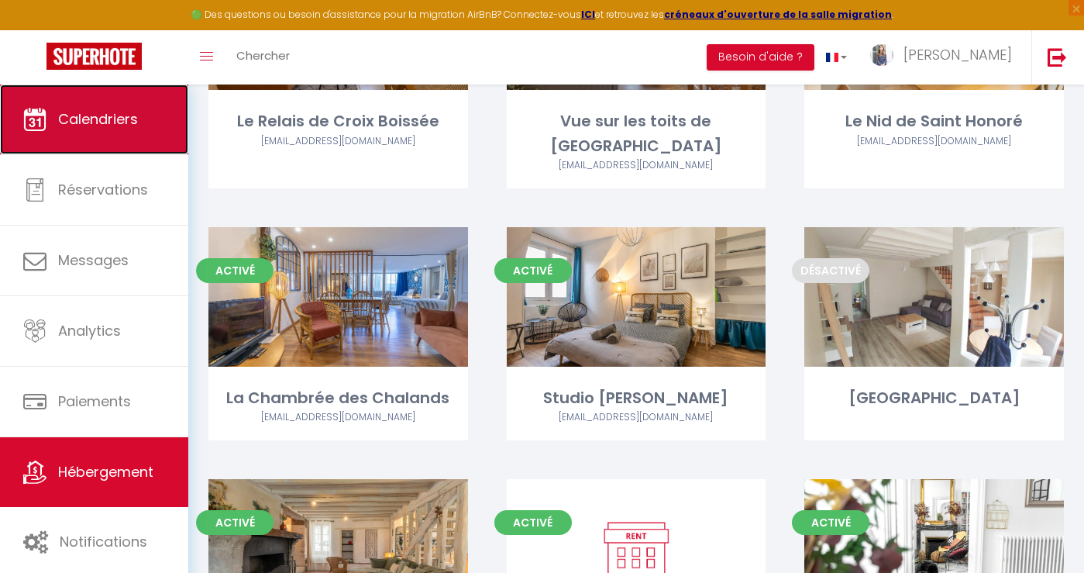
click at [82, 133] on link "Calendriers" at bounding box center [94, 119] width 188 height 70
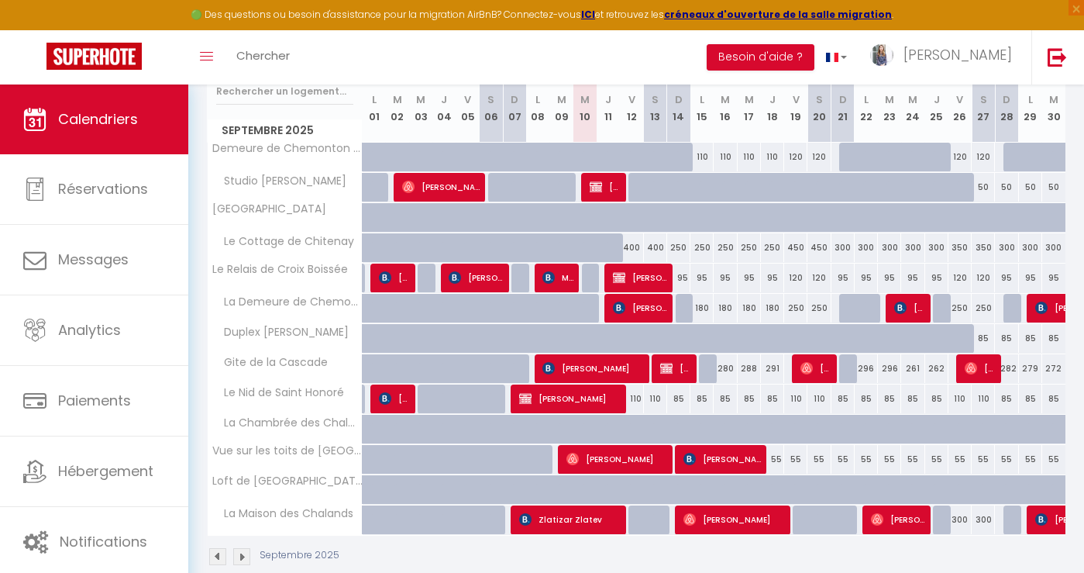
scroll to position [237, 0]
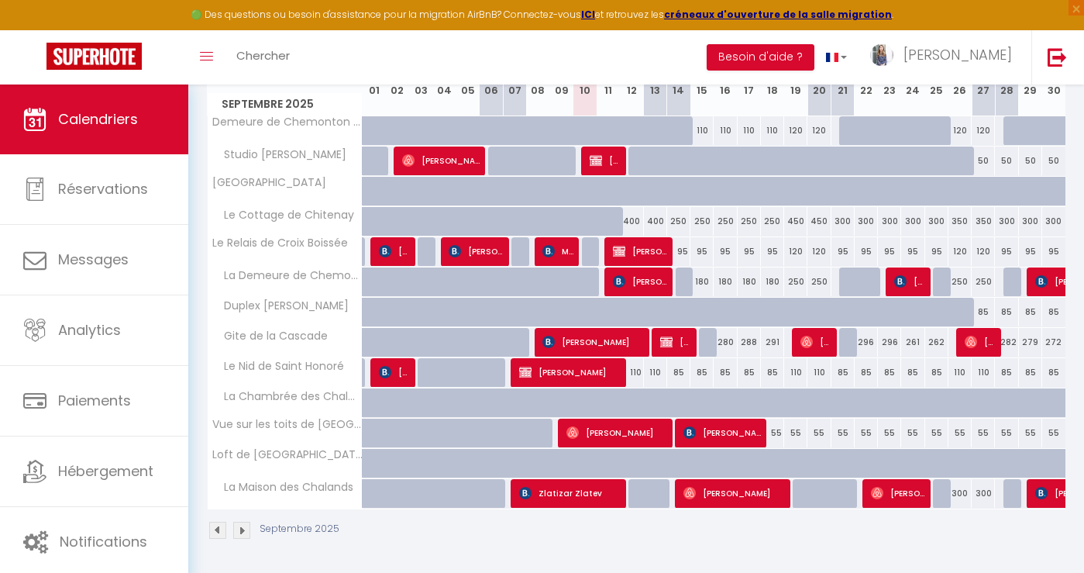
click at [797, 222] on div "450" at bounding box center [795, 221] width 23 height 29
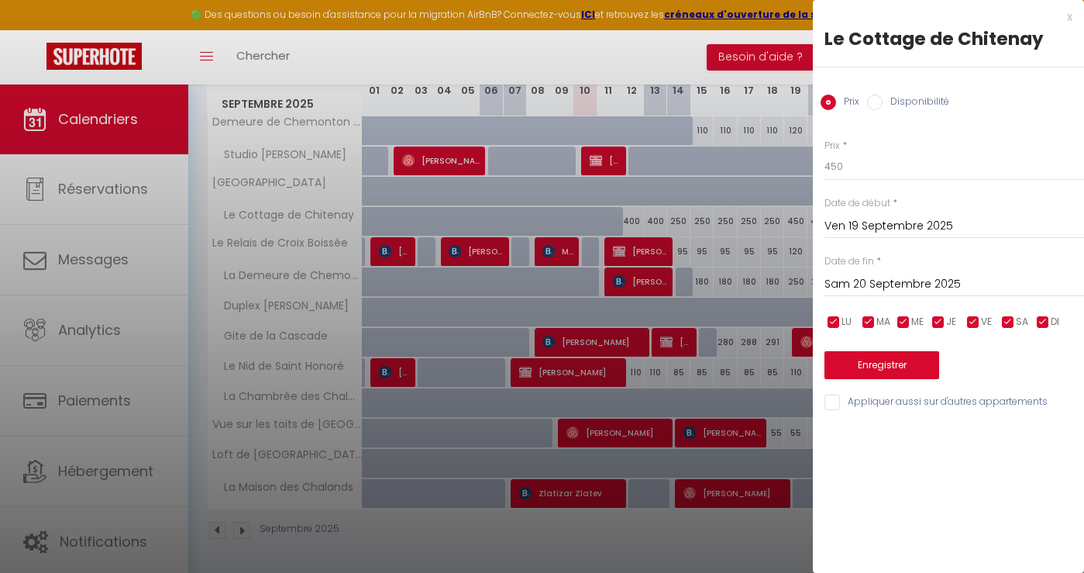
click at [862, 287] on input "Sam 20 Septembre 2025" at bounding box center [955, 284] width 260 height 20
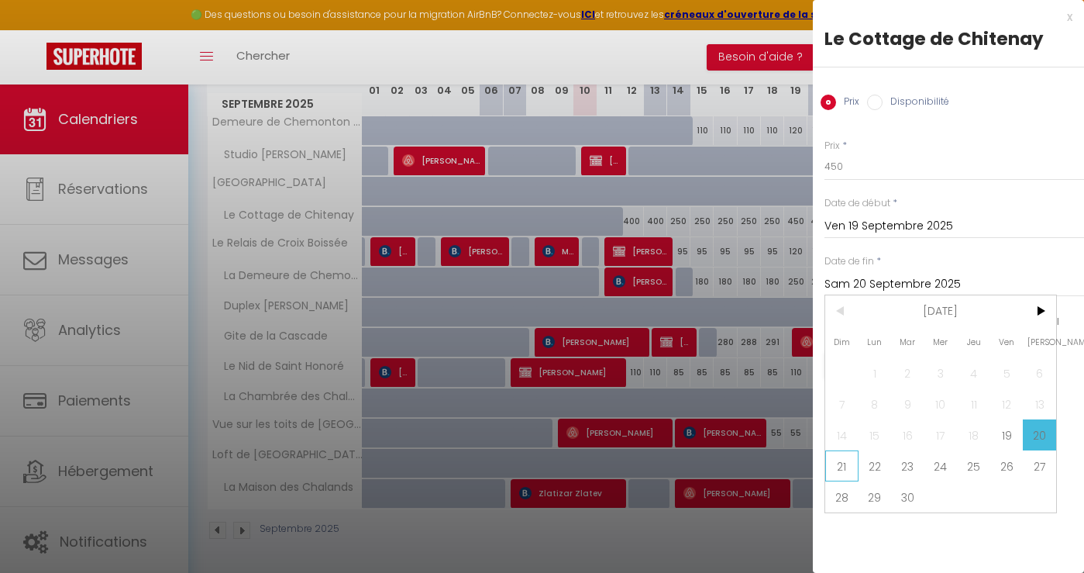
click at [851, 464] on span "21" at bounding box center [841, 465] width 33 height 31
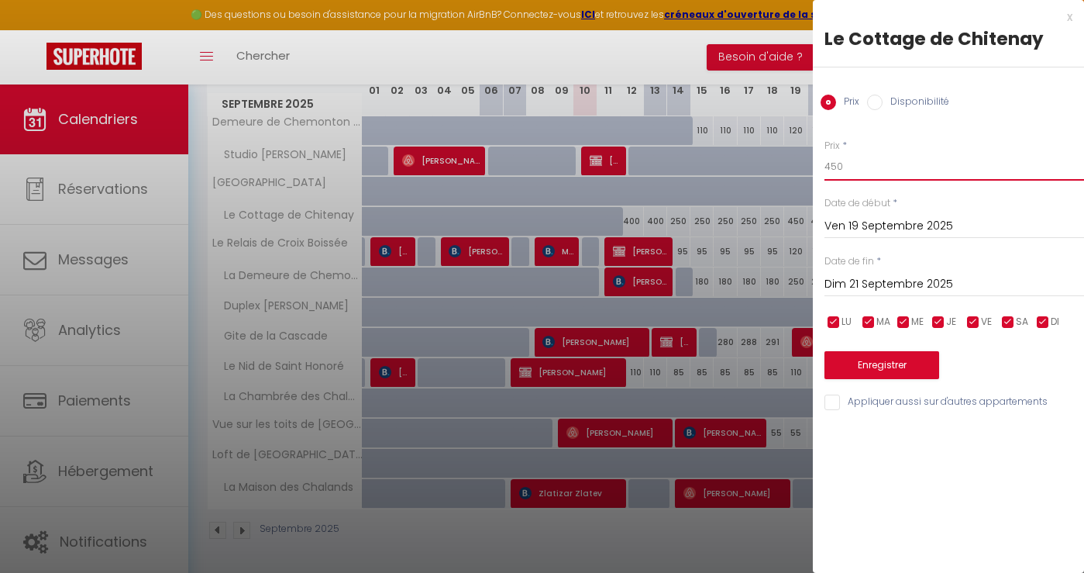
click at [836, 167] on input "450" at bounding box center [955, 167] width 260 height 28
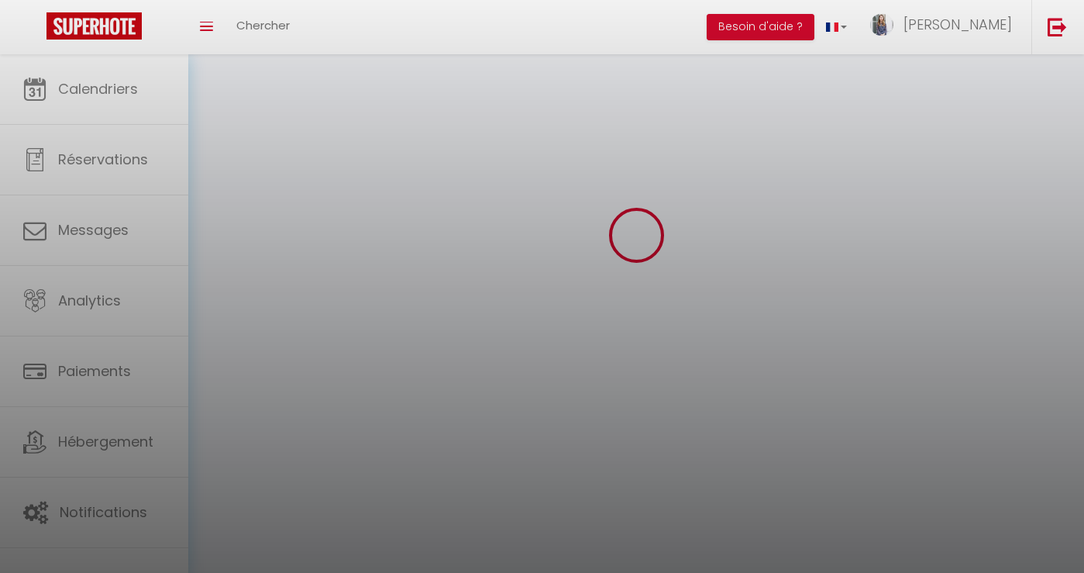
scroll to position [84, 0]
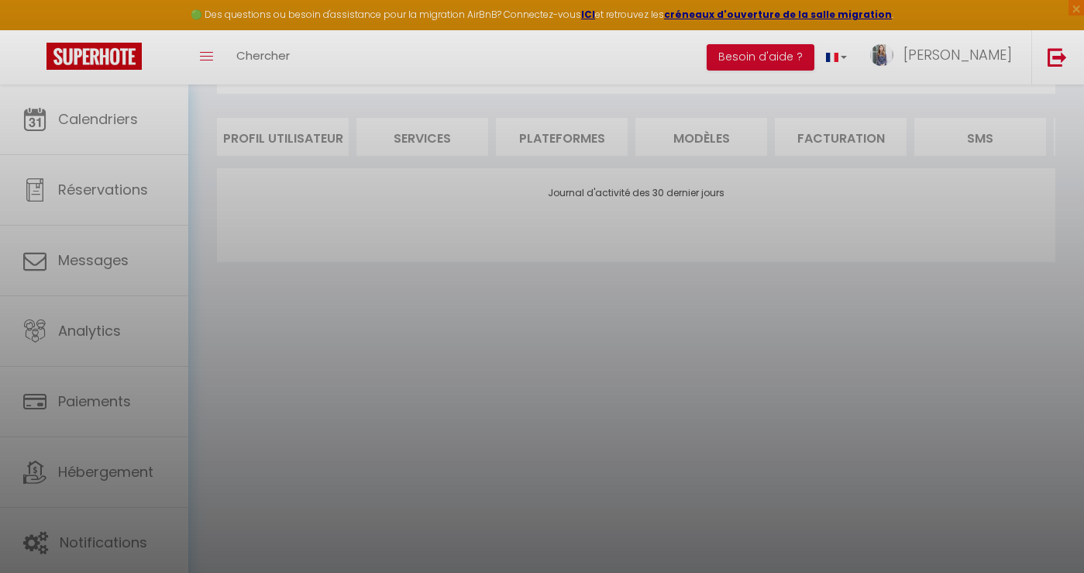
click at [135, 118] on div at bounding box center [542, 286] width 1084 height 573
click at [136, 121] on div at bounding box center [542, 286] width 1084 height 573
click at [125, 109] on div at bounding box center [542, 286] width 1084 height 573
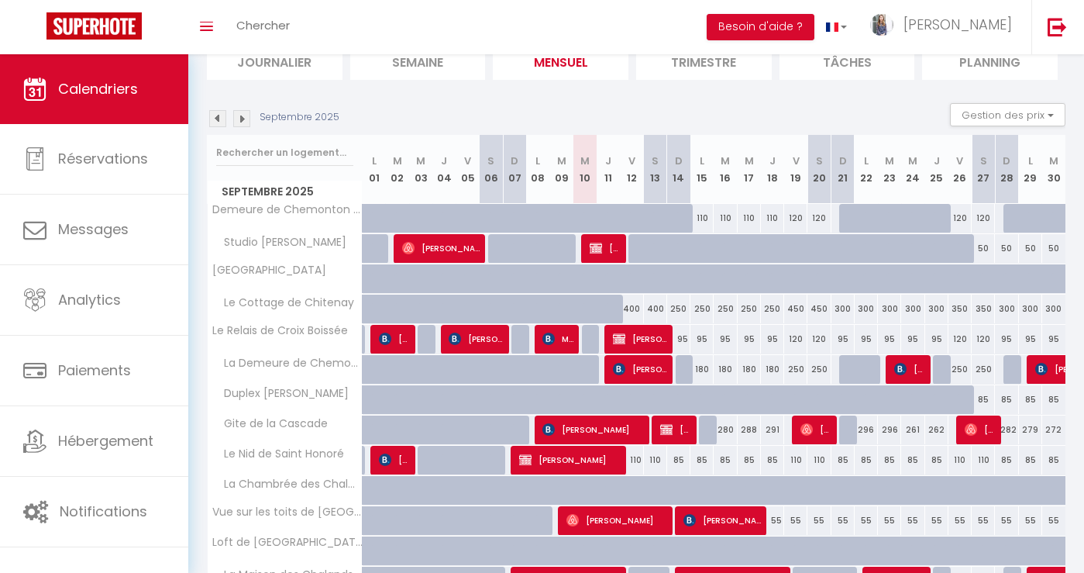
scroll to position [166, 0]
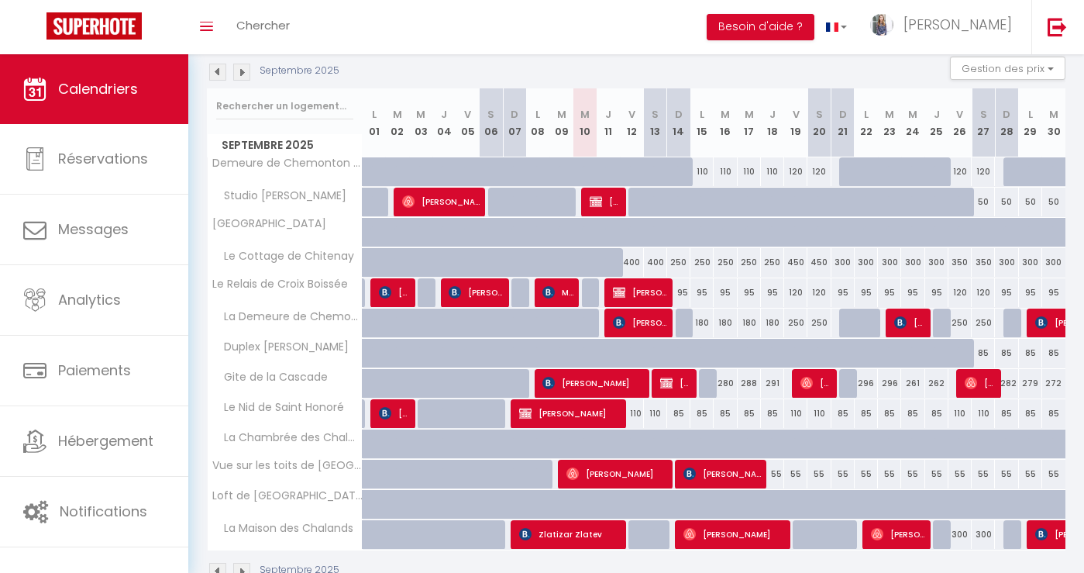
click at [790, 264] on div "450" at bounding box center [795, 262] width 23 height 29
type input "450"
type input "Ven 19 Septembre 2025"
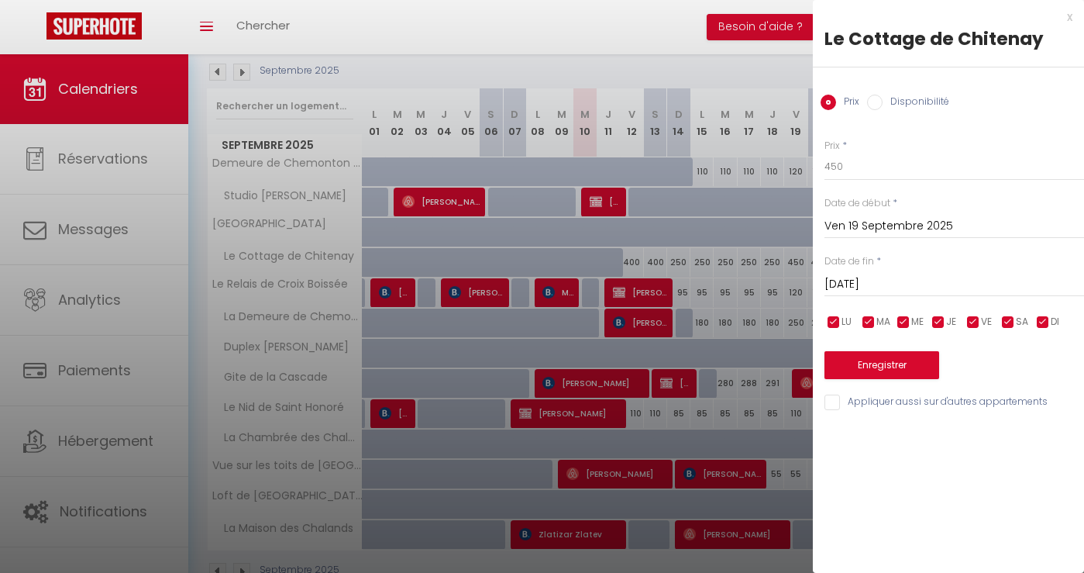
click at [884, 287] on input "Sam 20 Septembre 2025" at bounding box center [955, 284] width 260 height 20
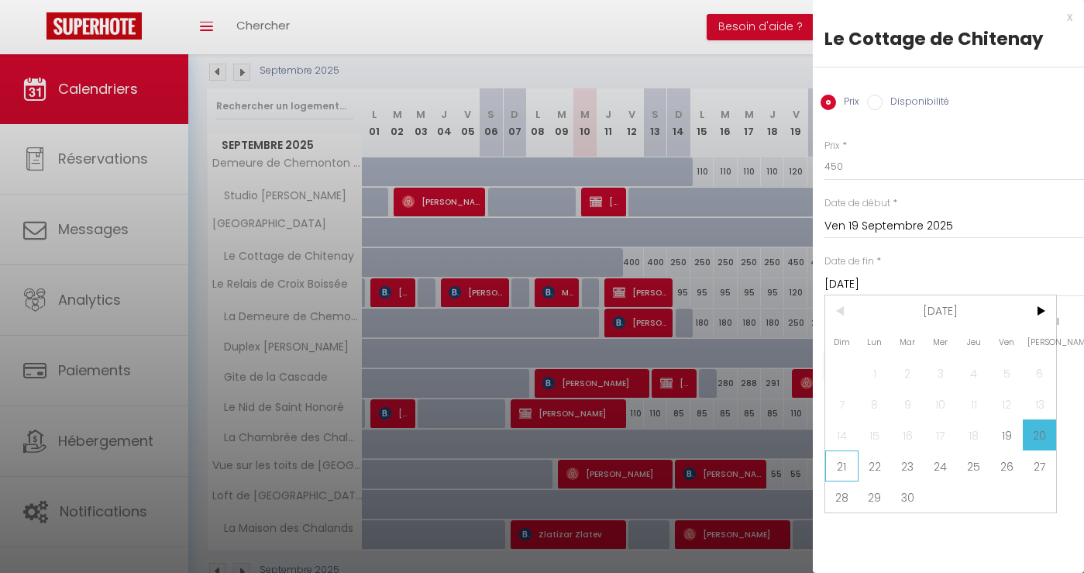
click at [849, 466] on span "21" at bounding box center [841, 465] width 33 height 31
type input "Dim 21 Septembre 2025"
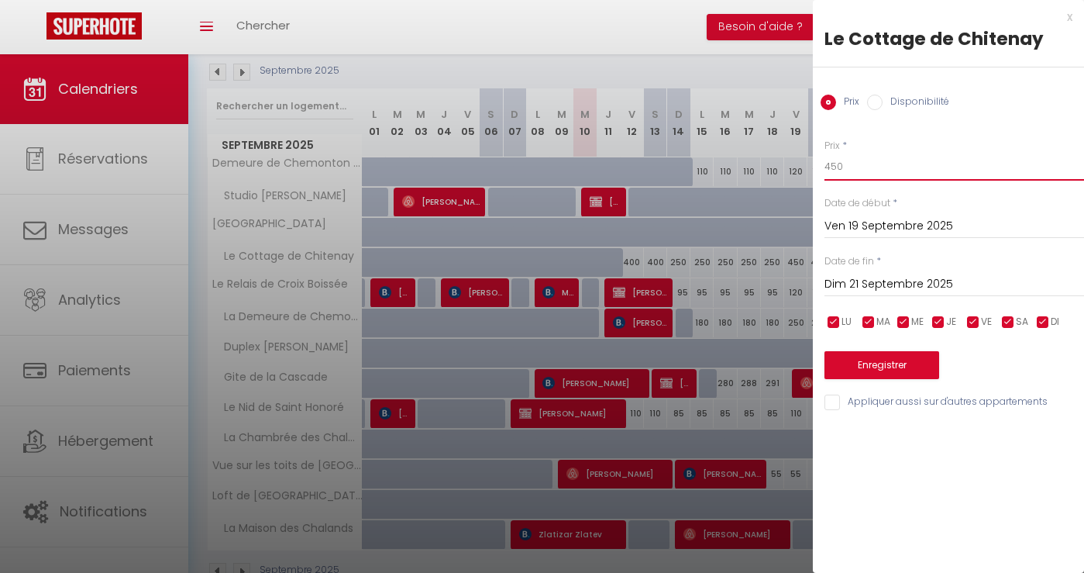
click at [837, 167] on input "450" at bounding box center [955, 167] width 260 height 28
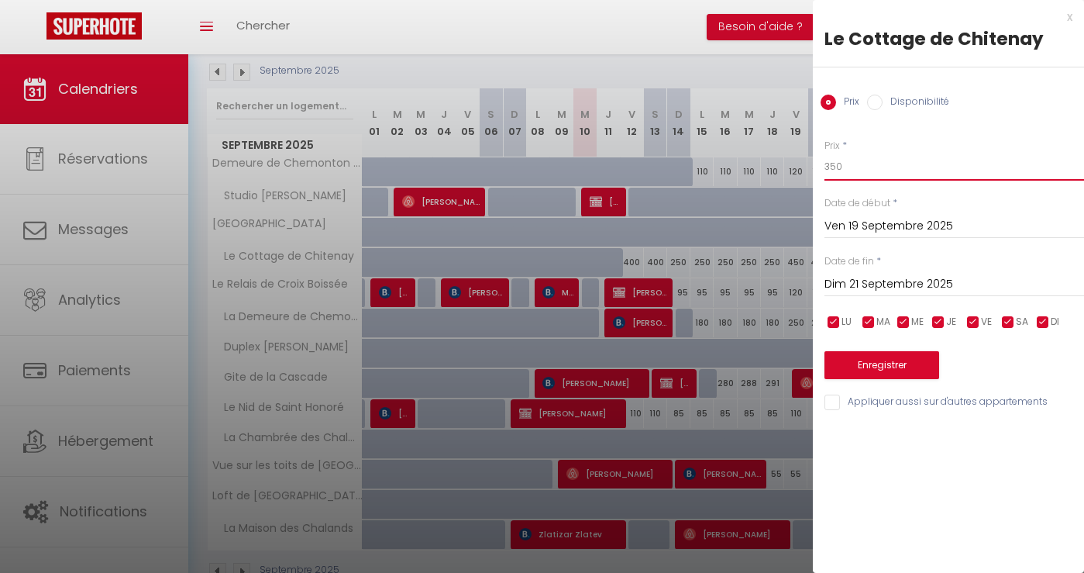
type input "350"
click at [874, 366] on button "Enregistrer" at bounding box center [882, 365] width 115 height 28
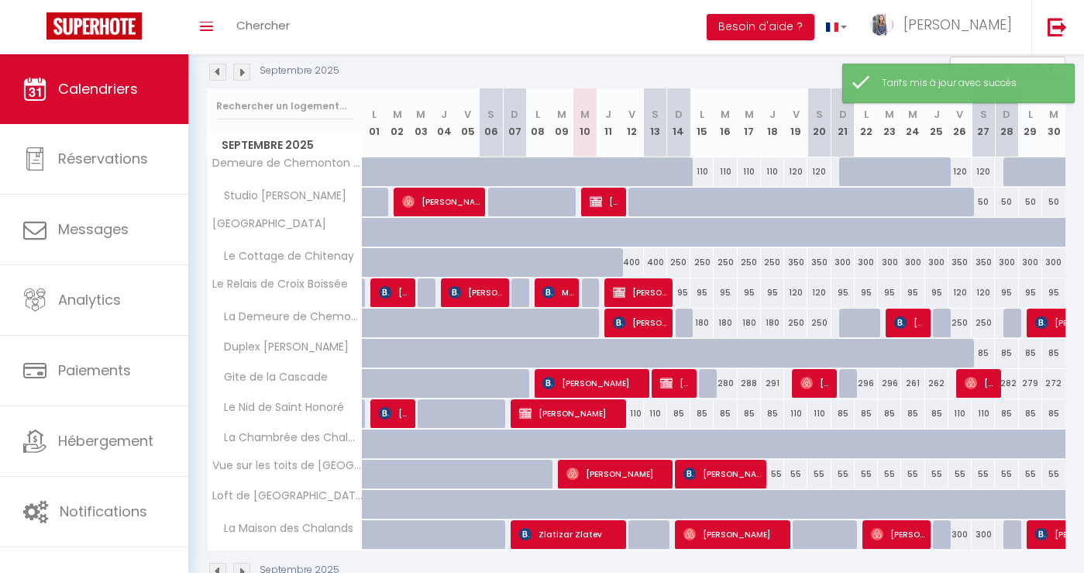
click at [636, 263] on div "400" at bounding box center [631, 262] width 23 height 29
type input "400"
type input "Ven 12 Septembre 2025"
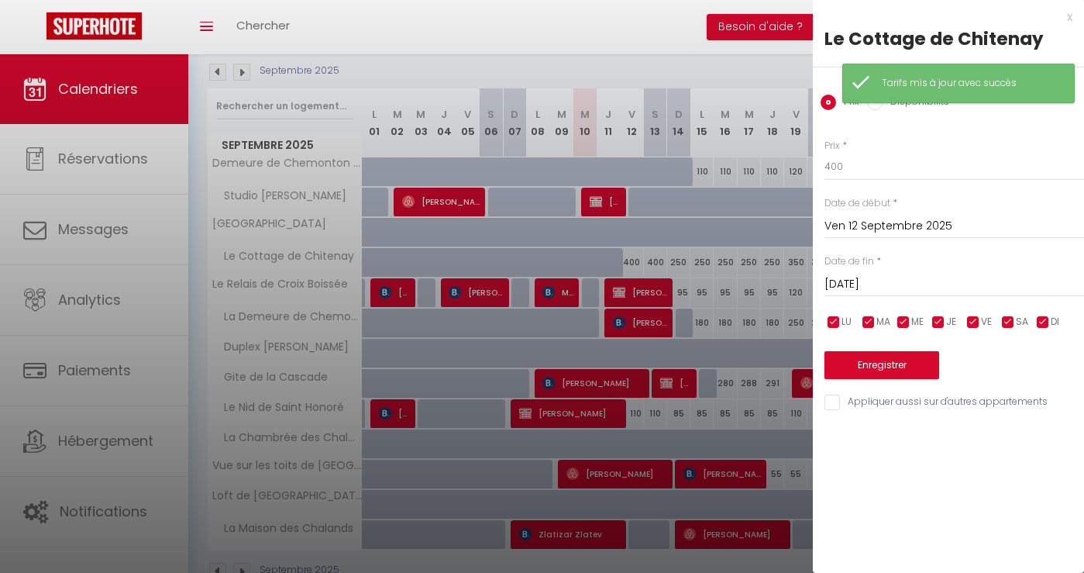
click at [870, 287] on input "Sam 13 Septembre 2025" at bounding box center [955, 284] width 260 height 20
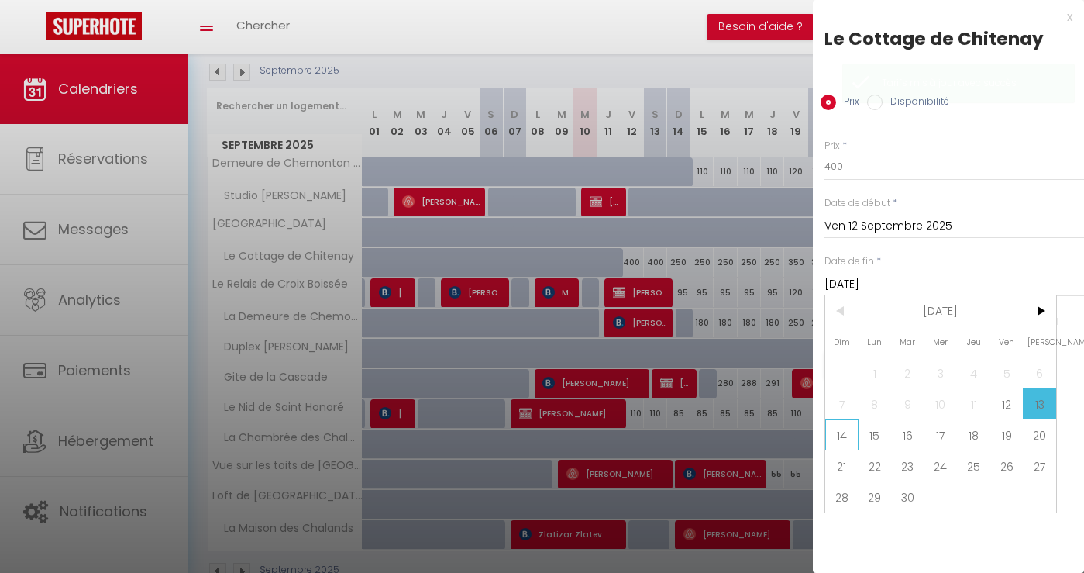
click at [848, 434] on span "14" at bounding box center [841, 434] width 33 height 31
type input "Dim 14 Septembre 2025"
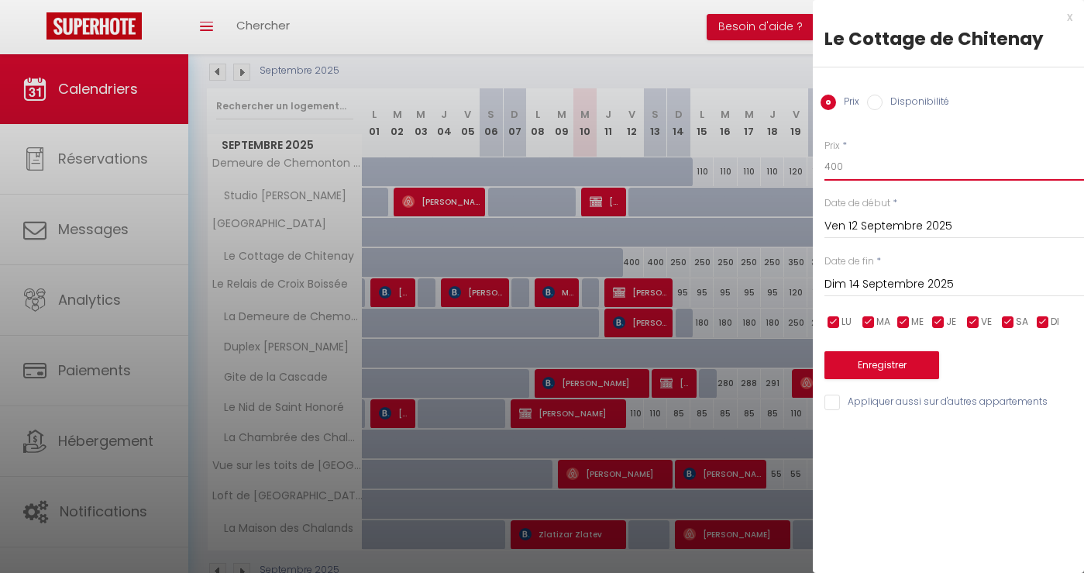
click at [831, 172] on input "400" at bounding box center [955, 167] width 260 height 28
type input "350"
click at [883, 365] on button "Enregistrer" at bounding box center [882, 365] width 115 height 28
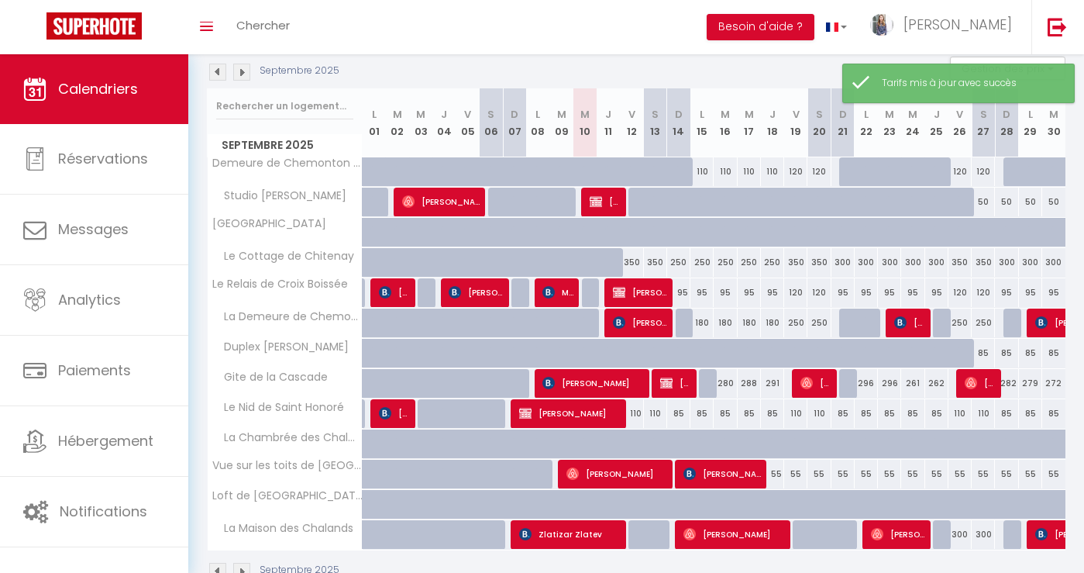
click at [243, 73] on img at bounding box center [241, 72] width 17 height 17
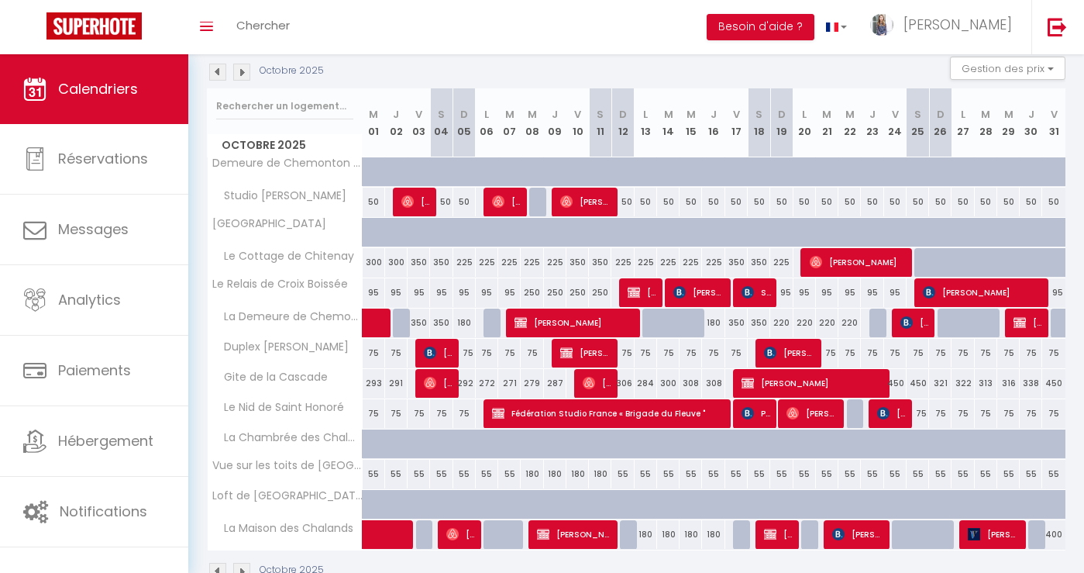
click at [239, 75] on img at bounding box center [241, 72] width 17 height 17
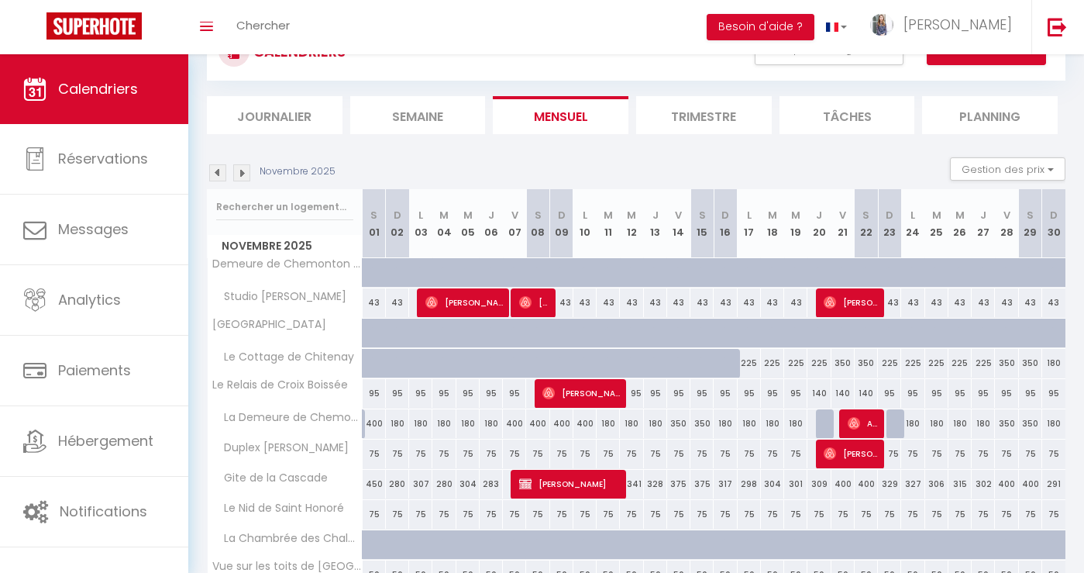
scroll to position [0, 0]
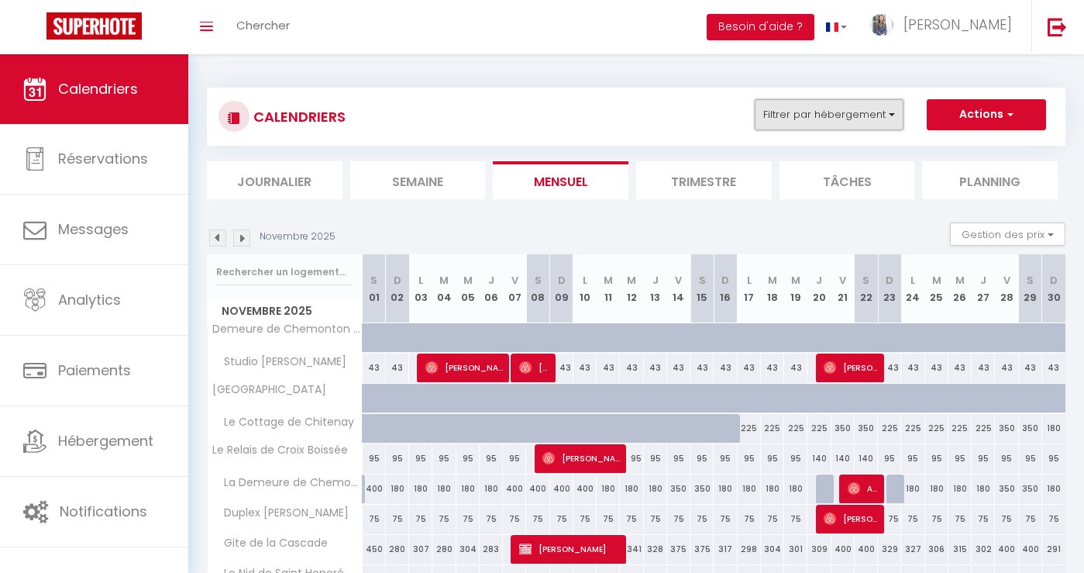
click at [814, 120] on button "Filtrer par hébergement" at bounding box center [829, 114] width 149 height 31
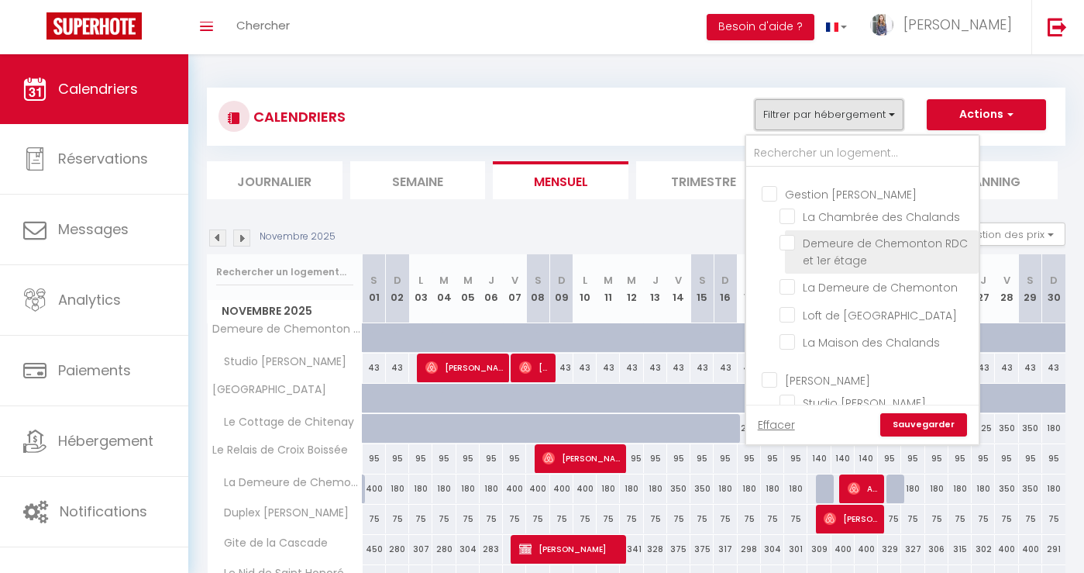
scroll to position [196, 0]
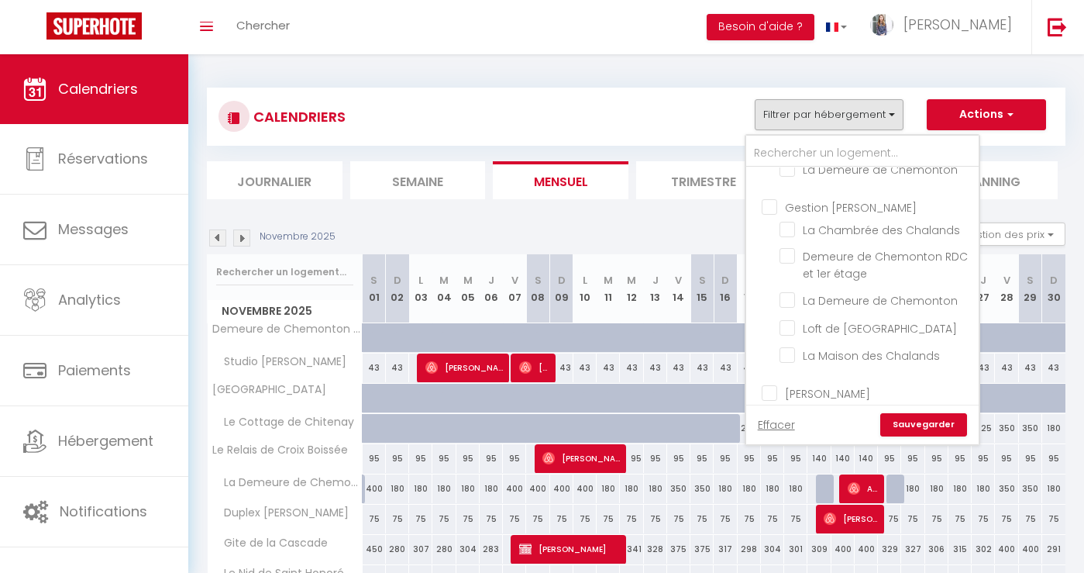
click at [770, 214] on input "Gestion [PERSON_NAME]" at bounding box center [878, 205] width 232 height 15
checkbox input "true"
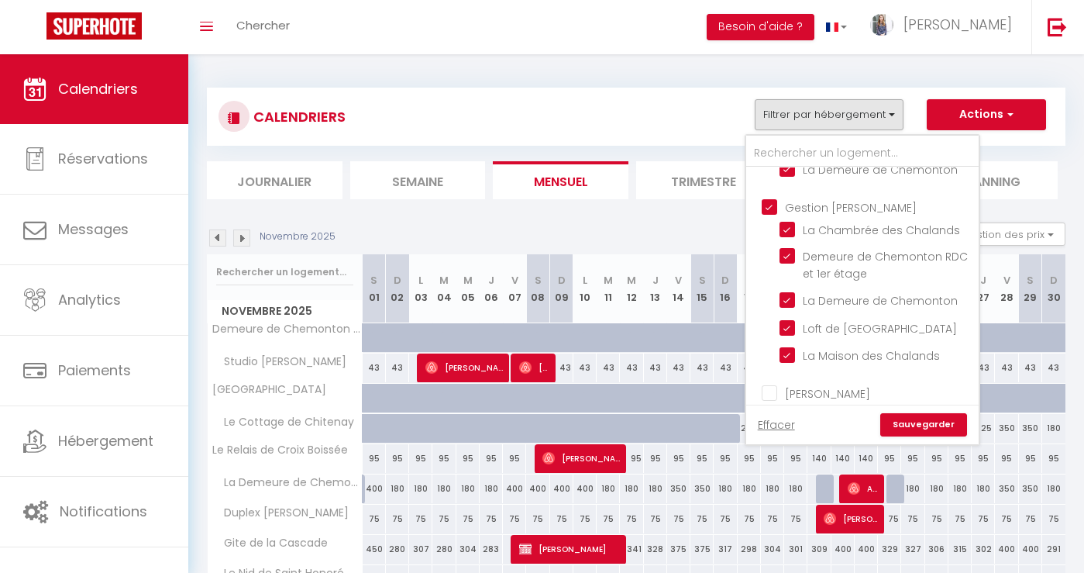
checkbox input "true"
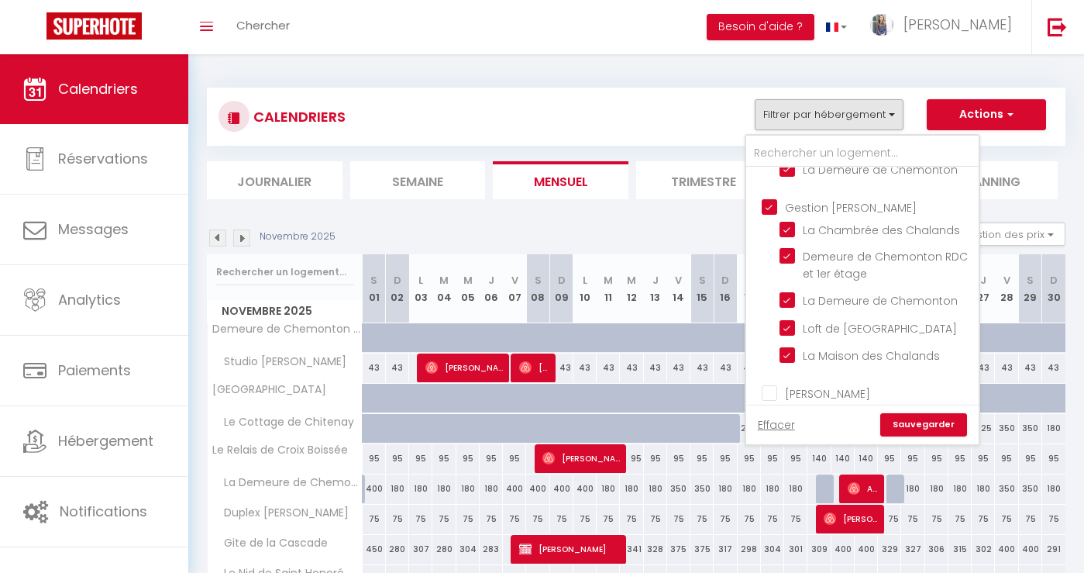
checkbox input "true"
checkbox input "false"
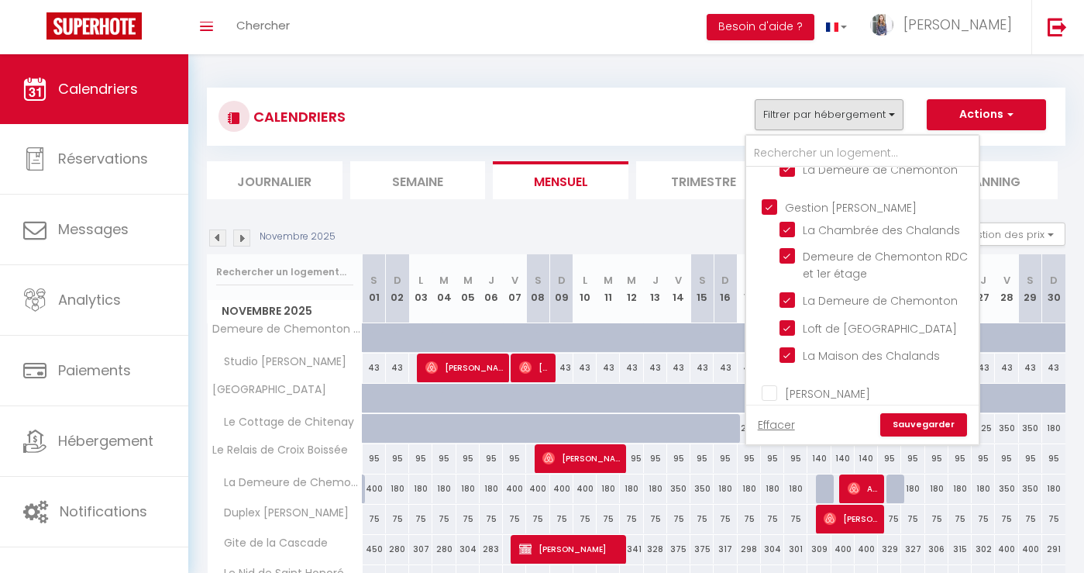
checkbox input "false"
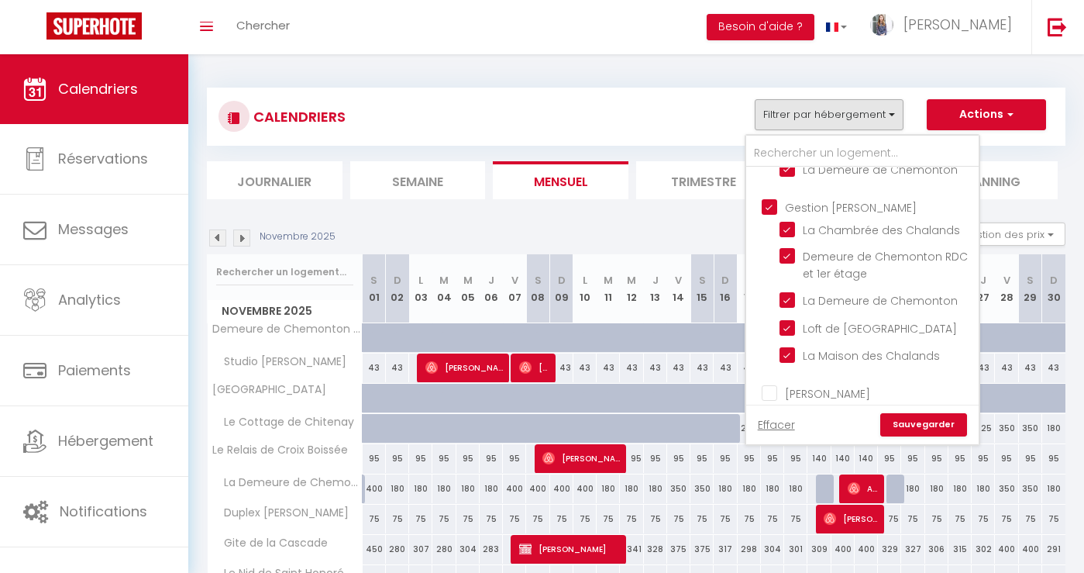
checkbox input "false"
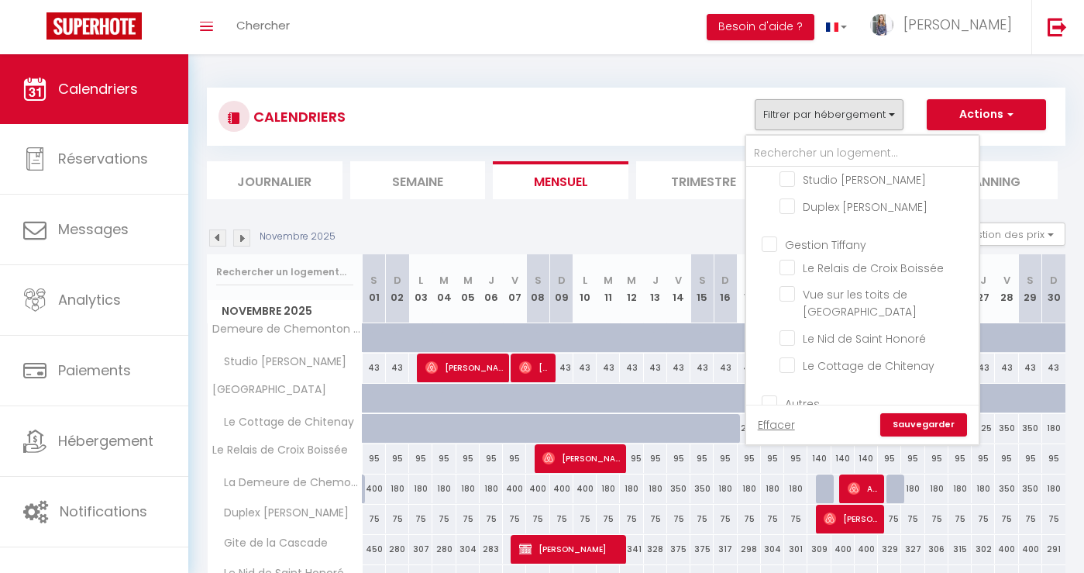
scroll to position [528, 0]
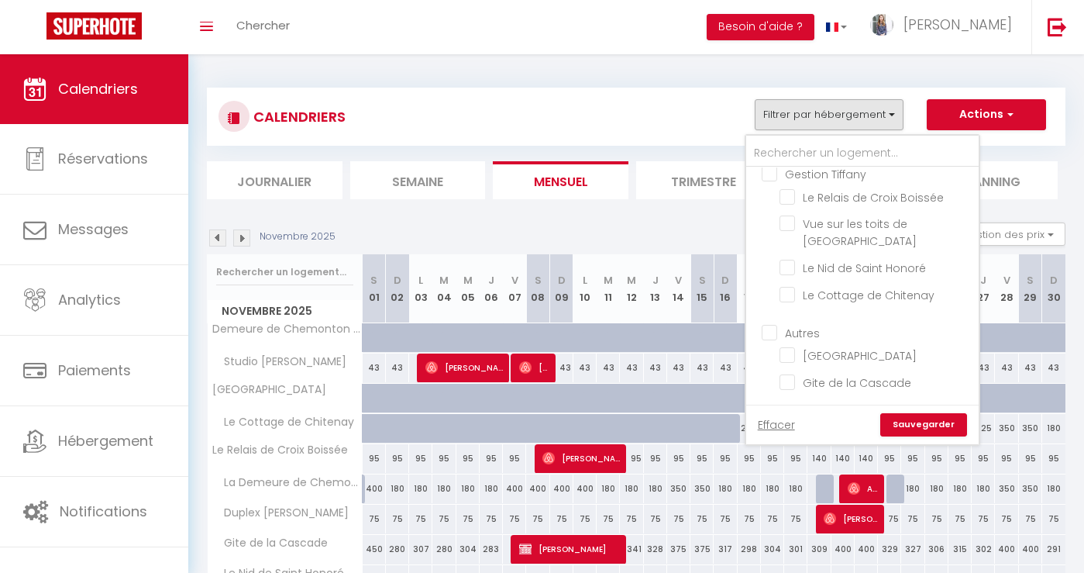
click at [774, 176] on input "Gestion Tiffany" at bounding box center [878, 172] width 232 height 15
checkbox input "true"
checkbox input "false"
checkbox input "true"
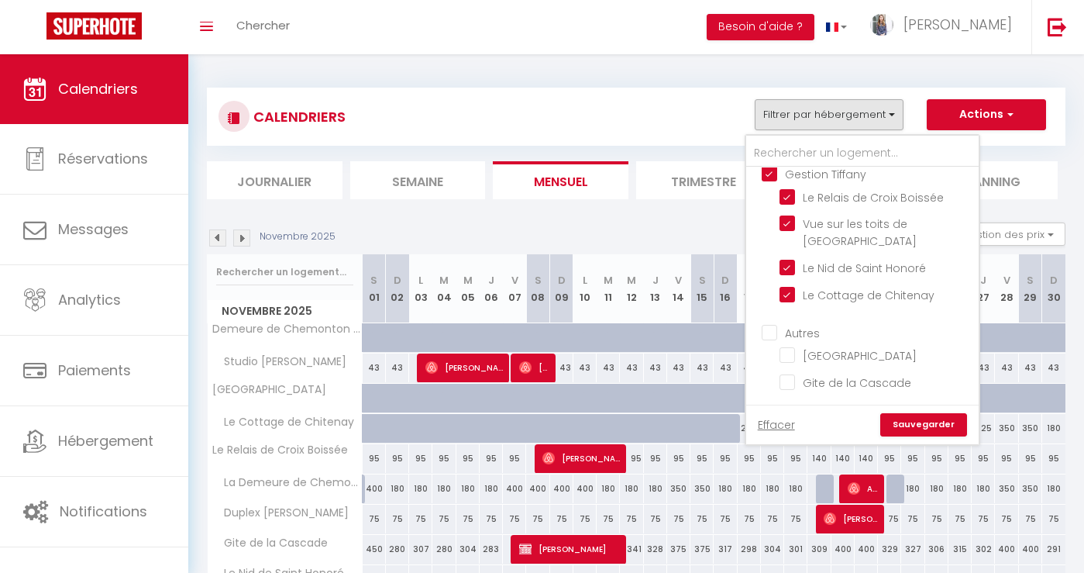
checkbox input "true"
checkbox input "false"
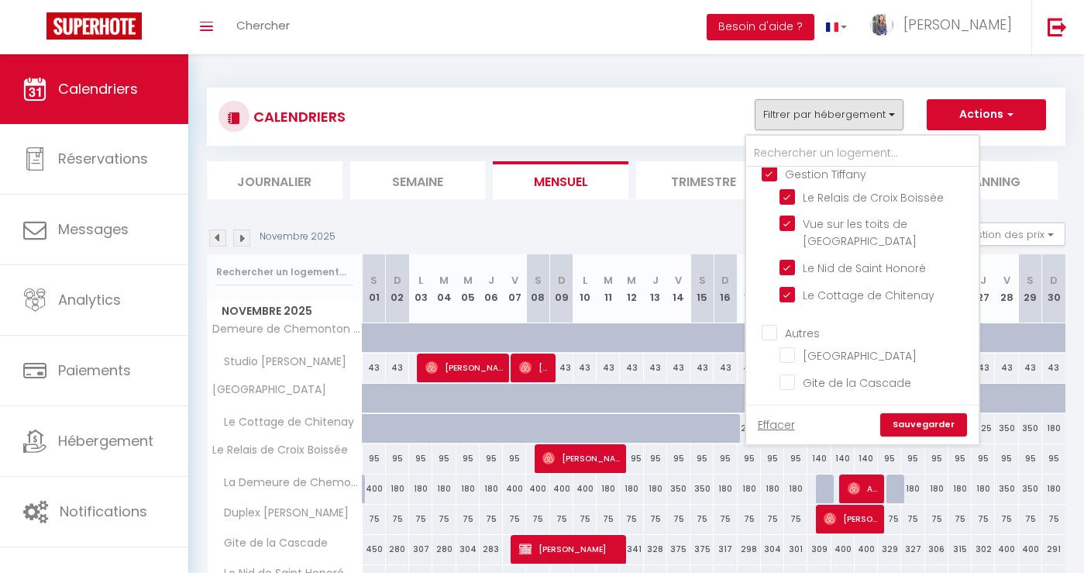
click at [918, 419] on link "Sauvegarder" at bounding box center [923, 424] width 87 height 23
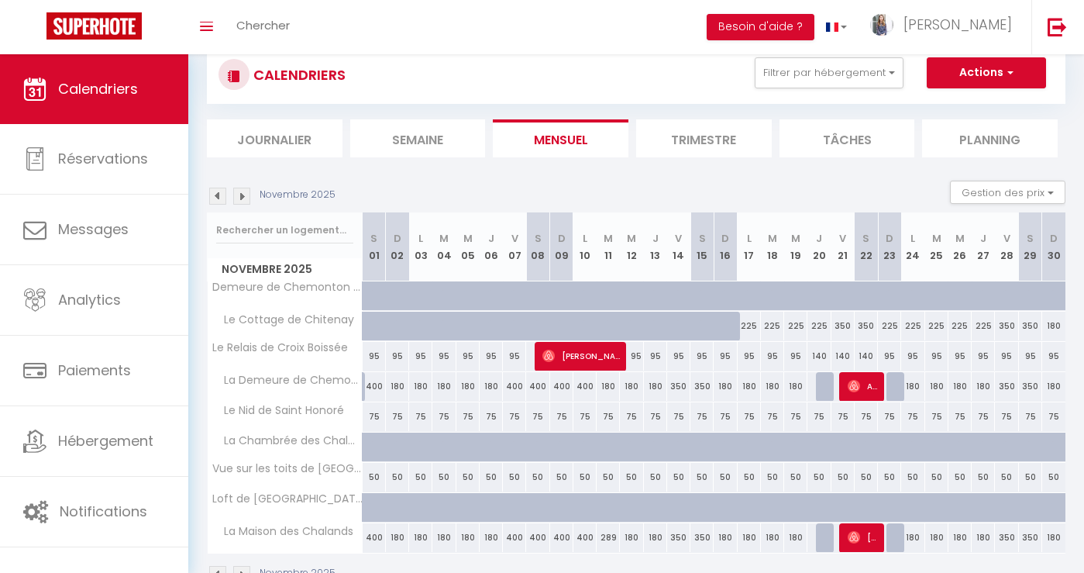
scroll to position [86, 0]
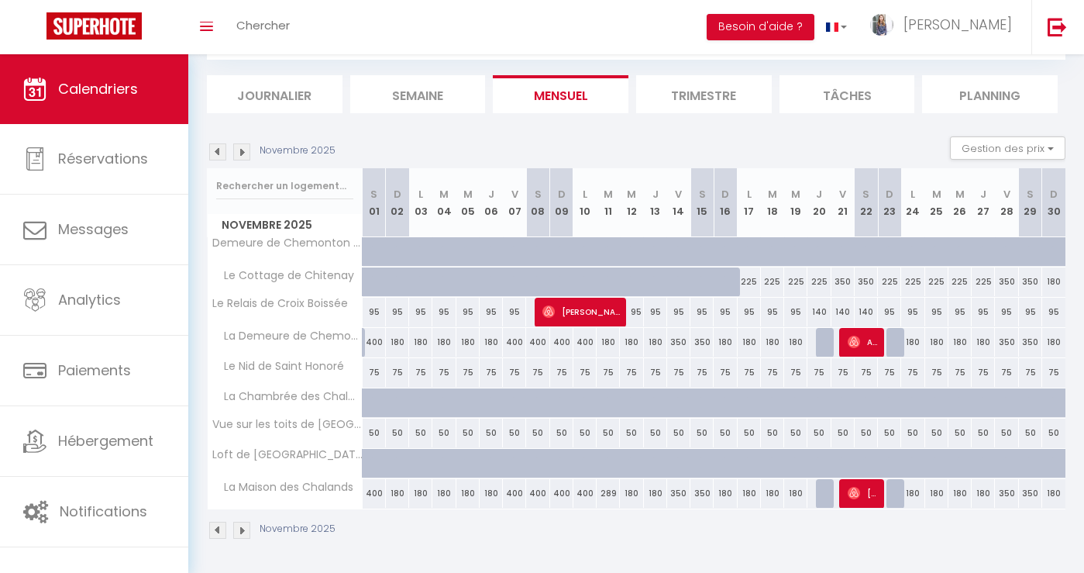
click at [248, 151] on img at bounding box center [241, 151] width 17 height 17
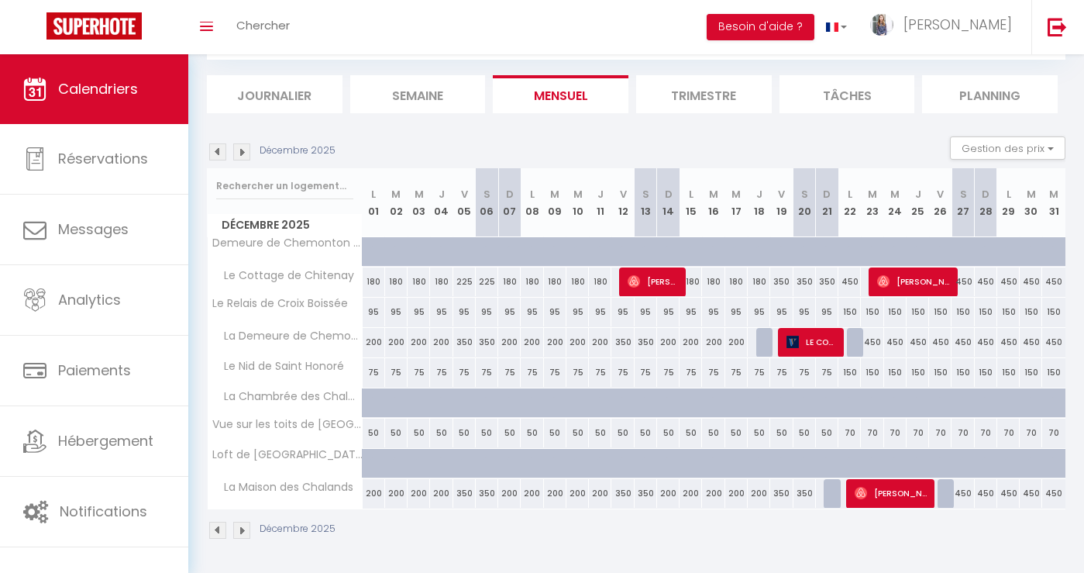
click at [218, 151] on img at bounding box center [217, 151] width 17 height 17
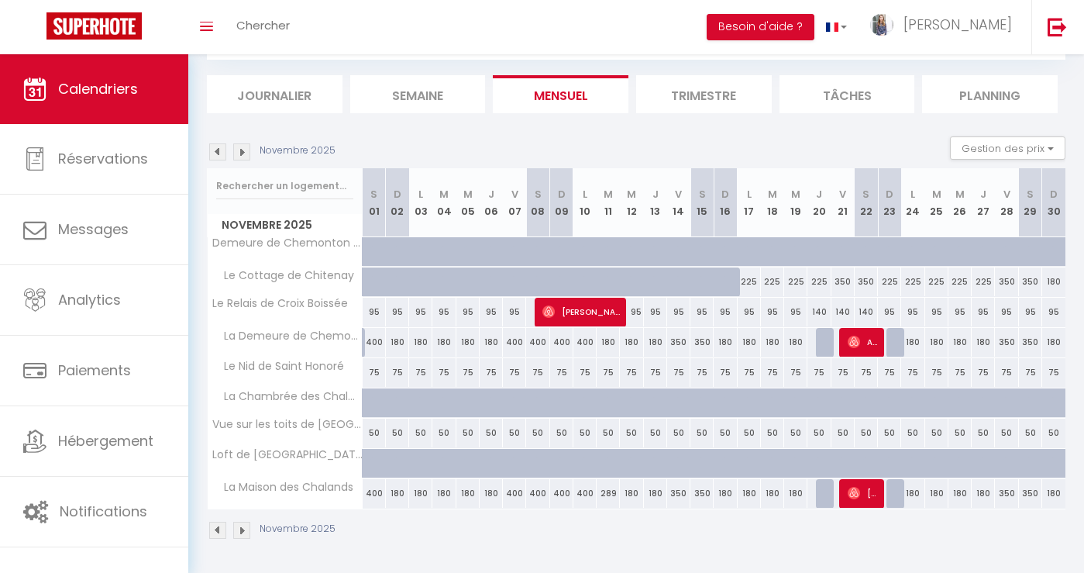
click at [218, 151] on img at bounding box center [217, 151] width 17 height 17
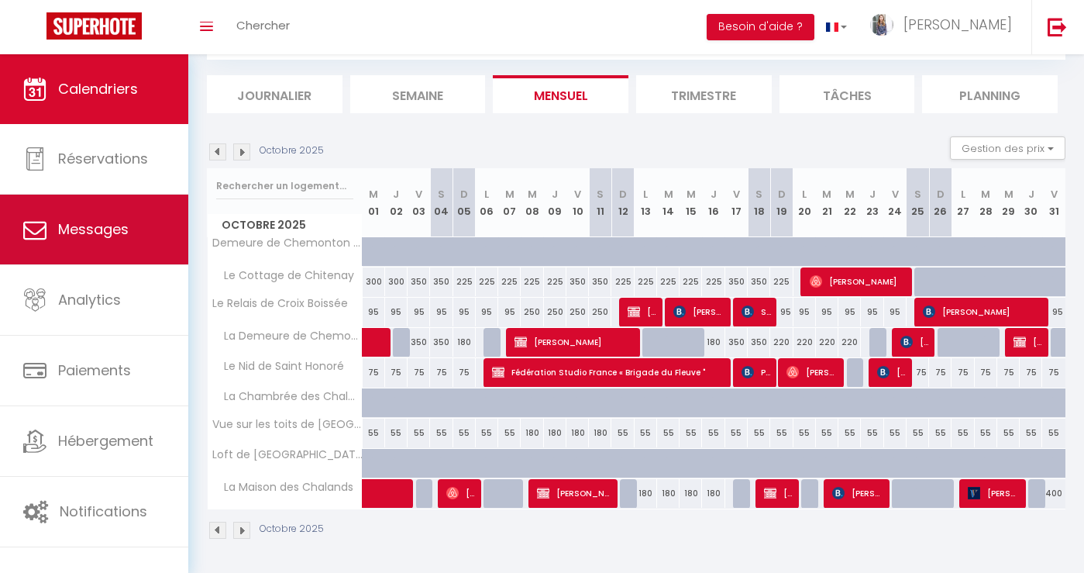
click at [104, 244] on link "Messages" at bounding box center [94, 230] width 188 height 70
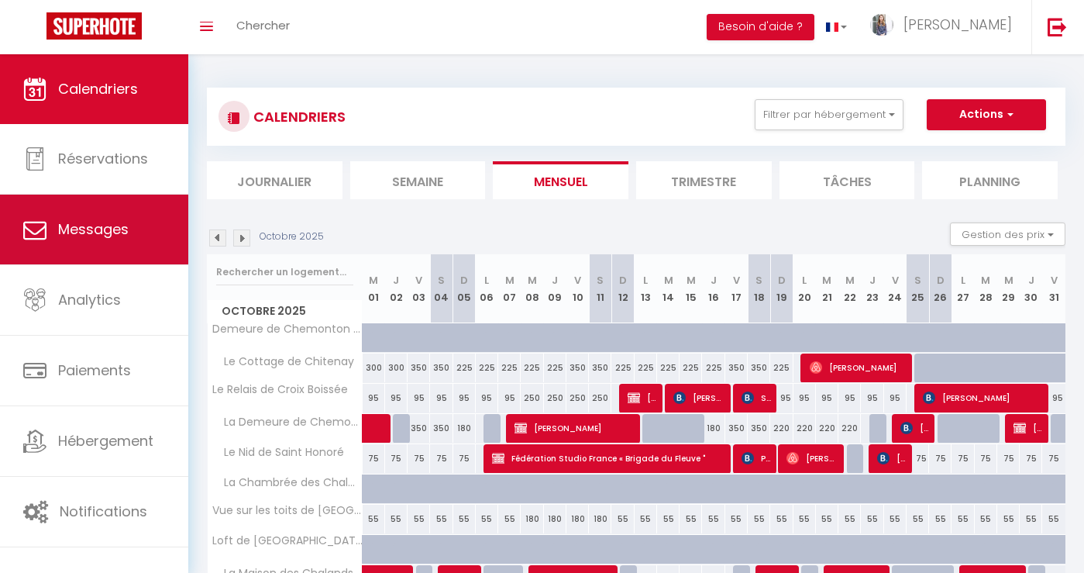
select select "message"
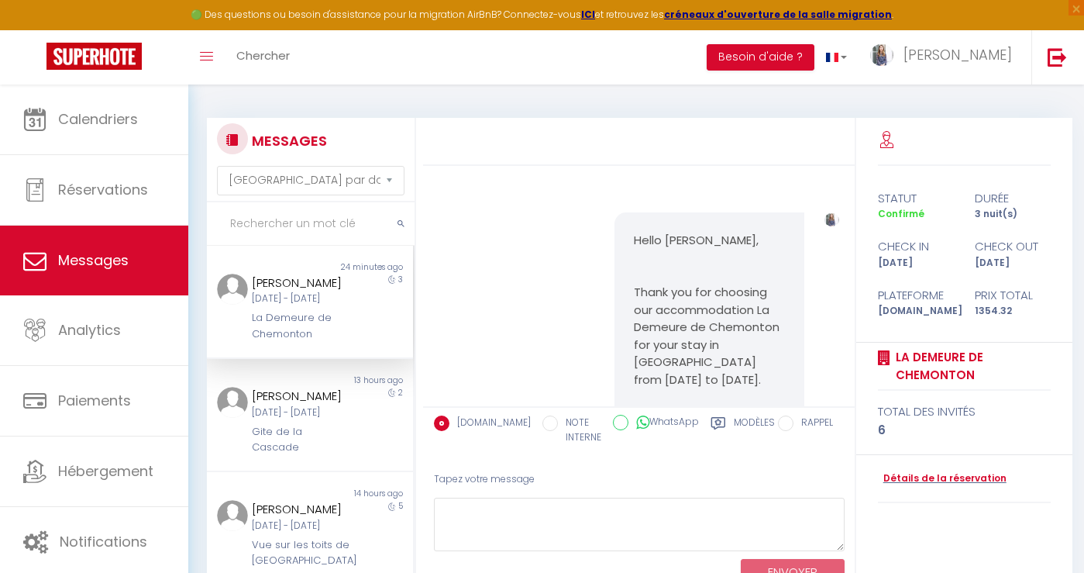
scroll to position [4772, 0]
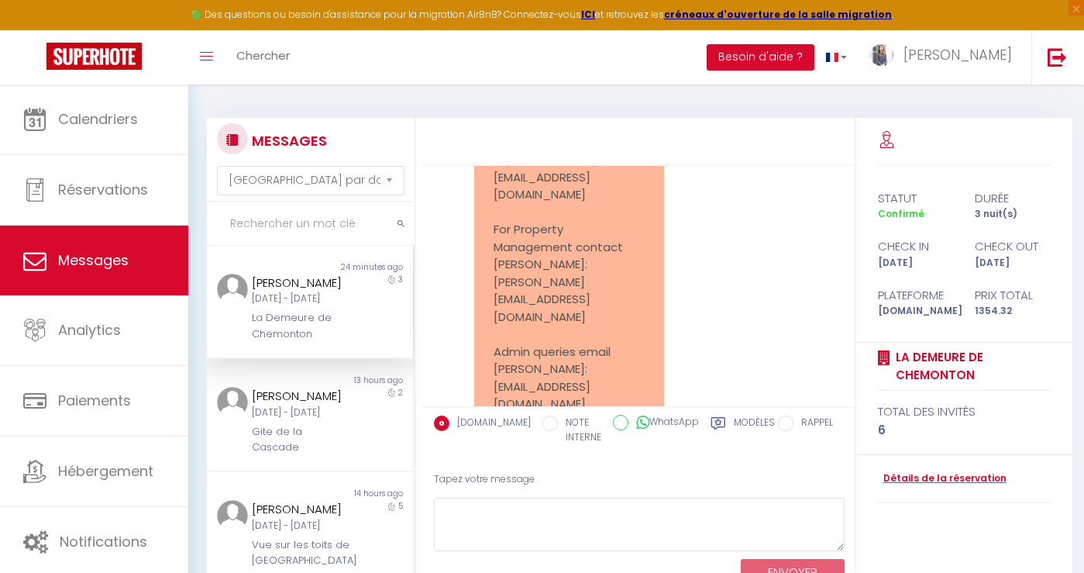
click at [311, 342] on div "La Demeure de Chemonton" at bounding box center [302, 326] width 100 height 32
